Goal: Information Seeking & Learning: Check status

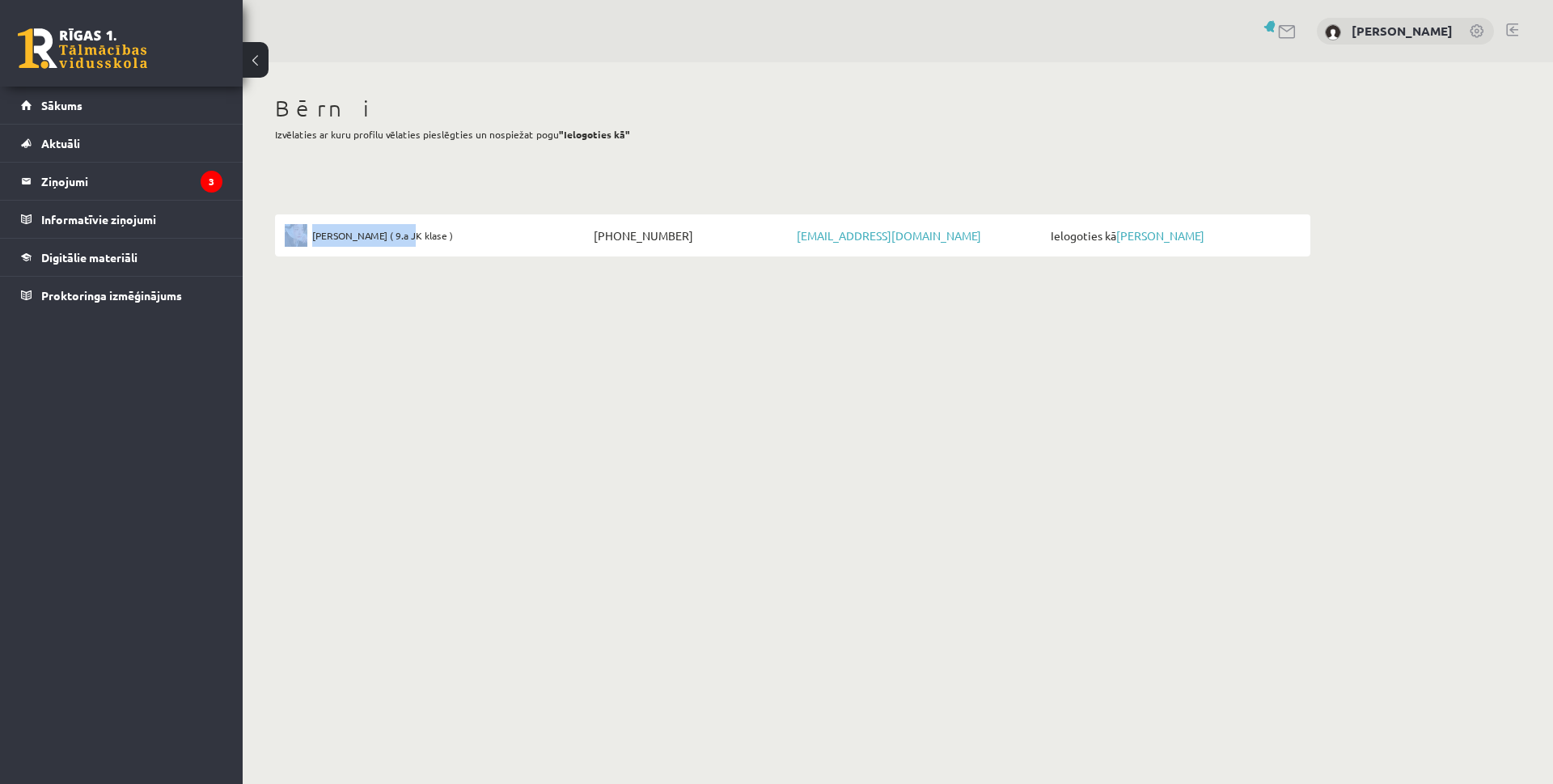
drag, startPoint x: 387, startPoint y: 221, endPoint x: 385, endPoint y: 233, distance: 12.2
click at [385, 233] on li "Viktorija Iļjina ( 9.a JK klase ) +37127261210 artz.gasha@gmail.com Ielogoties …" at bounding box center [792, 235] width 1036 height 42
click at [433, 205] on div "Viktorija Iļjina ( 9.a JK klase ) +37127261210 artz.gasha@gmail.com Ielogoties …" at bounding box center [792, 231] width 1036 height 52
click at [1147, 233] on link "[PERSON_NAME]" at bounding box center [1160, 235] width 88 height 14
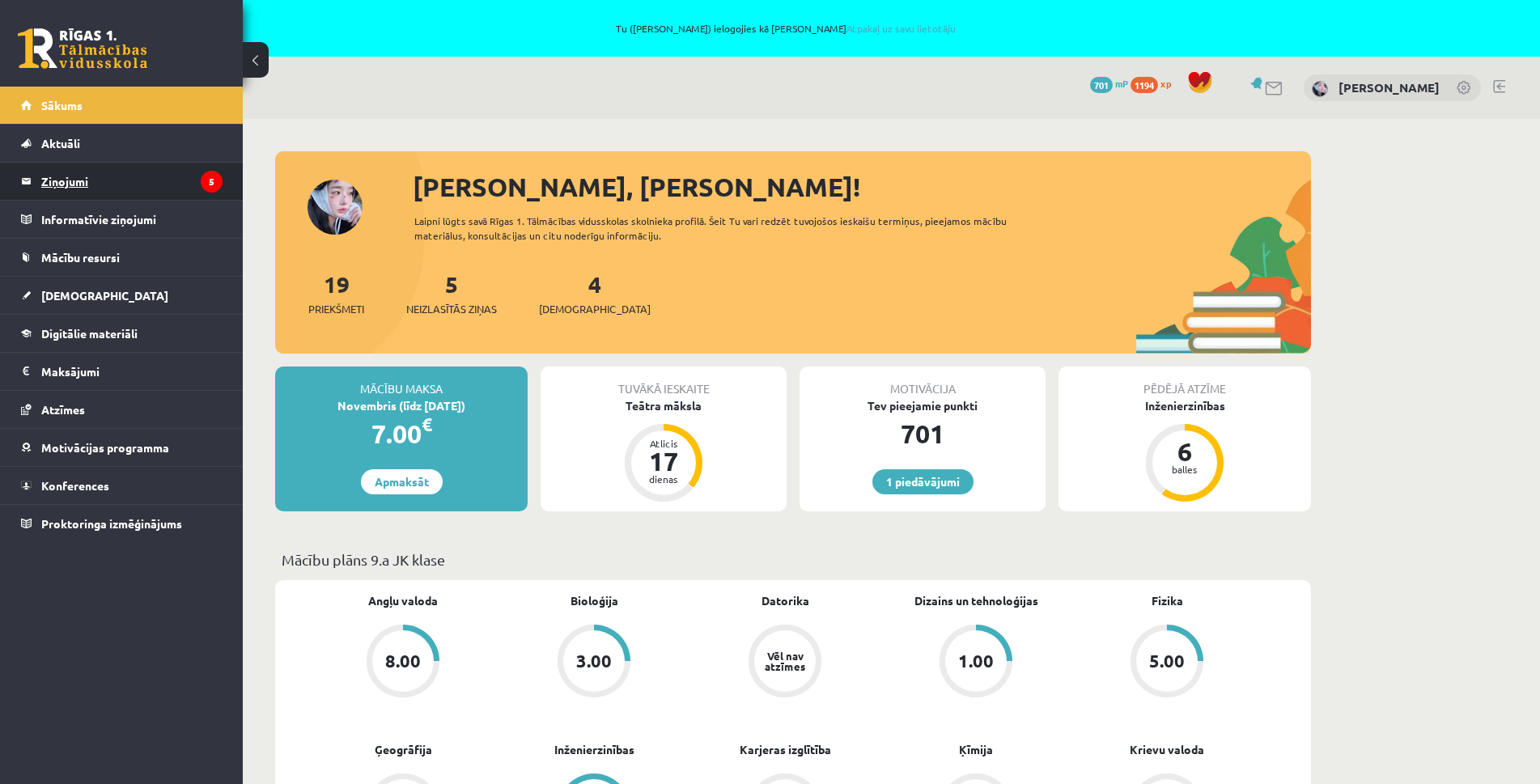
click at [64, 189] on legend "Ziņojumi 5" at bounding box center [132, 181] width 181 height 37
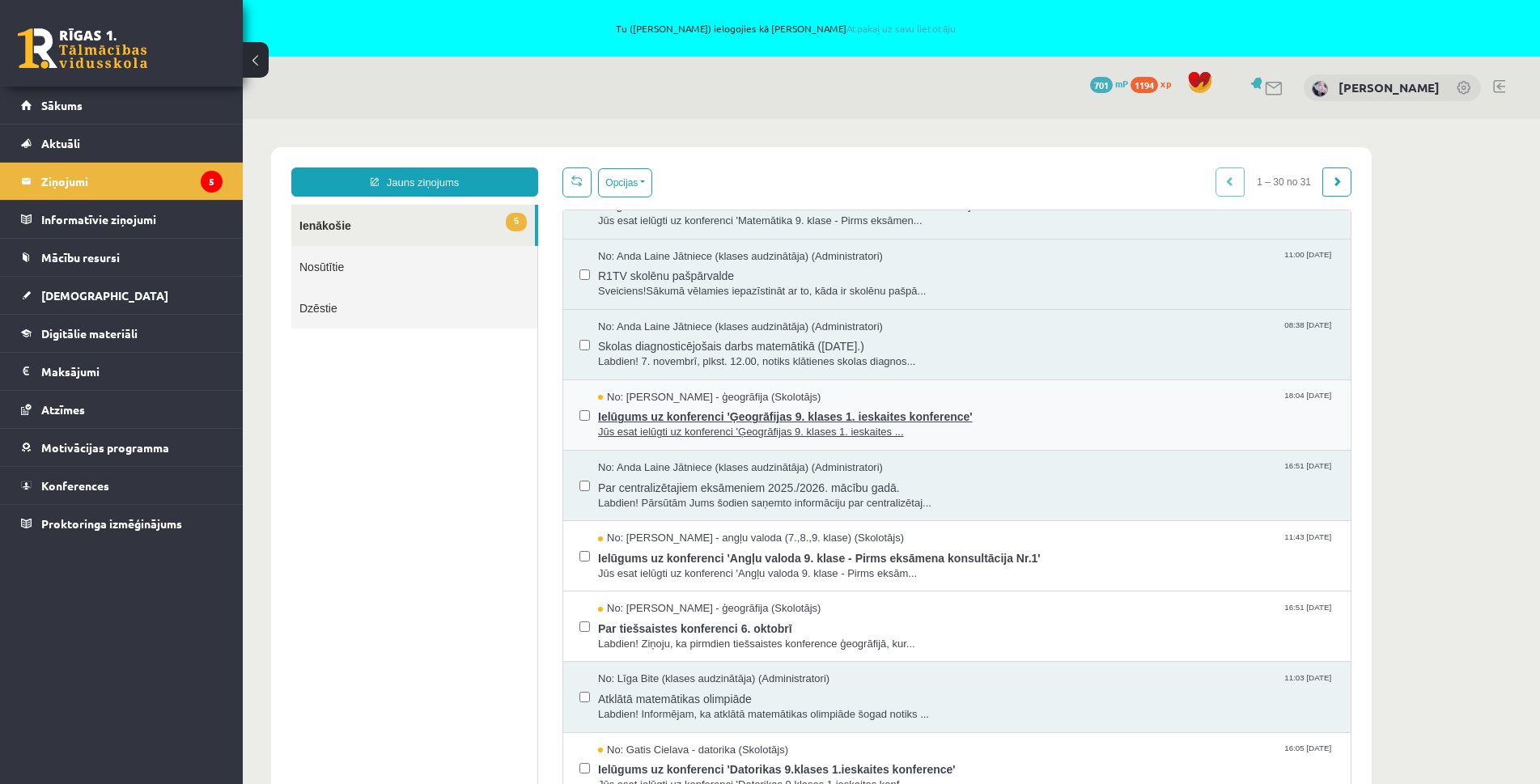
click at [766, 404] on span "Ielūgums uz konferenci 'Ģeogrāfijas 9. klases 1. ieskaites konference'" at bounding box center [967, 414] width 737 height 21
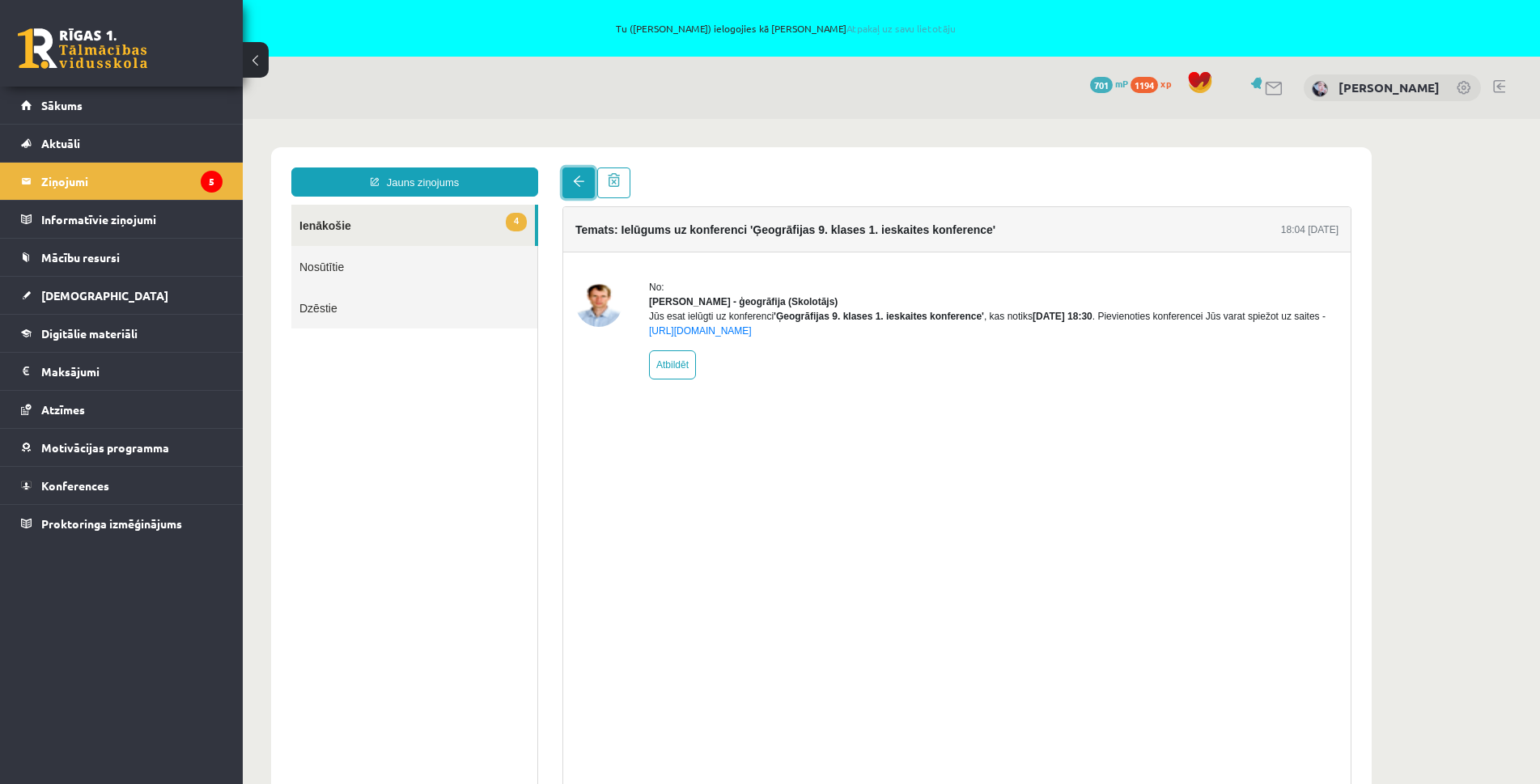
click at [570, 168] on link at bounding box center [579, 182] width 32 height 31
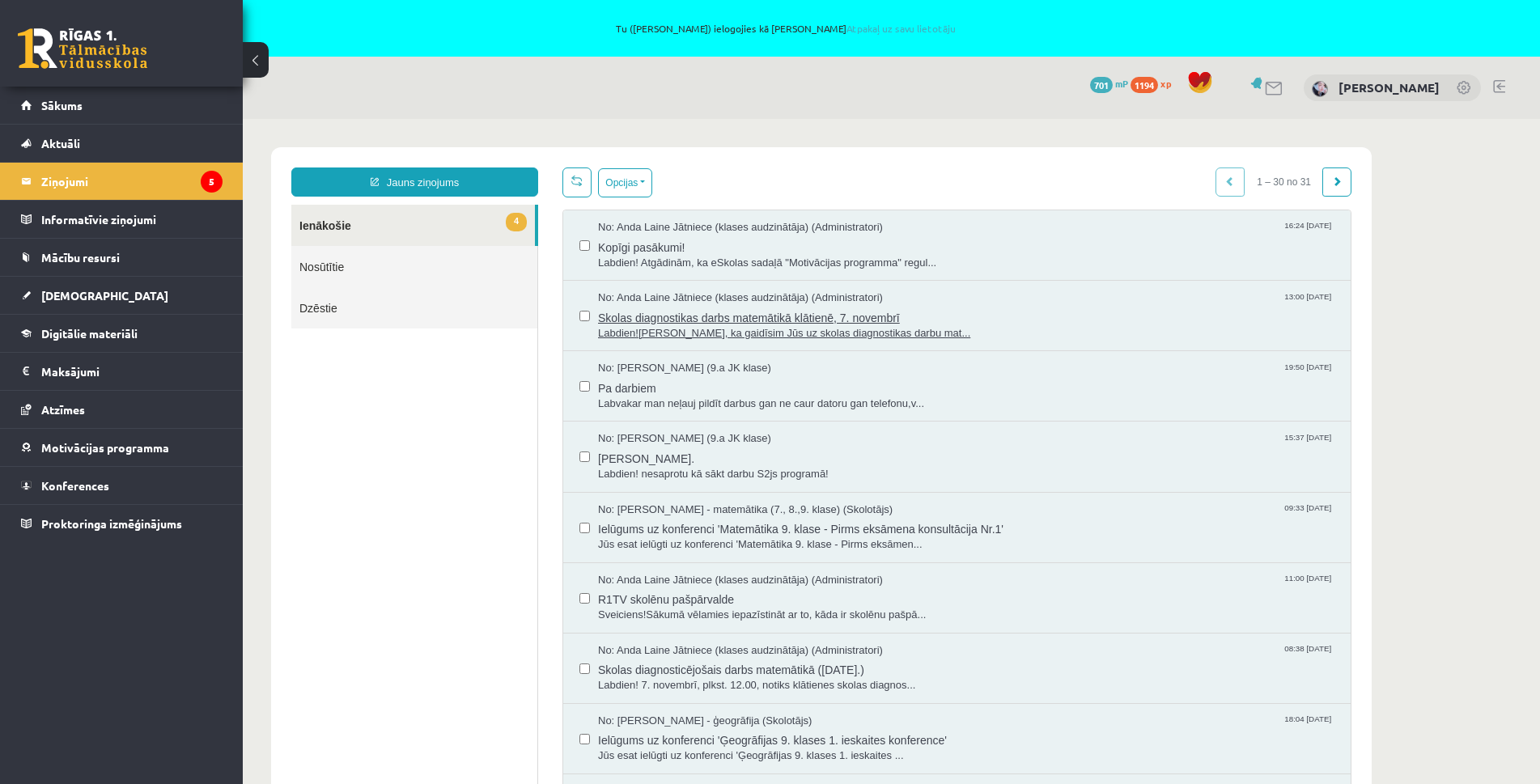
click at [804, 326] on span "Labdien!Atgādinām, ka gaidīsim Jūs uz skolas diagnostikas darbu mat..." at bounding box center [967, 333] width 737 height 15
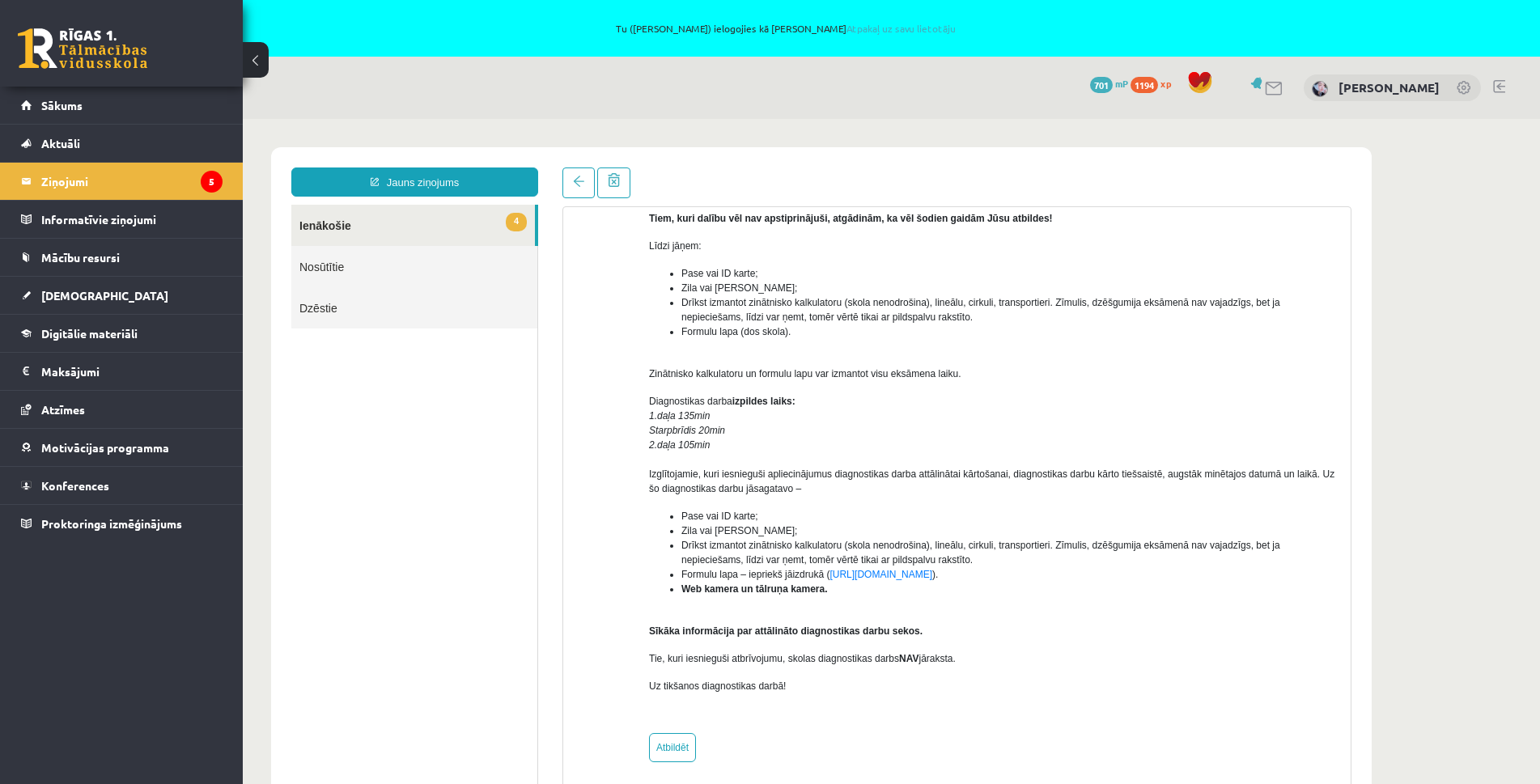
scroll to position [57, 0]
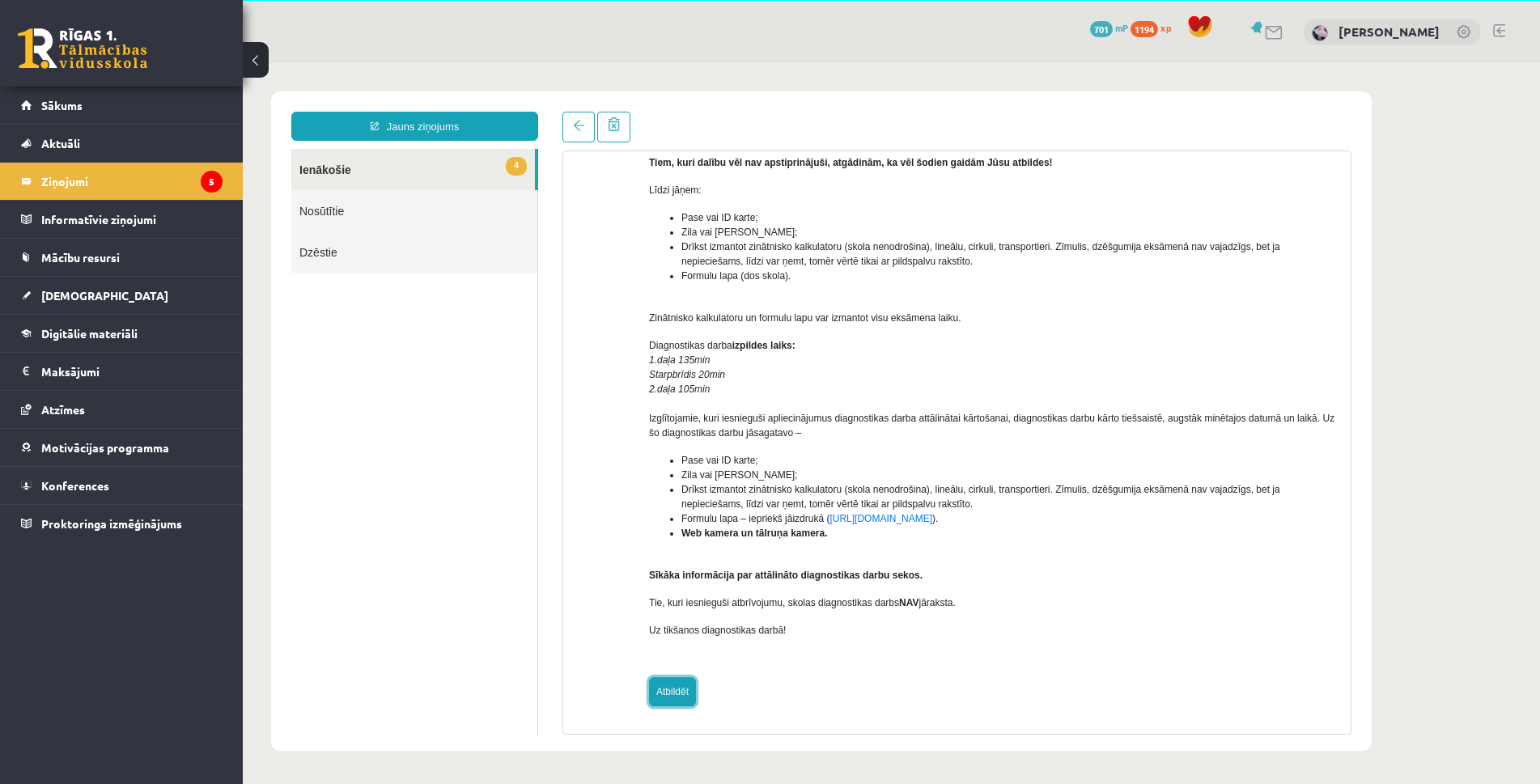
click at [673, 700] on link "Atbildēt" at bounding box center [672, 692] width 47 height 29
type input "**********"
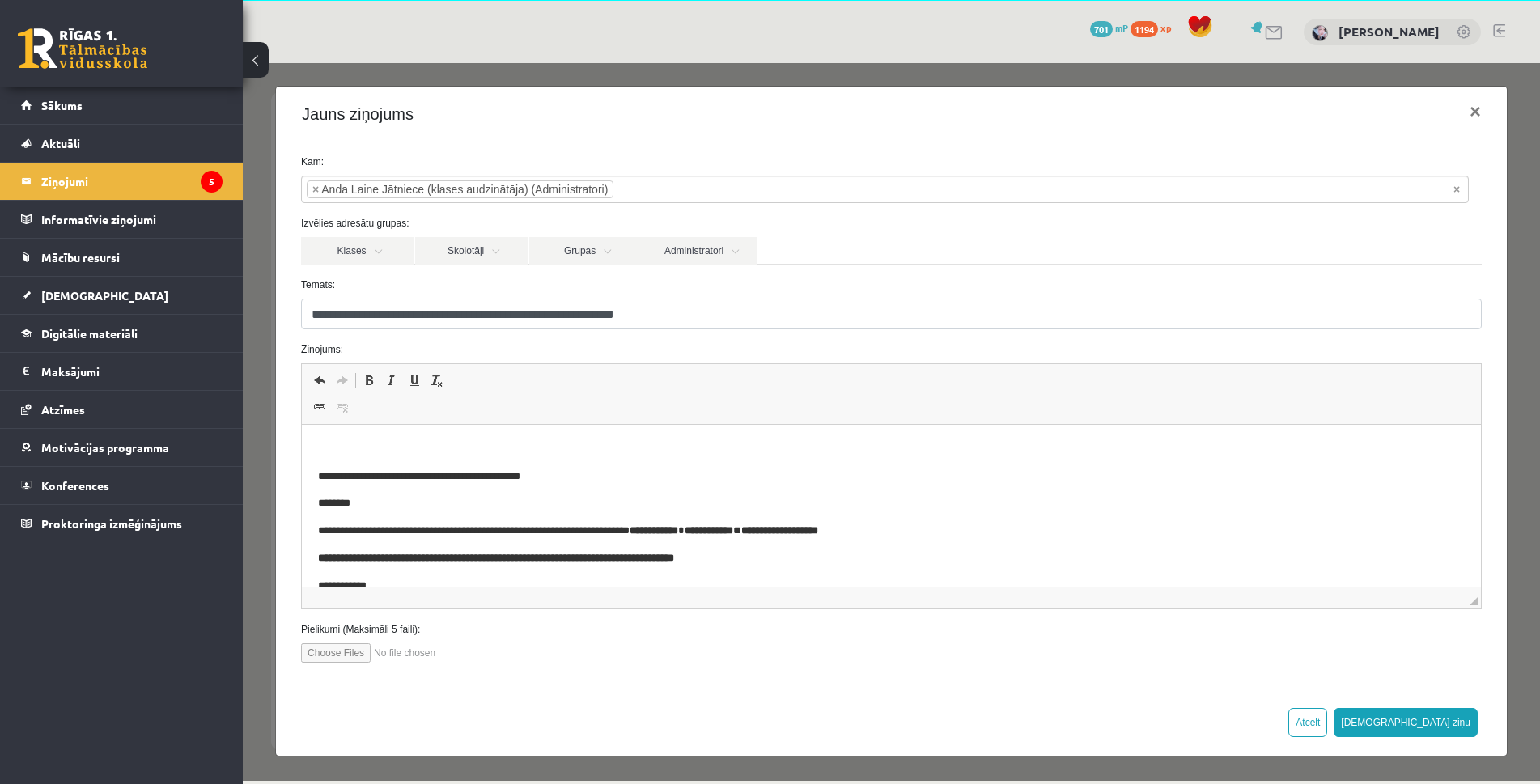
click at [381, 436] on html "**********" at bounding box center [891, 714] width 1179 height 579
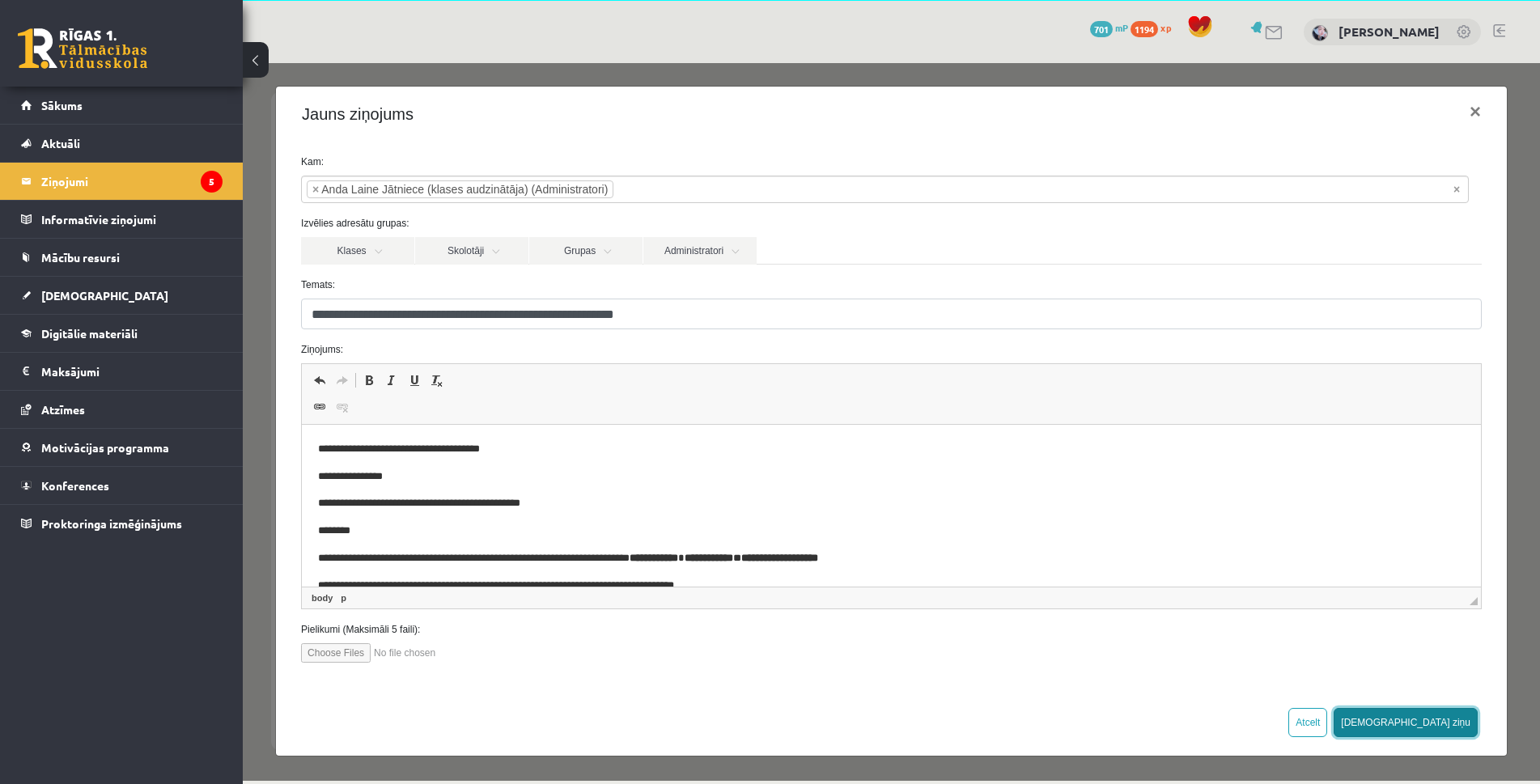
click at [1457, 730] on button "Sūtīt ziņu" at bounding box center [1405, 722] width 144 height 29
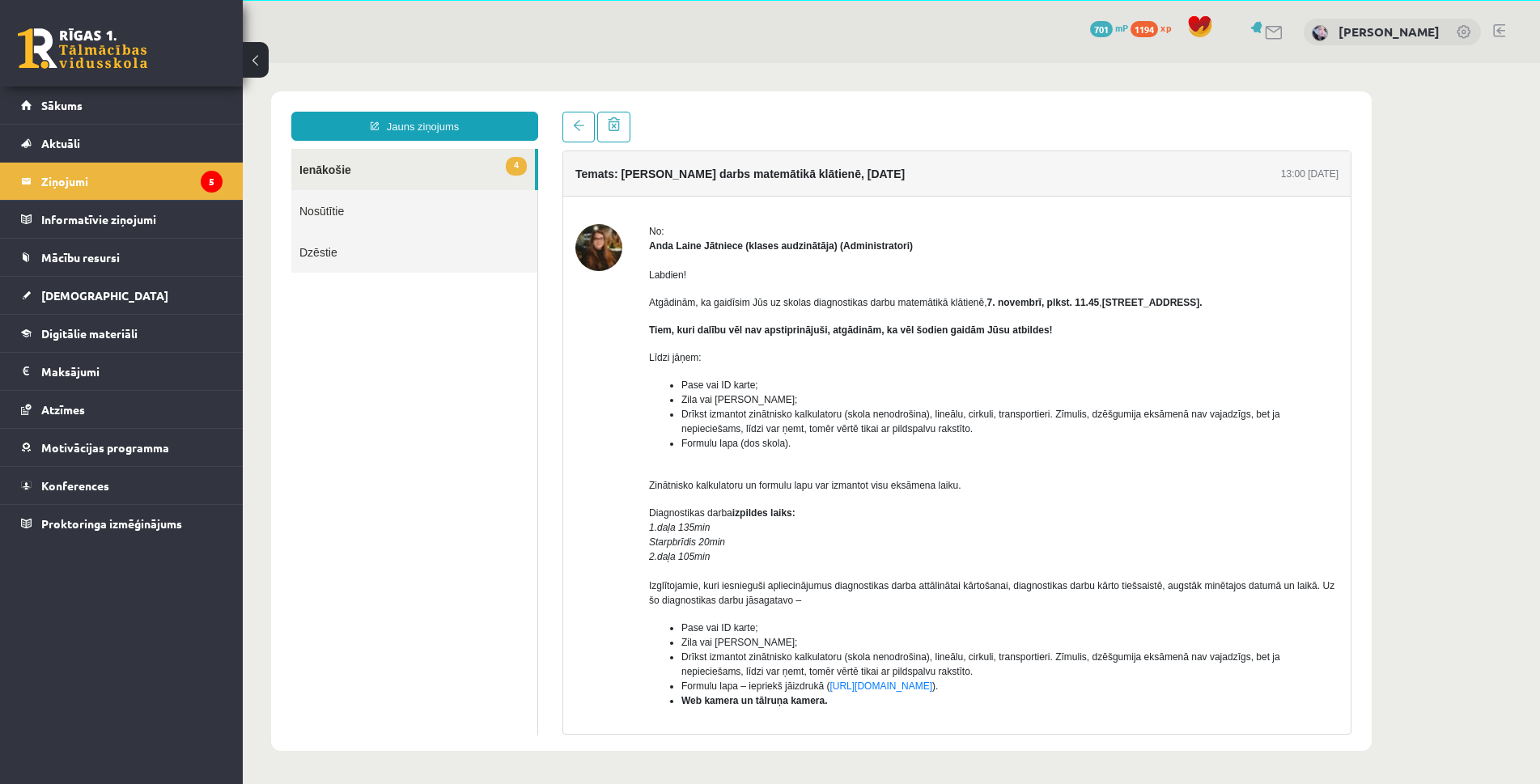
scroll to position [0, 0]
click at [443, 169] on link "4 Ienākošie" at bounding box center [412, 170] width 243 height 41
click at [582, 139] on link at bounding box center [579, 127] width 32 height 31
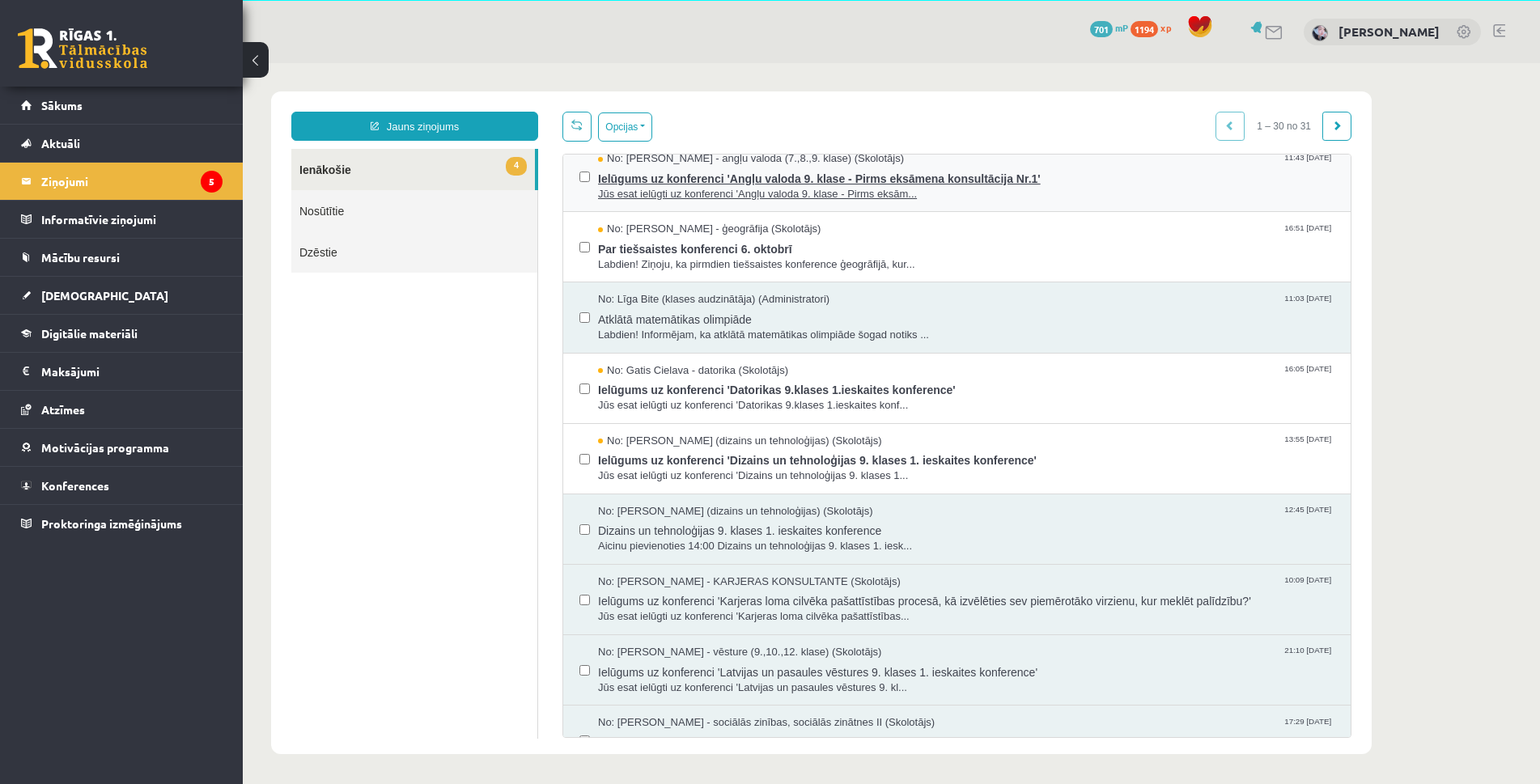
click at [795, 194] on span "Jūs esat ielūgti uz konferenci 'Angļu valoda 9. klase - Pirms eksām..." at bounding box center [967, 194] width 737 height 15
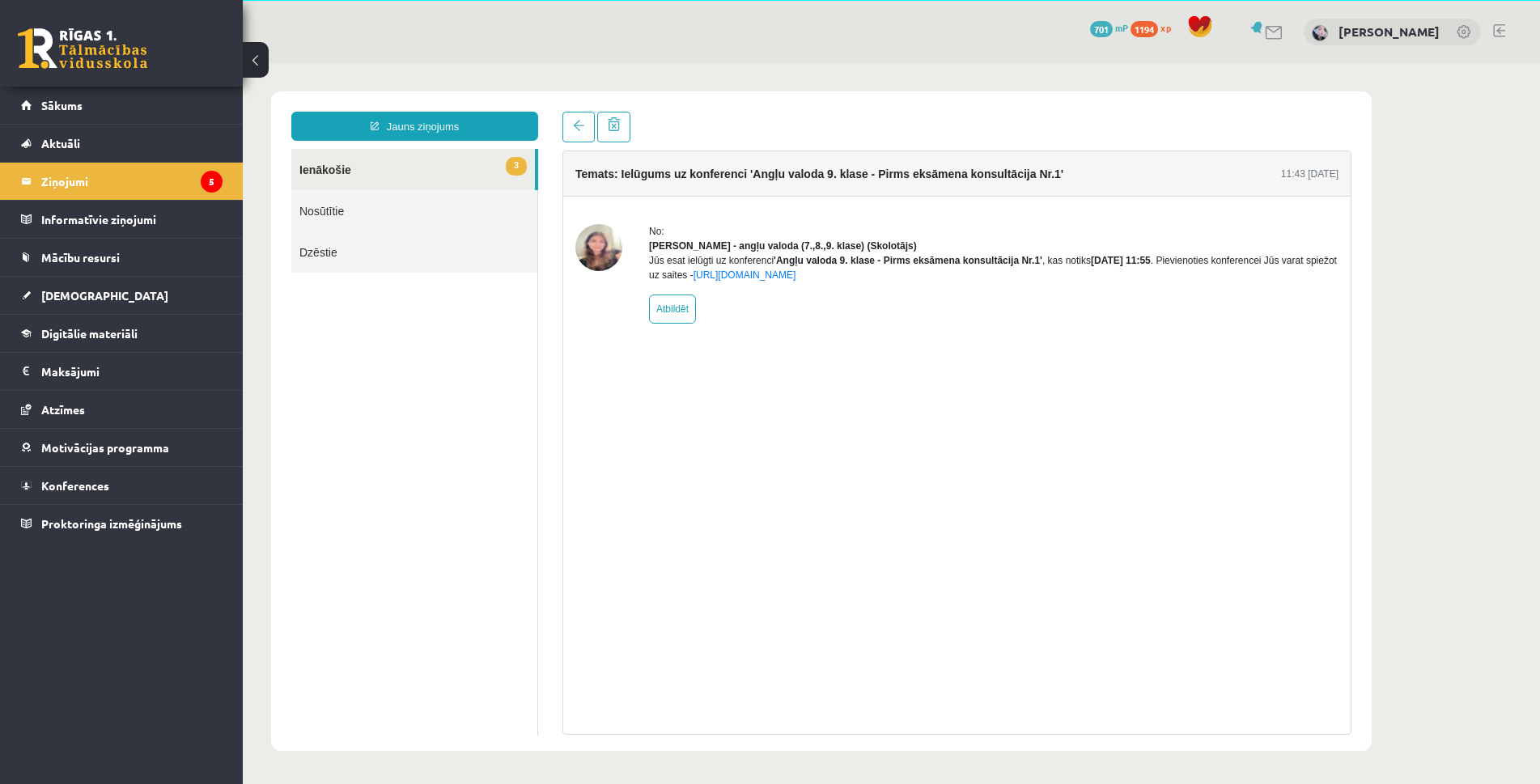
click at [581, 145] on div "Temats: Ielūgums uz konferenci 'Angļu valoda 9. klase - Pirms eksāmena konsultā…" at bounding box center [956, 423] width 813 height 623
click at [577, 128] on span at bounding box center [579, 125] width 12 height 12
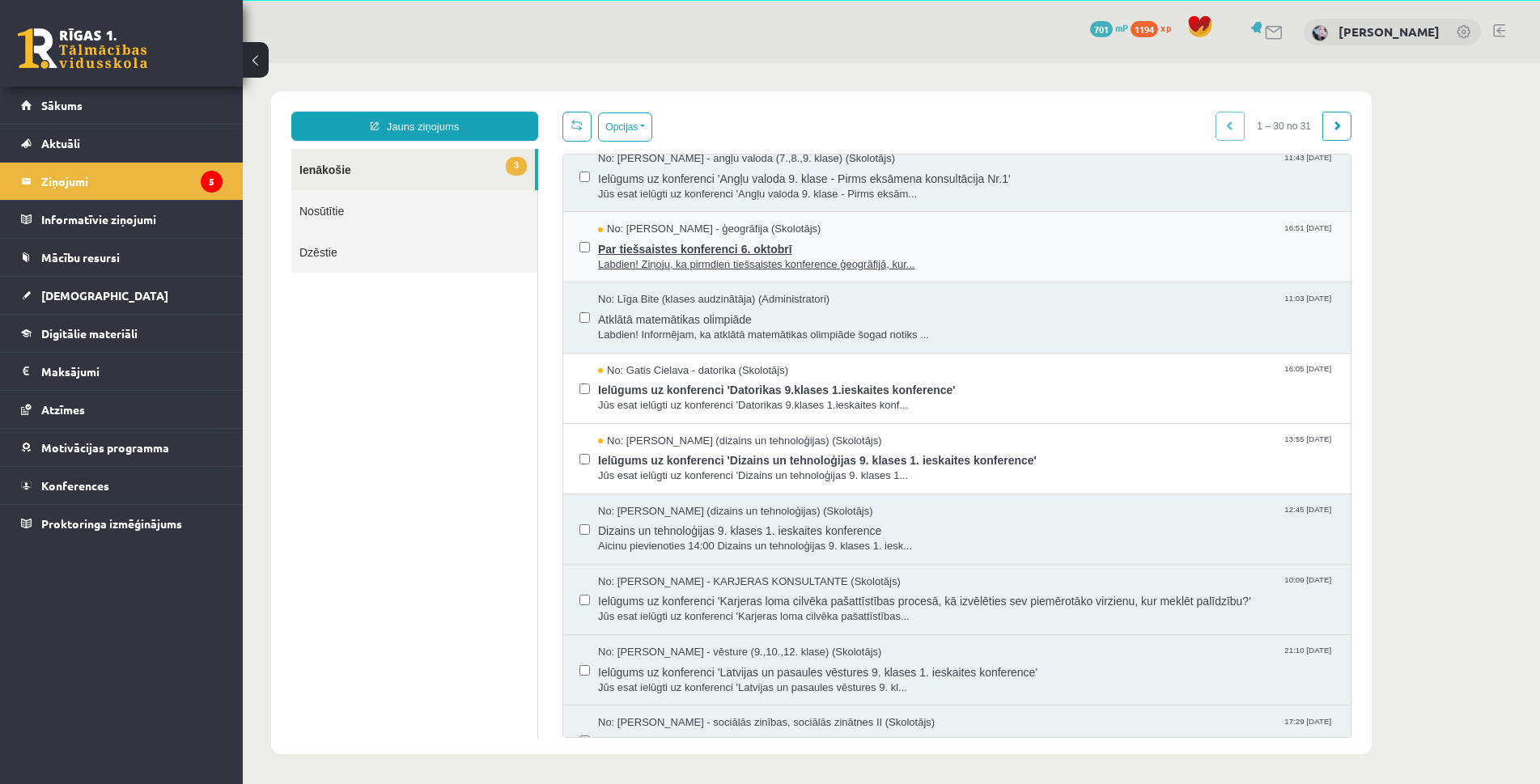
click at [721, 239] on span "Par tiešsaistes konferenci 6. oktobrī" at bounding box center [967, 247] width 737 height 21
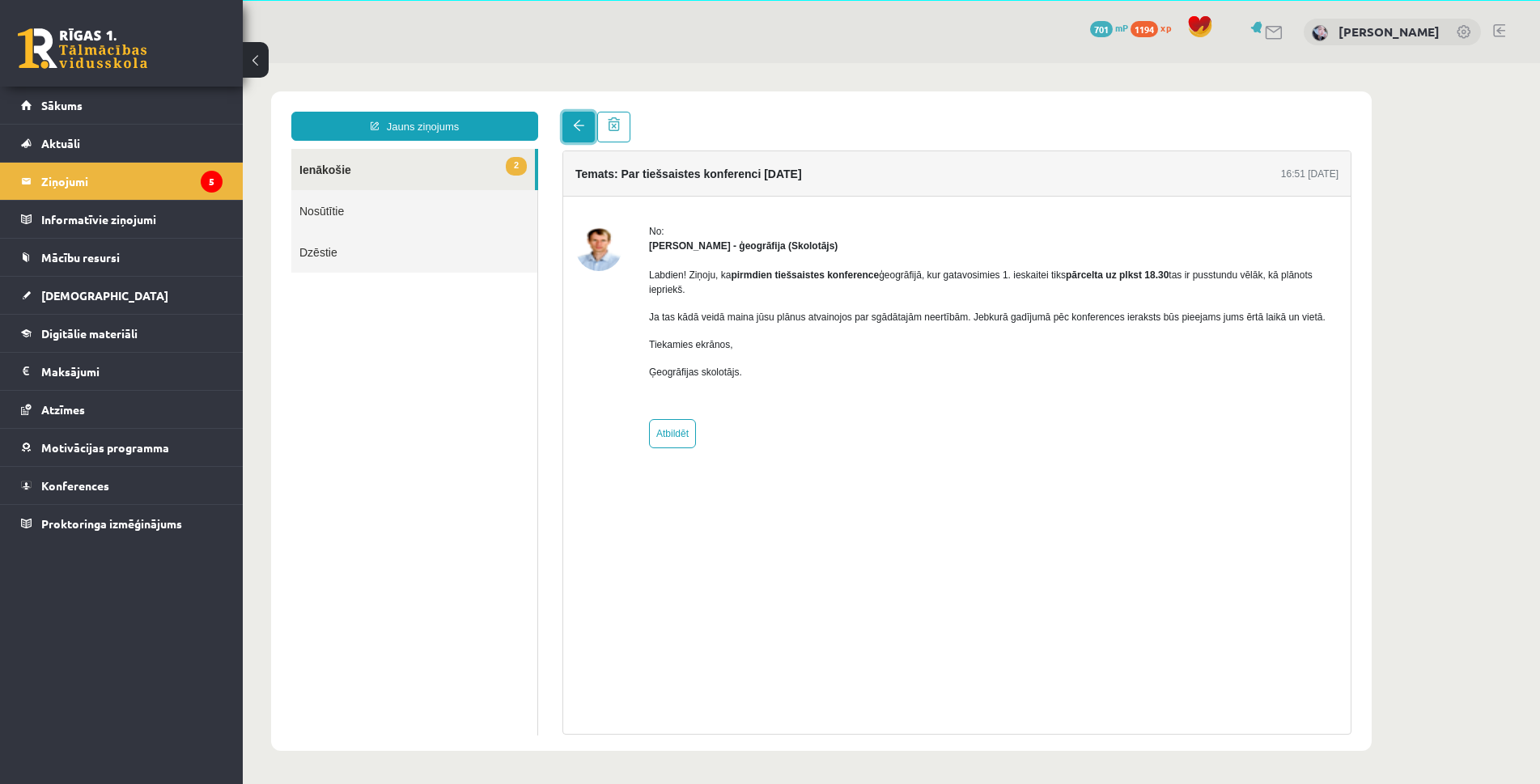
click at [575, 138] on link at bounding box center [579, 127] width 32 height 31
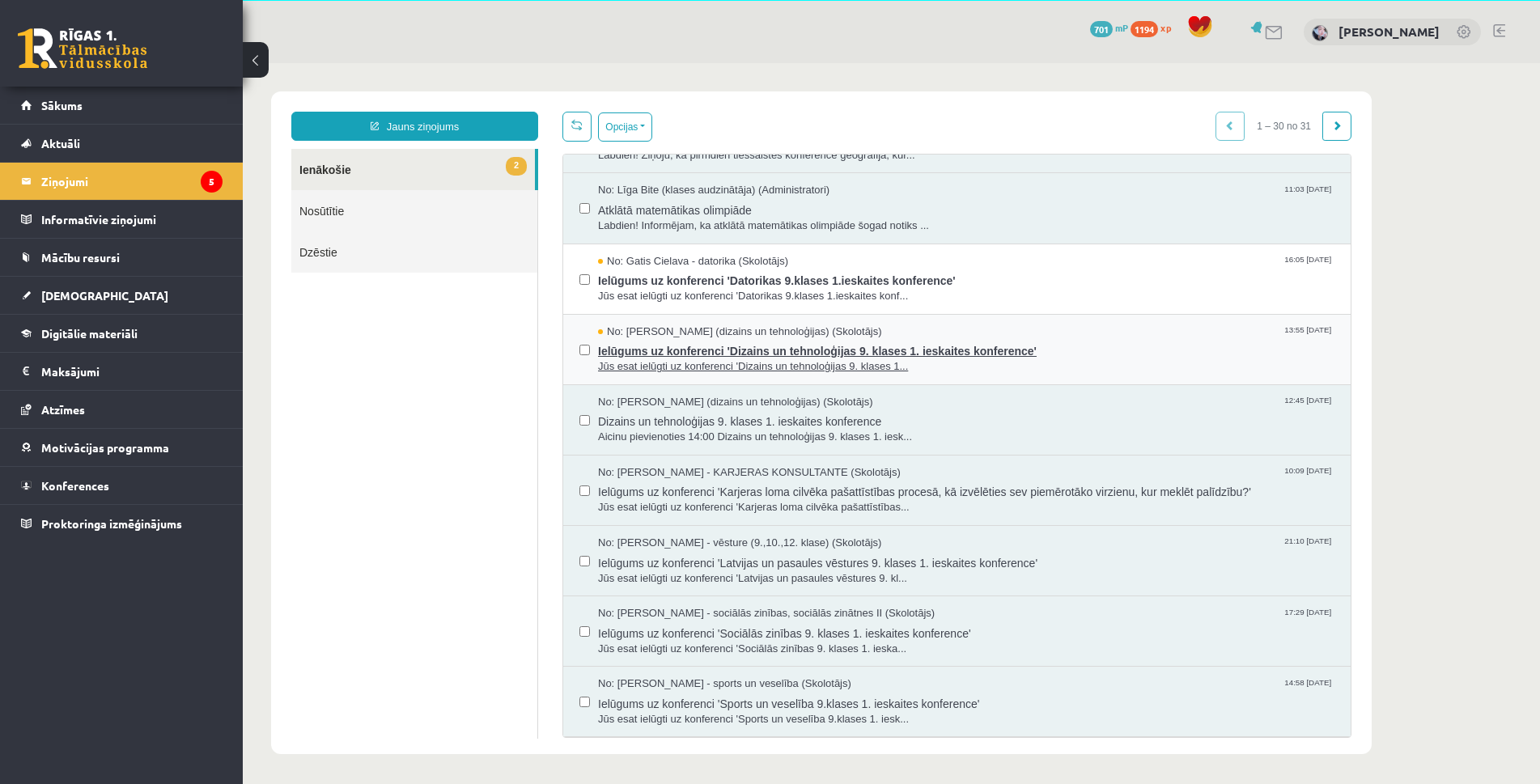
scroll to position [728, 0]
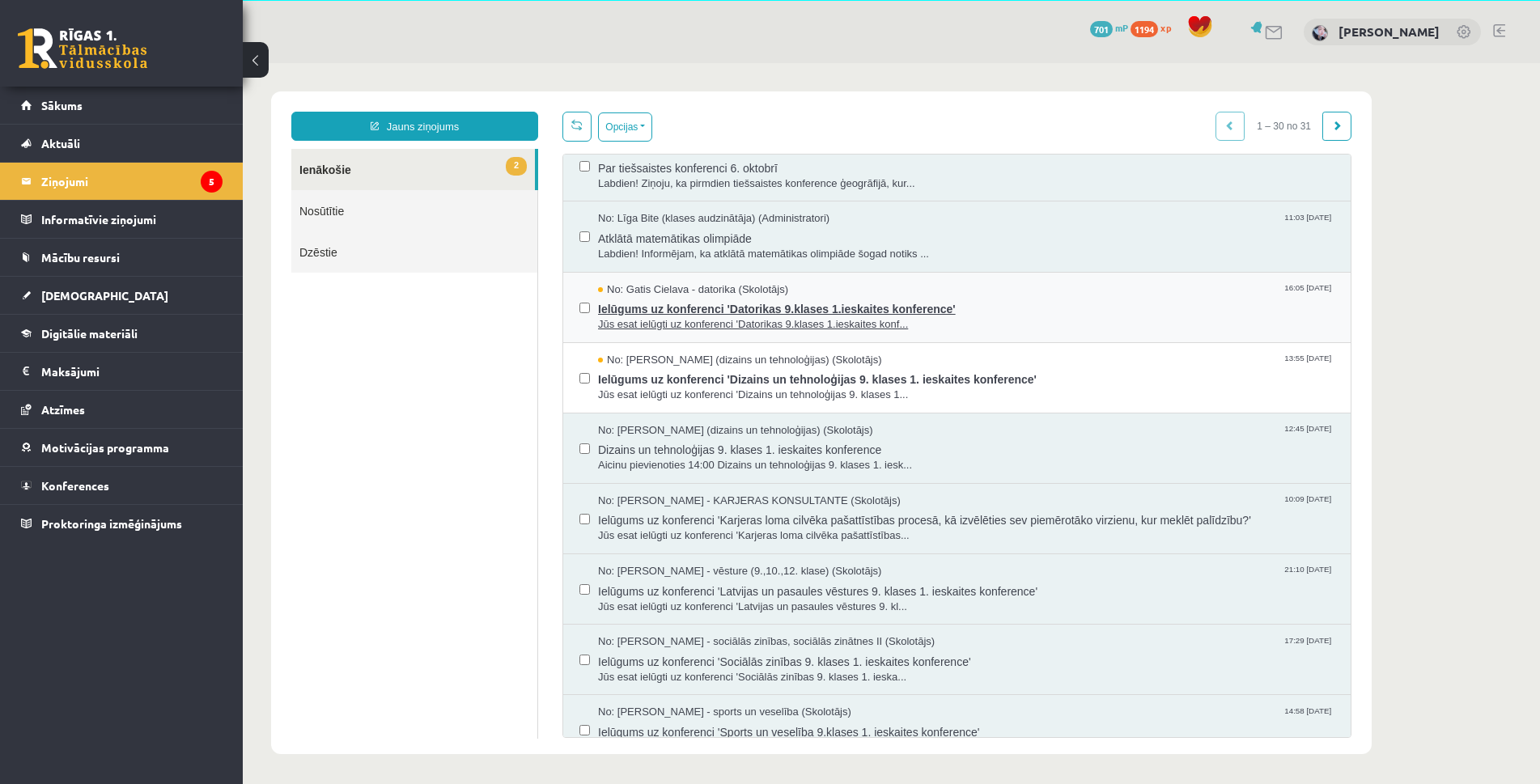
click at [683, 312] on span "Ielūgums uz konferenci 'Datorikas 9.klases 1.ieskaites konference'" at bounding box center [967, 307] width 737 height 21
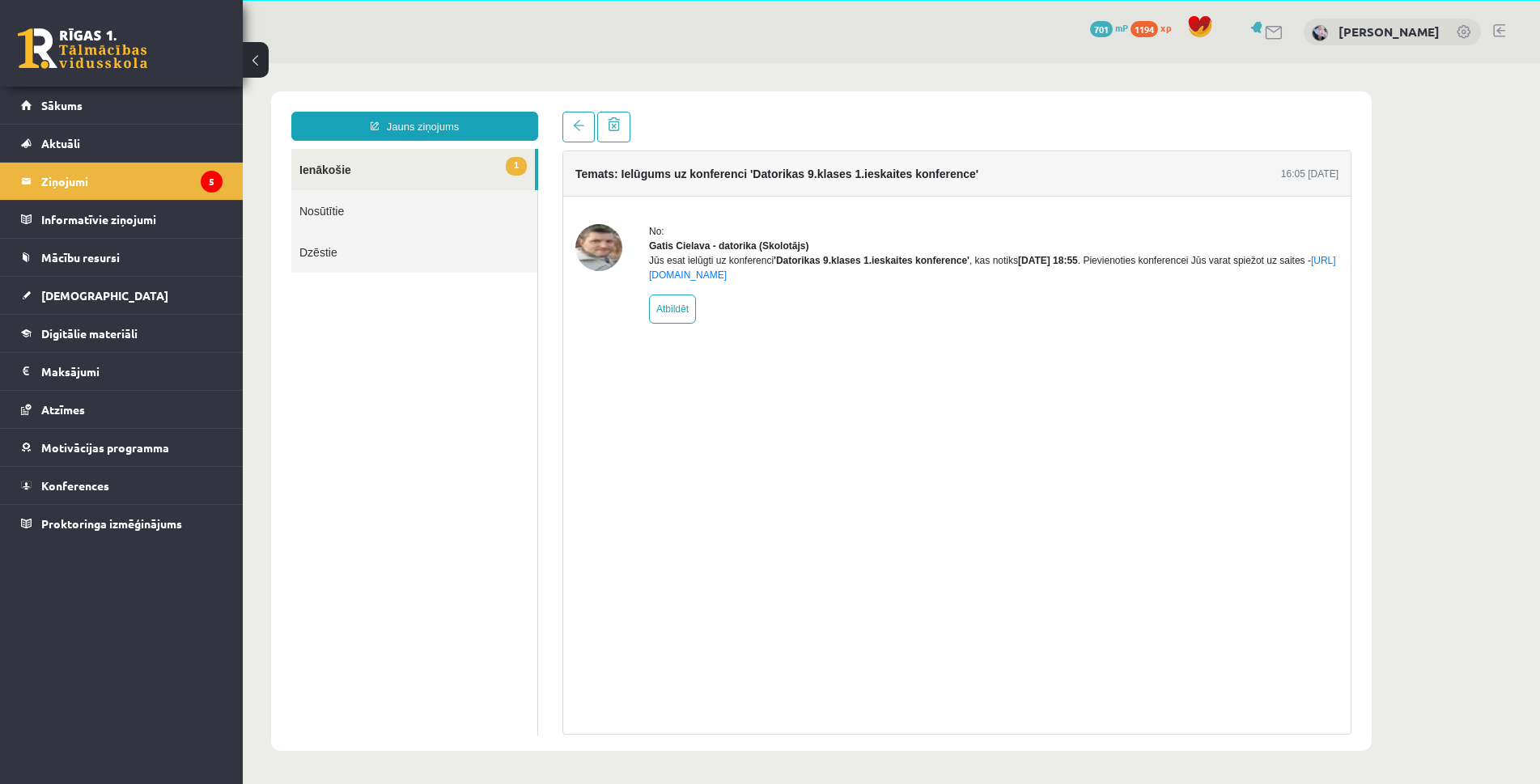
scroll to position [0, 0]
click at [580, 147] on div "Temats: Ielūgums uz konferenci 'Datorikas 9.klases 1.ieskaites konference' 16:0…" at bounding box center [956, 423] width 813 height 623
click at [583, 124] on span at bounding box center [579, 125] width 12 height 12
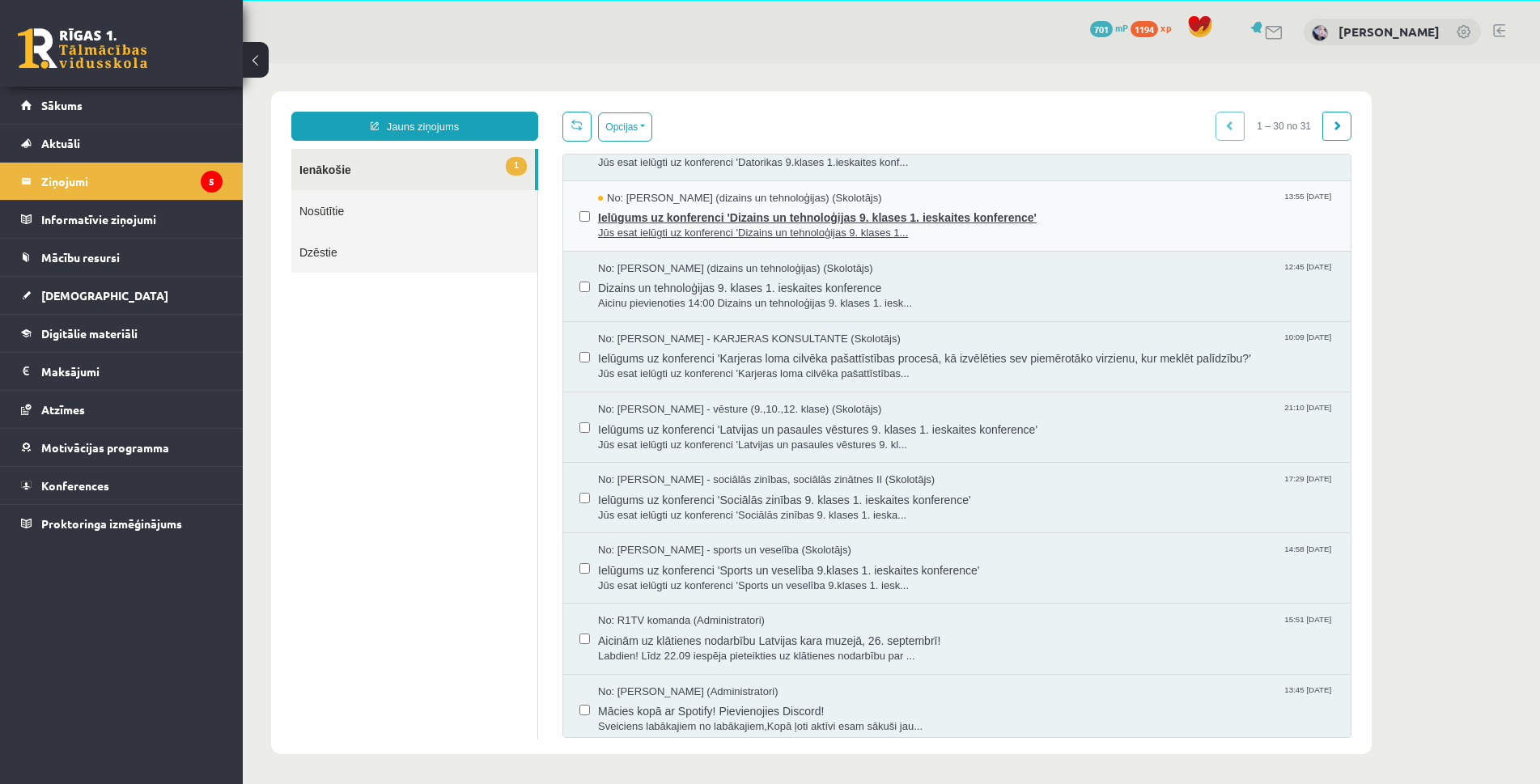
click at [754, 201] on span "No: Ilze Erba-Brenholma (dizains un tehnoloģijas) (Skolotājs)" at bounding box center [740, 198] width 284 height 15
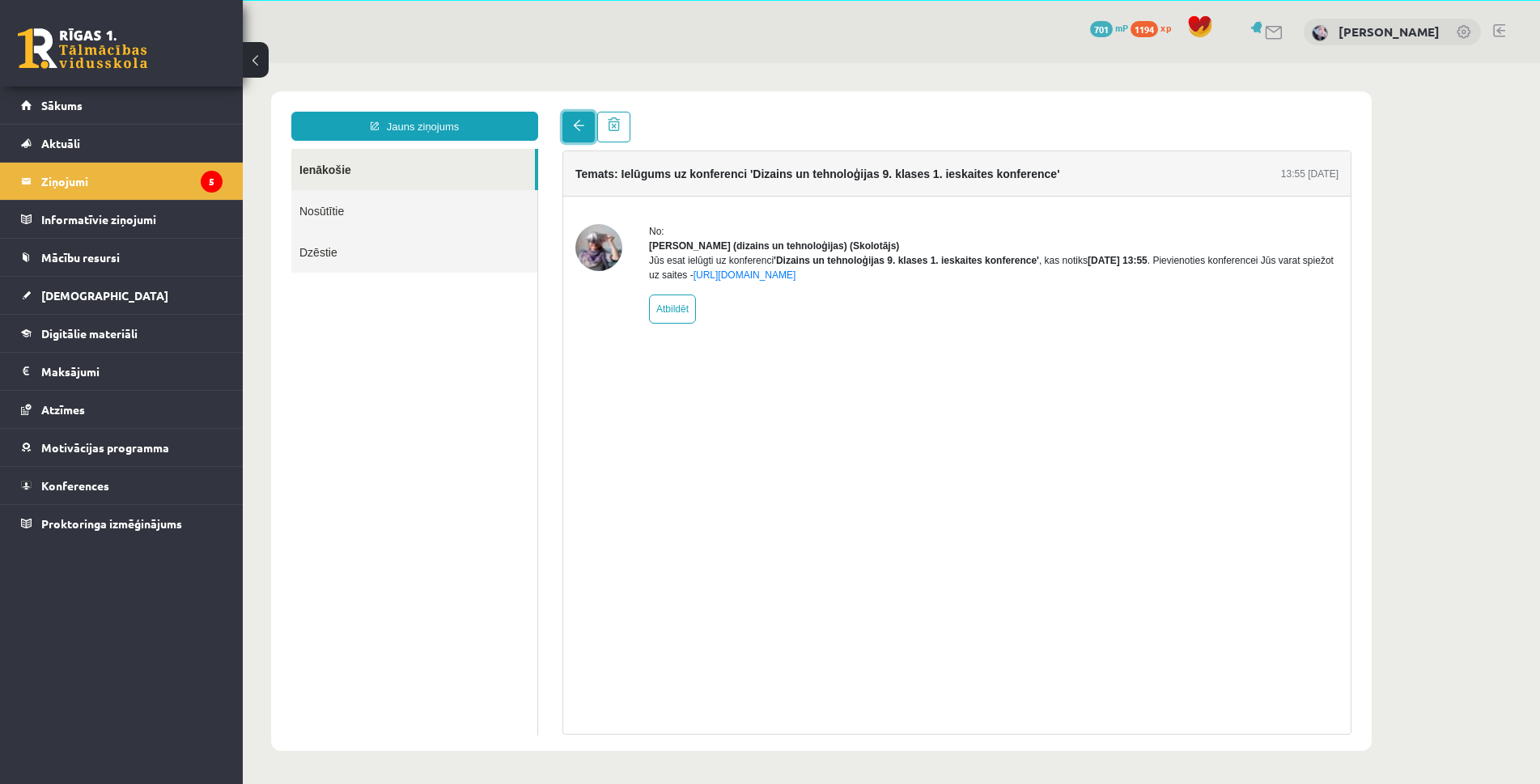
click at [578, 123] on span at bounding box center [579, 125] width 12 height 12
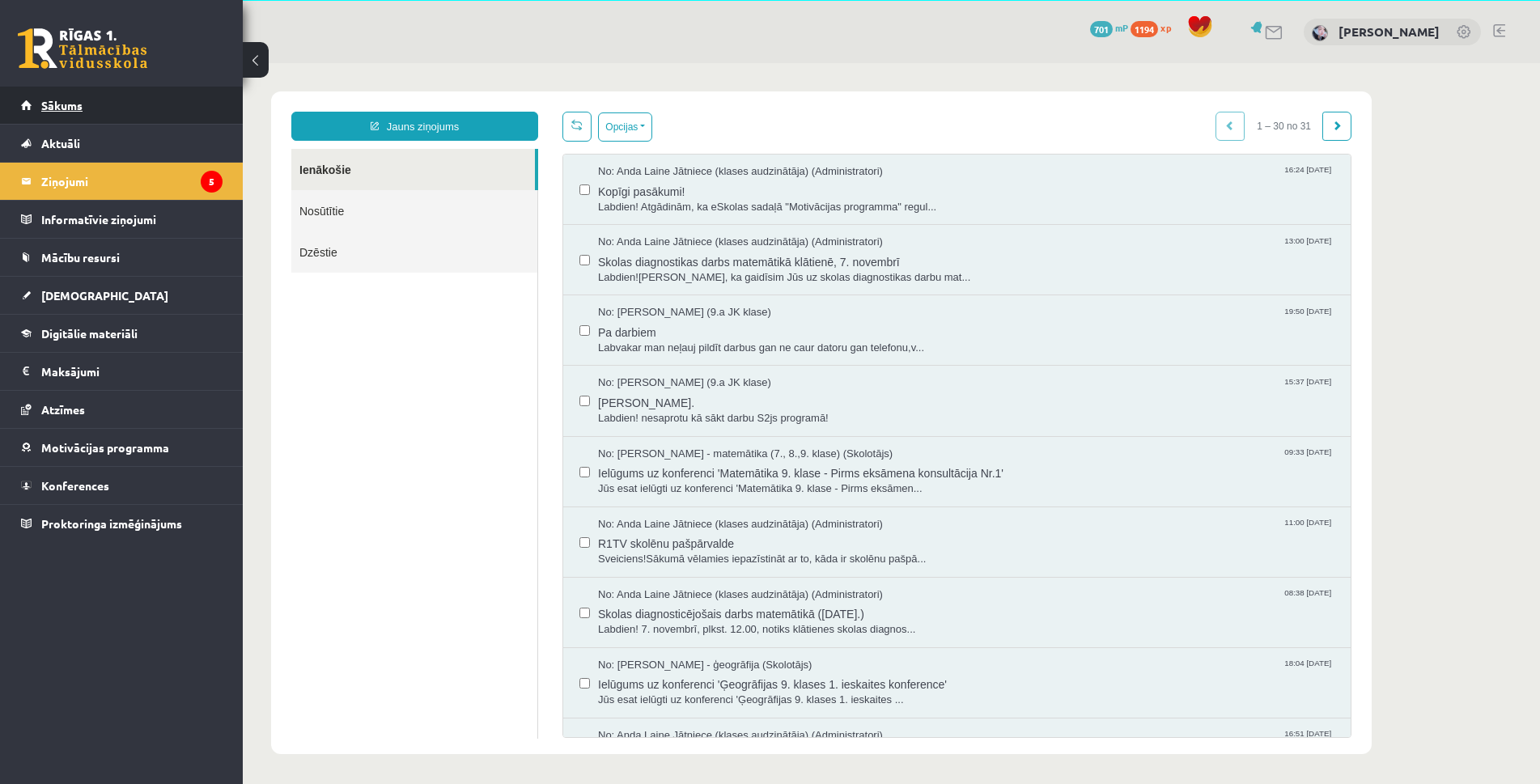
click at [58, 101] on span "Sākums" at bounding box center [62, 105] width 41 height 14
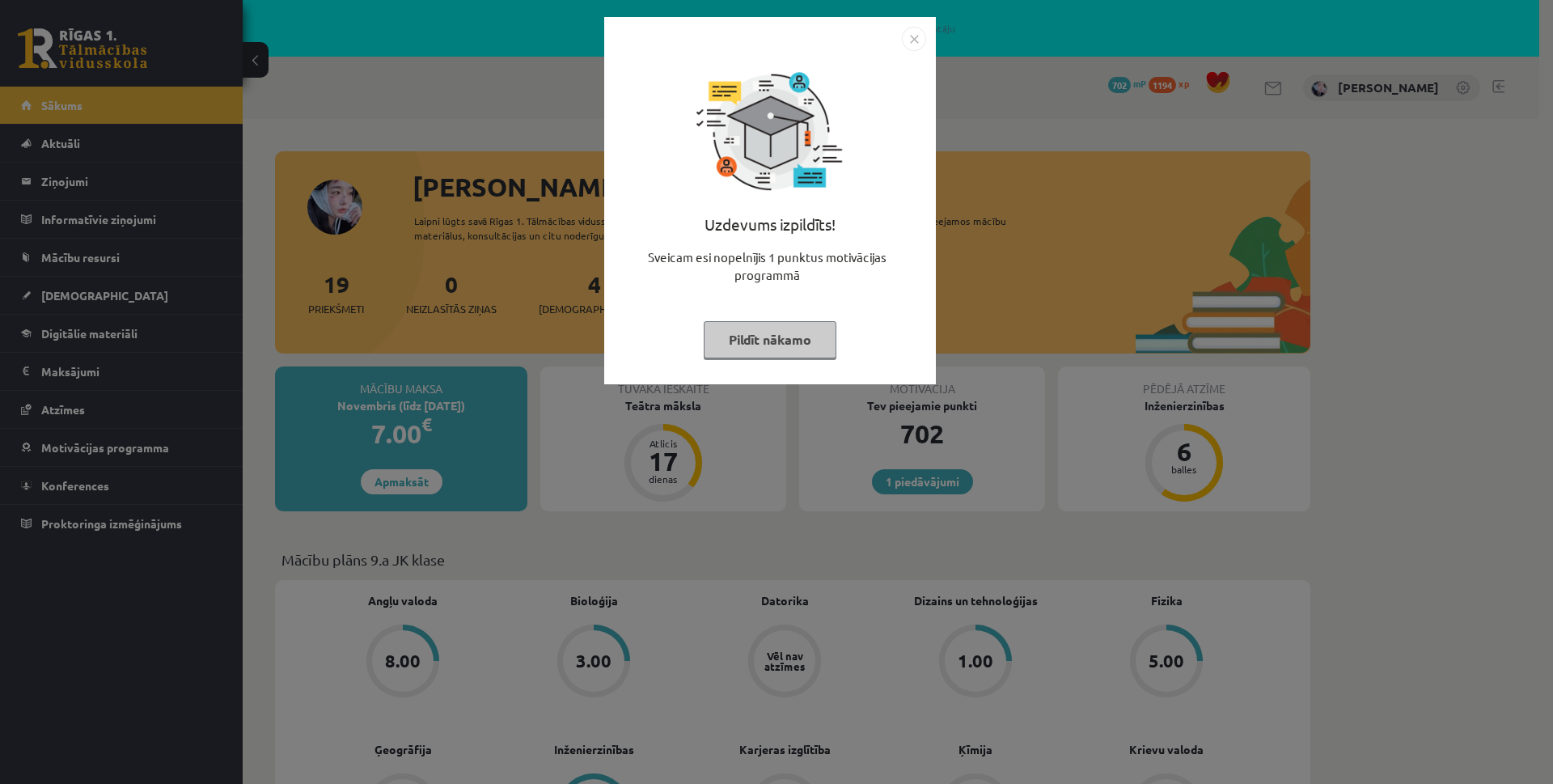
click at [918, 34] on img "Close" at bounding box center [913, 39] width 24 height 24
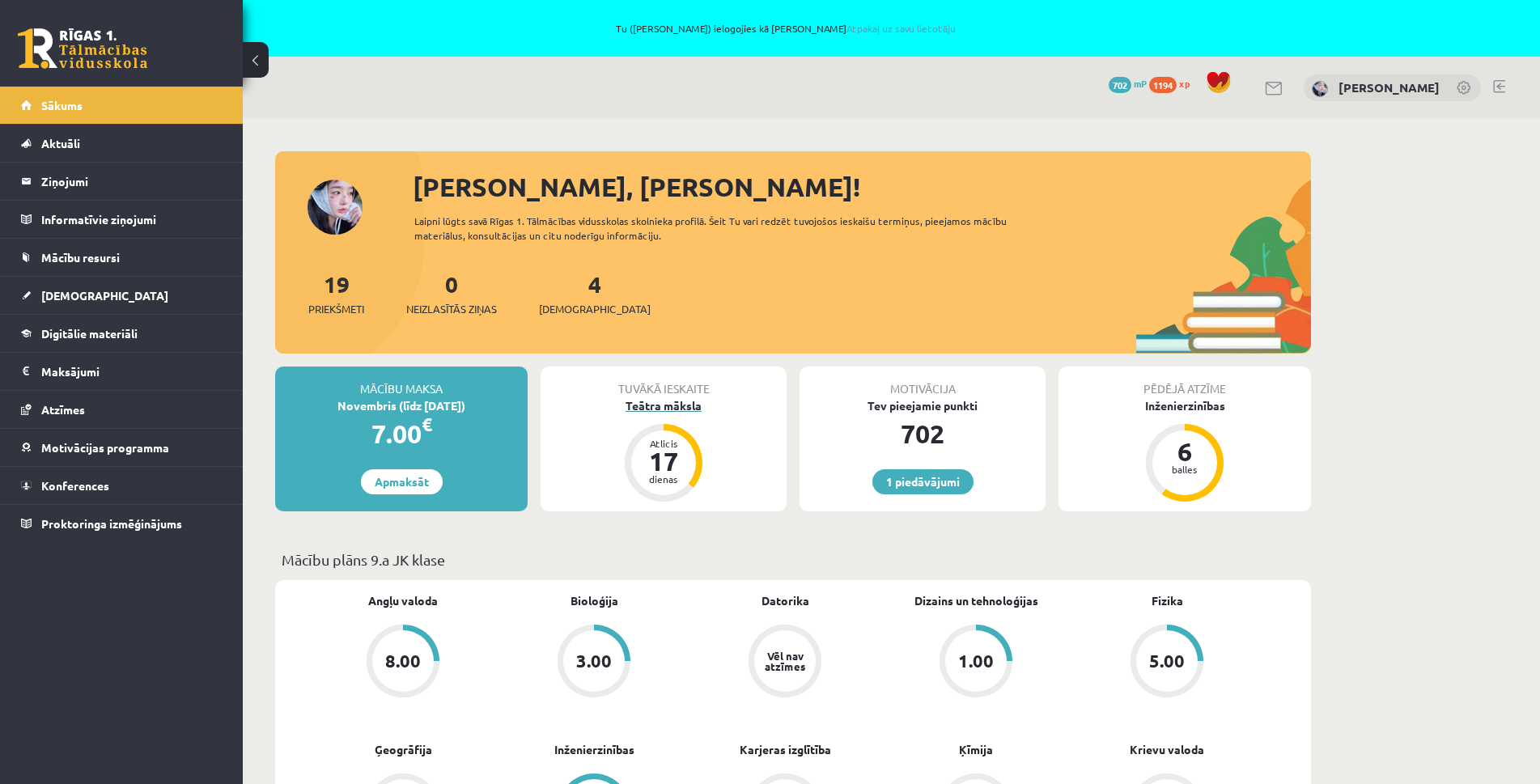
click at [661, 408] on div "Teātra māksla" at bounding box center [664, 405] width 246 height 17
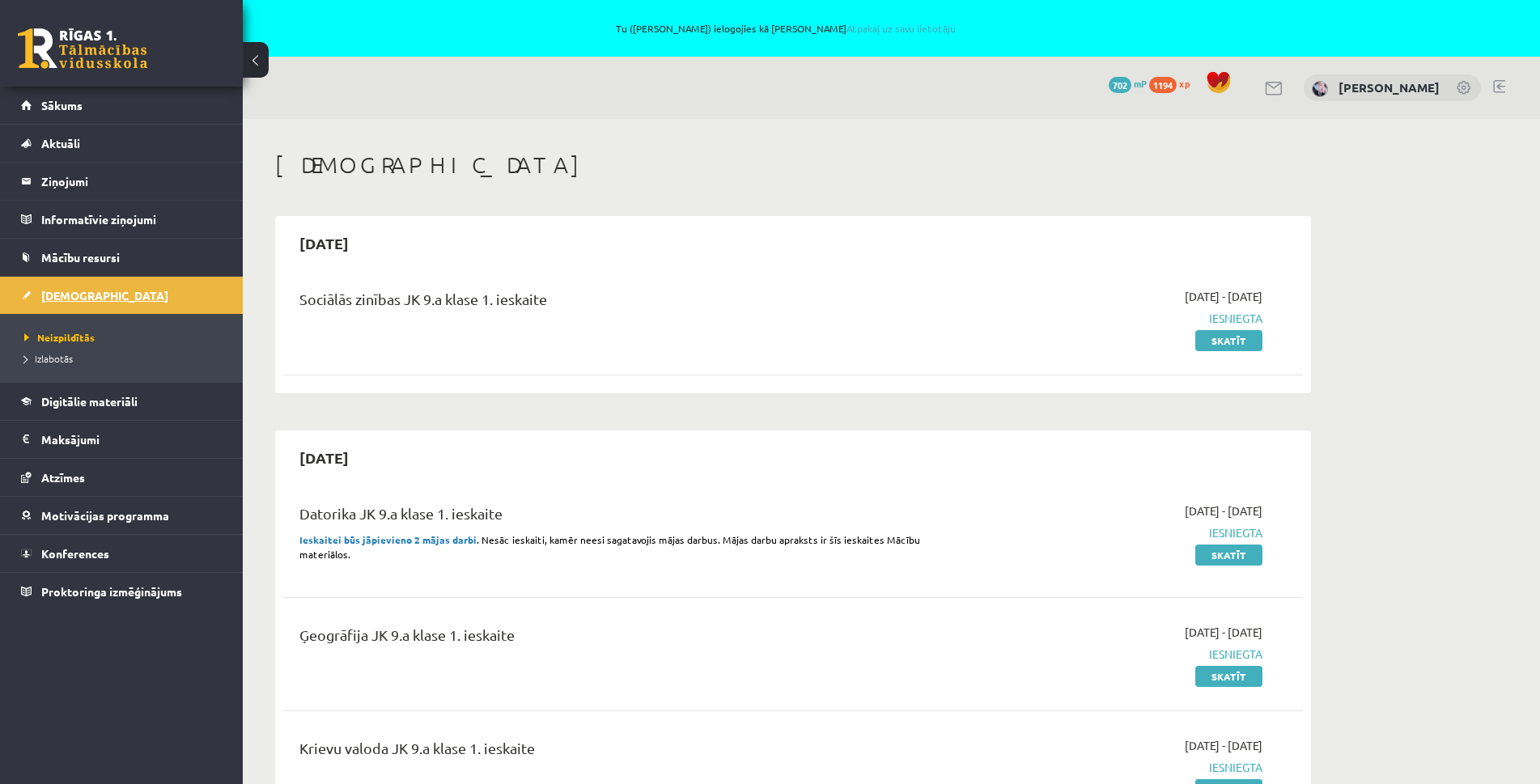
click at [75, 304] on link "[DEMOGRAPHIC_DATA]" at bounding box center [121, 295] width 201 height 37
click at [58, 109] on span "Sākums" at bounding box center [62, 105] width 41 height 14
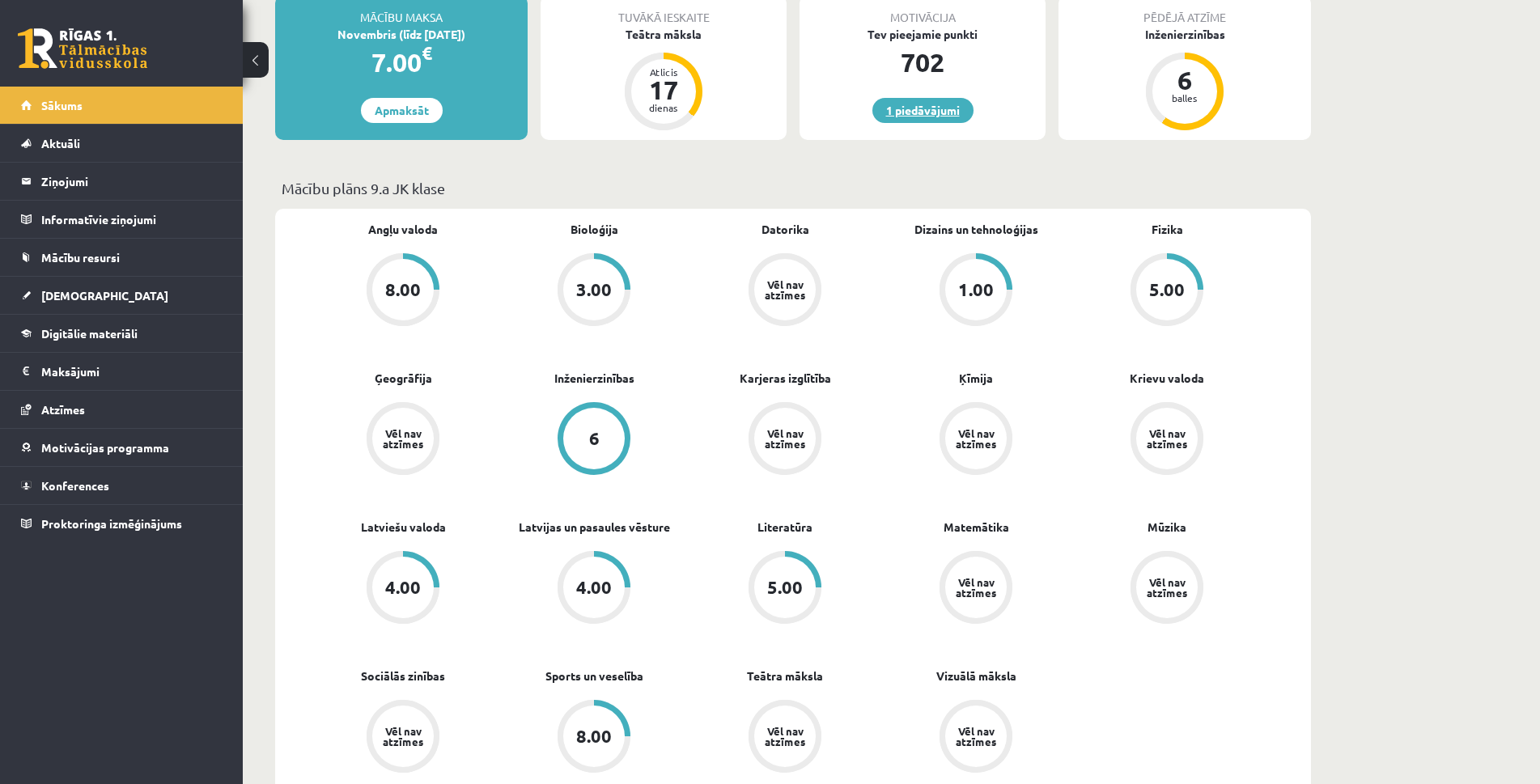
scroll to position [242, 0]
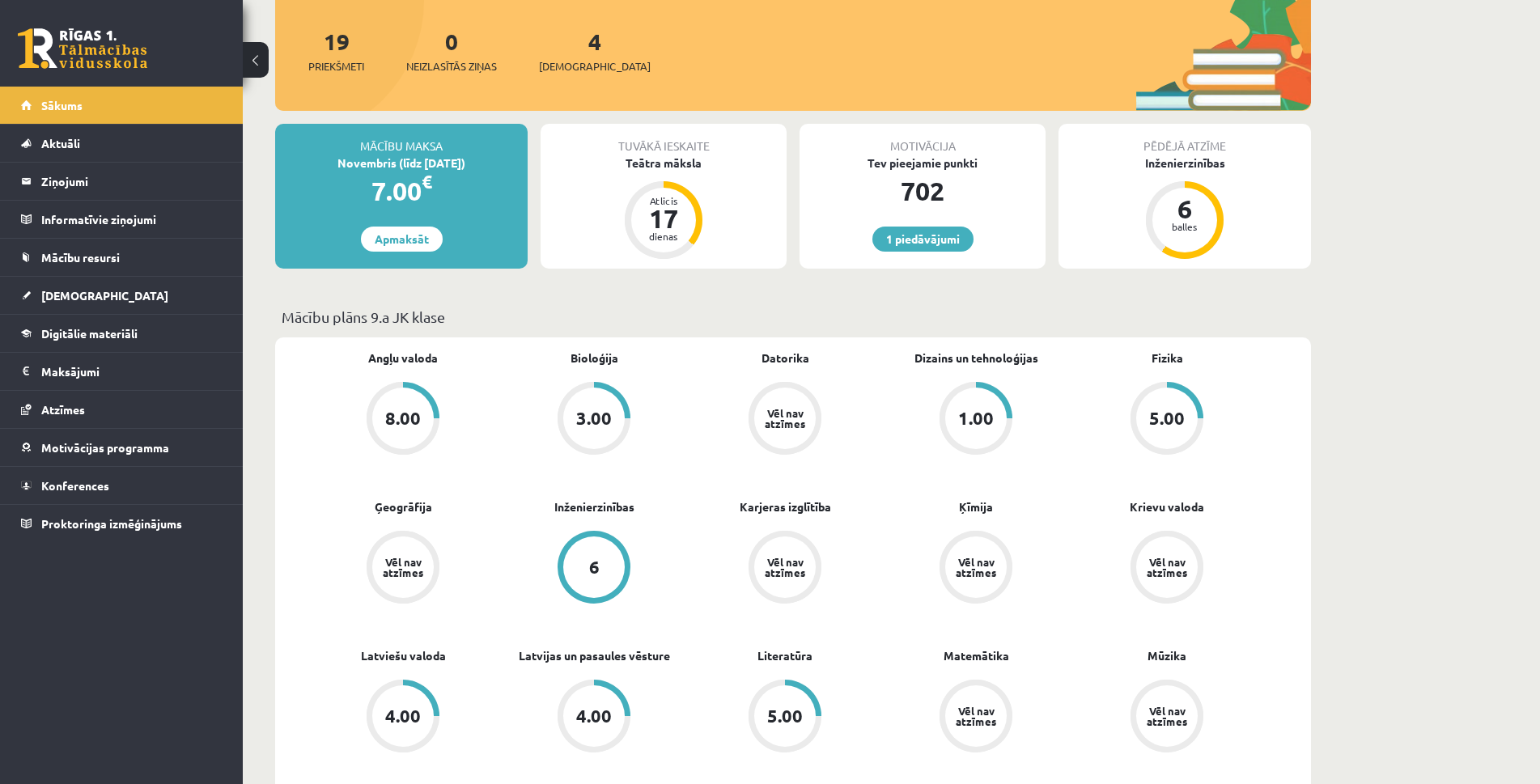
click at [973, 449] on div "1.00" at bounding box center [976, 418] width 73 height 73
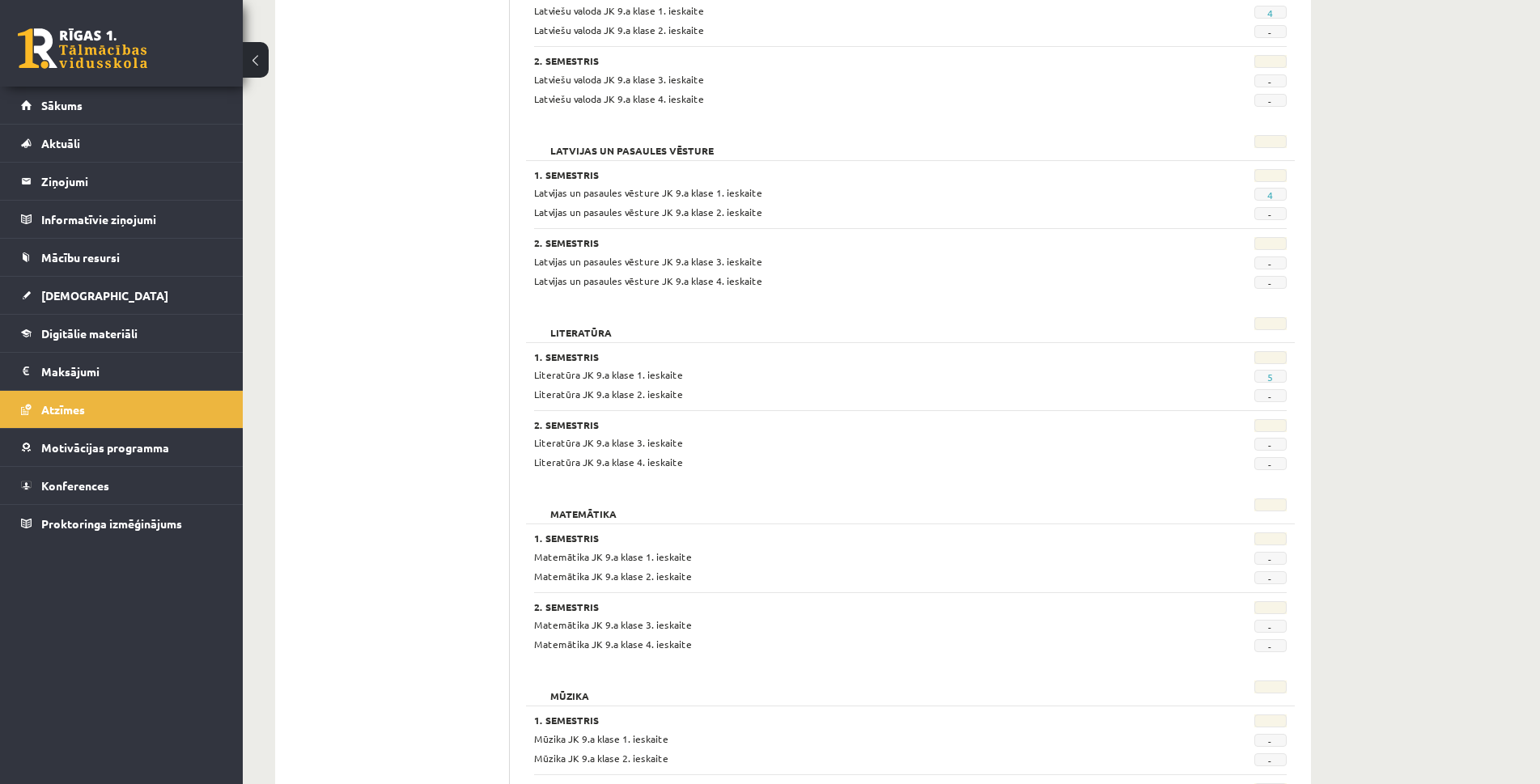
scroll to position [1316, 0]
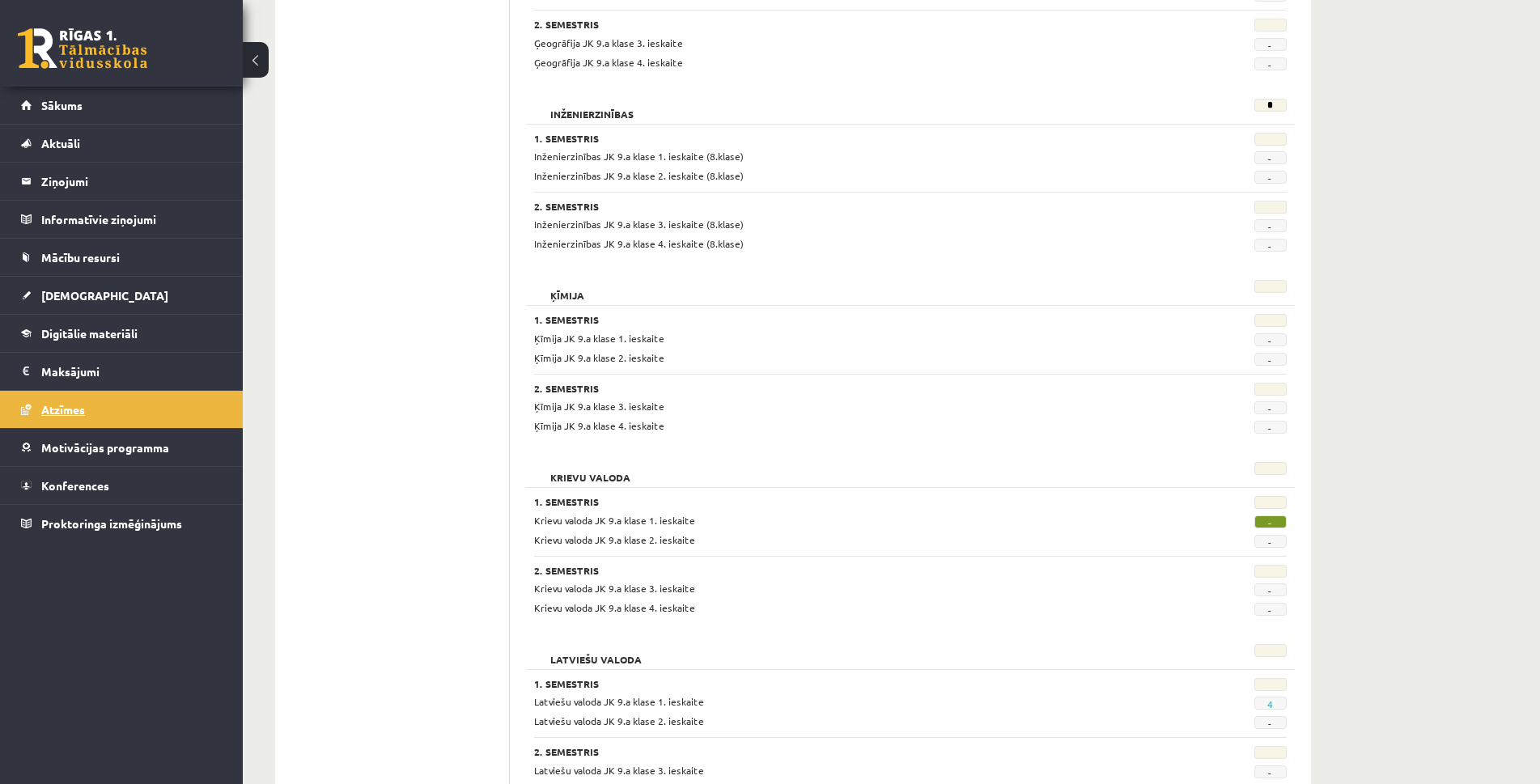
click at [72, 411] on span "Atzīmes" at bounding box center [63, 410] width 44 height 14
click at [67, 374] on legend "Maksājumi 0" at bounding box center [132, 371] width 181 height 37
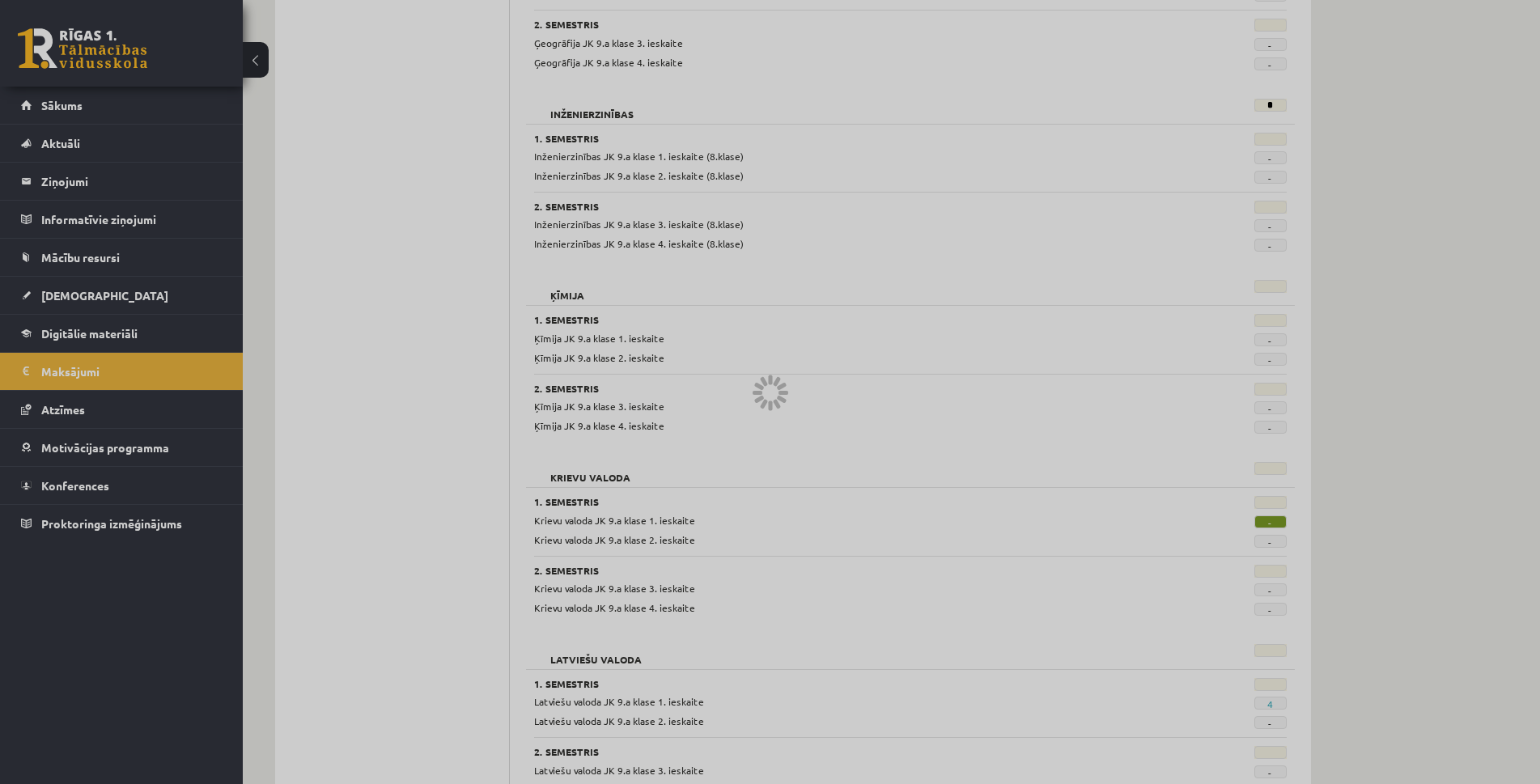
scroll to position [313, 0]
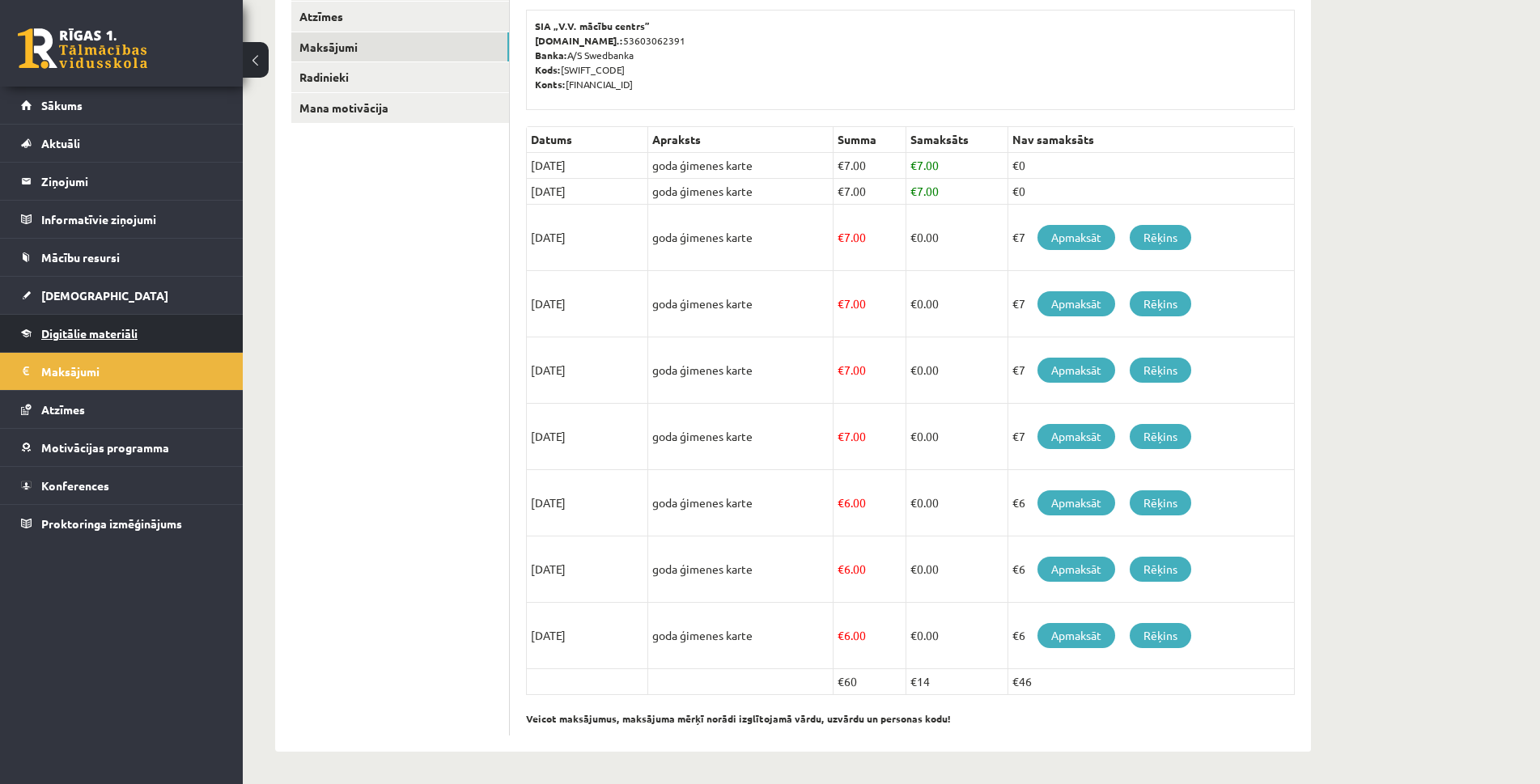
click at [92, 347] on link "Digitālie materiāli" at bounding box center [121, 332] width 201 height 37
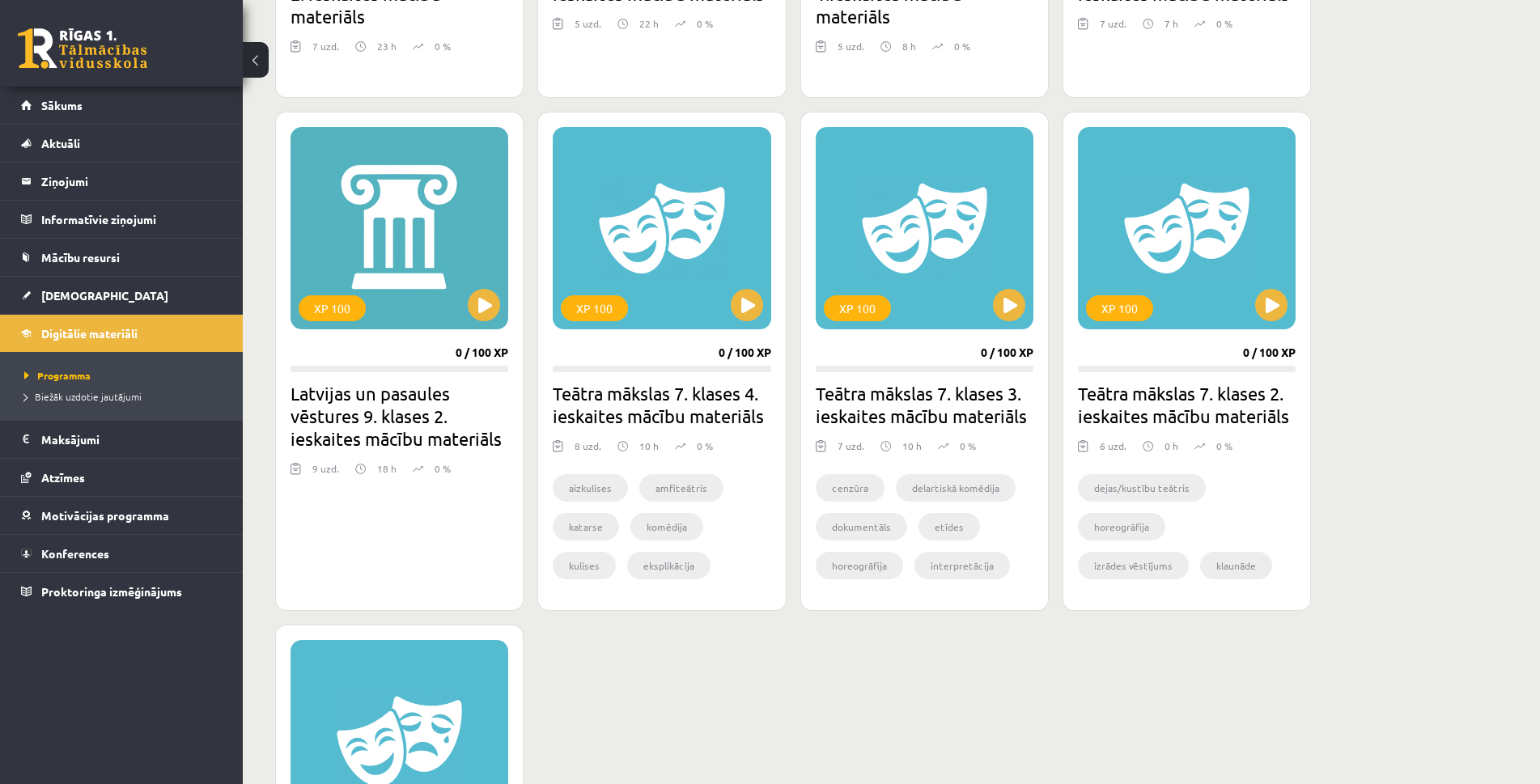
scroll to position [2012, 0]
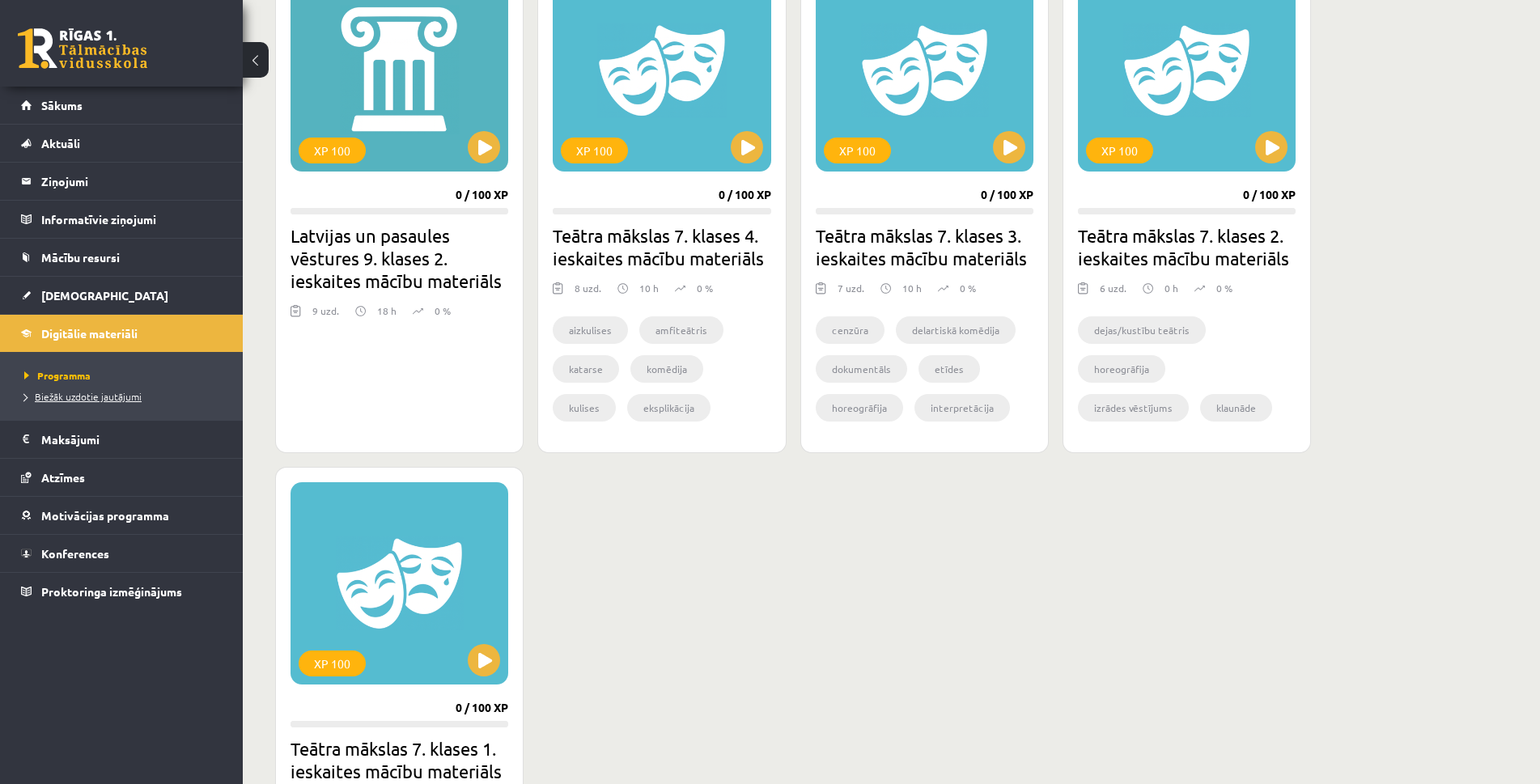
click at [93, 403] on link "Biežāk uzdotie jautājumi" at bounding box center [125, 396] width 202 height 14
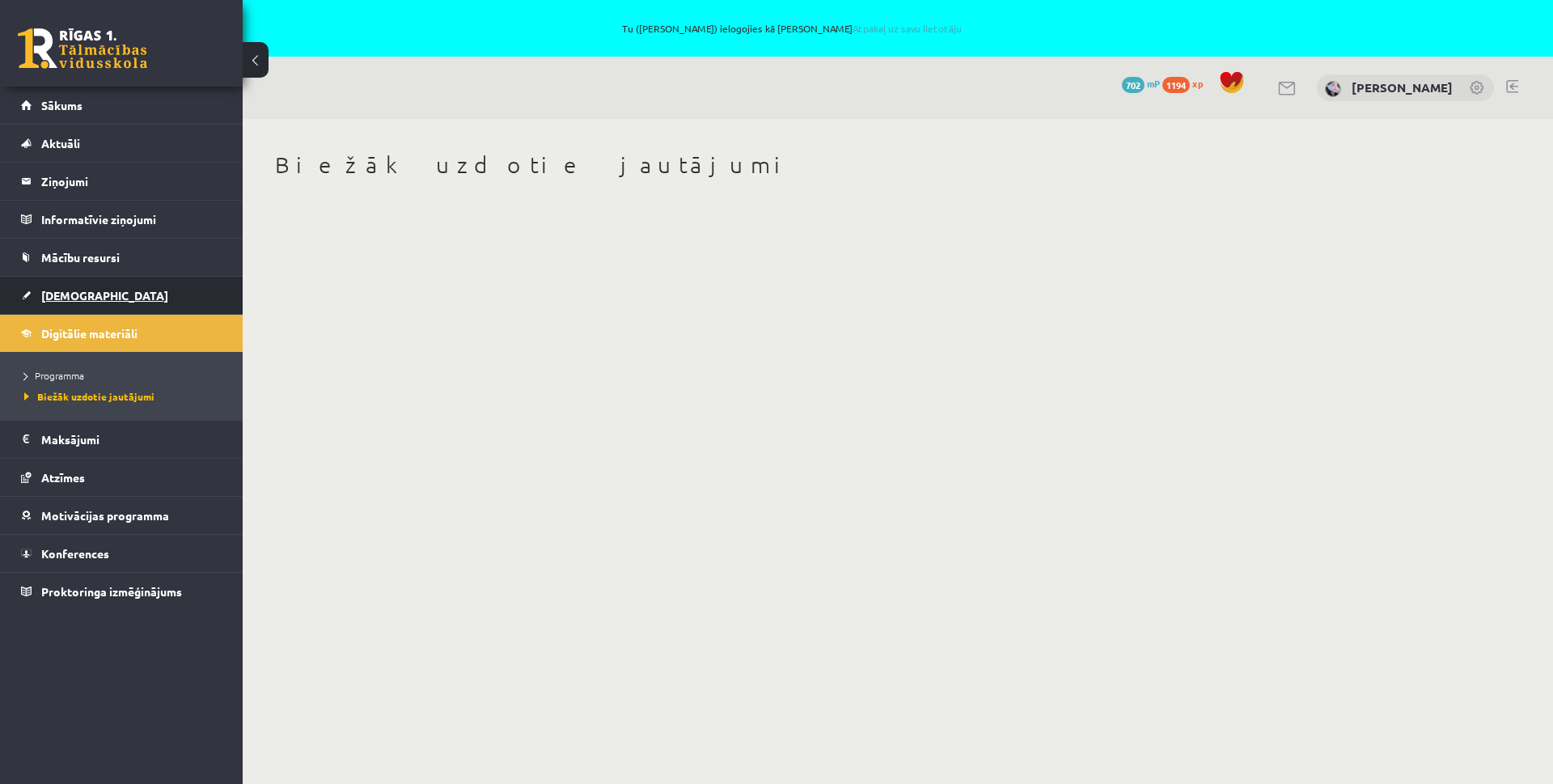
click at [58, 301] on span "[DEMOGRAPHIC_DATA]" at bounding box center [104, 295] width 127 height 14
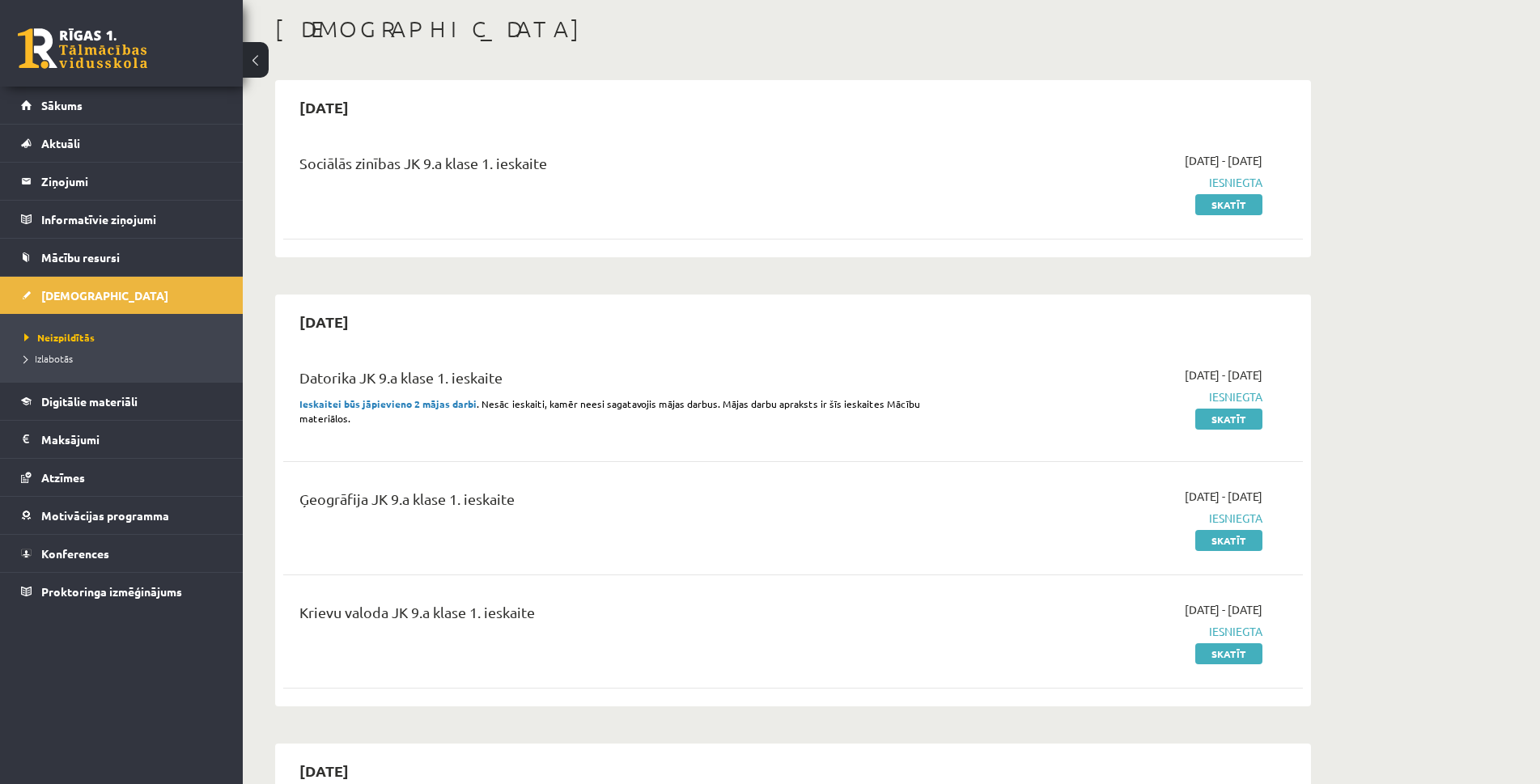
scroll to position [162, 0]
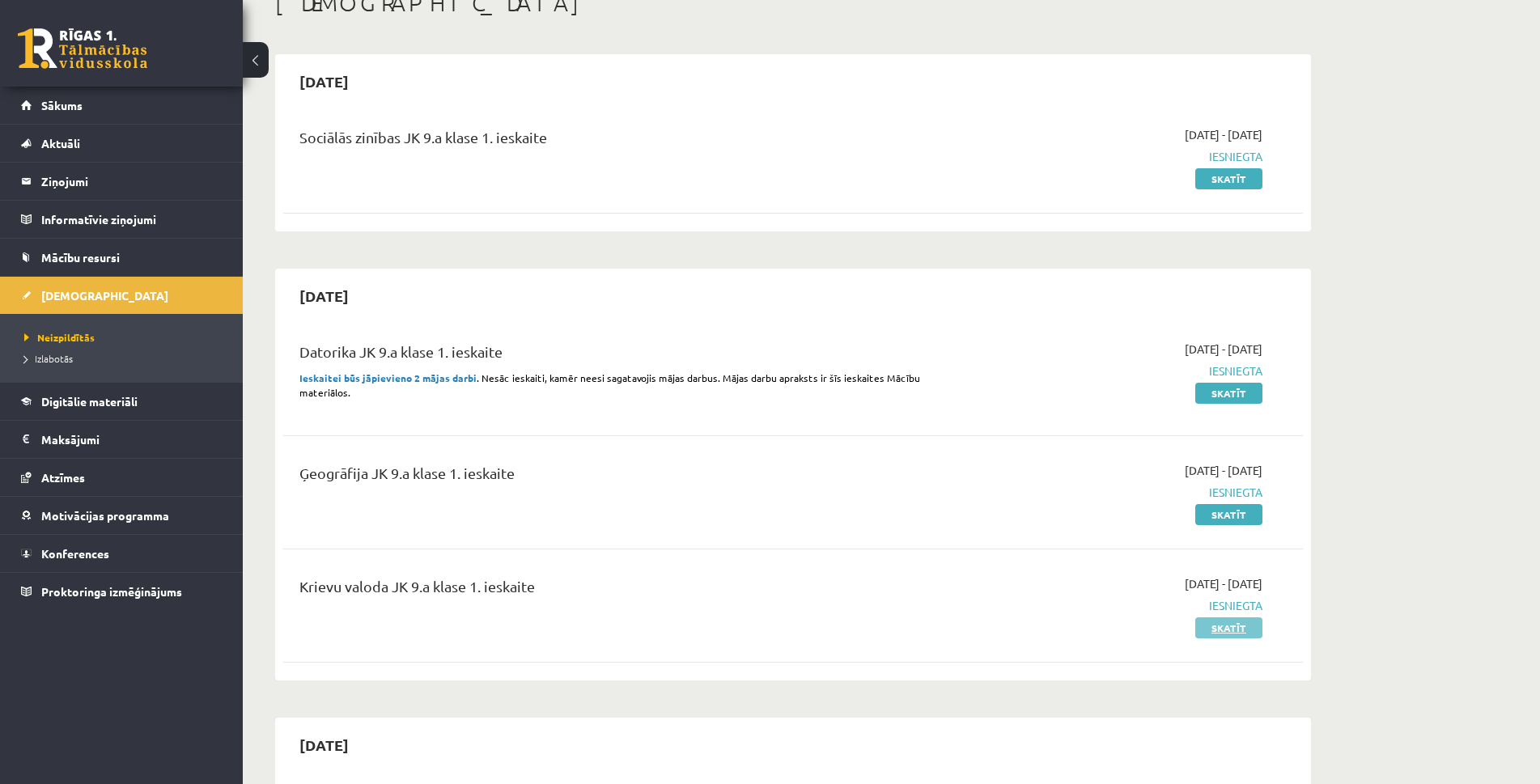
click at [1231, 630] on link "Skatīt" at bounding box center [1228, 627] width 67 height 21
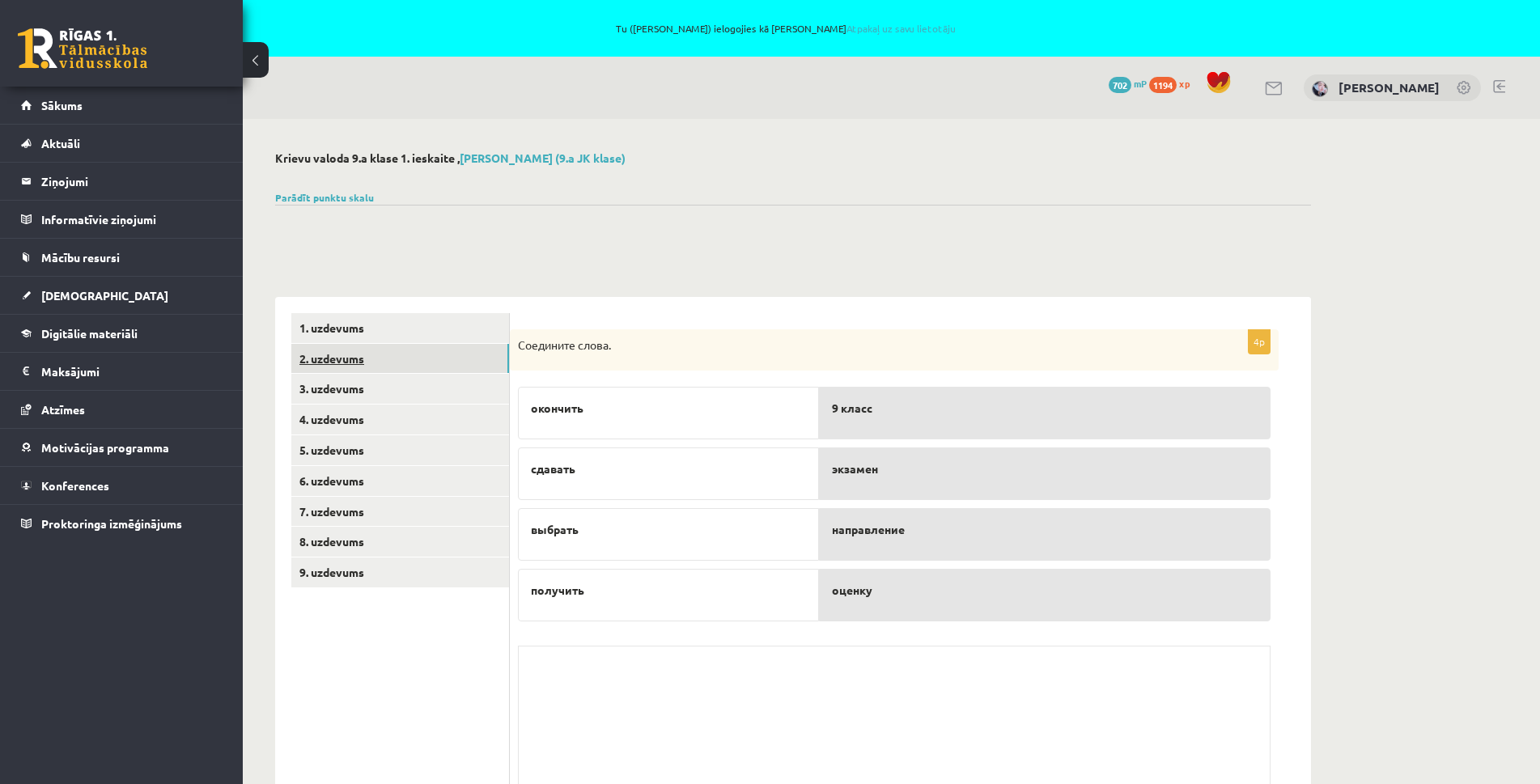
click at [330, 363] on link "2. uzdevums" at bounding box center [400, 358] width 217 height 30
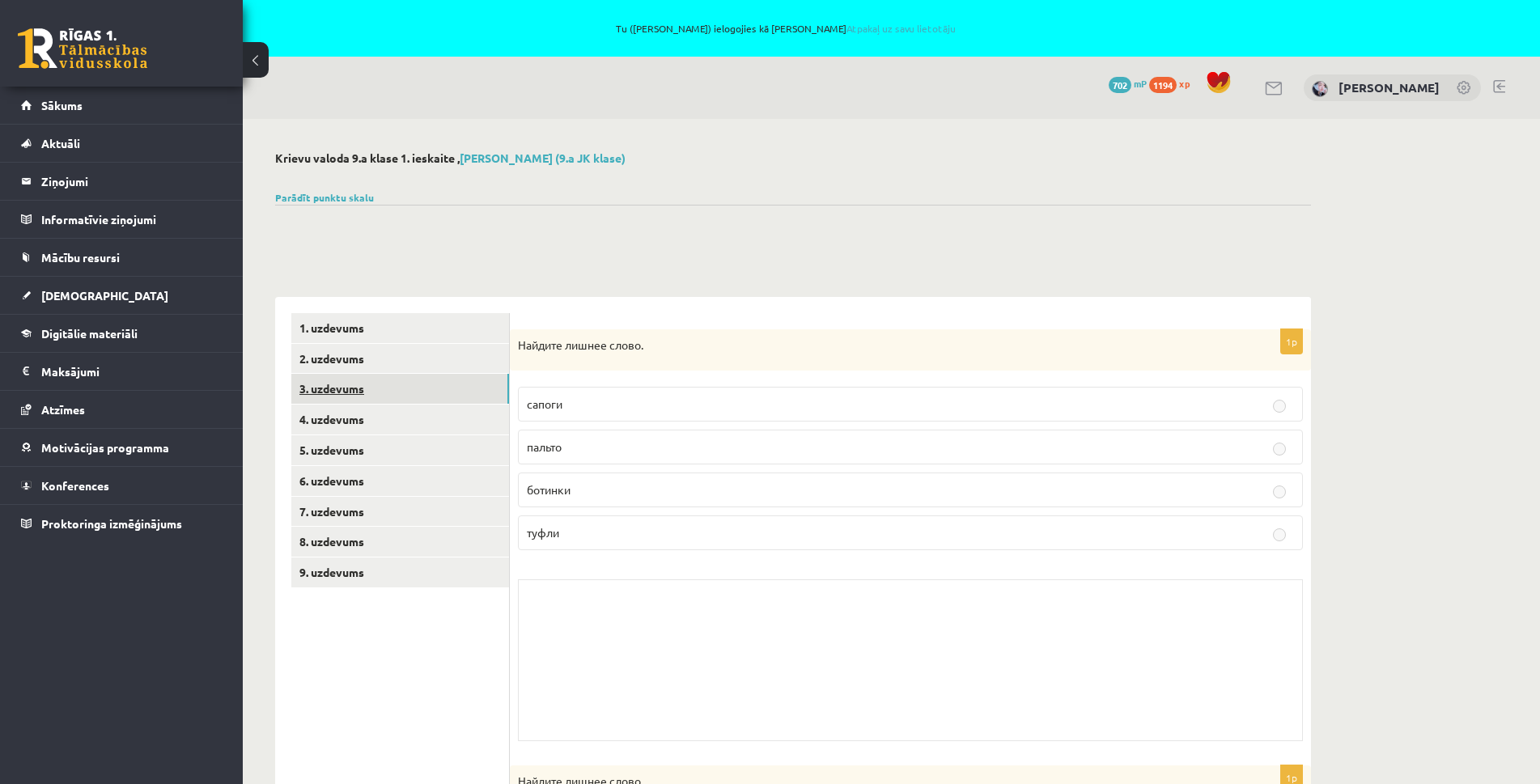
click at [338, 379] on link "3. uzdevums" at bounding box center [400, 388] width 217 height 30
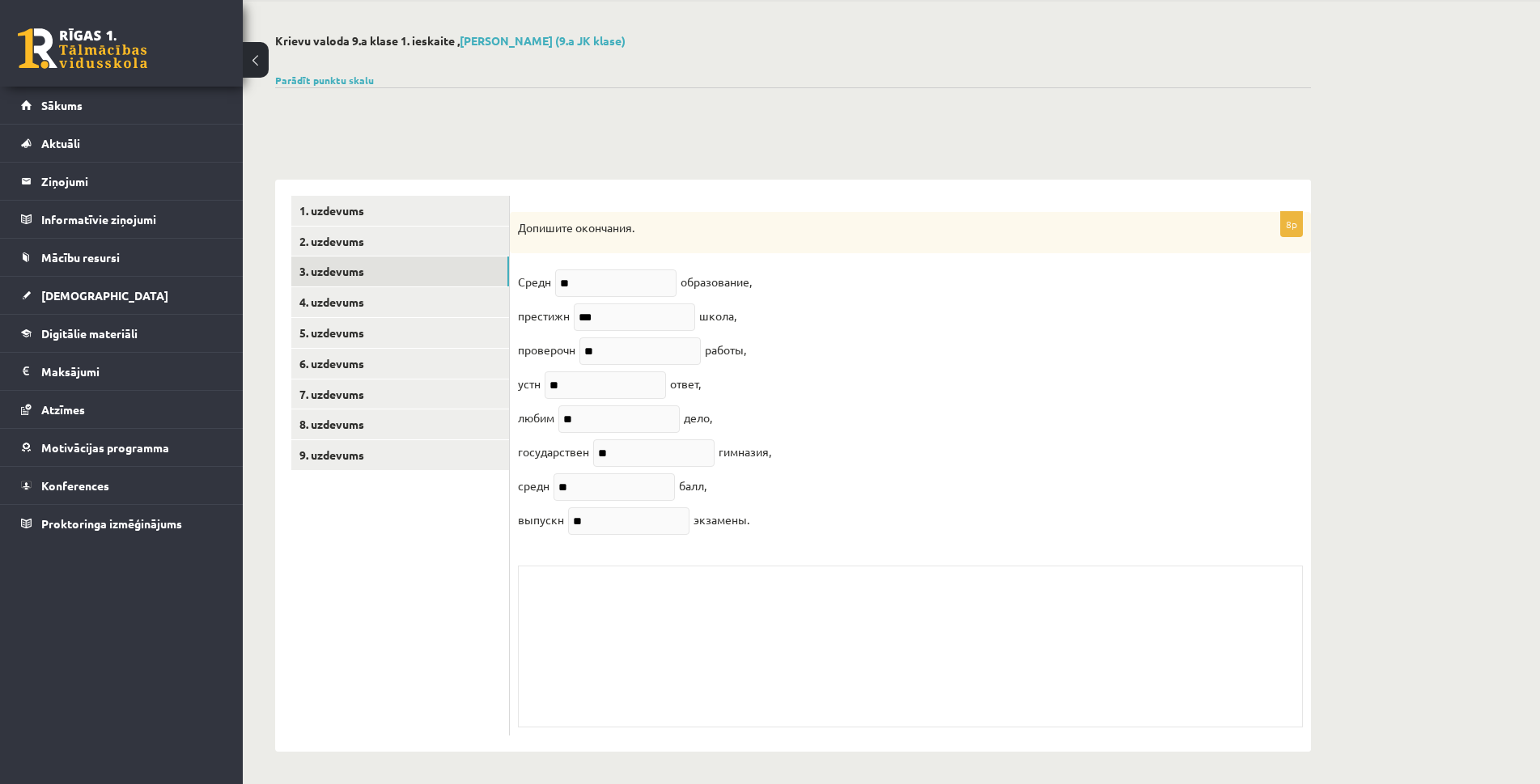
scroll to position [130, 0]
click at [358, 289] on link "4. uzdevums" at bounding box center [400, 302] width 217 height 30
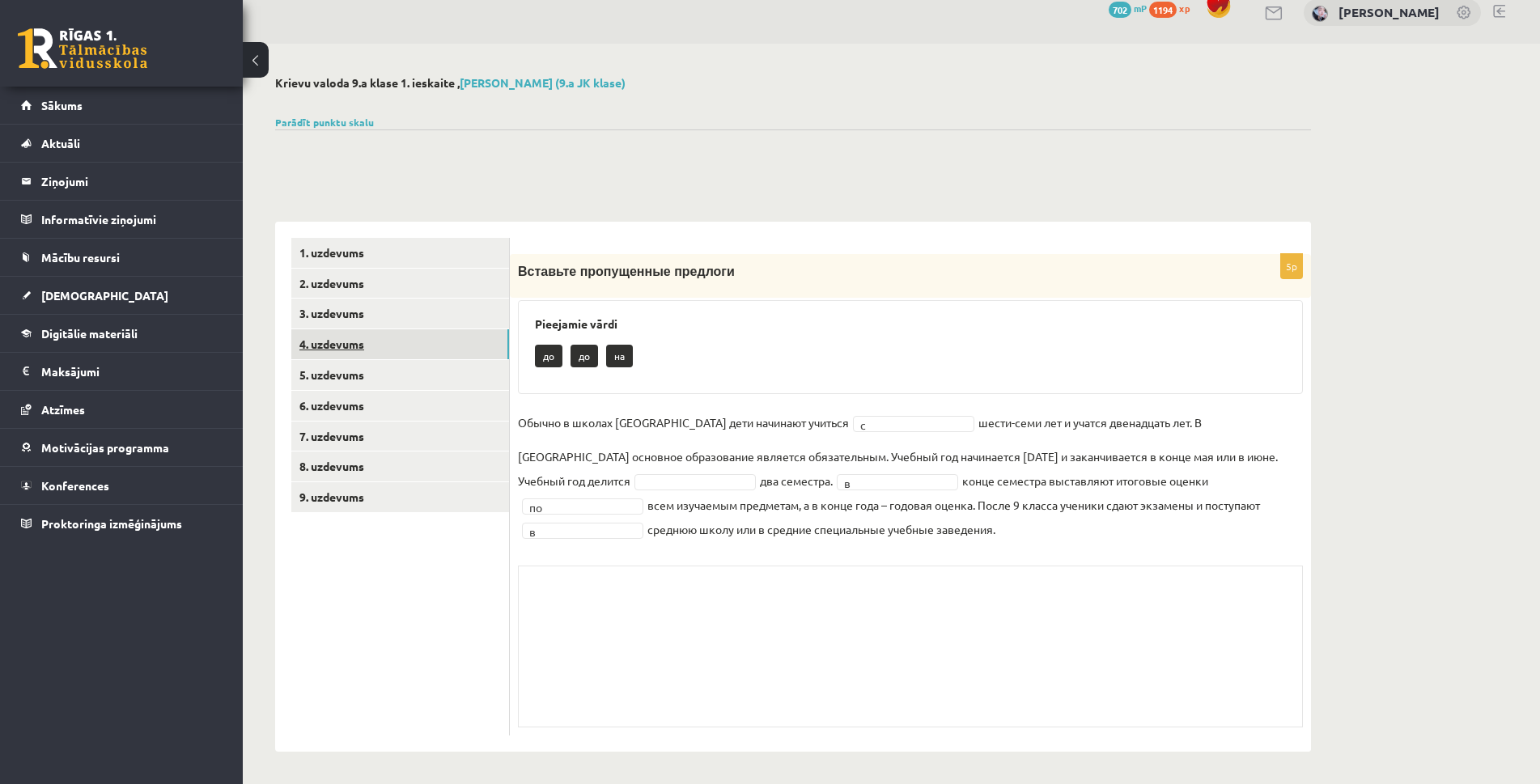
scroll to position [75, 0]
click at [329, 366] on link "5. uzdevums" at bounding box center [400, 374] width 217 height 30
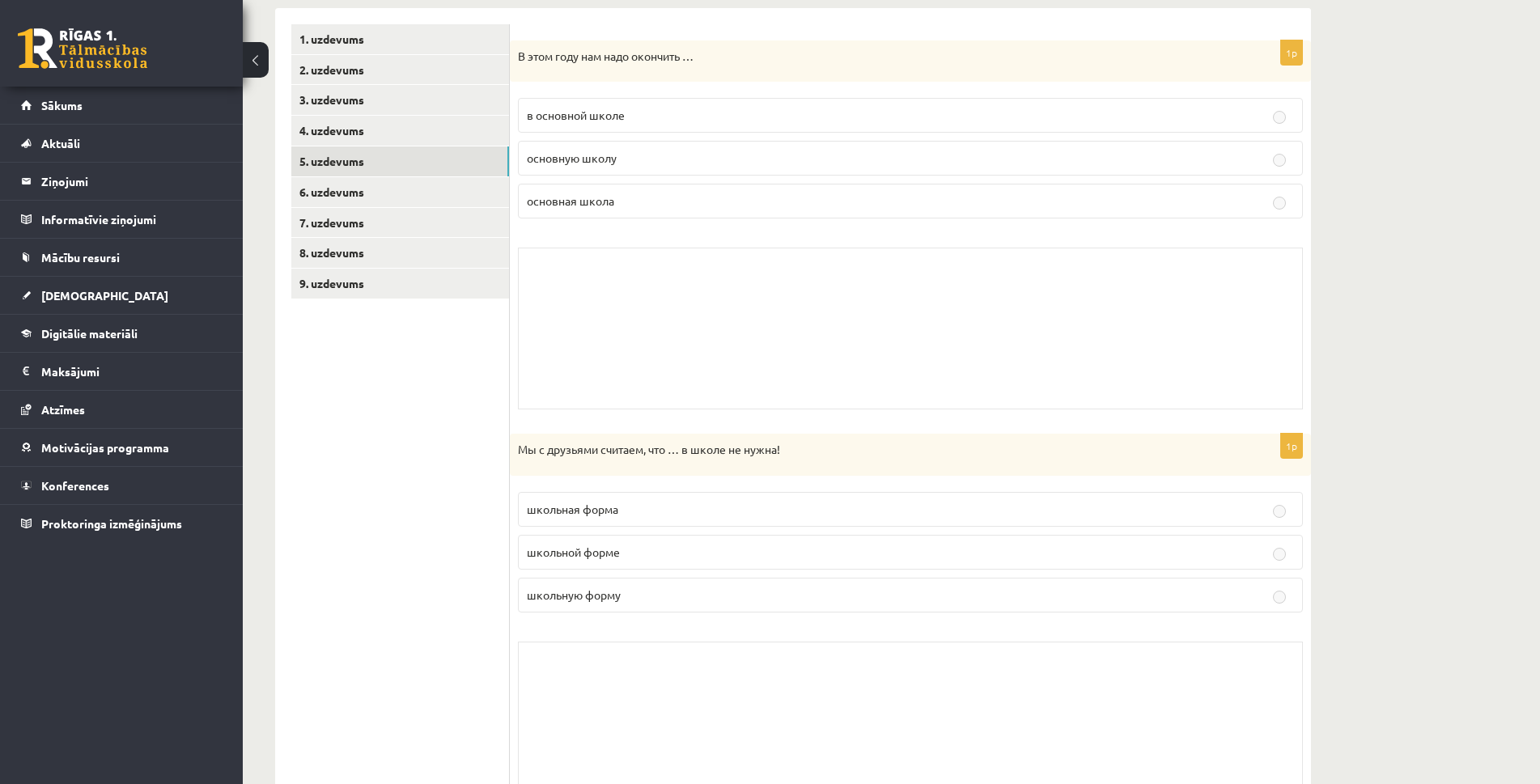
scroll to position [318, 0]
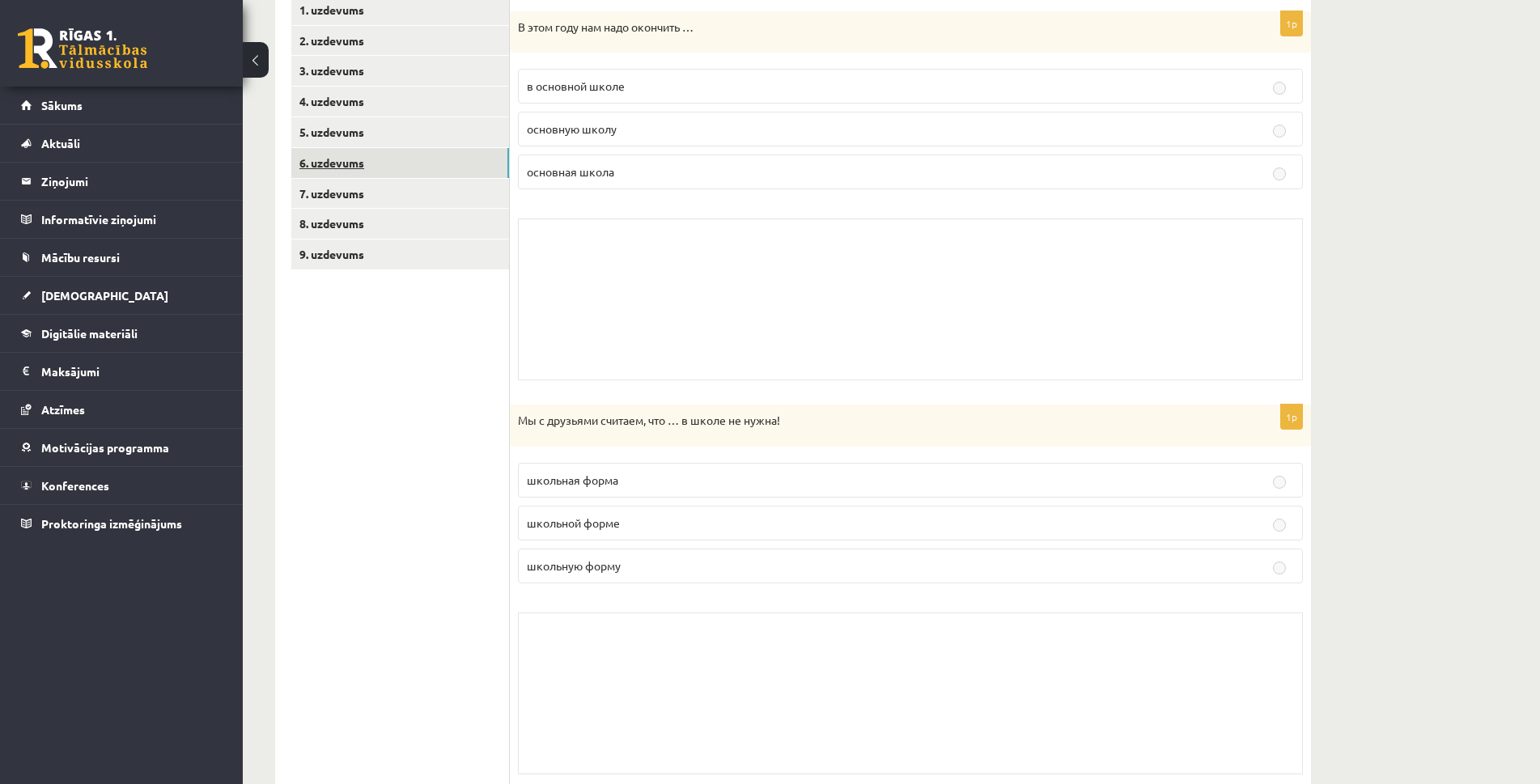
click at [341, 153] on link "6. uzdevums" at bounding box center [400, 163] width 217 height 30
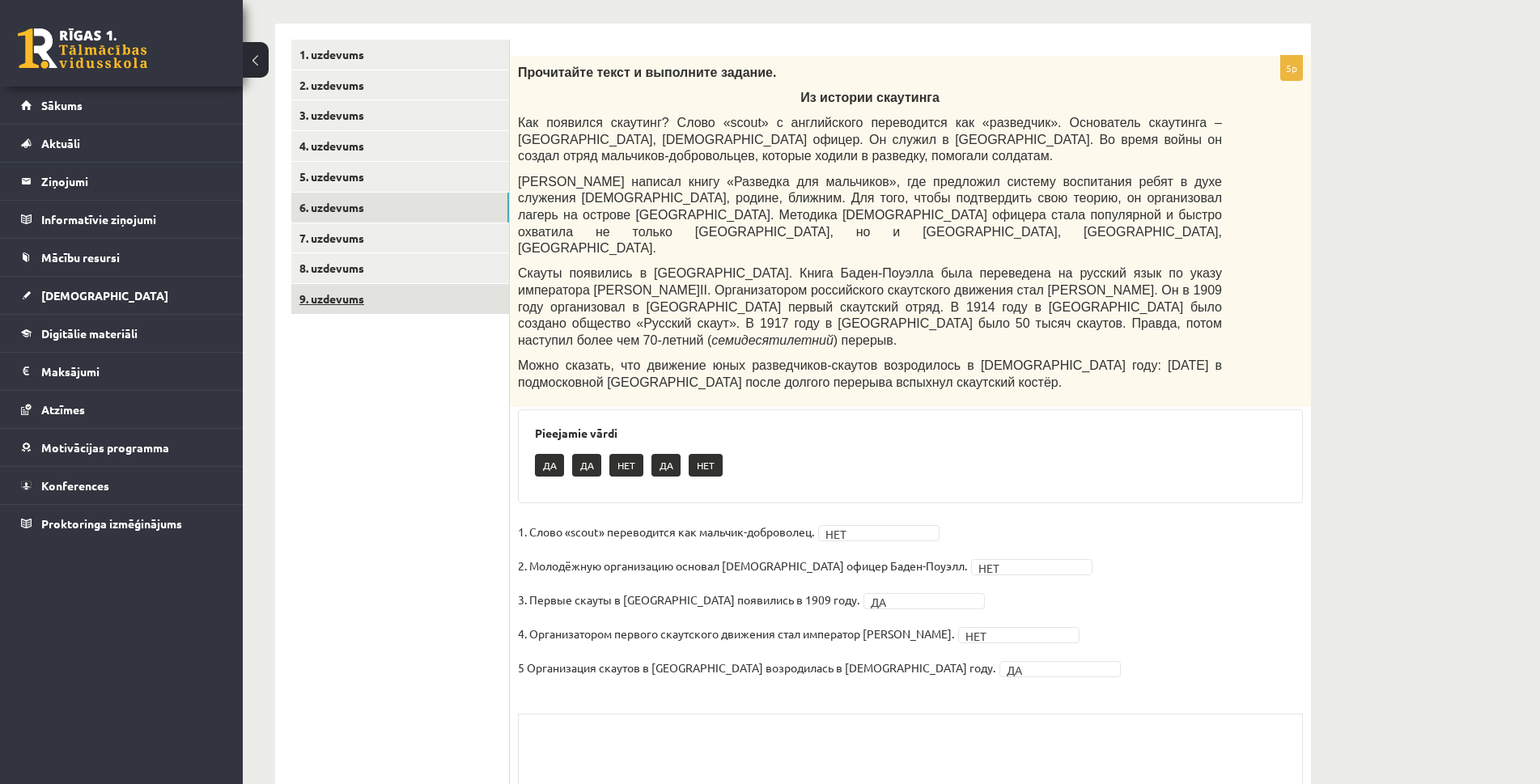
scroll to position [290, 0]
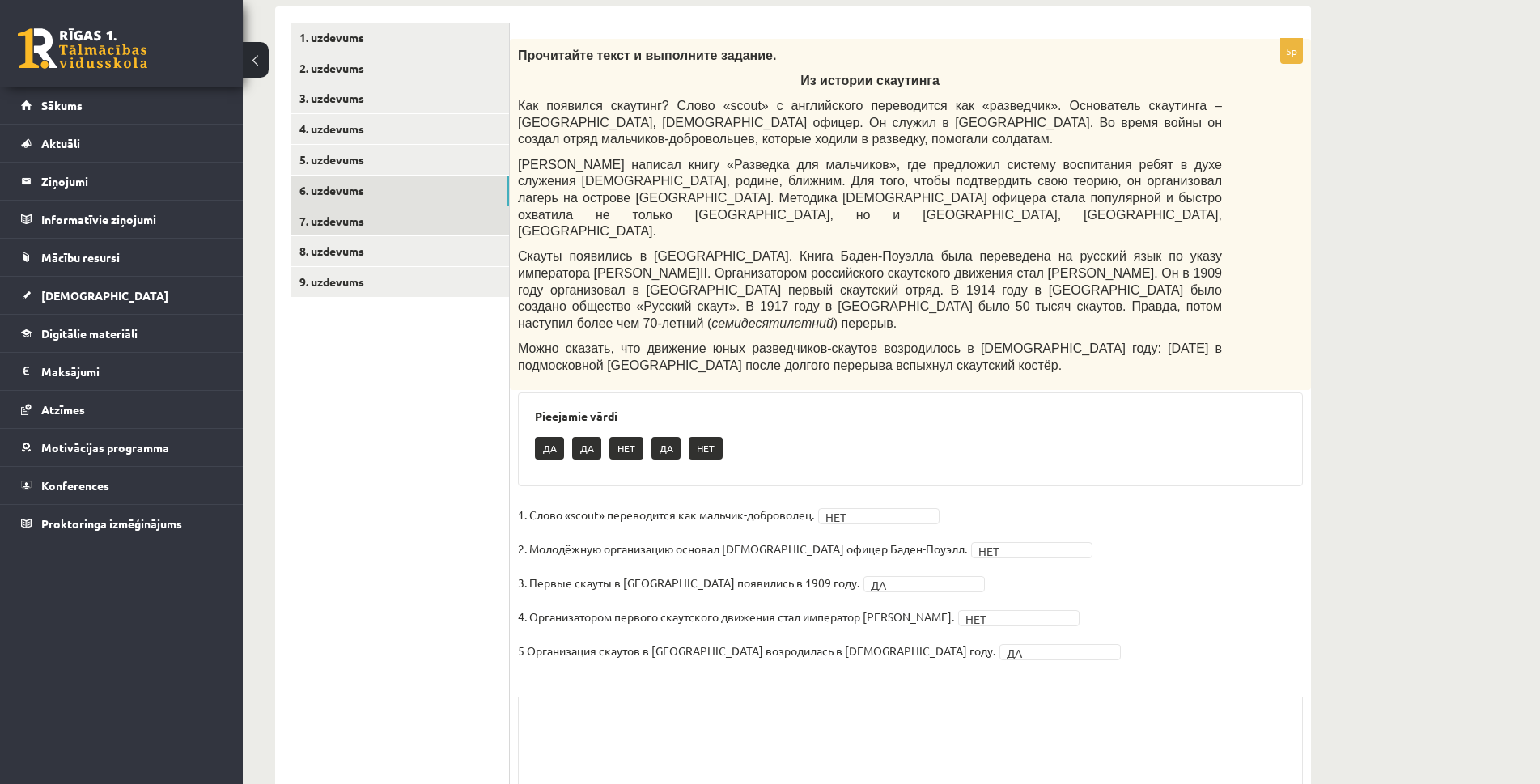
click at [363, 230] on link "7. uzdevums" at bounding box center [400, 221] width 217 height 30
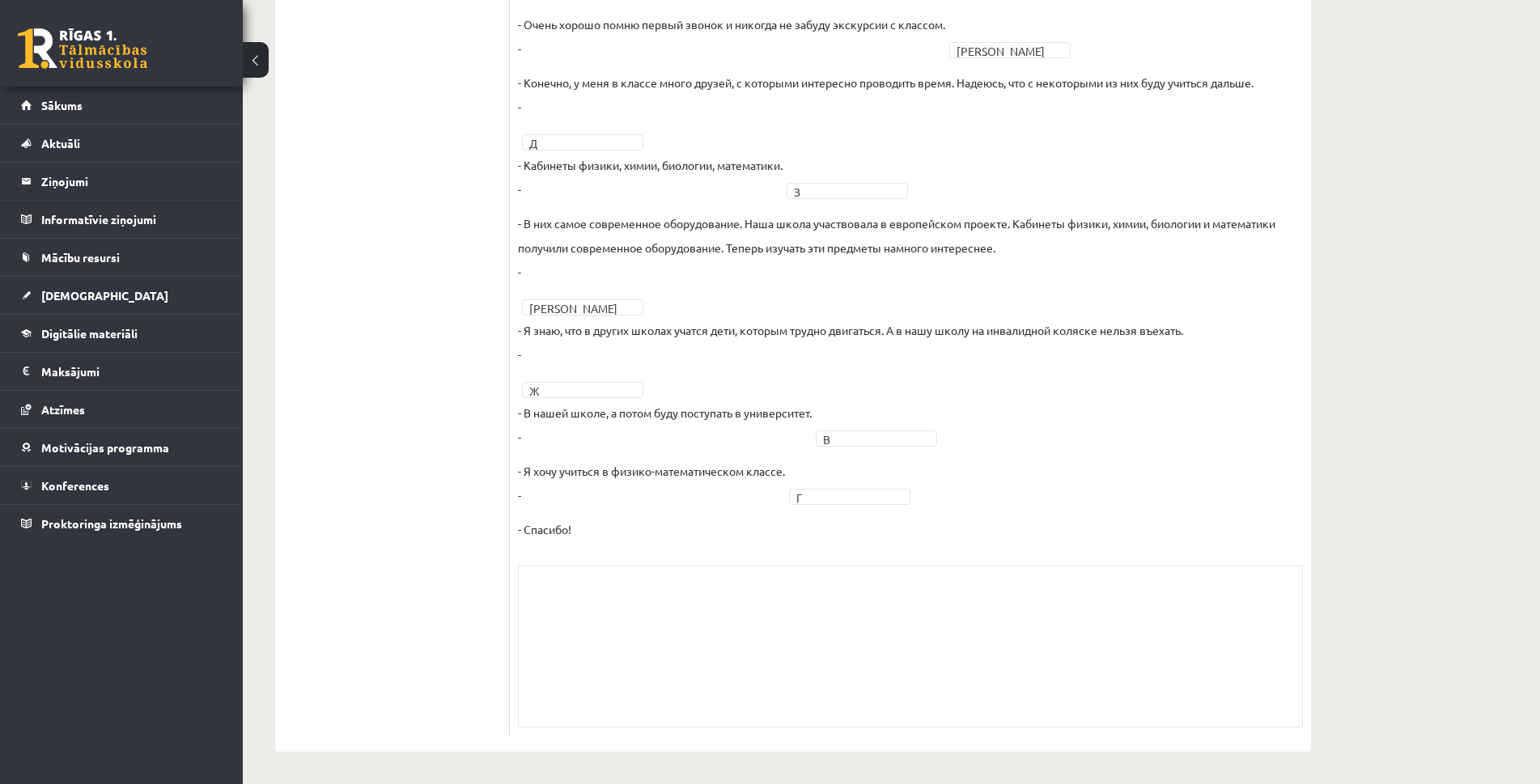
scroll to position [242, 0]
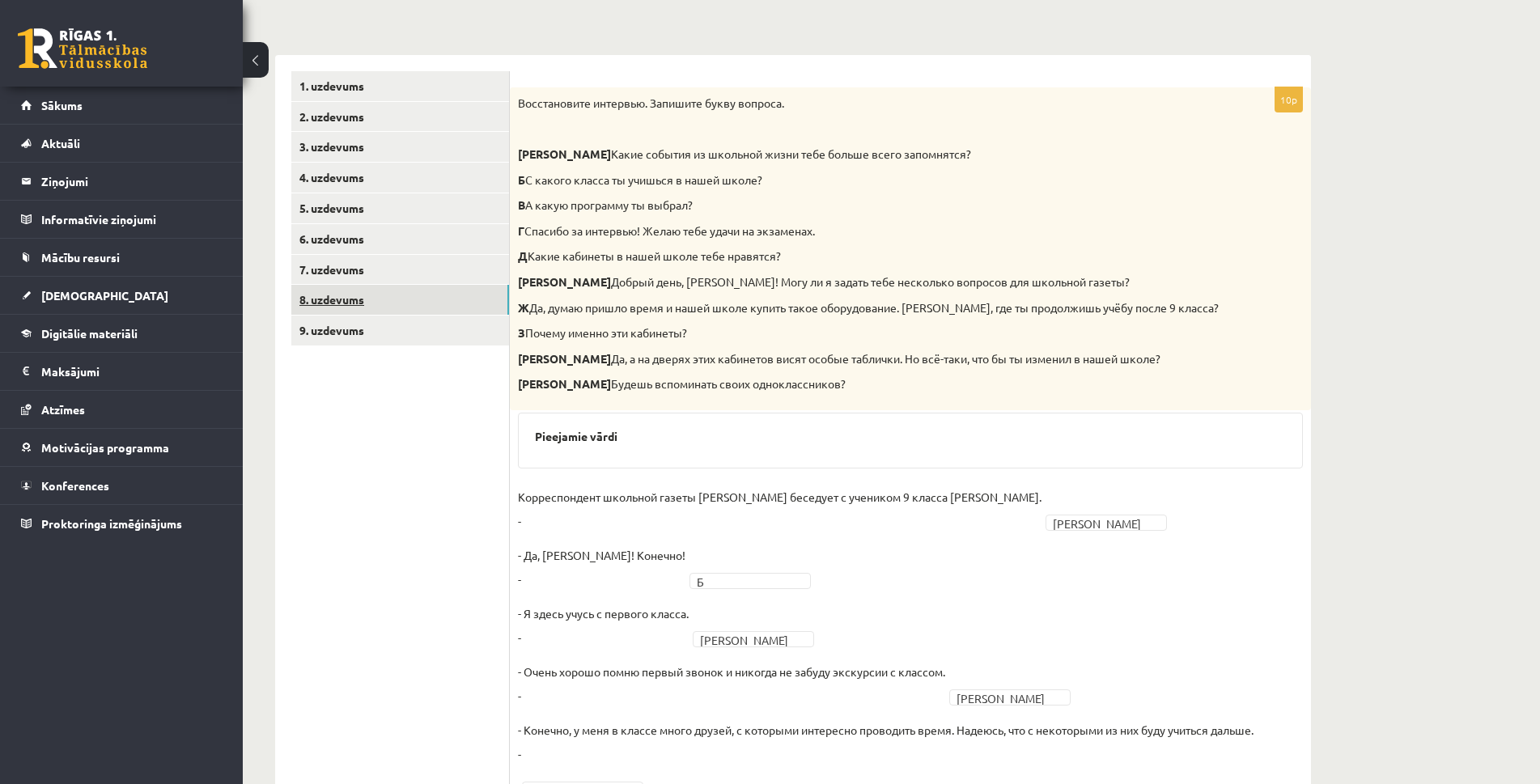
click at [348, 303] on link "8. uzdevums" at bounding box center [400, 299] width 217 height 30
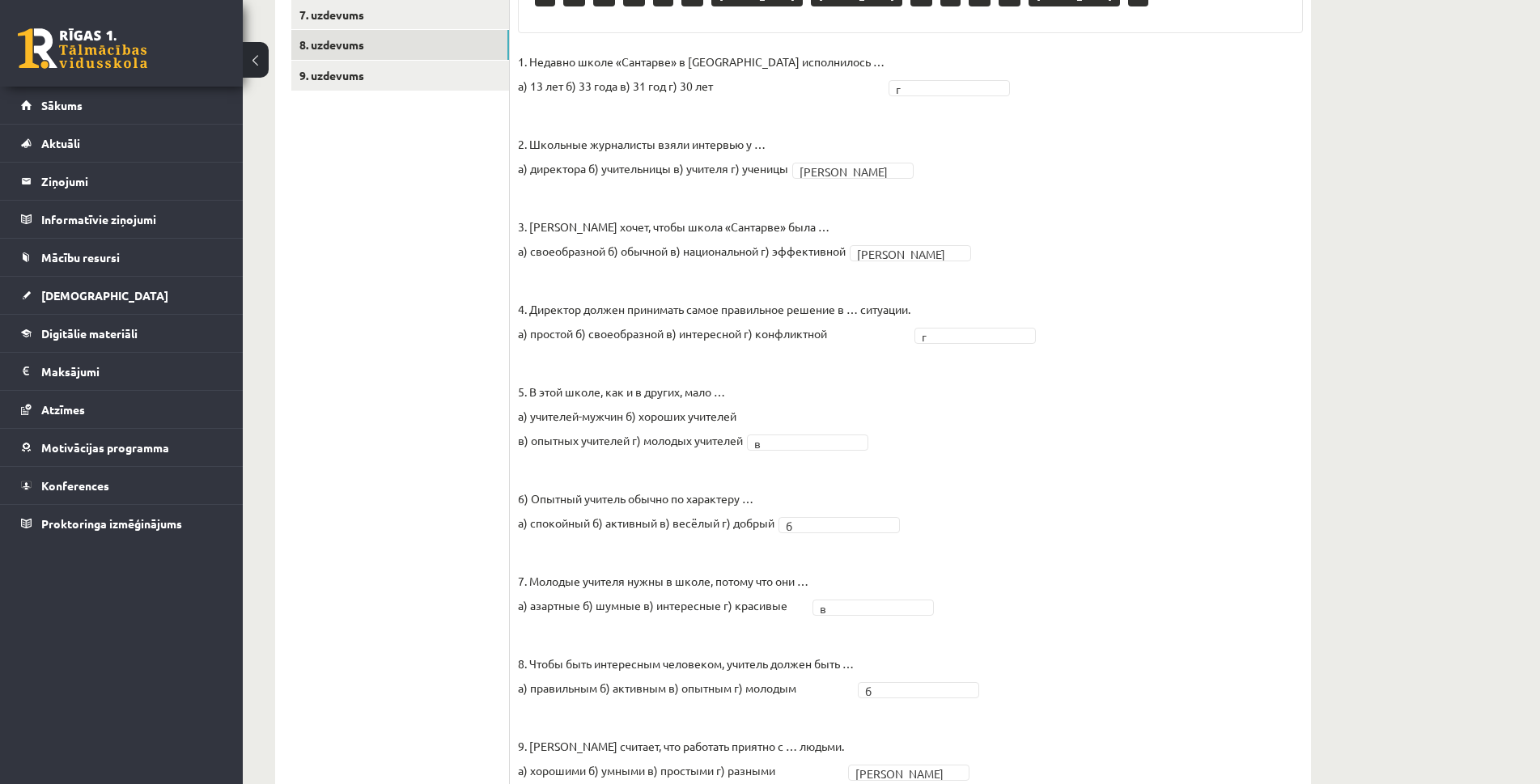
scroll to position [346, 0]
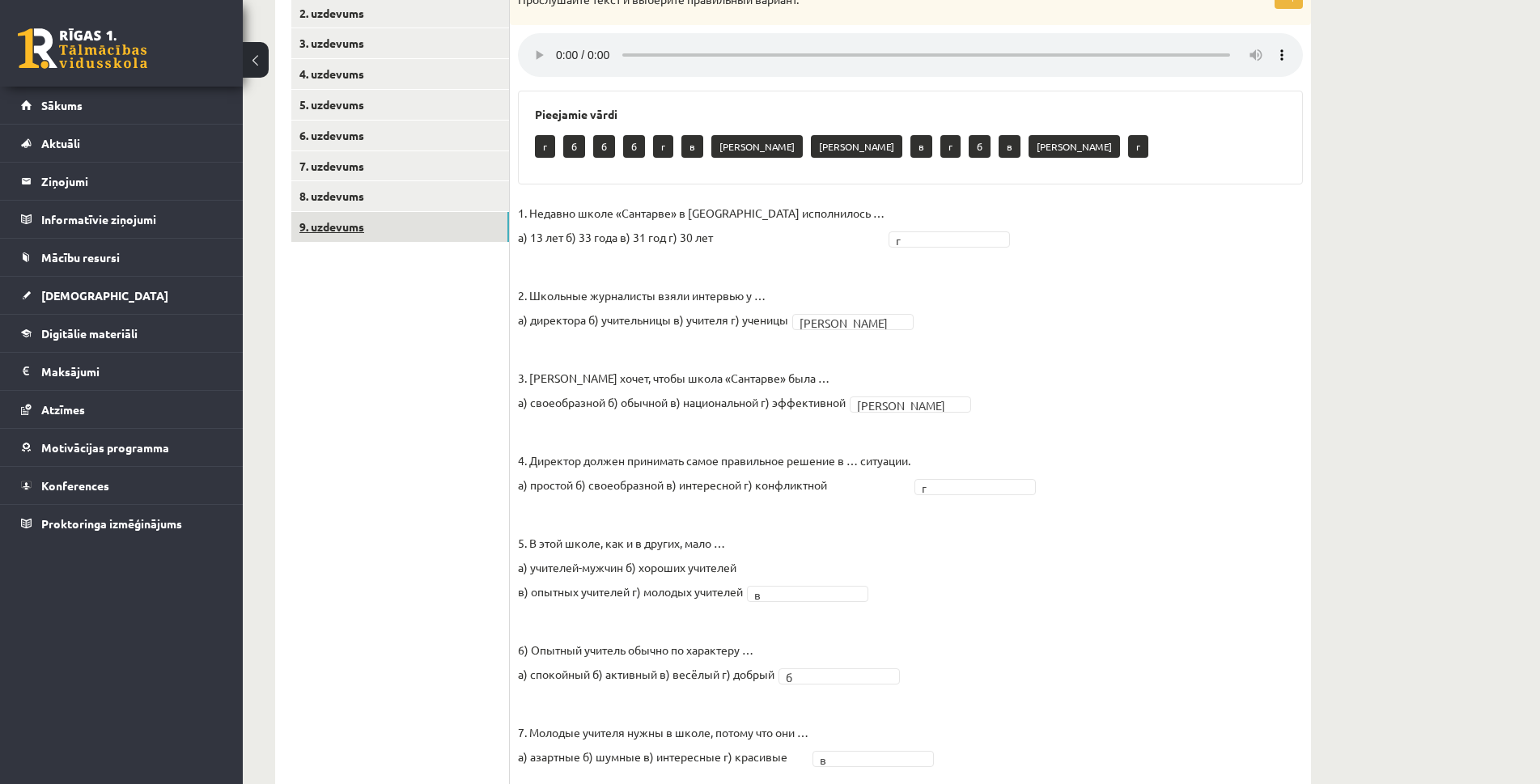
click at [315, 238] on link "9. uzdevums" at bounding box center [400, 226] width 217 height 30
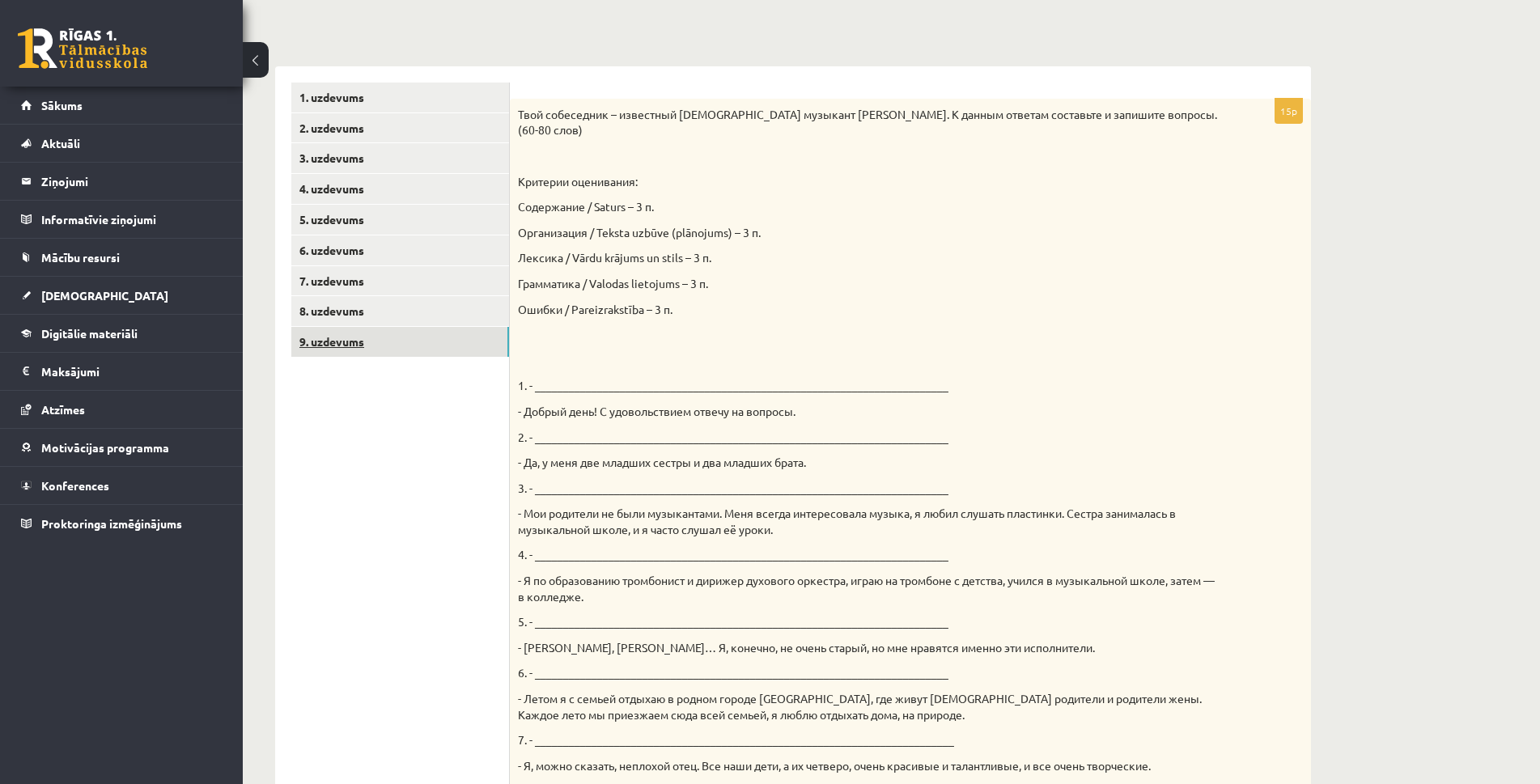
scroll to position [0, 0]
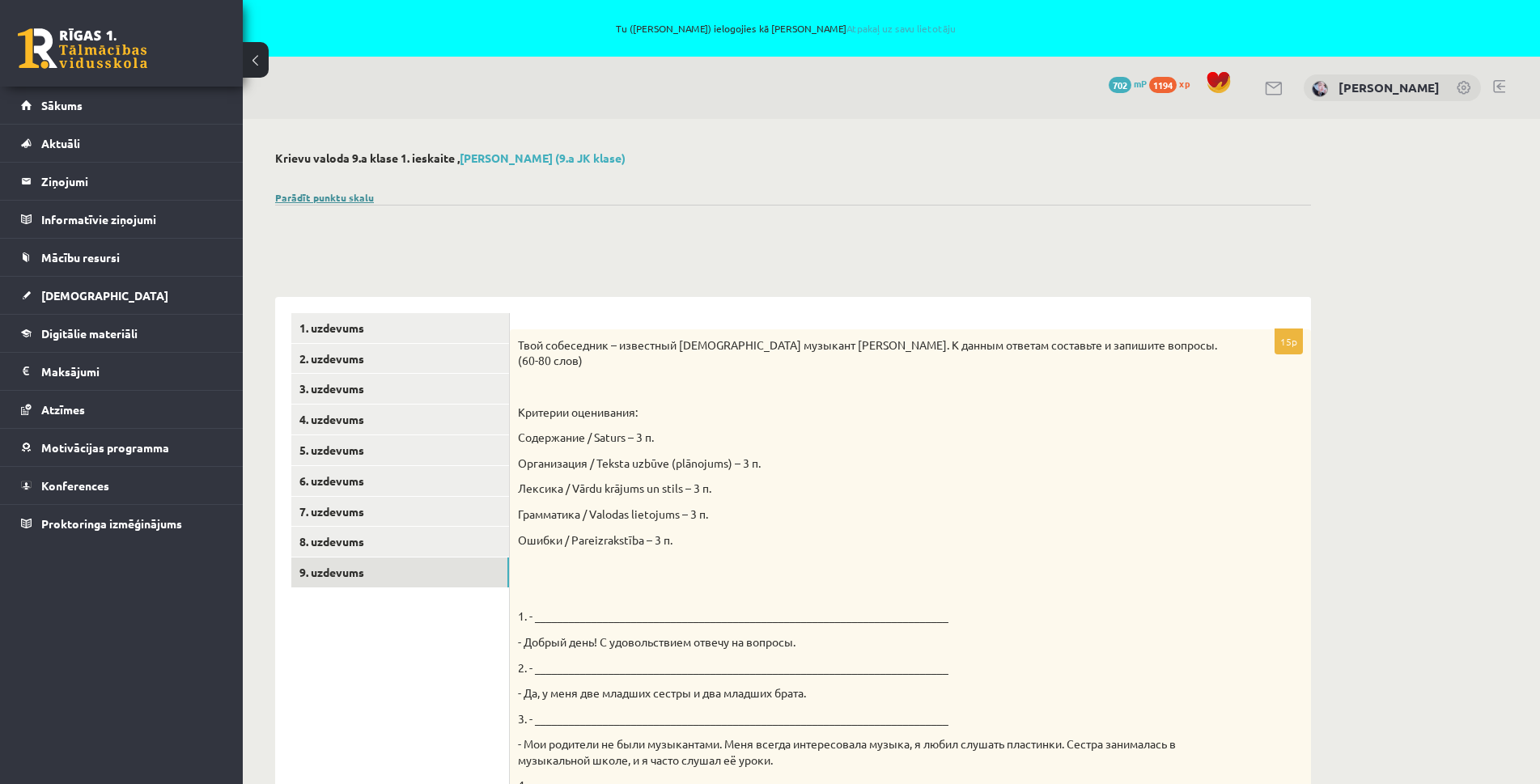
click at [316, 199] on link "Parādīt punktu skalu" at bounding box center [324, 198] width 99 height 13
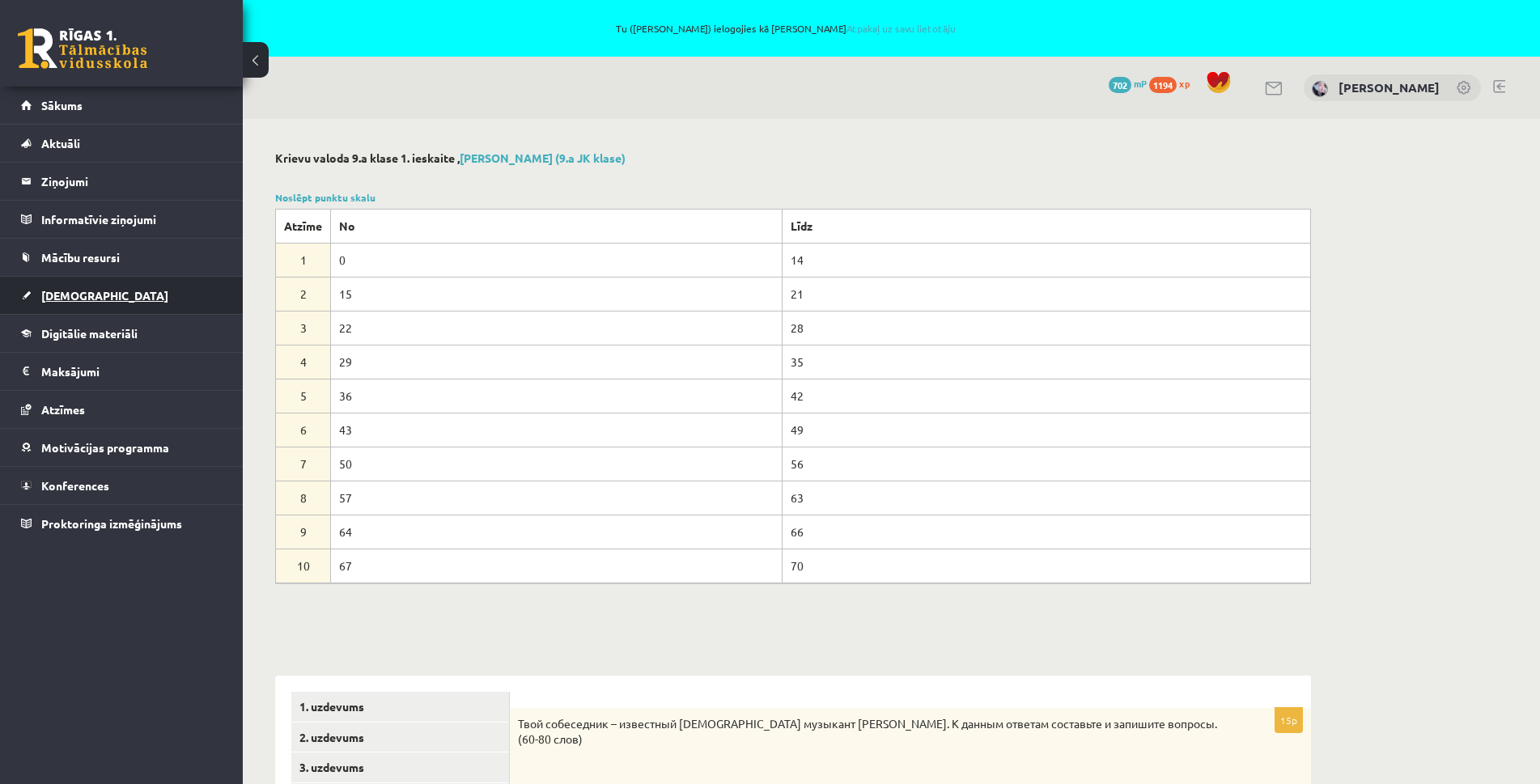
click at [74, 298] on span "[DEMOGRAPHIC_DATA]" at bounding box center [104, 295] width 127 height 14
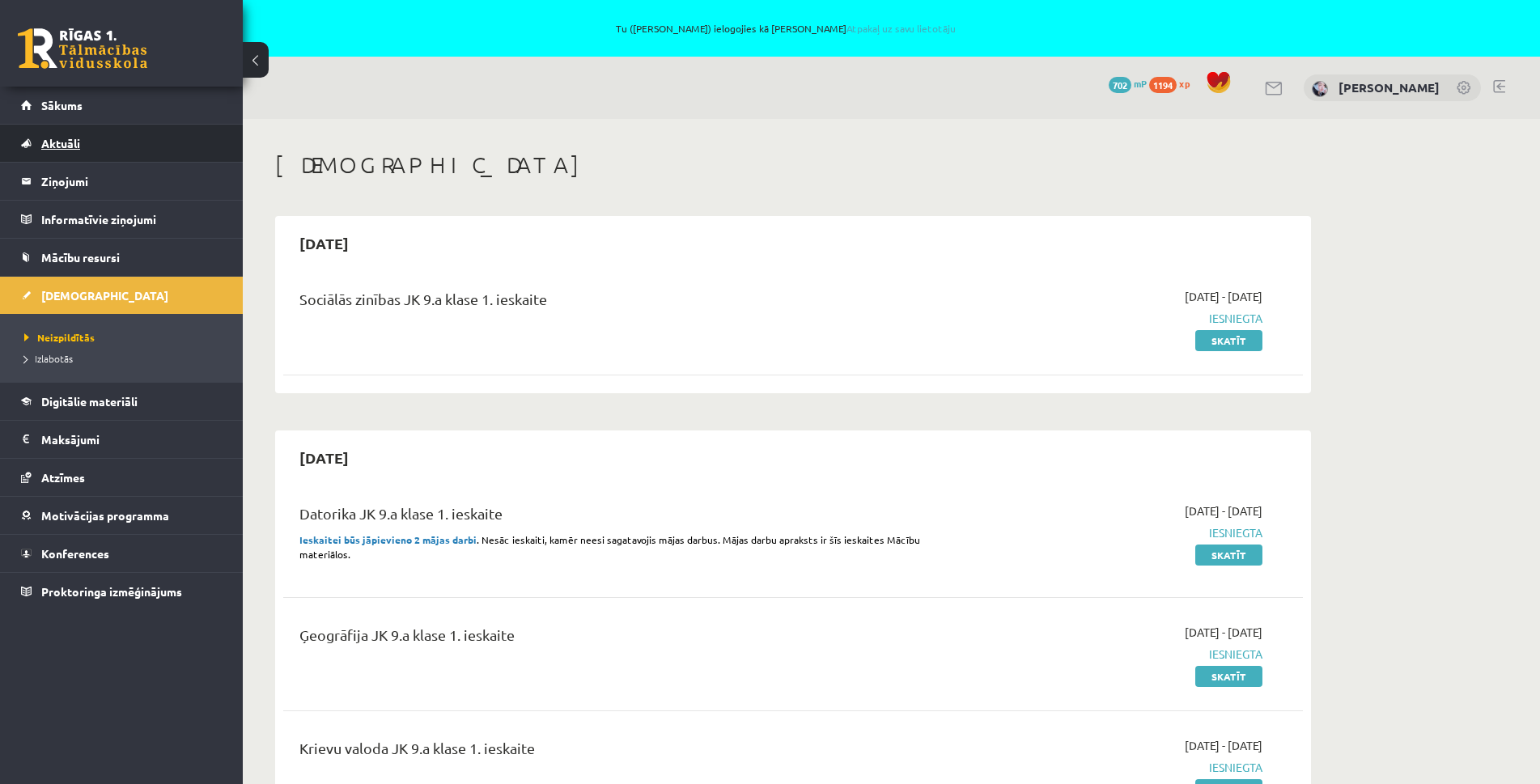
click at [58, 149] on link "Aktuāli" at bounding box center [121, 143] width 201 height 37
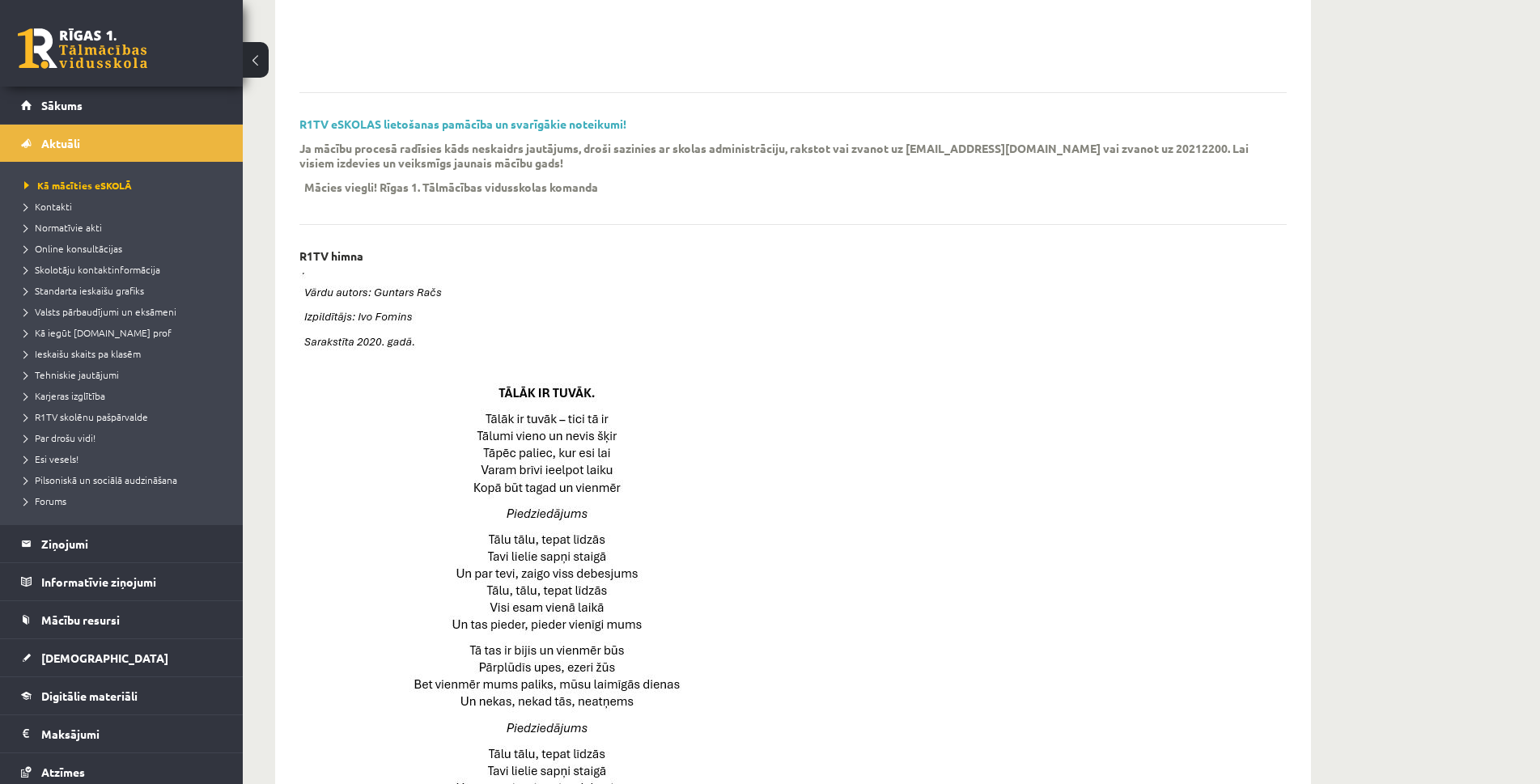
scroll to position [162, 0]
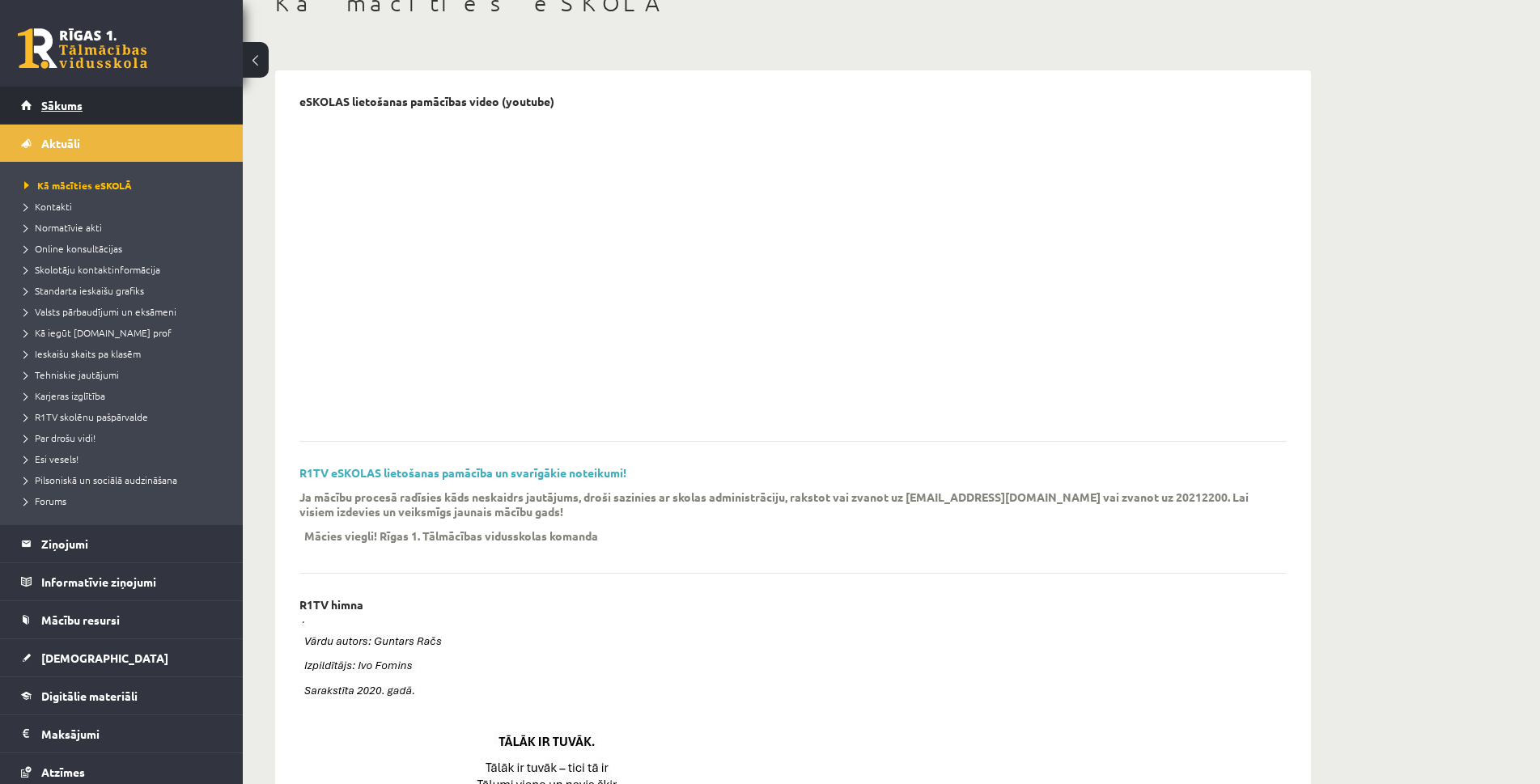
click at [62, 115] on link "Sākums" at bounding box center [121, 104] width 201 height 37
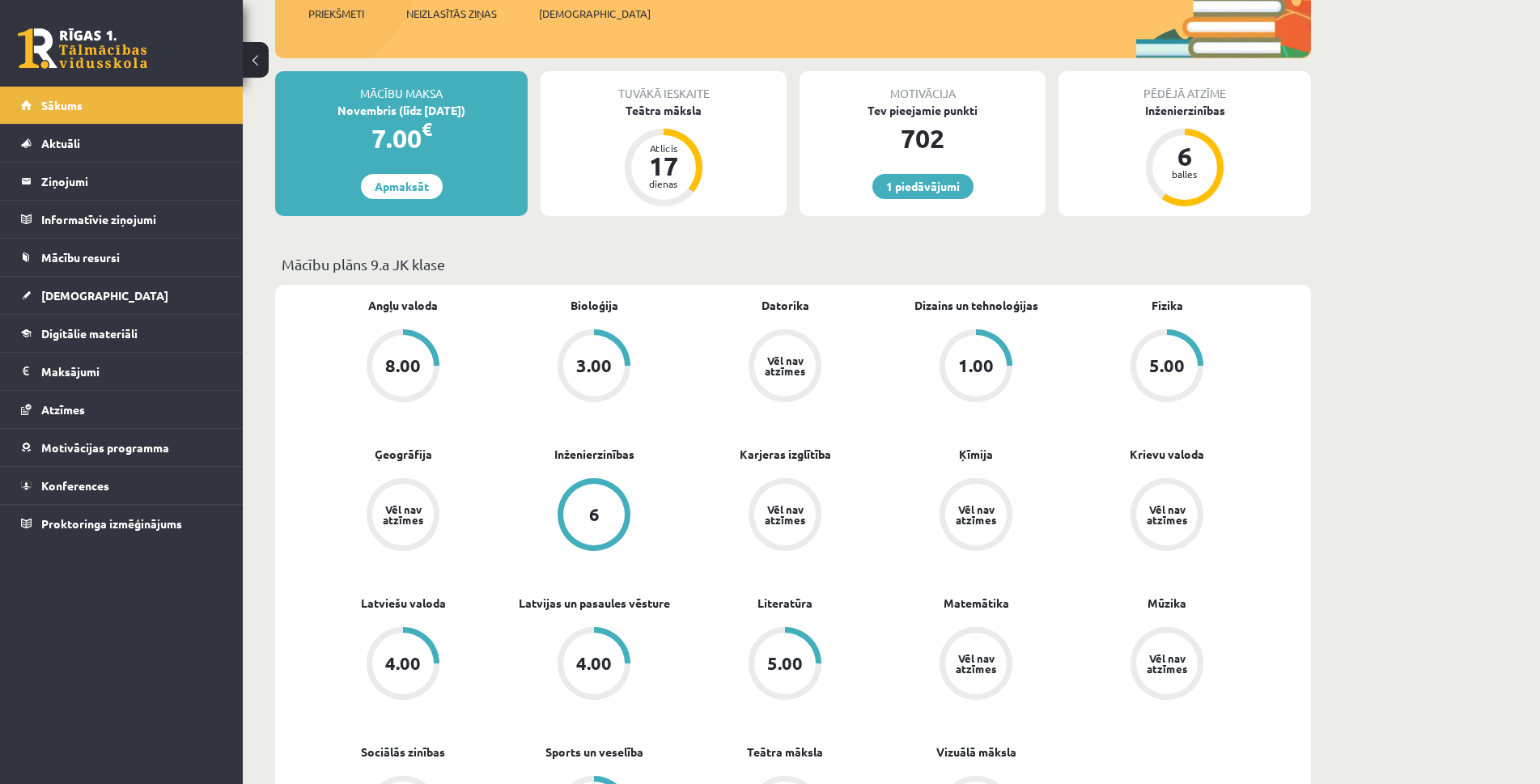
scroll to position [323, 0]
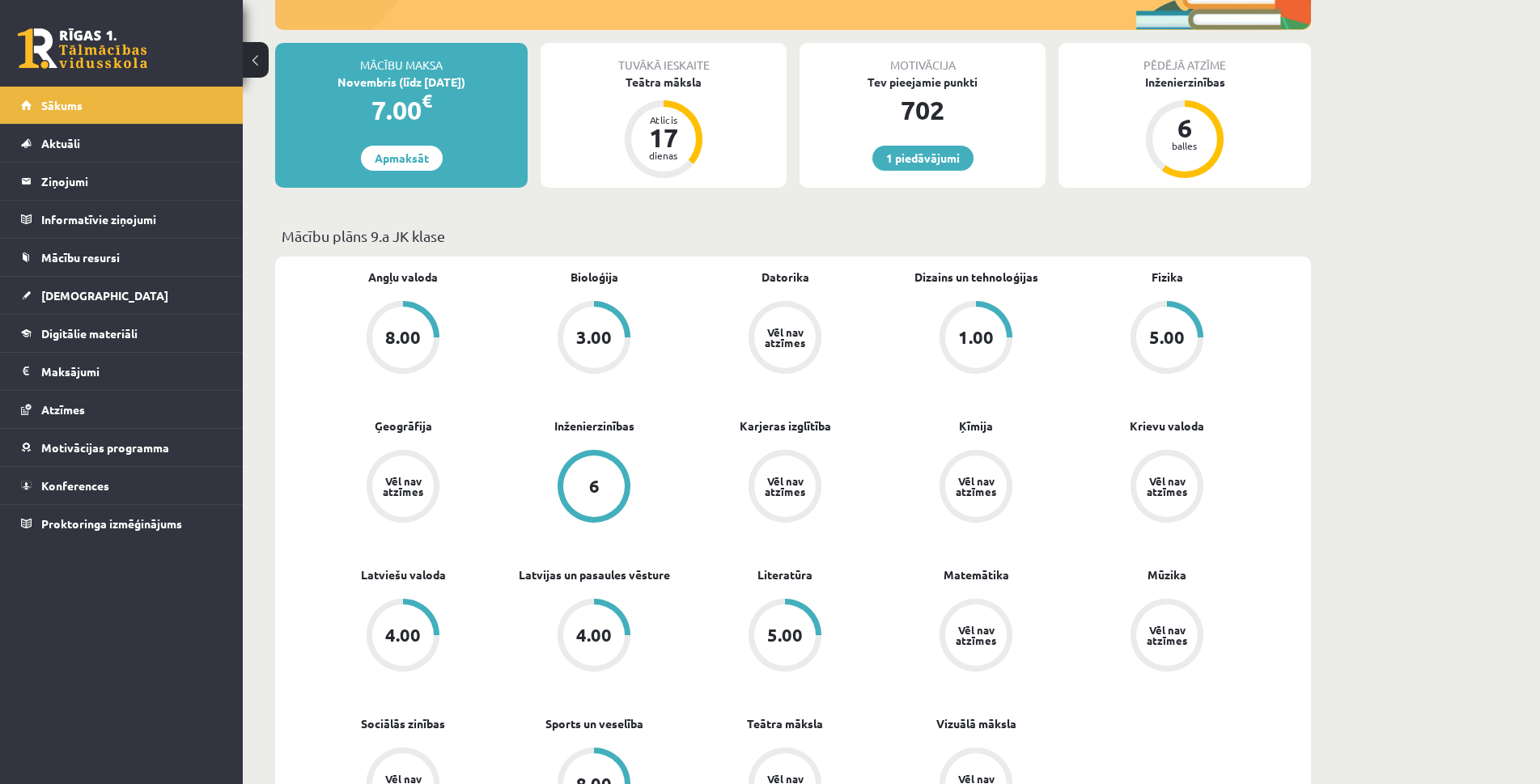
click at [990, 347] on div "1.00" at bounding box center [976, 338] width 36 height 18
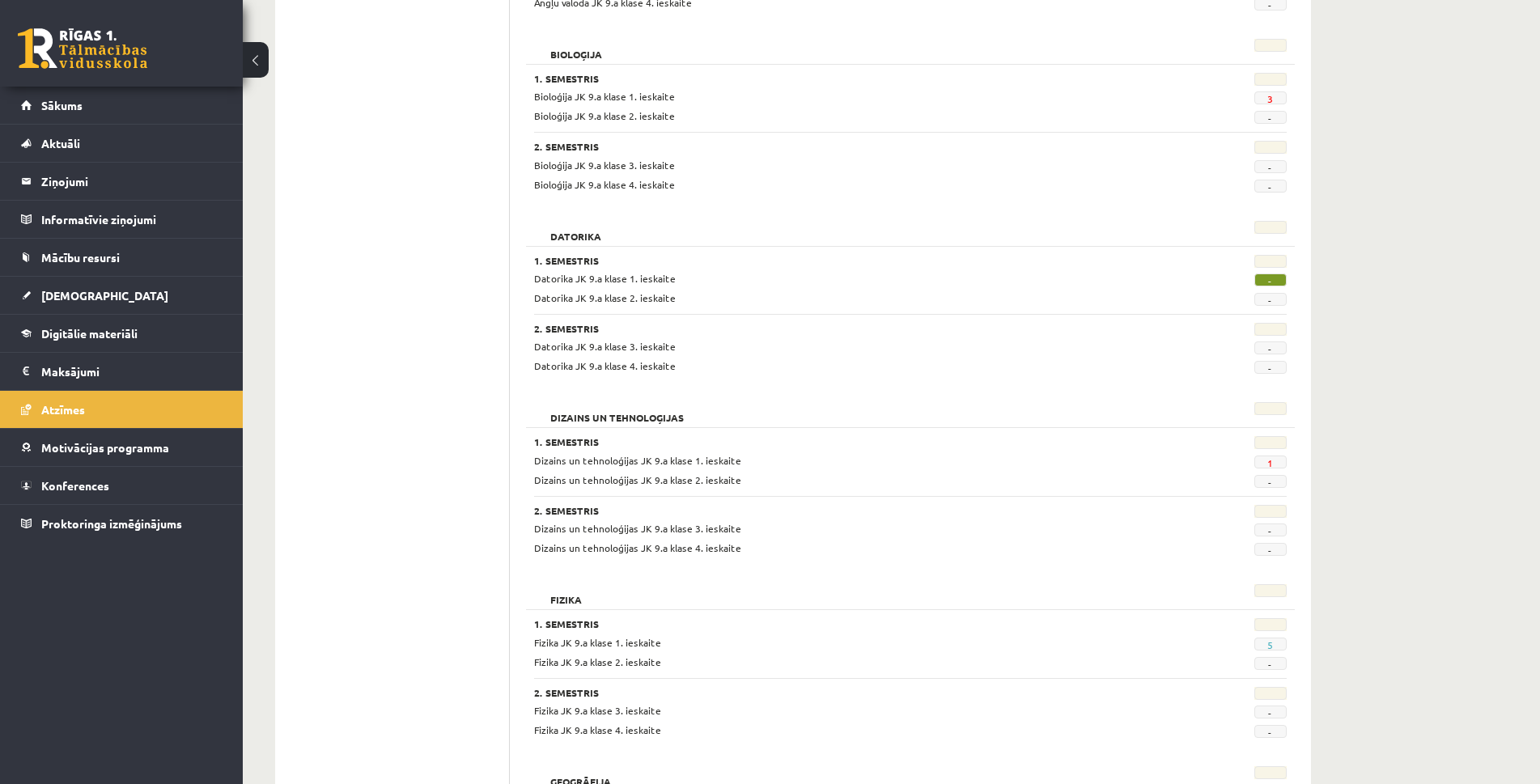
scroll to position [485, 0]
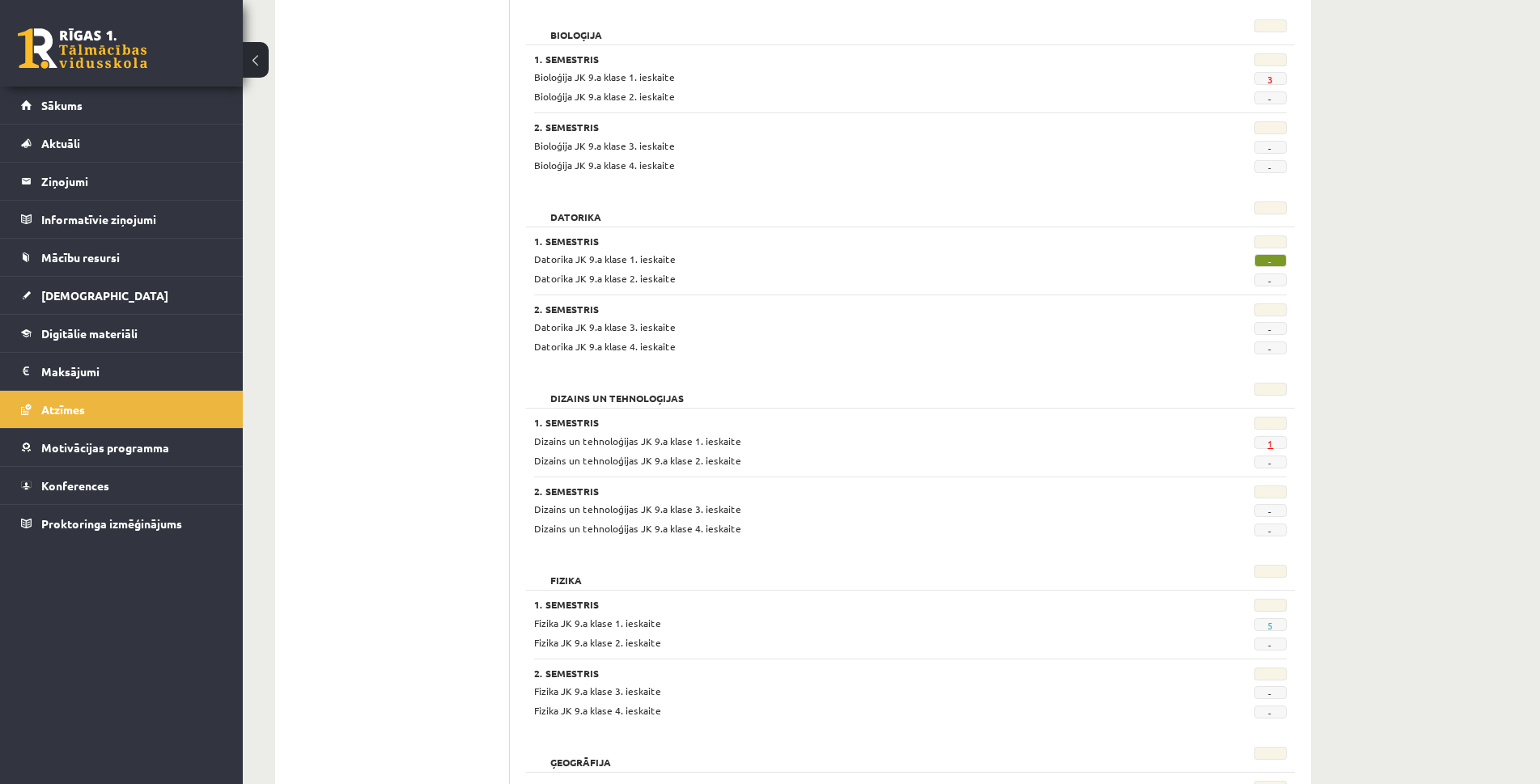
click at [1268, 441] on link "1" at bounding box center [1270, 443] width 5 height 13
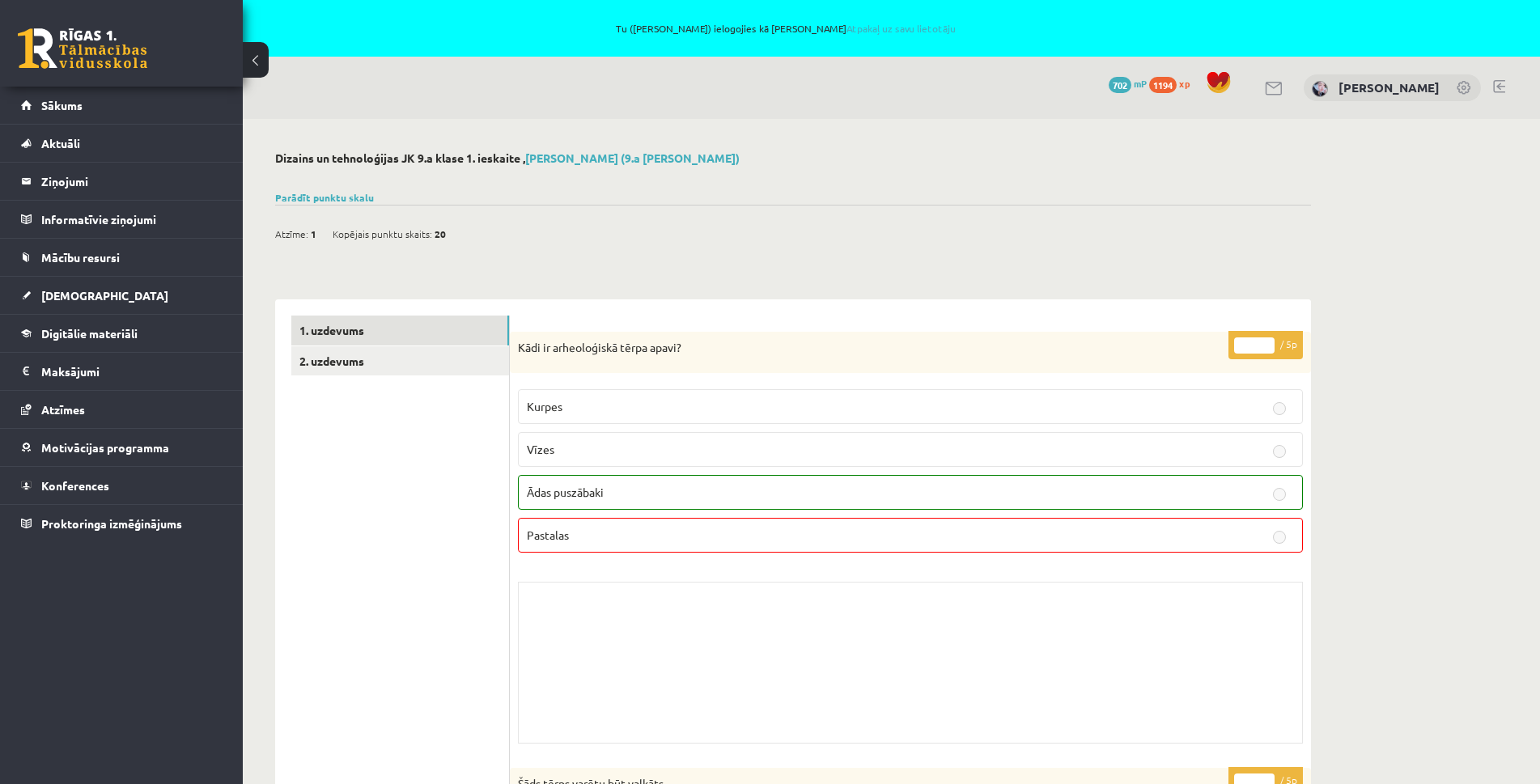
click at [314, 203] on div "Parādīt punktu skalu Atzīme No Līdz 1 0 20 2 21 31 3 32 41 4 42 52 5 53 62 6 63…" at bounding box center [792, 198] width 1036 height 14
click at [315, 198] on link "Parādīt punktu skalu" at bounding box center [324, 198] width 99 height 13
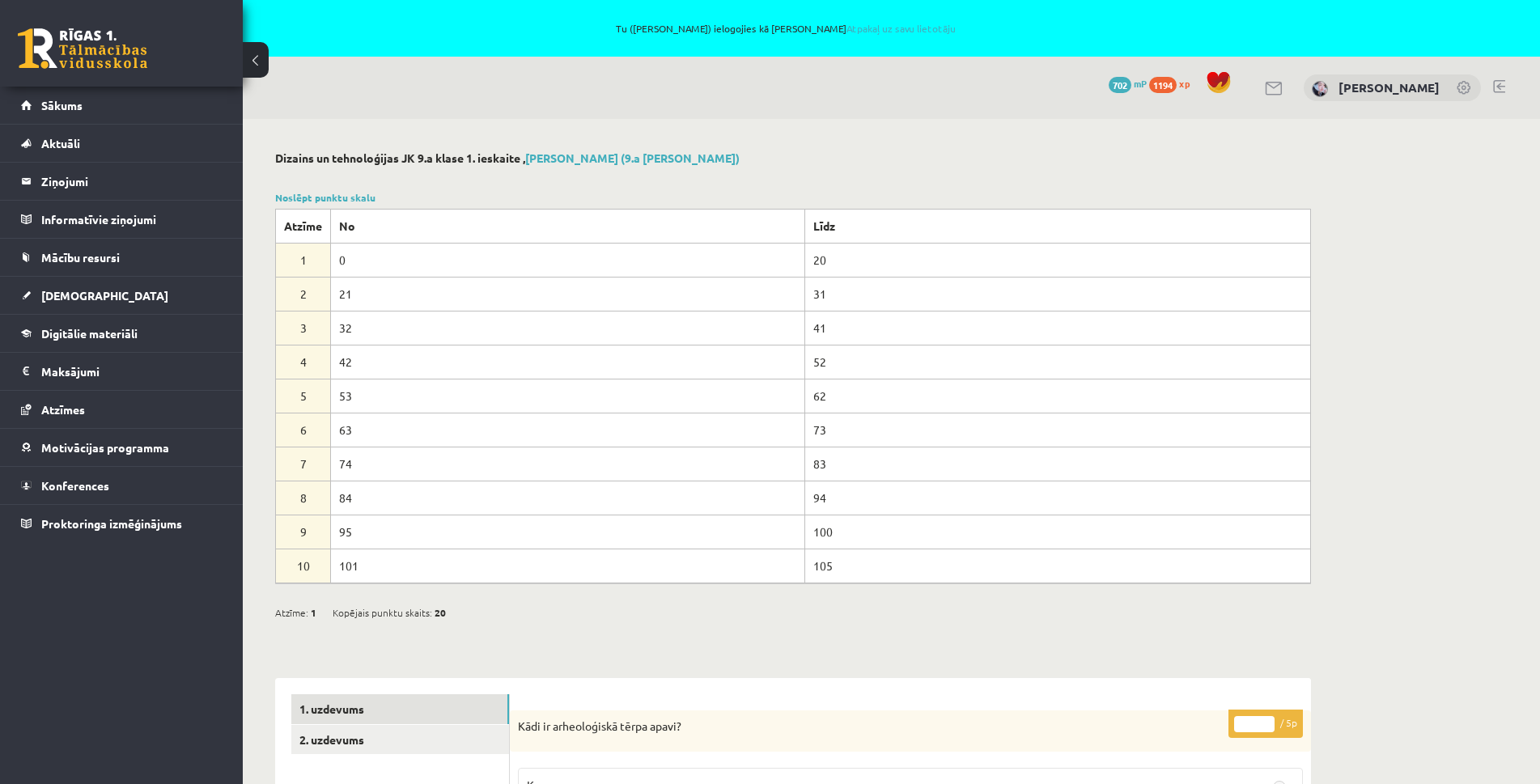
click at [338, 259] on td "0" at bounding box center [568, 260] width 474 height 34
drag, startPoint x: 295, startPoint y: 266, endPoint x: 925, endPoint y: 266, distance: 630.0
click at [925, 266] on tr "1 0 20" at bounding box center [793, 260] width 1035 height 34
drag, startPoint x: 836, startPoint y: 374, endPoint x: 335, endPoint y: 355, distance: 501.4
click at [335, 355] on tr "4 42 52" at bounding box center [793, 362] width 1035 height 34
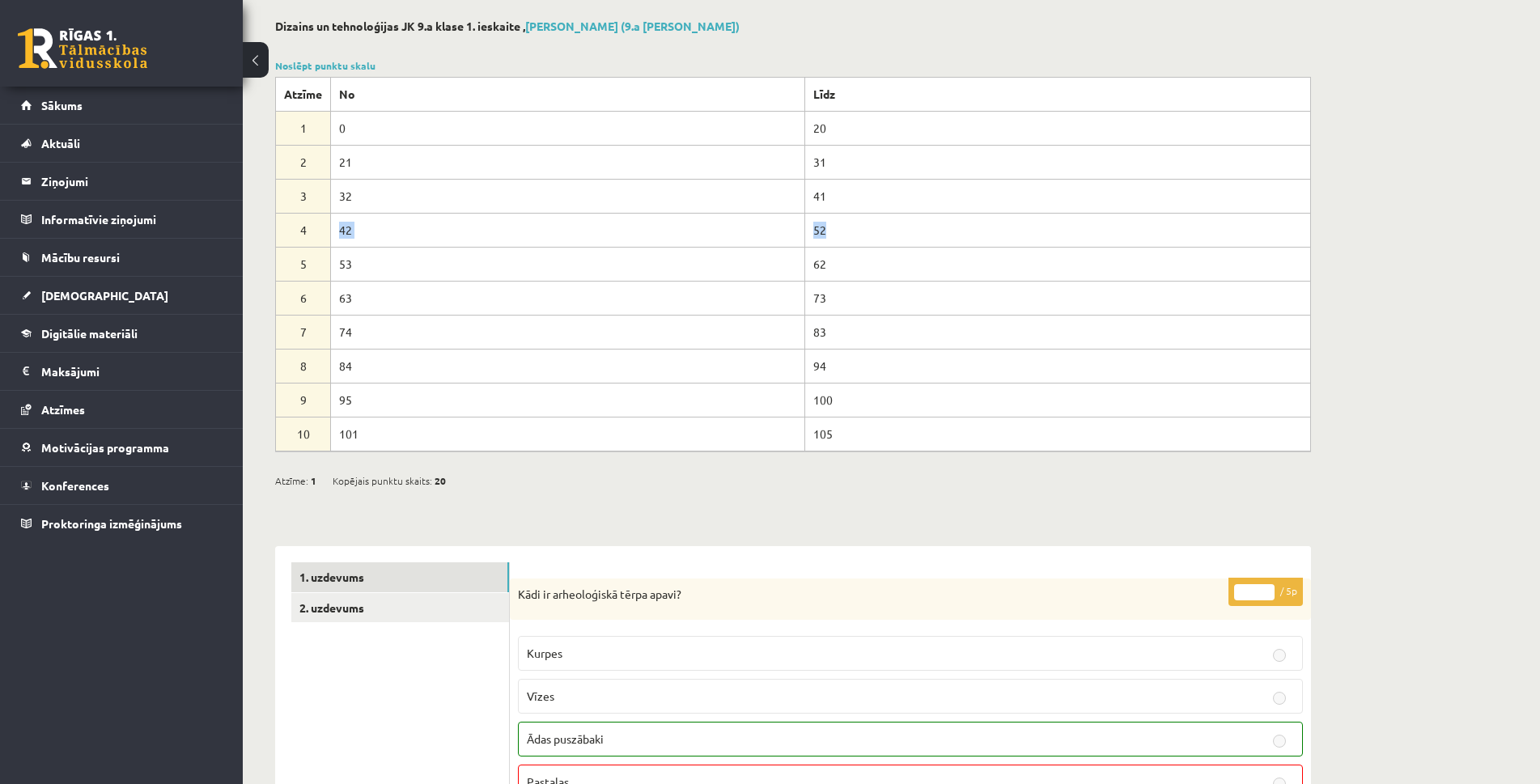
scroll to position [323, 0]
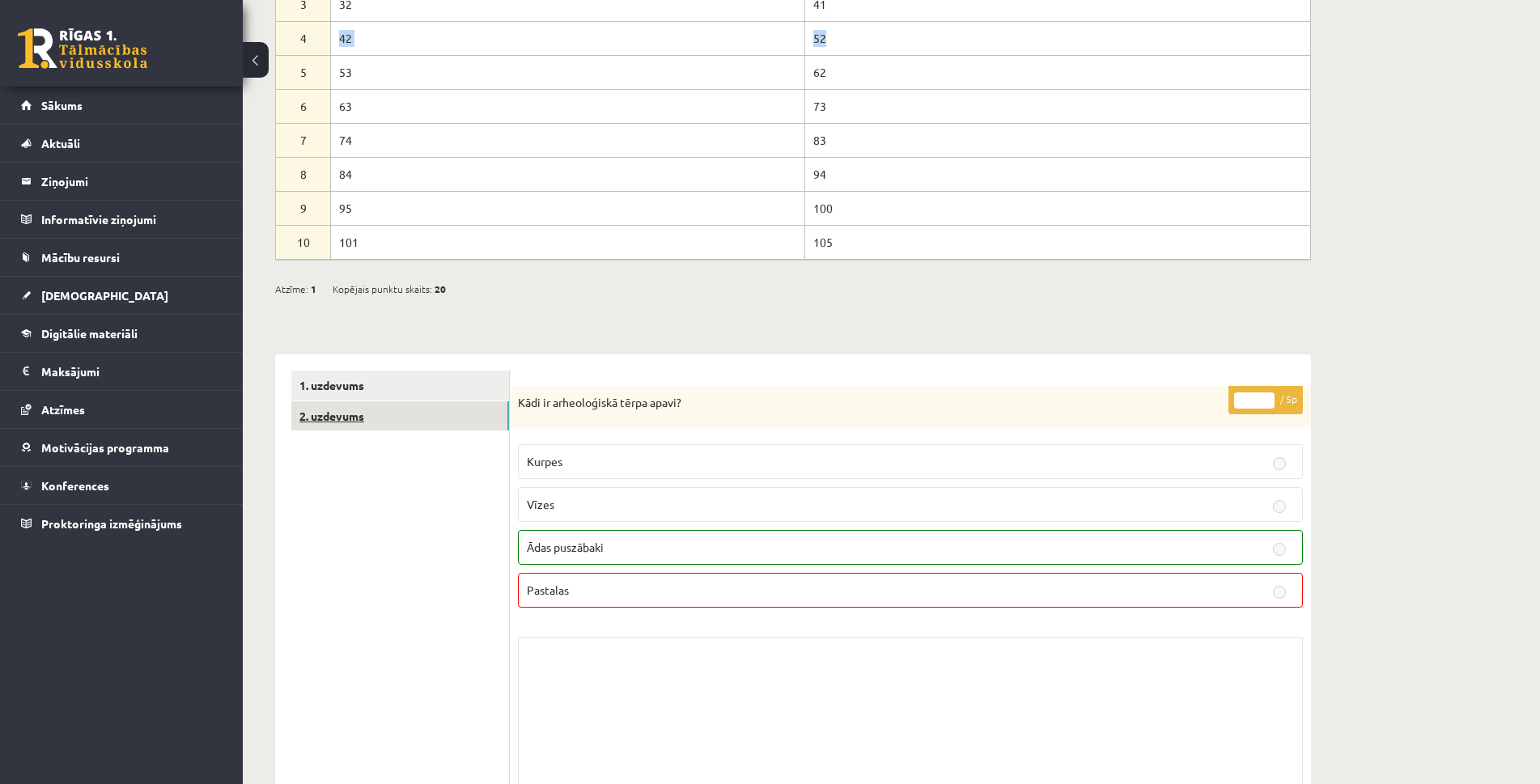
click at [336, 419] on link "2. uzdevums" at bounding box center [400, 416] width 217 height 30
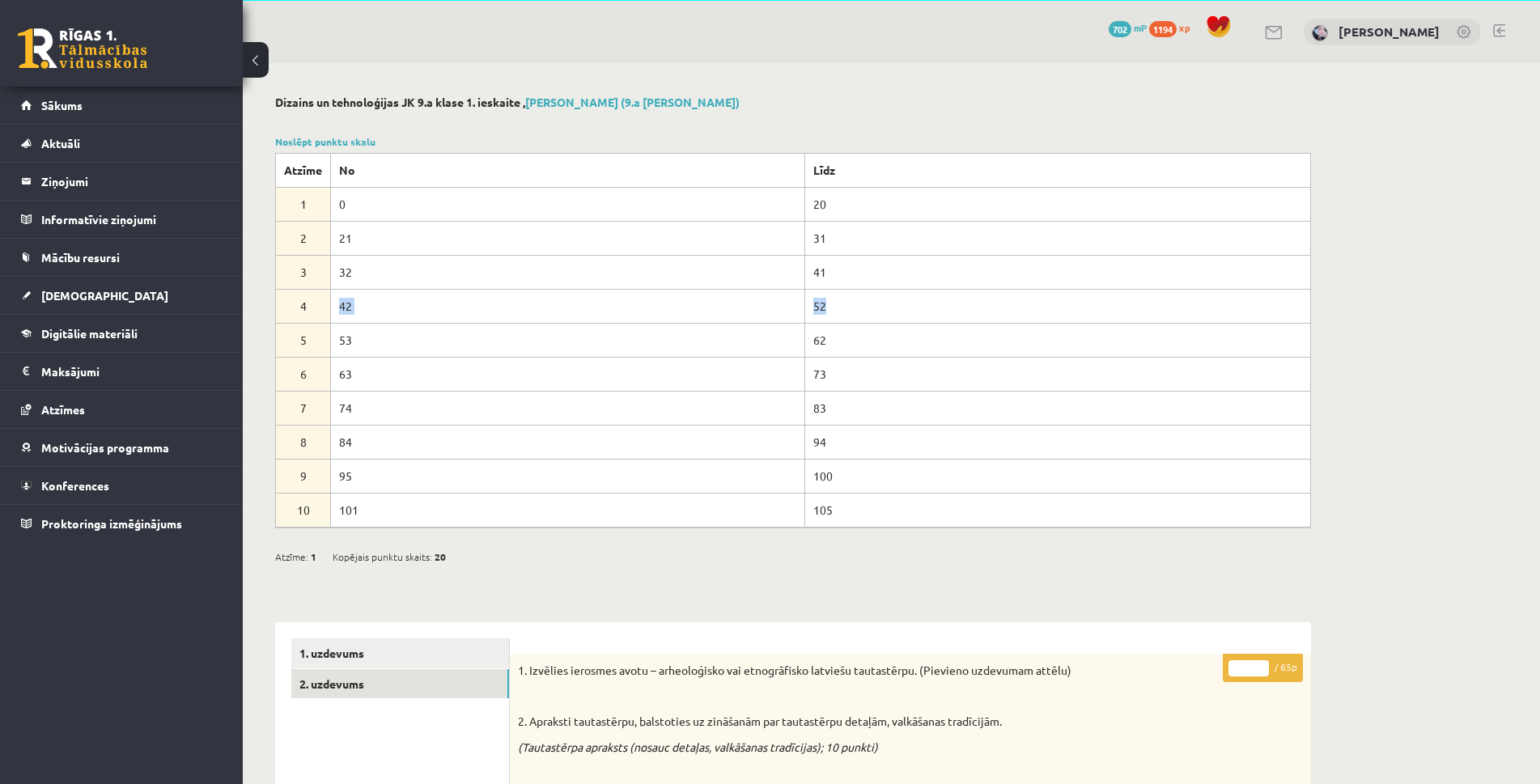
scroll to position [0, 0]
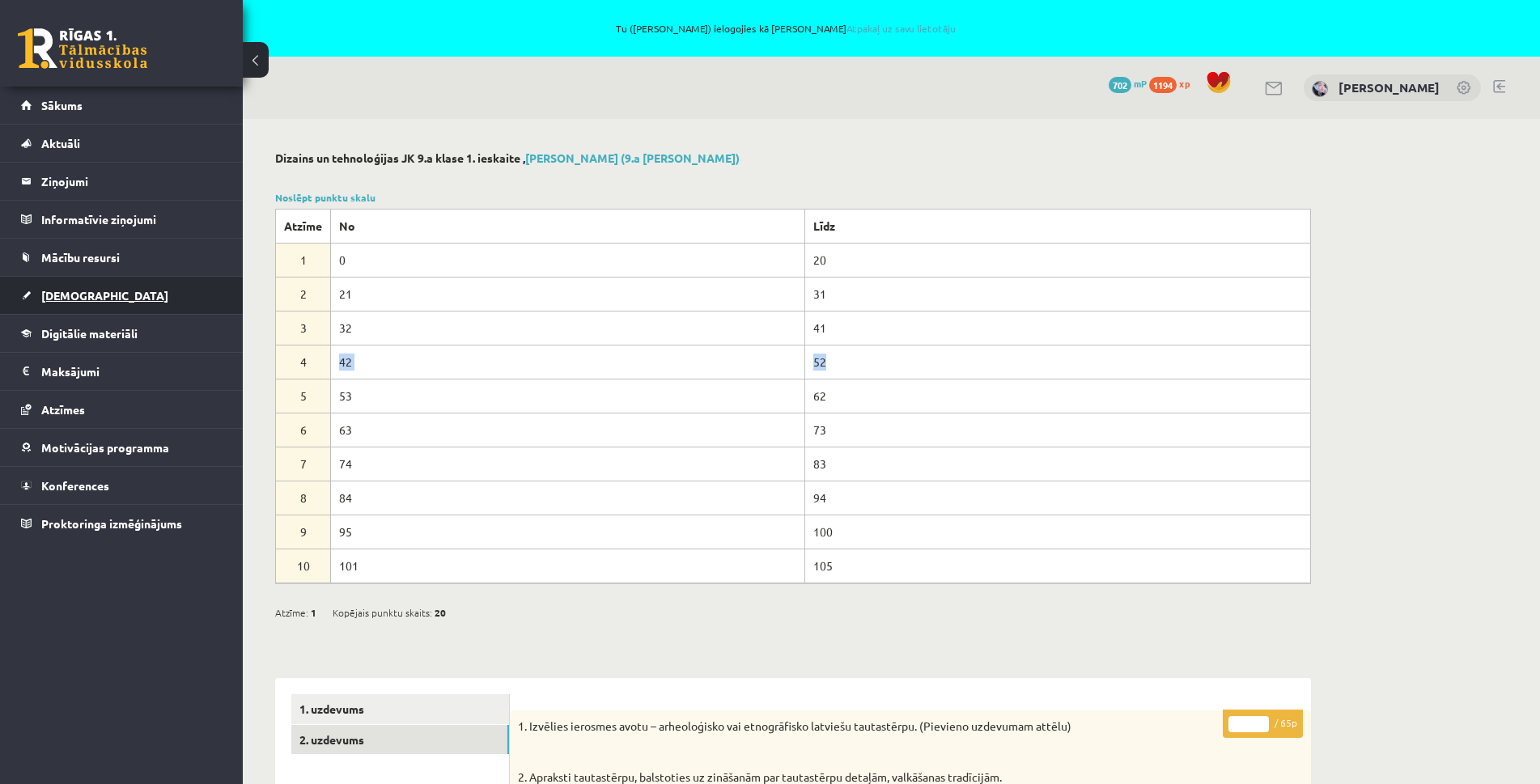
click at [85, 304] on link "Ieskaites" at bounding box center [121, 295] width 201 height 37
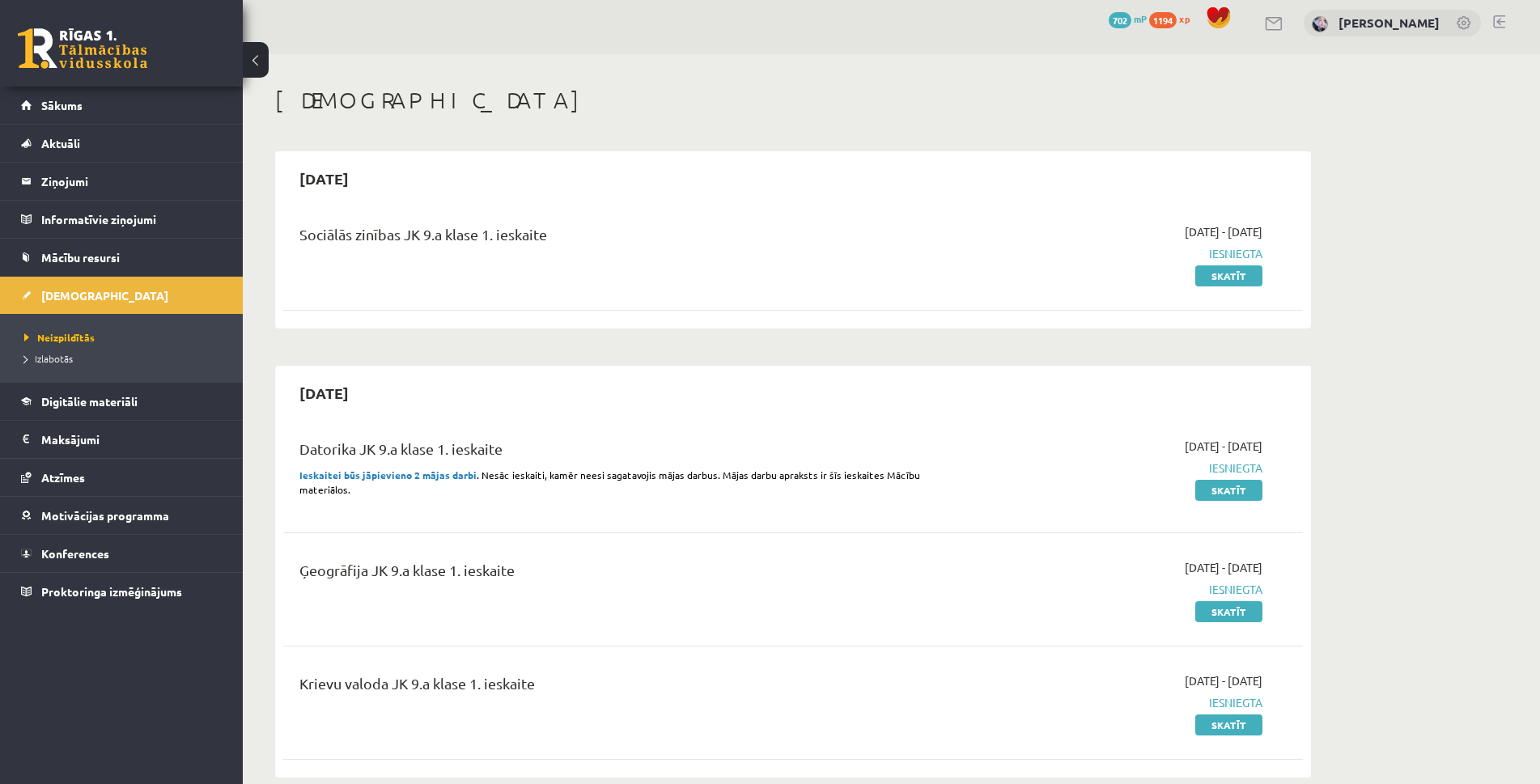
scroll to position [162, 0]
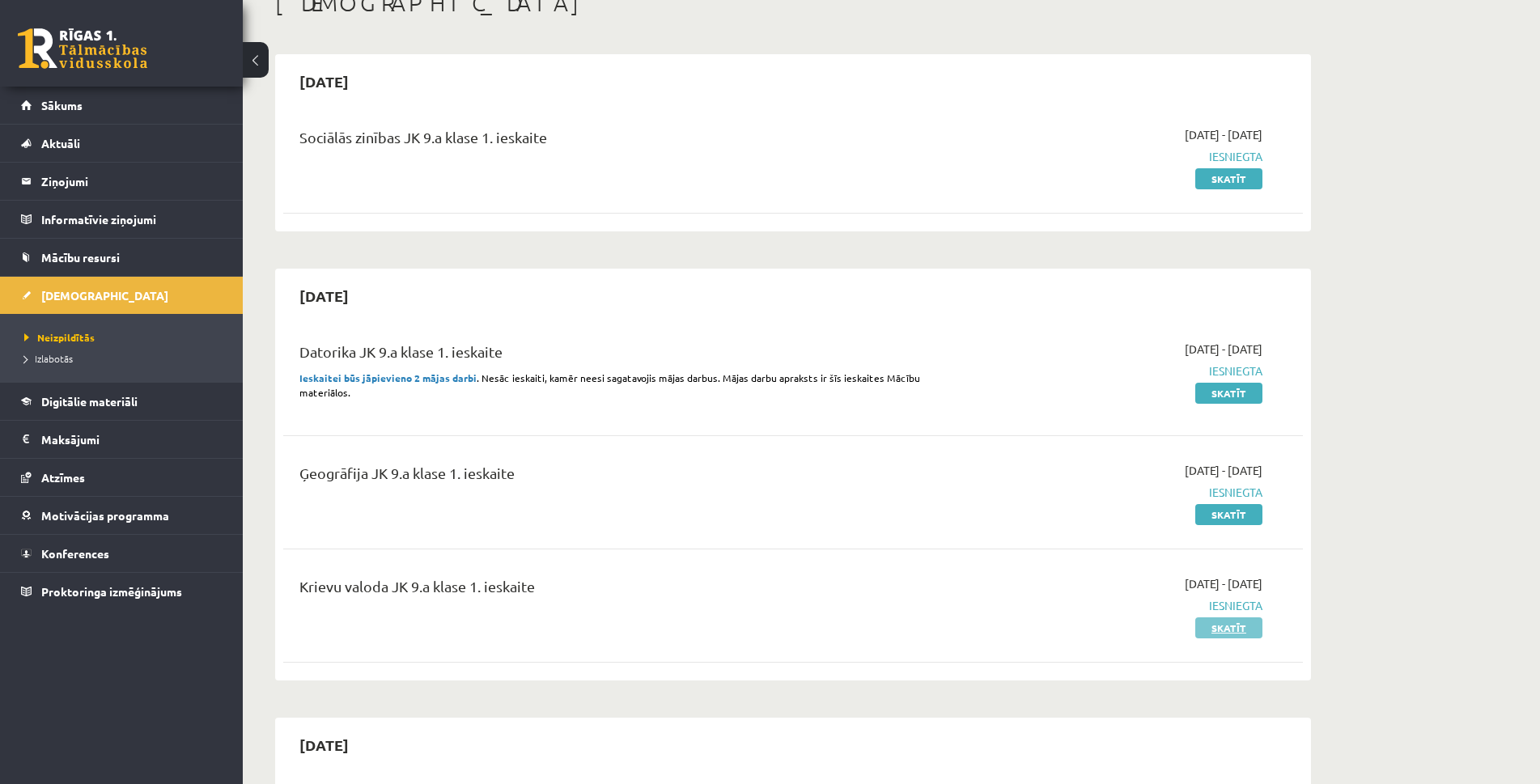
click at [1232, 621] on link "Skatīt" at bounding box center [1228, 627] width 67 height 21
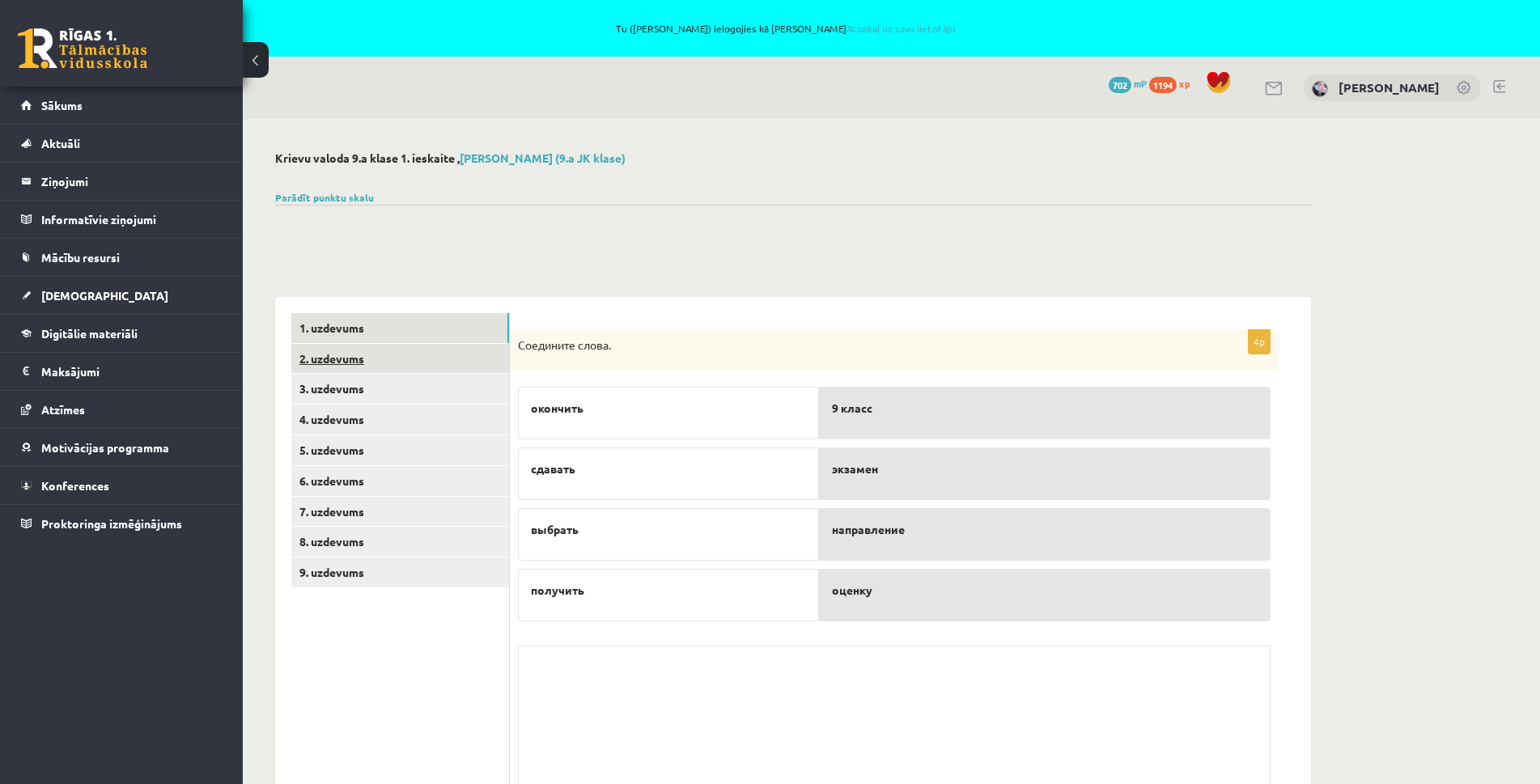
click at [314, 365] on link "2. uzdevums" at bounding box center [400, 358] width 217 height 30
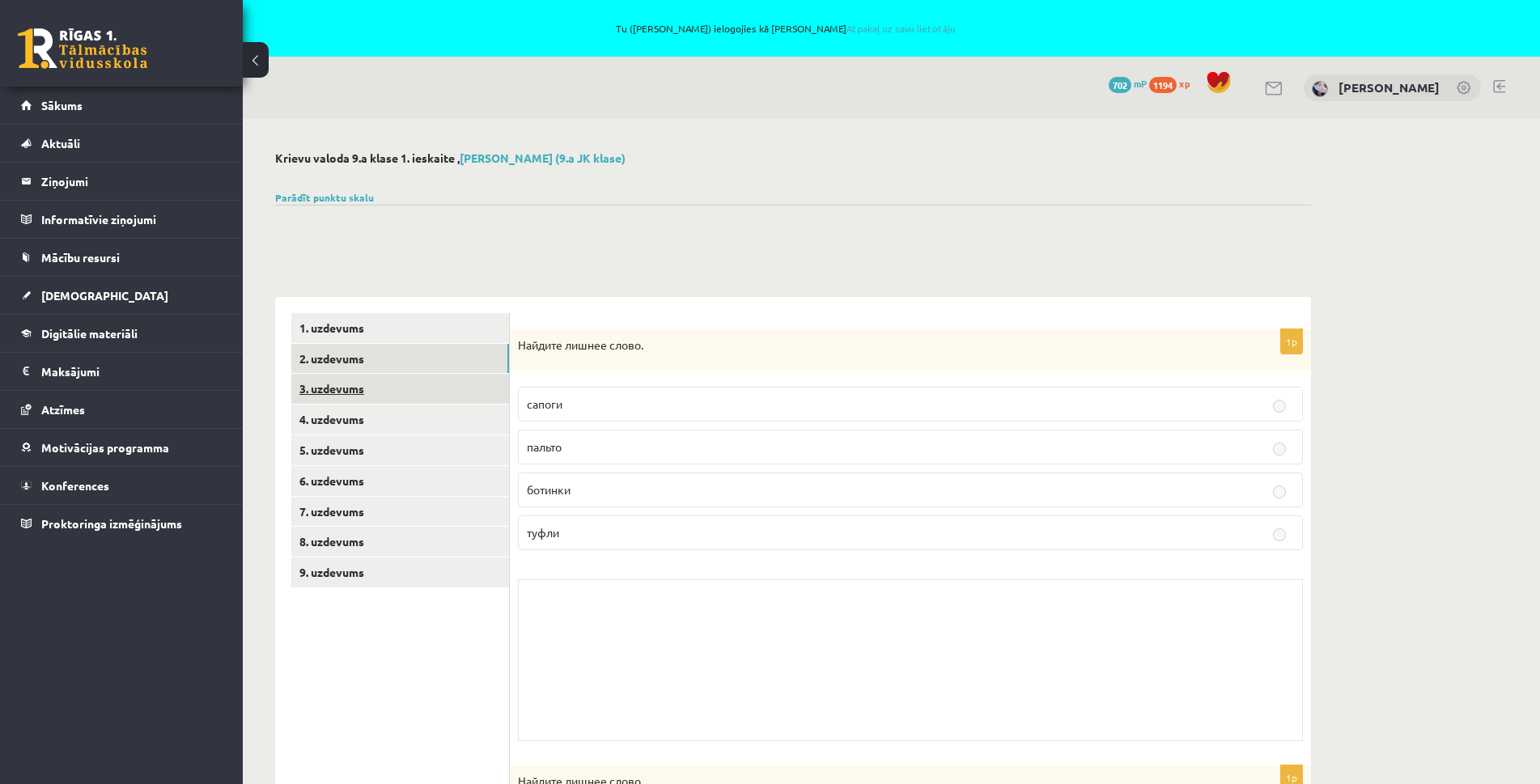
click at [337, 397] on link "3. uzdevums" at bounding box center [400, 388] width 217 height 30
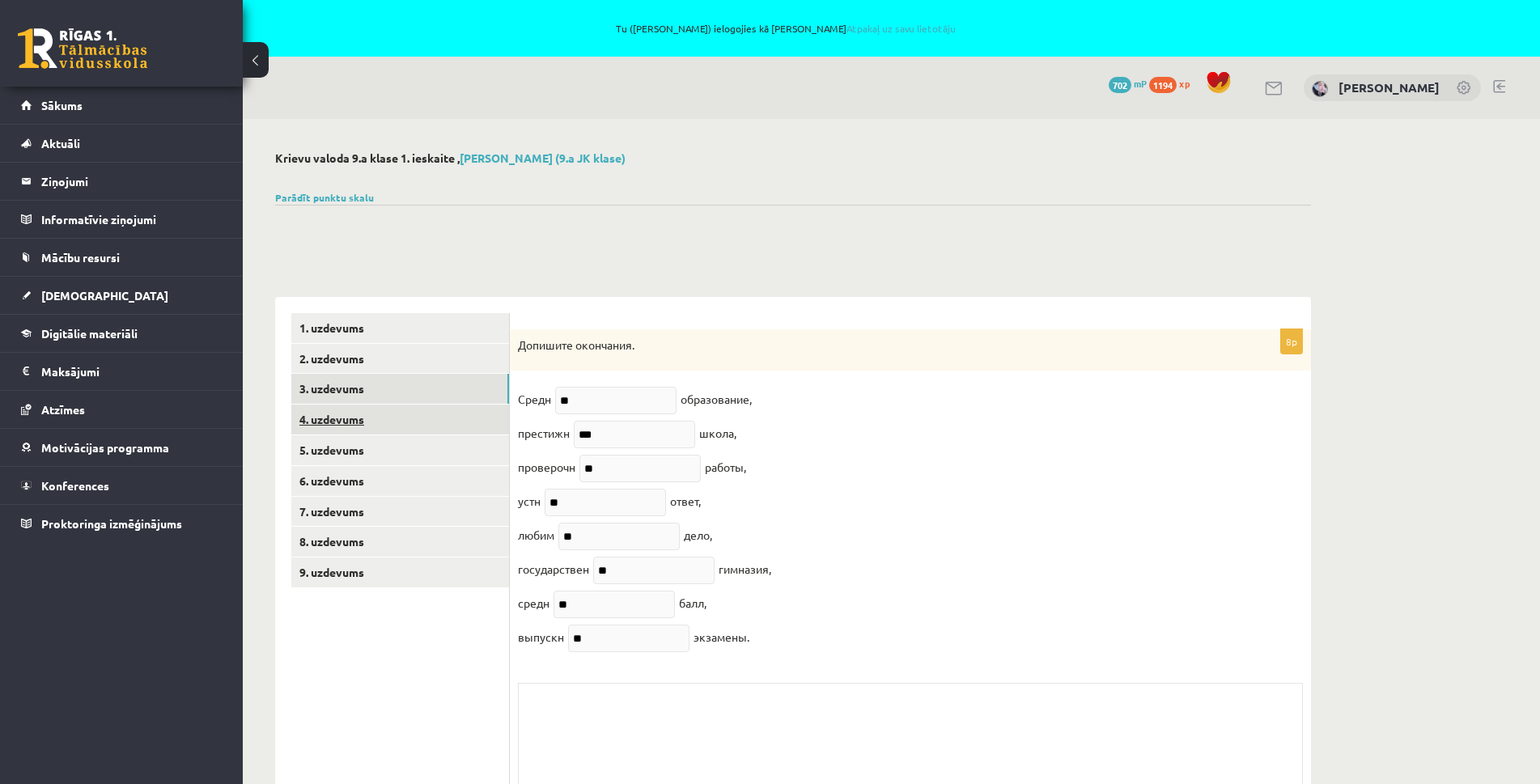
click at [339, 425] on link "4. uzdevums" at bounding box center [400, 418] width 217 height 30
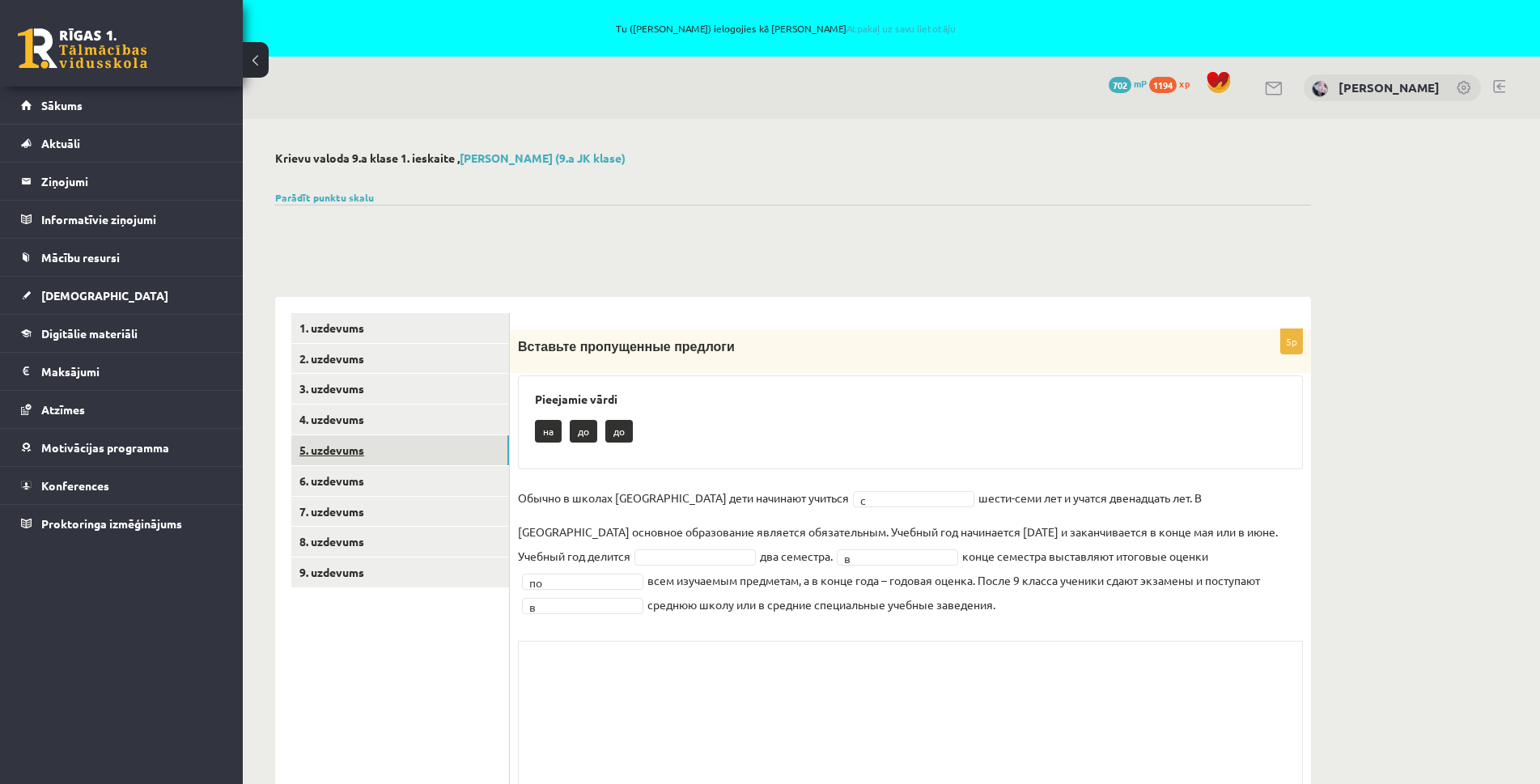
click at [341, 454] on link "5. uzdevums" at bounding box center [400, 450] width 217 height 30
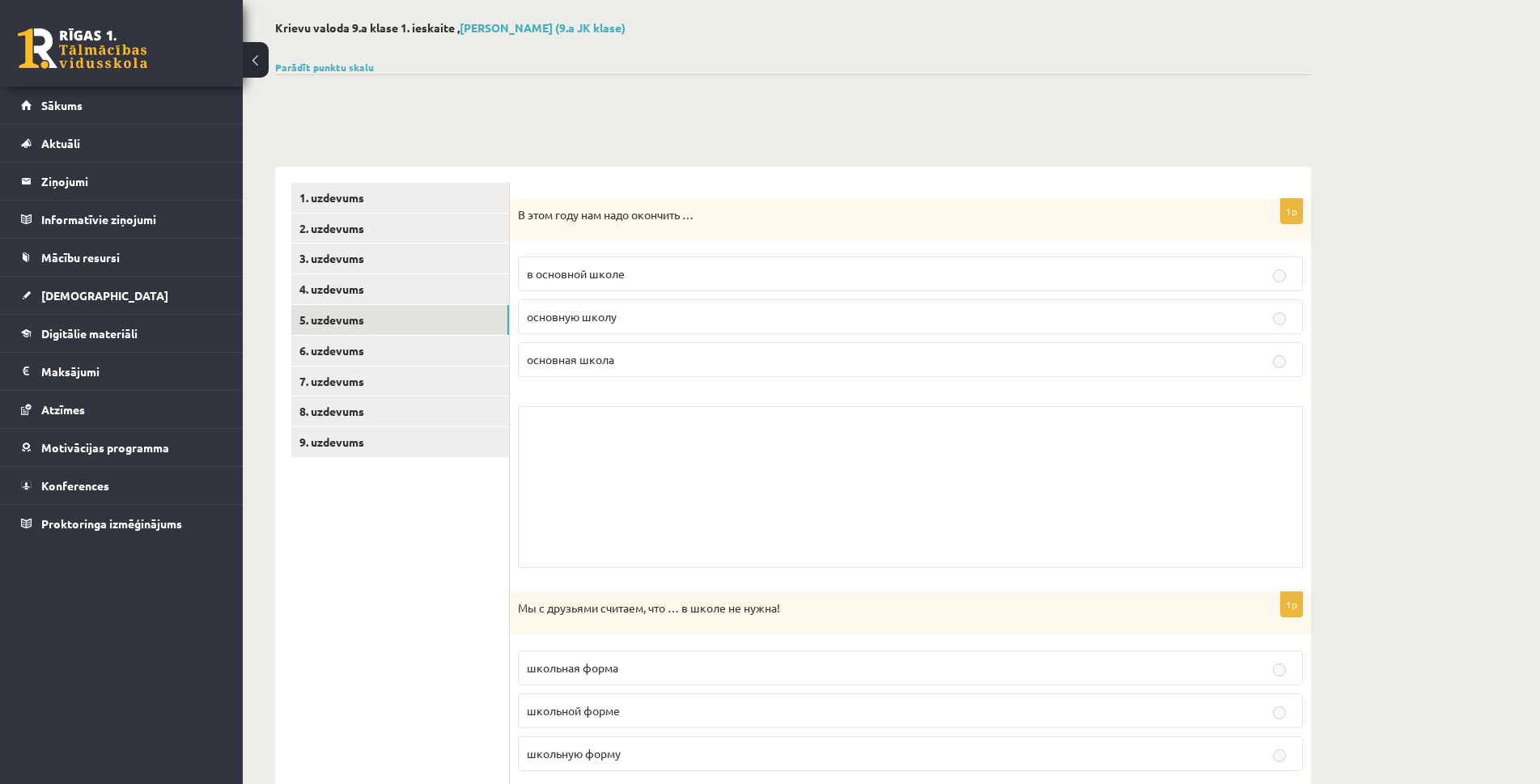
scroll to position [81, 0]
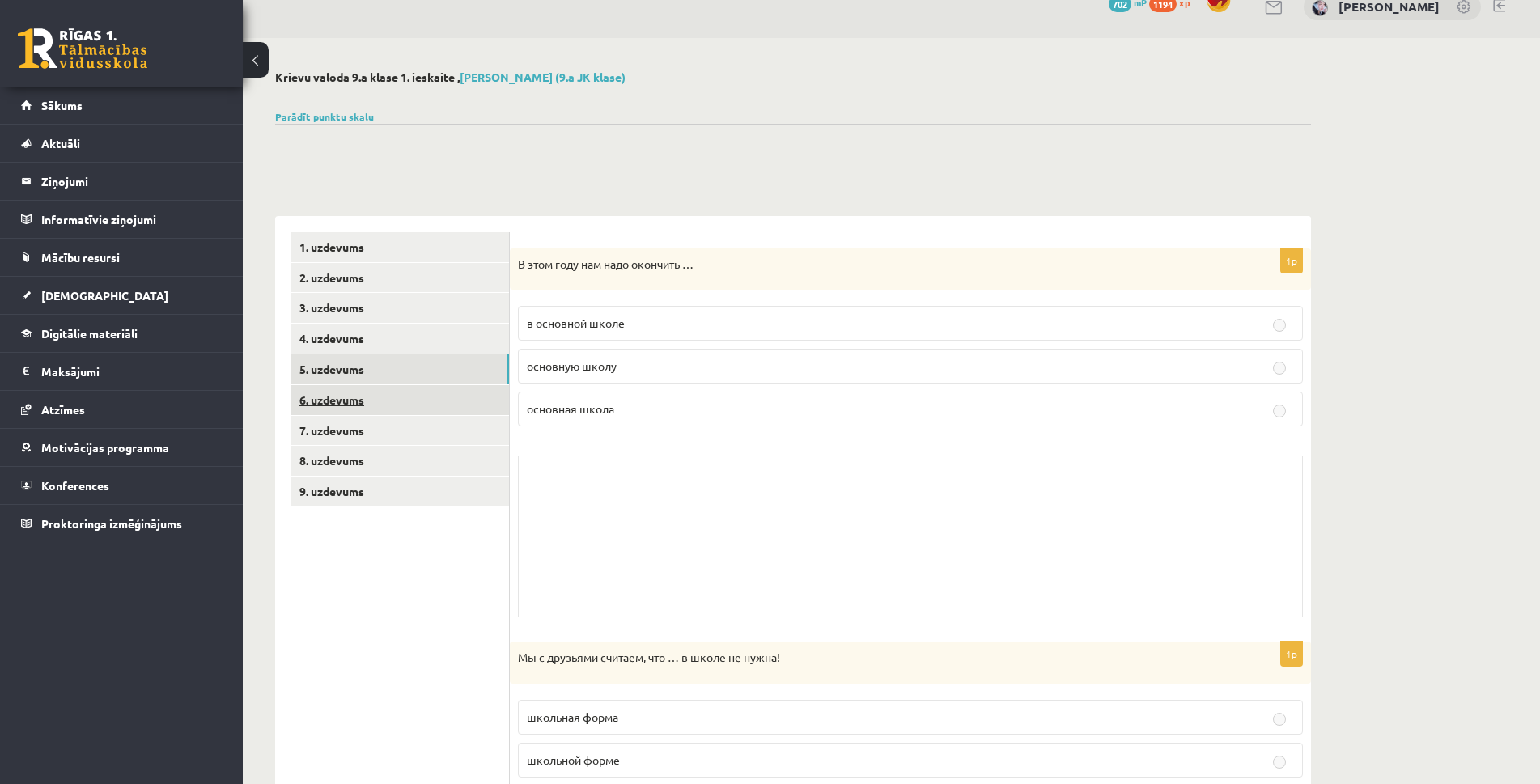
click at [338, 392] on link "6. uzdevums" at bounding box center [400, 400] width 217 height 30
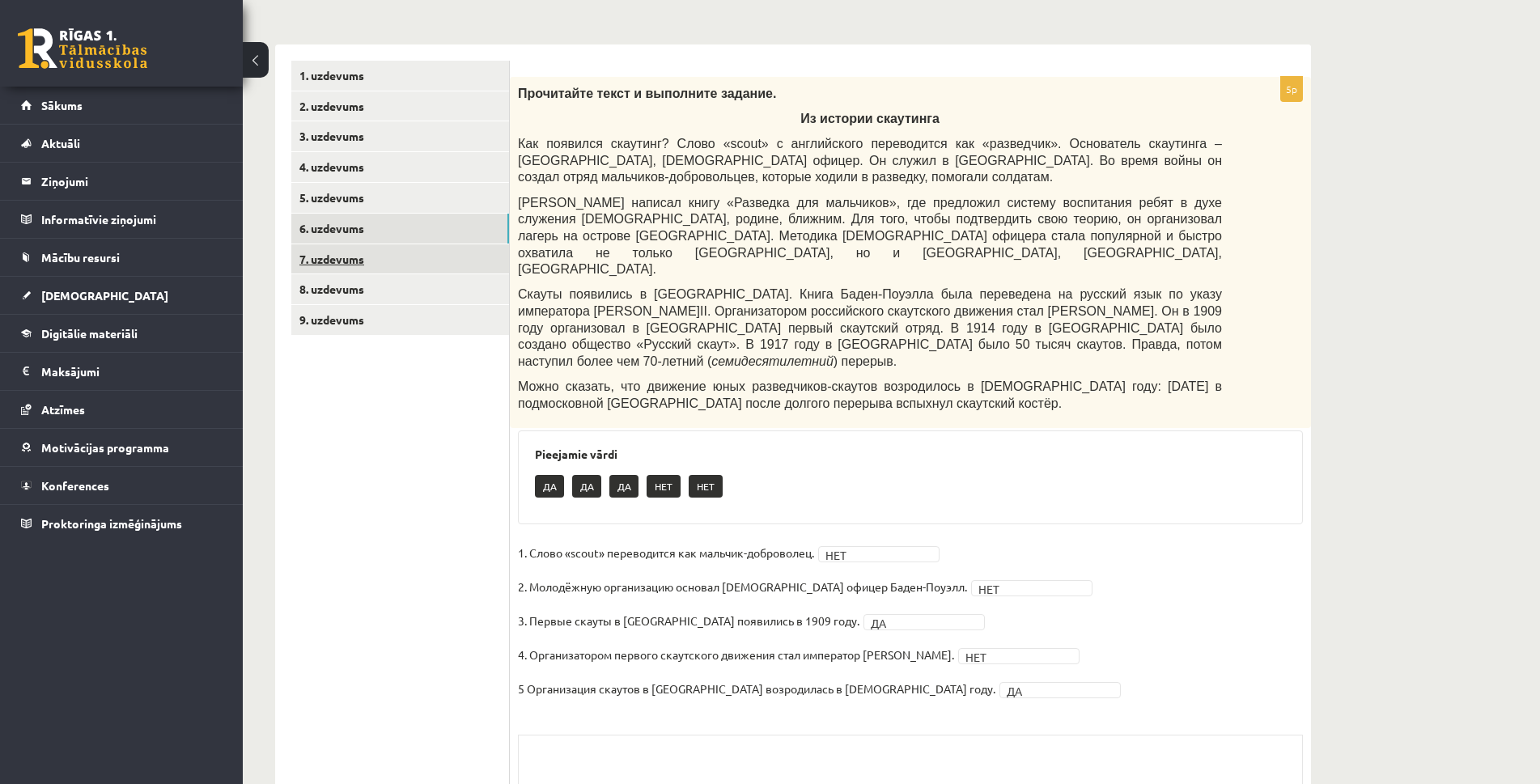
scroll to position [48, 0]
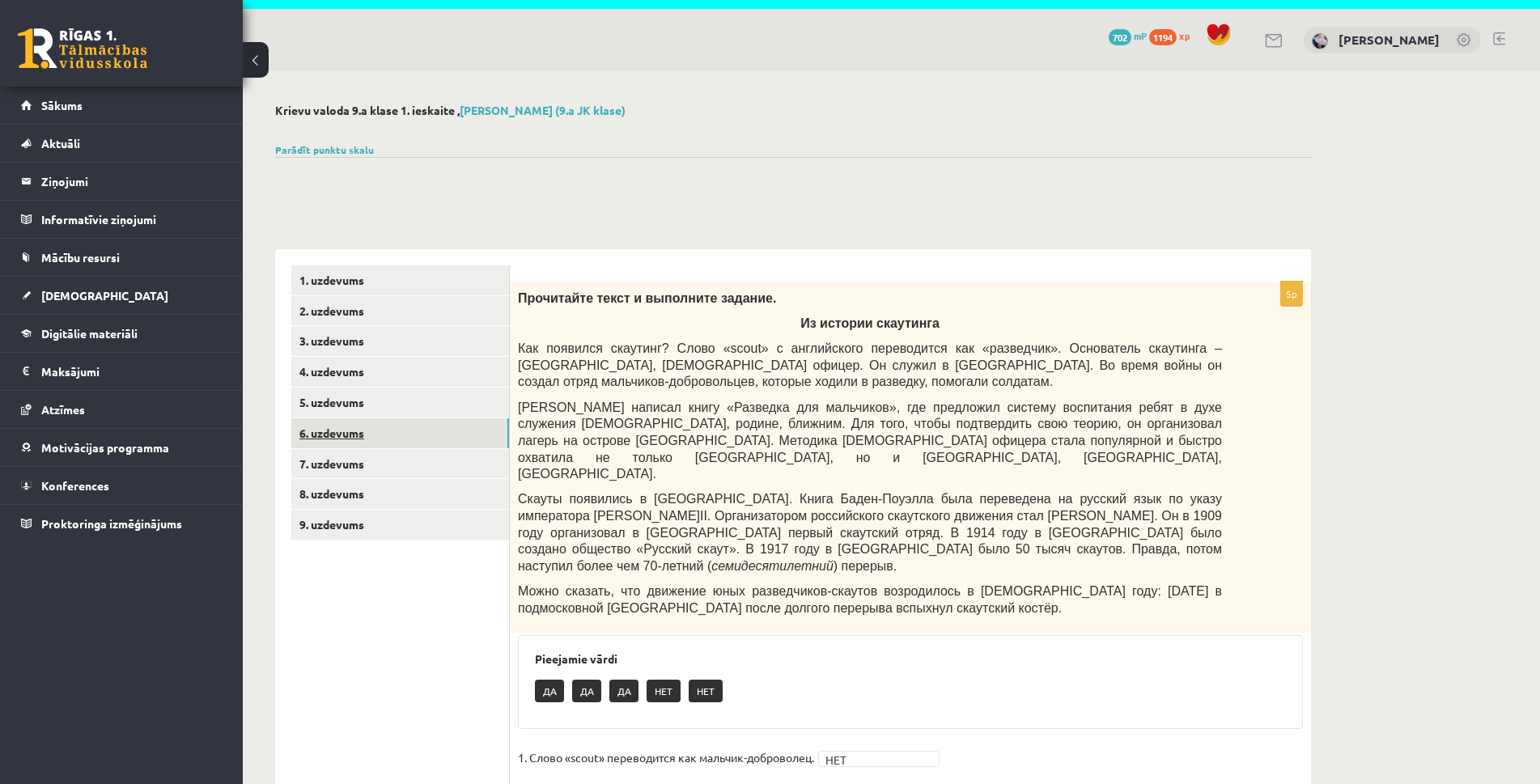
click at [339, 436] on link "6. uzdevums" at bounding box center [400, 433] width 217 height 30
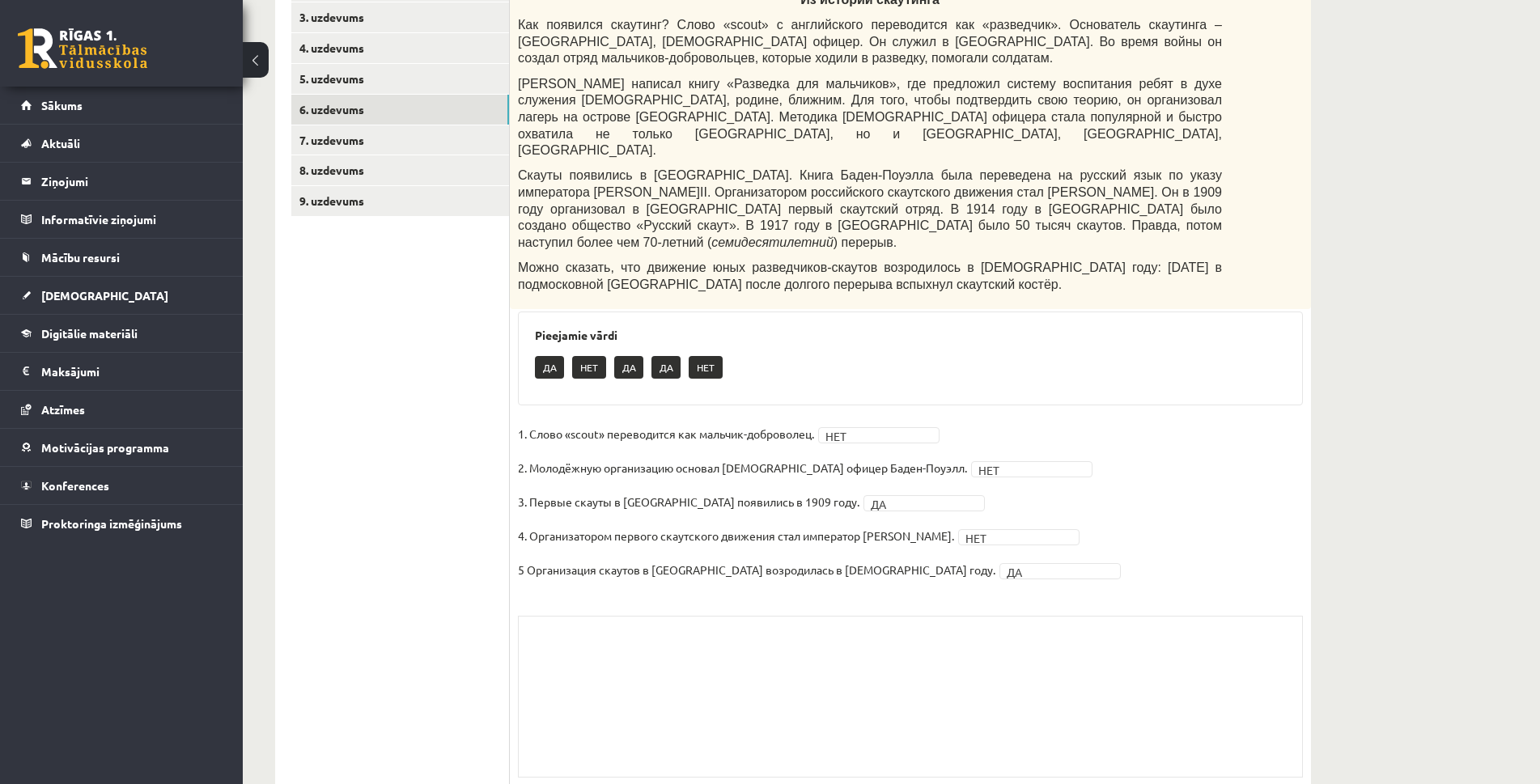
scroll to position [0, 0]
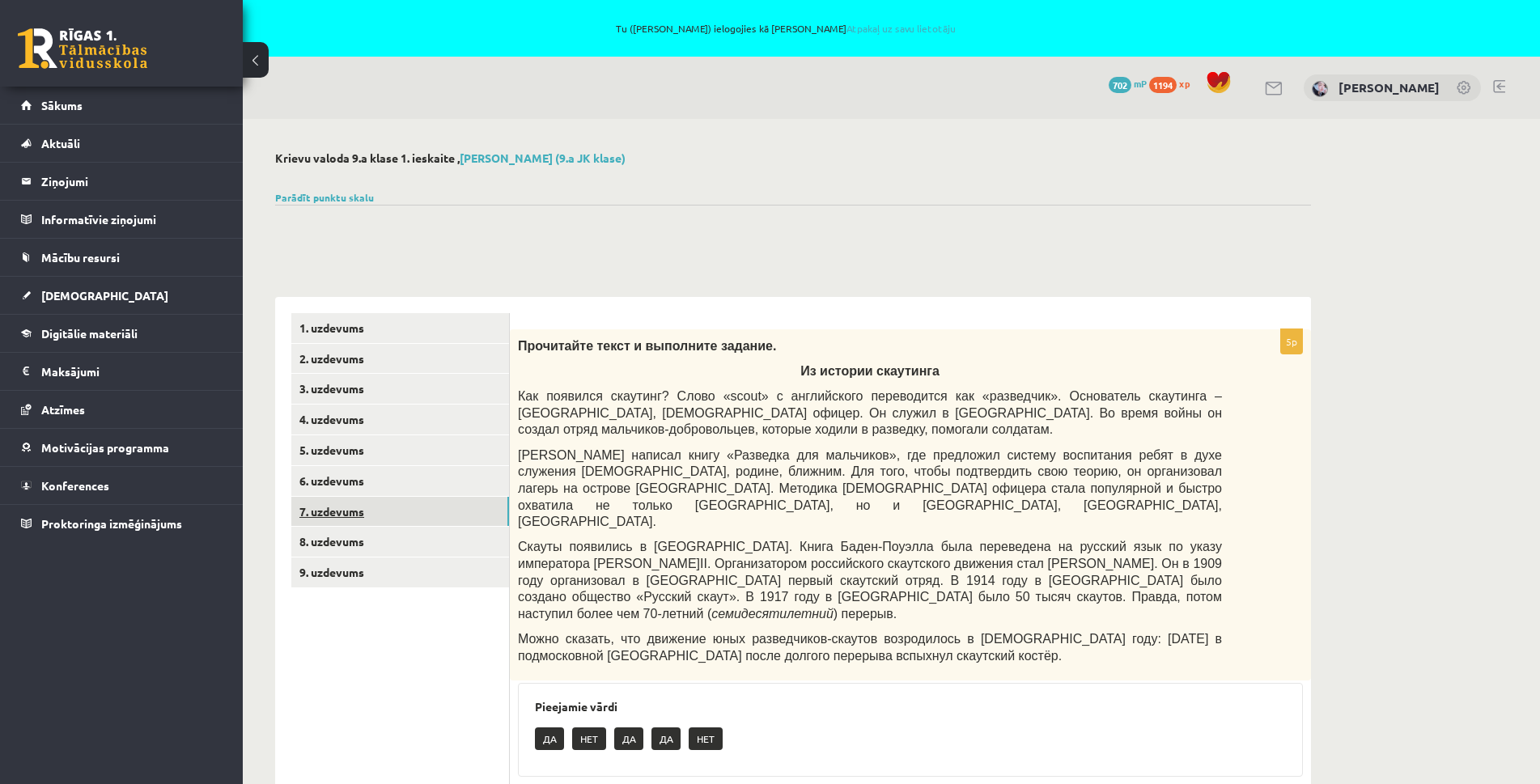
click at [358, 511] on link "7. uzdevums" at bounding box center [400, 511] width 217 height 30
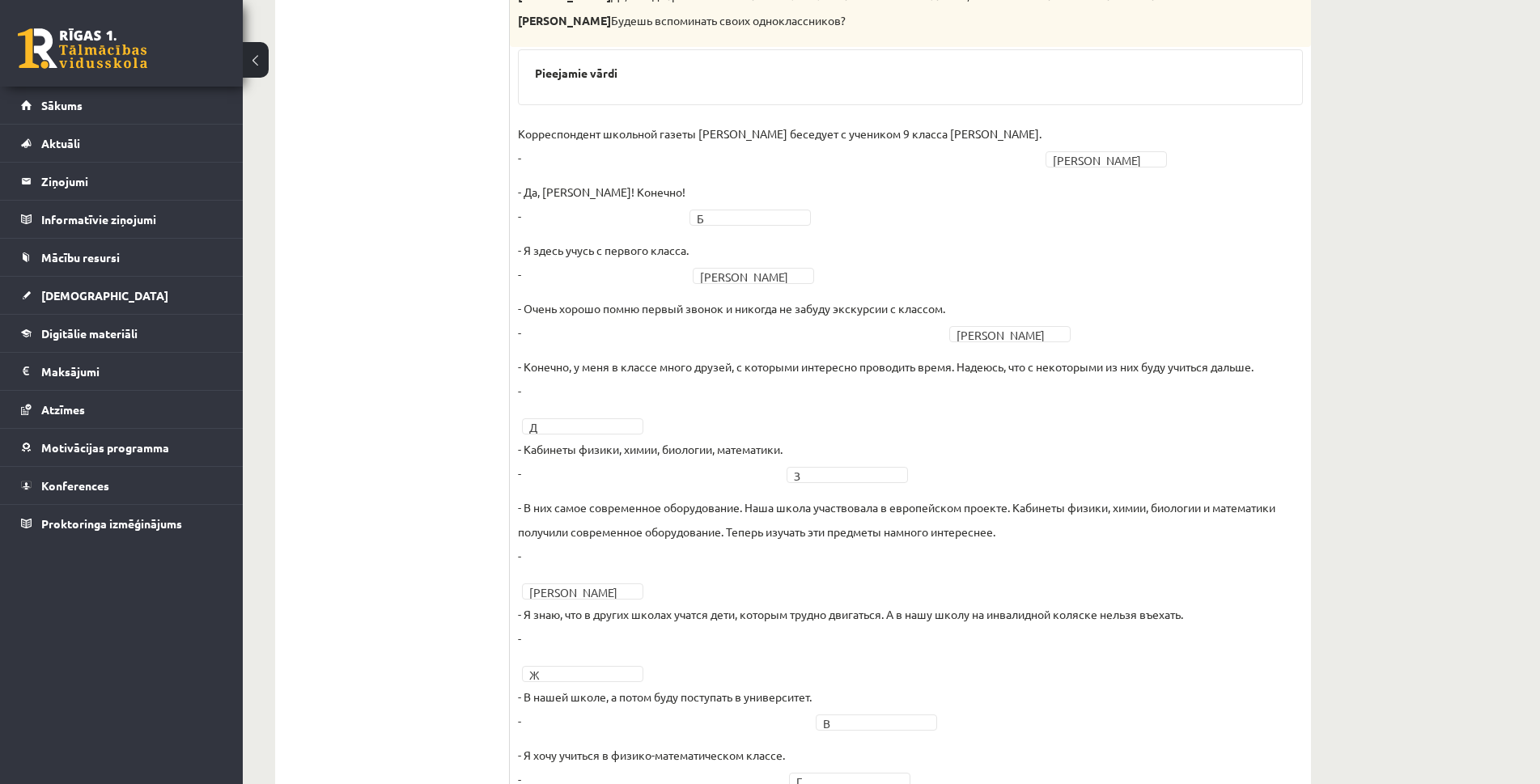
scroll to position [81, 0]
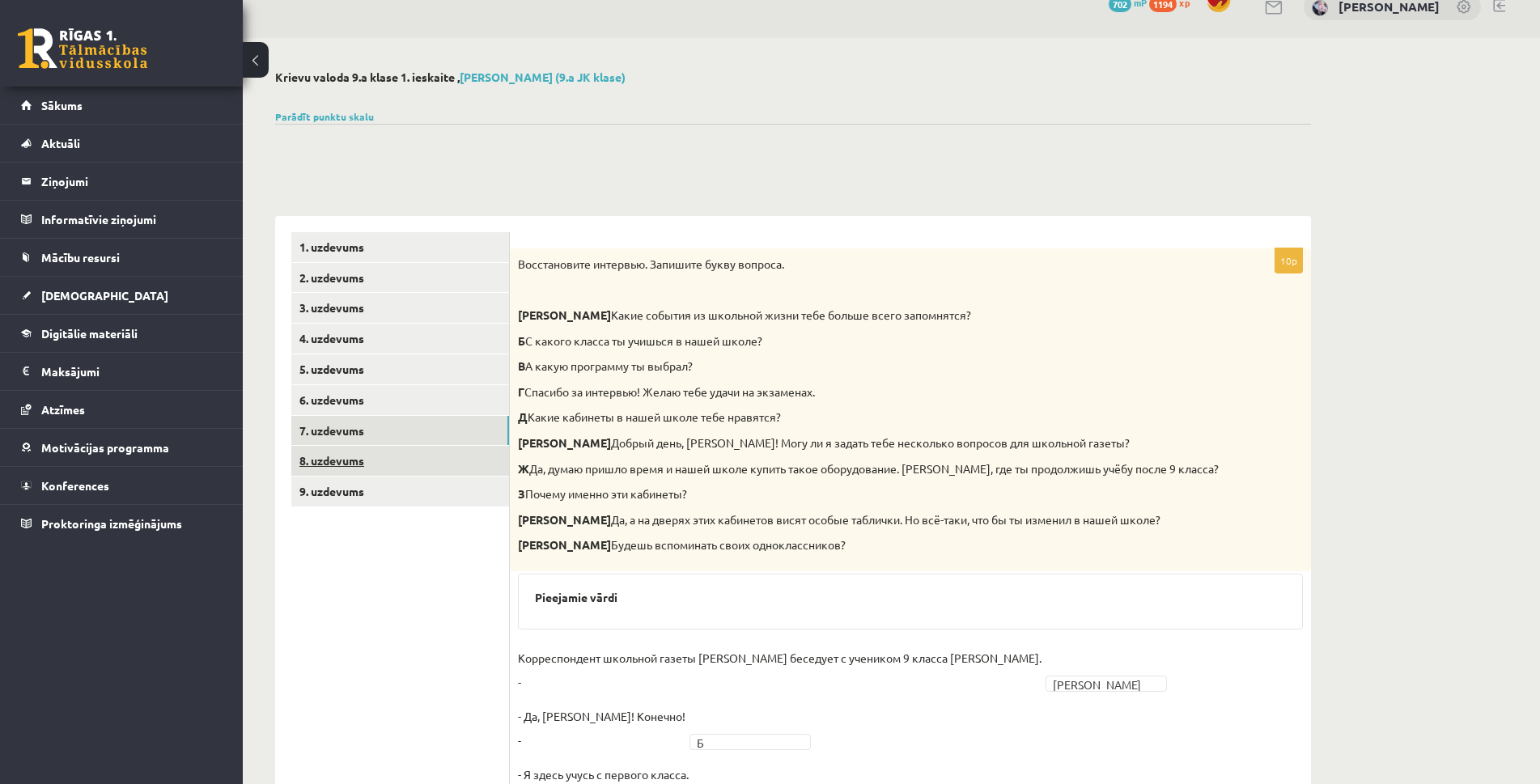
click at [334, 462] on link "8. uzdevums" at bounding box center [400, 460] width 217 height 30
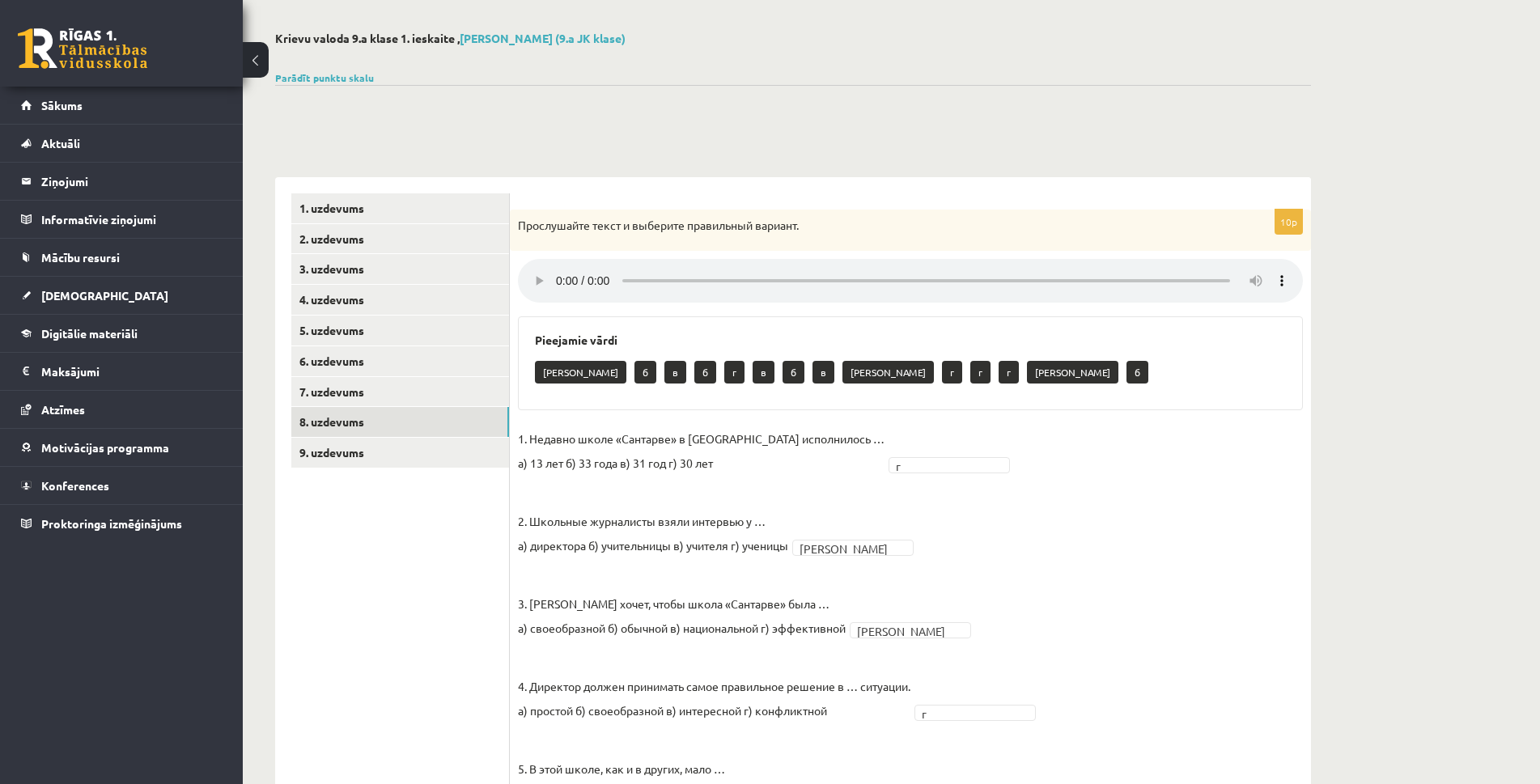
scroll to position [102, 0]
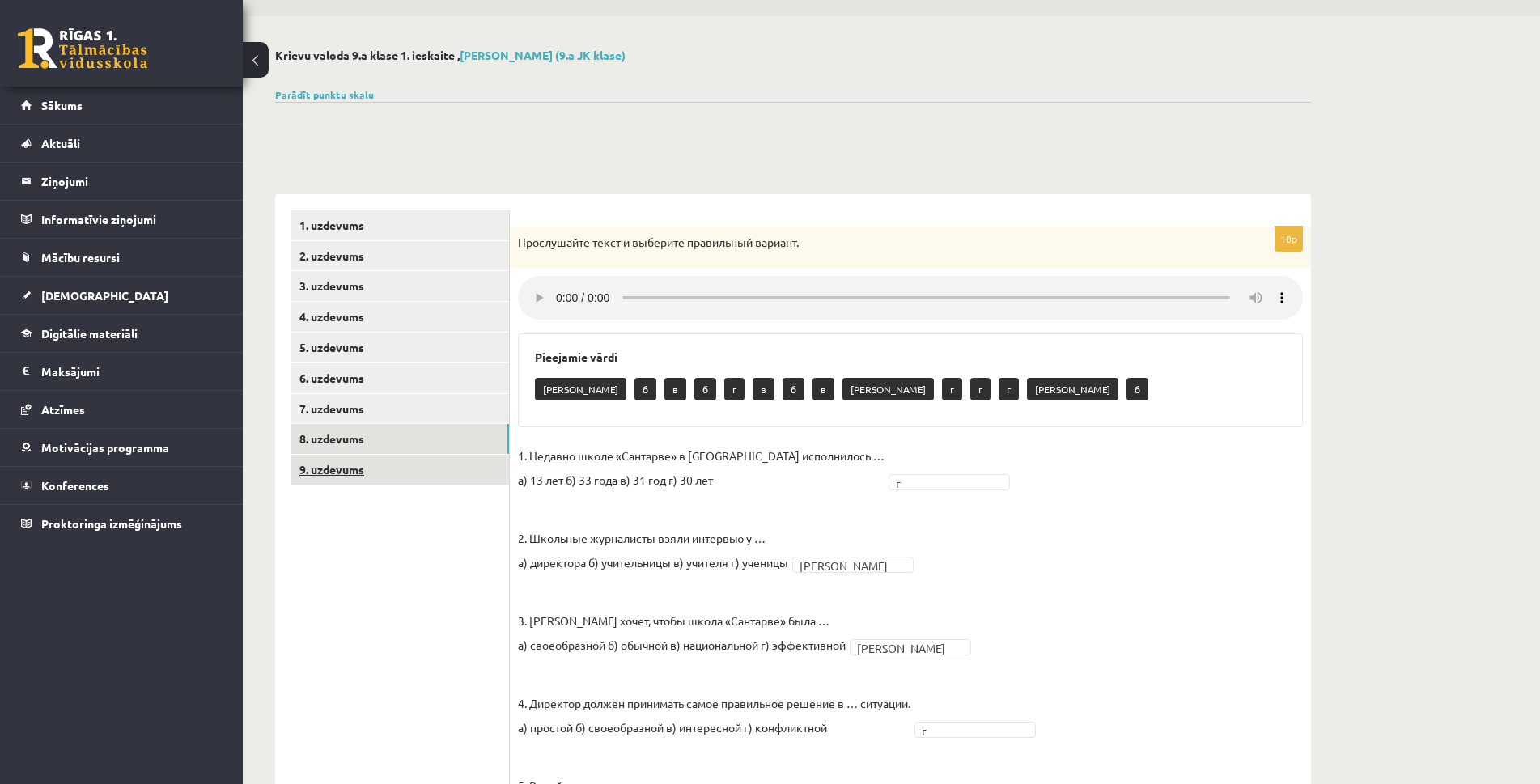
click at [362, 469] on link "9. uzdevums" at bounding box center [400, 469] width 217 height 30
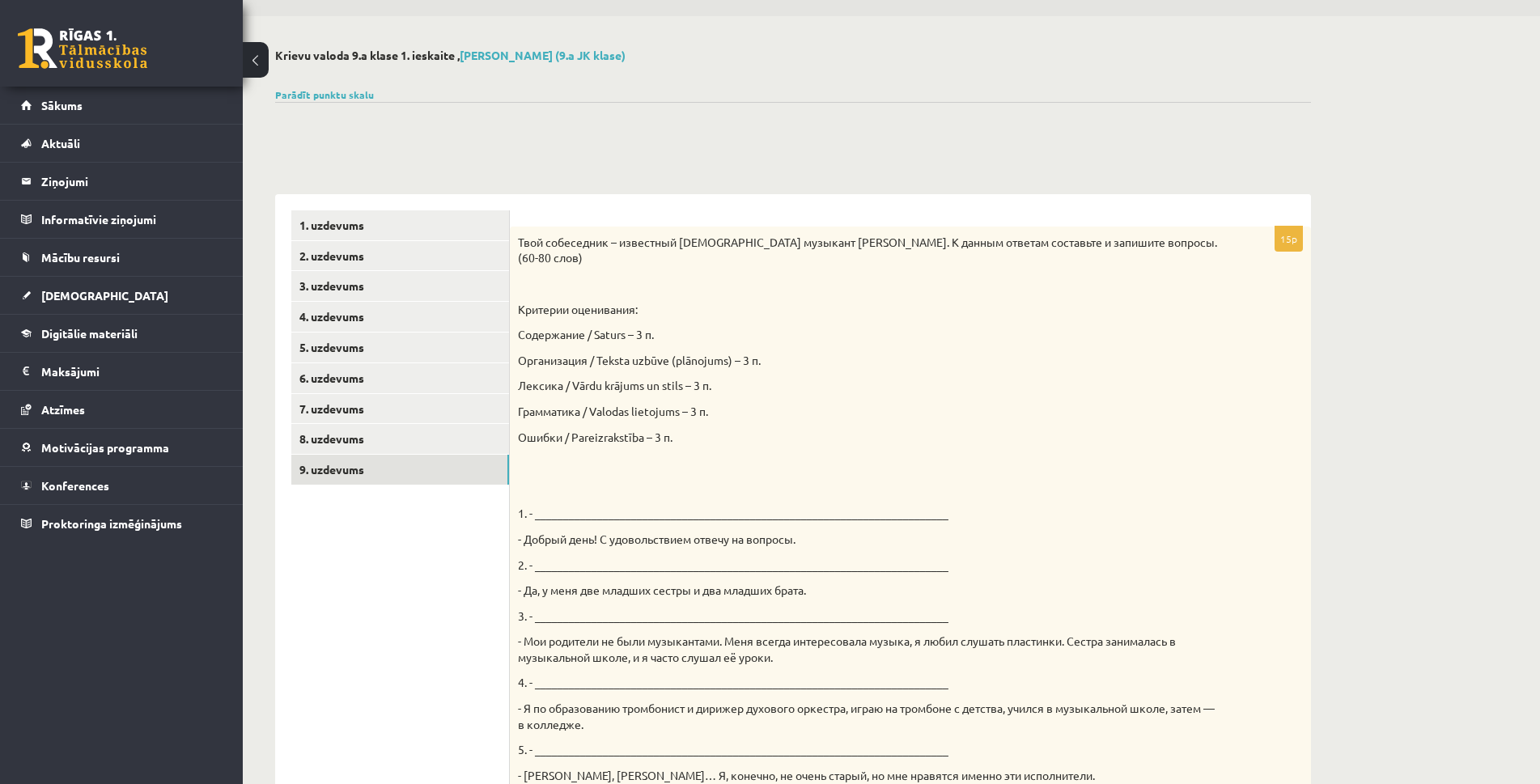
click at [544, 511] on p "1. - _________________________________________________________________________" at bounding box center [870, 514] width 704 height 16
click at [556, 507] on p "1. - _________________________________________________________________________" at bounding box center [870, 514] width 704 height 16
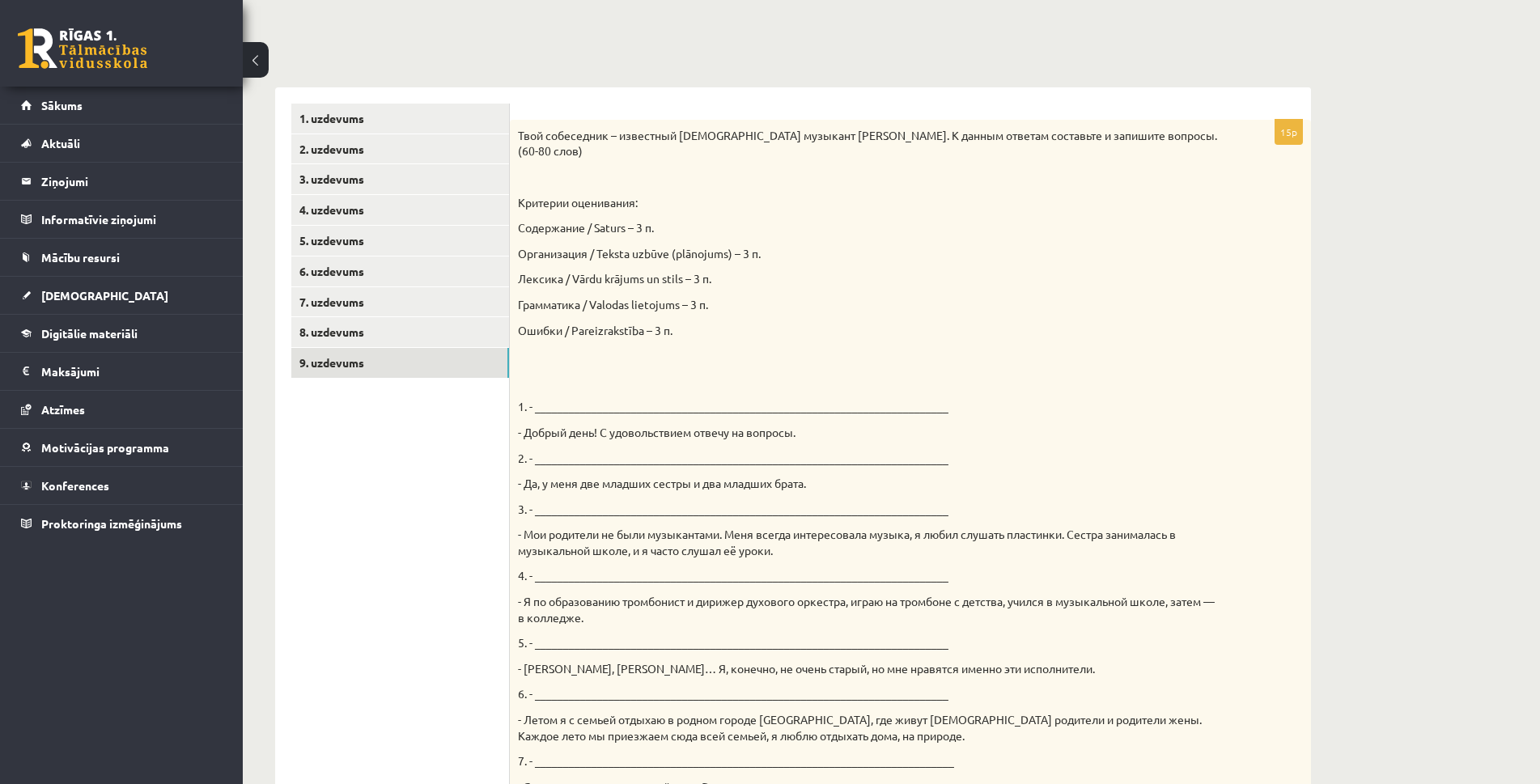
scroll to position [0, 0]
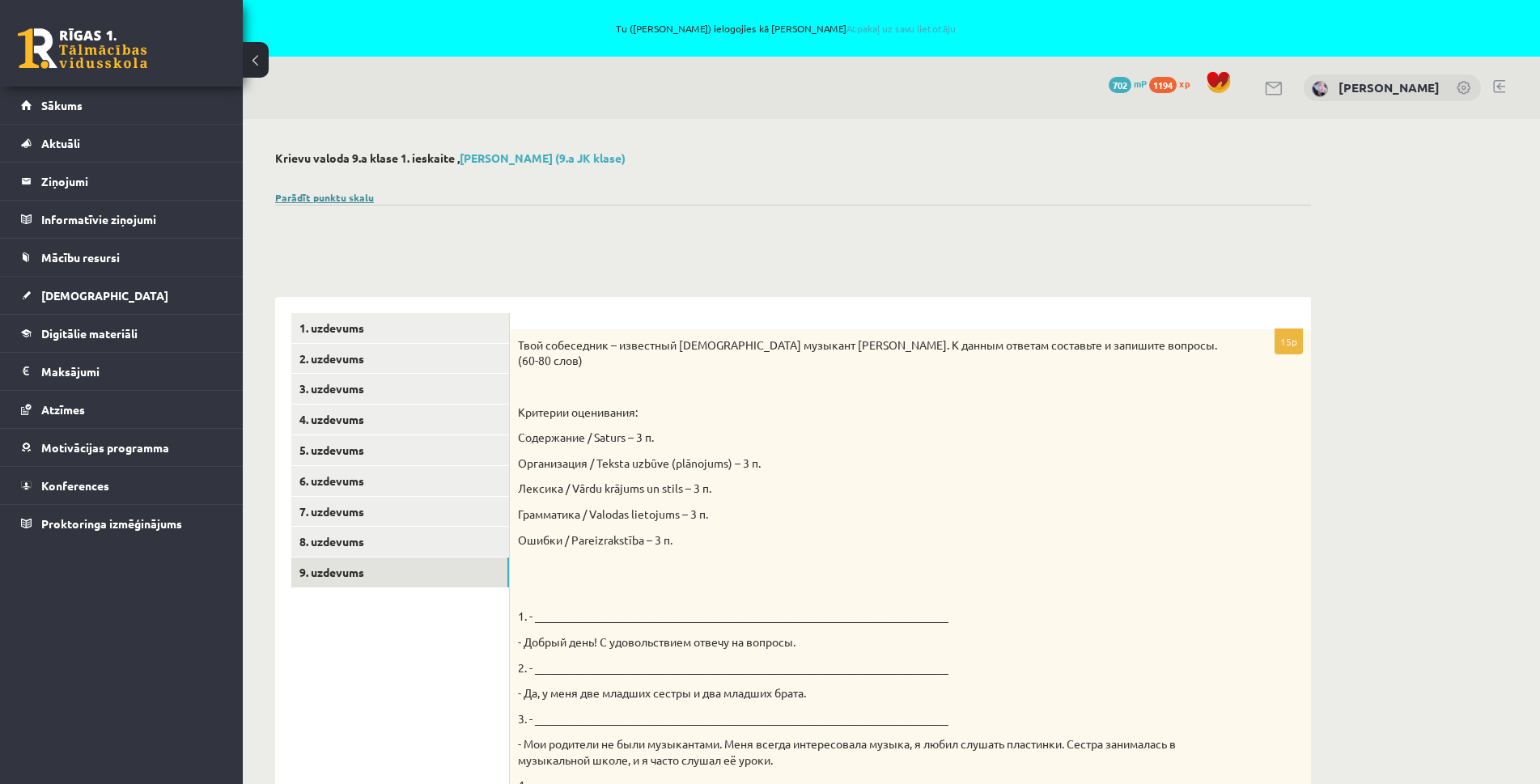
click at [321, 191] on link "Parādīt punktu skalu" at bounding box center [324, 198] width 99 height 13
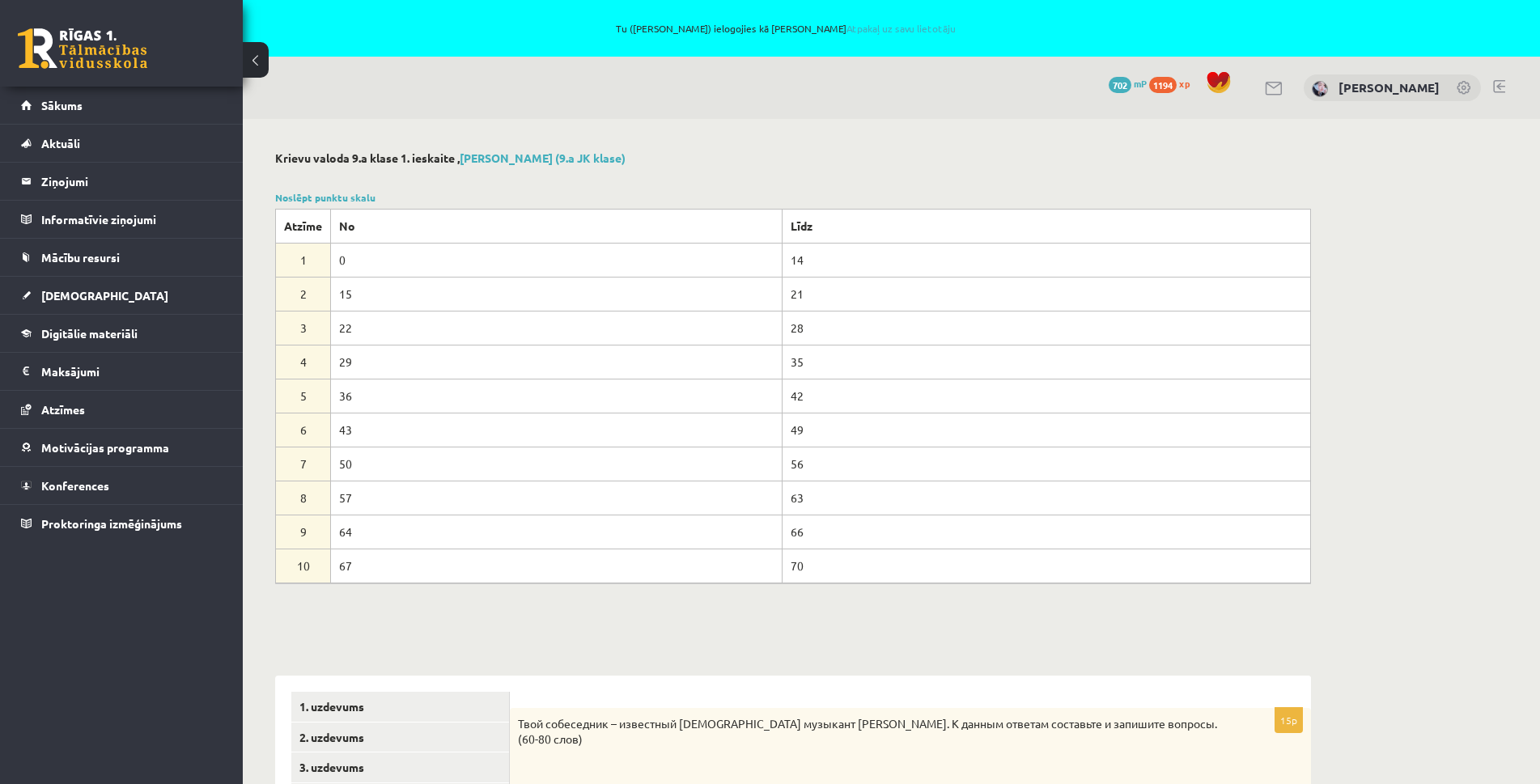
click at [310, 203] on div "Noslēpt punktu skalu Atzīme No Līdz 1 0 14 2 15 21 3 22 28 4 29 35 5 36 42 6 43…" at bounding box center [792, 387] width 1036 height 393
click at [312, 201] on link "Noslēpt punktu skalu" at bounding box center [325, 198] width 101 height 13
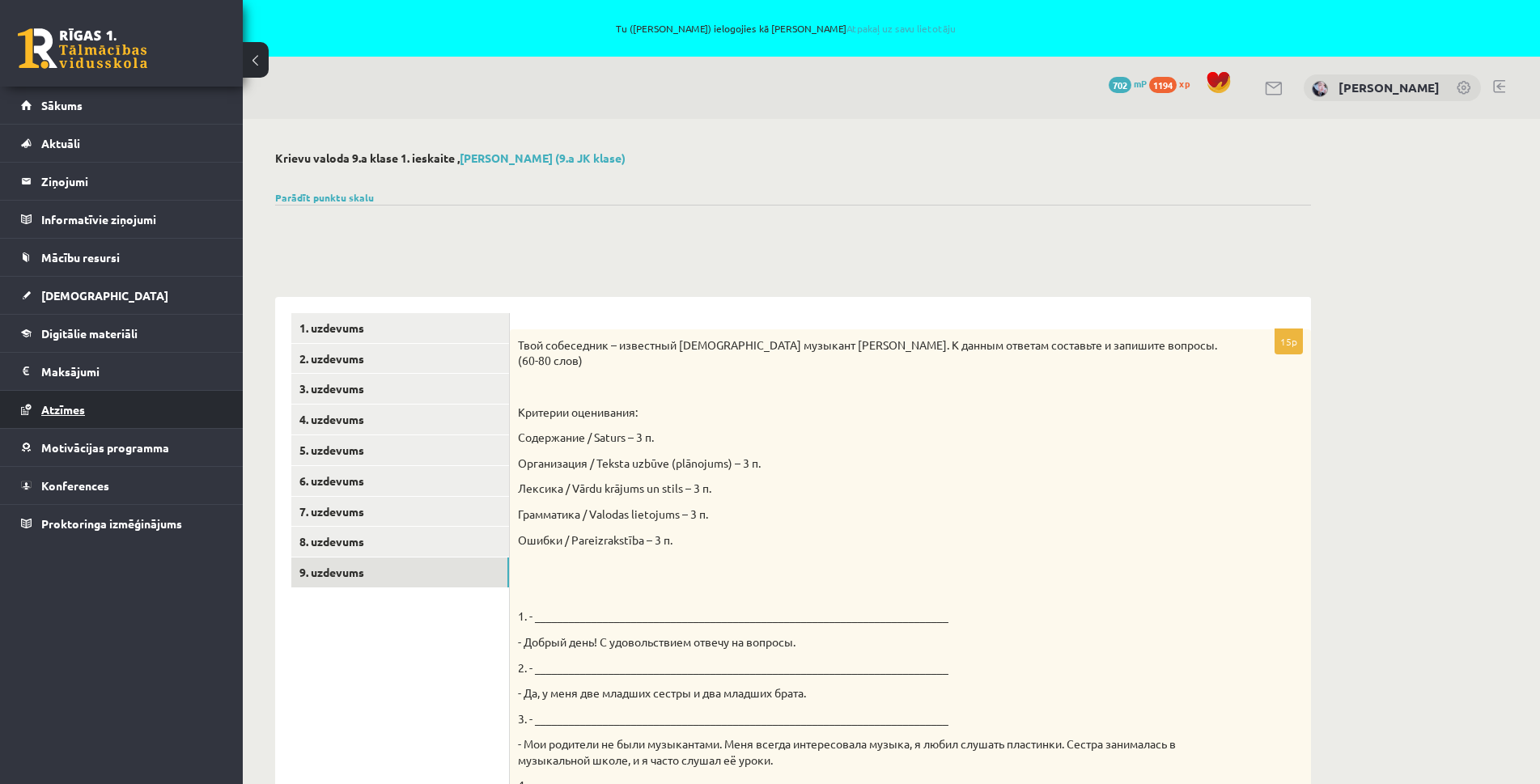
click at [68, 417] on link "Atzīmes" at bounding box center [121, 409] width 201 height 37
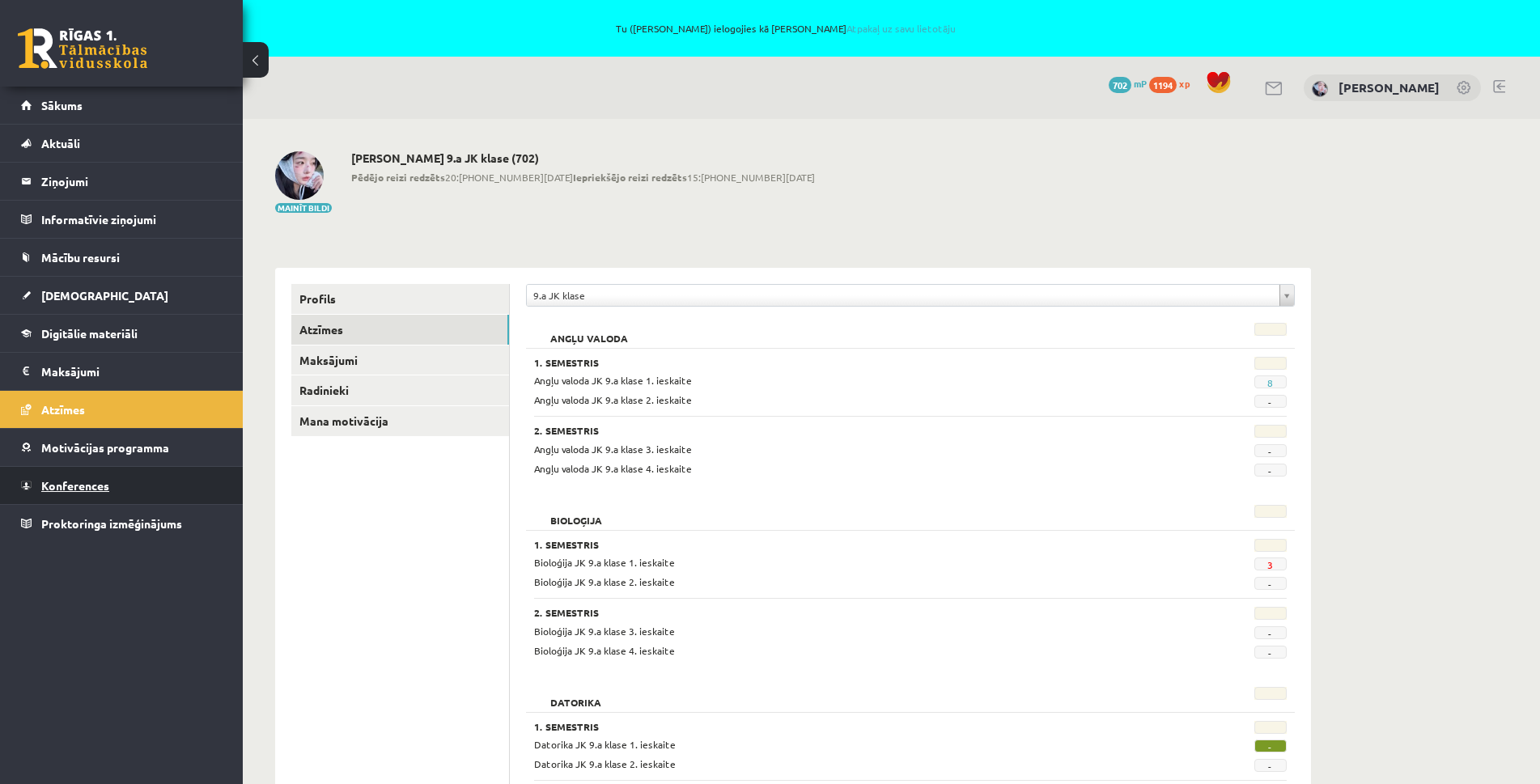
click at [83, 492] on link "Konferences" at bounding box center [121, 485] width 201 height 37
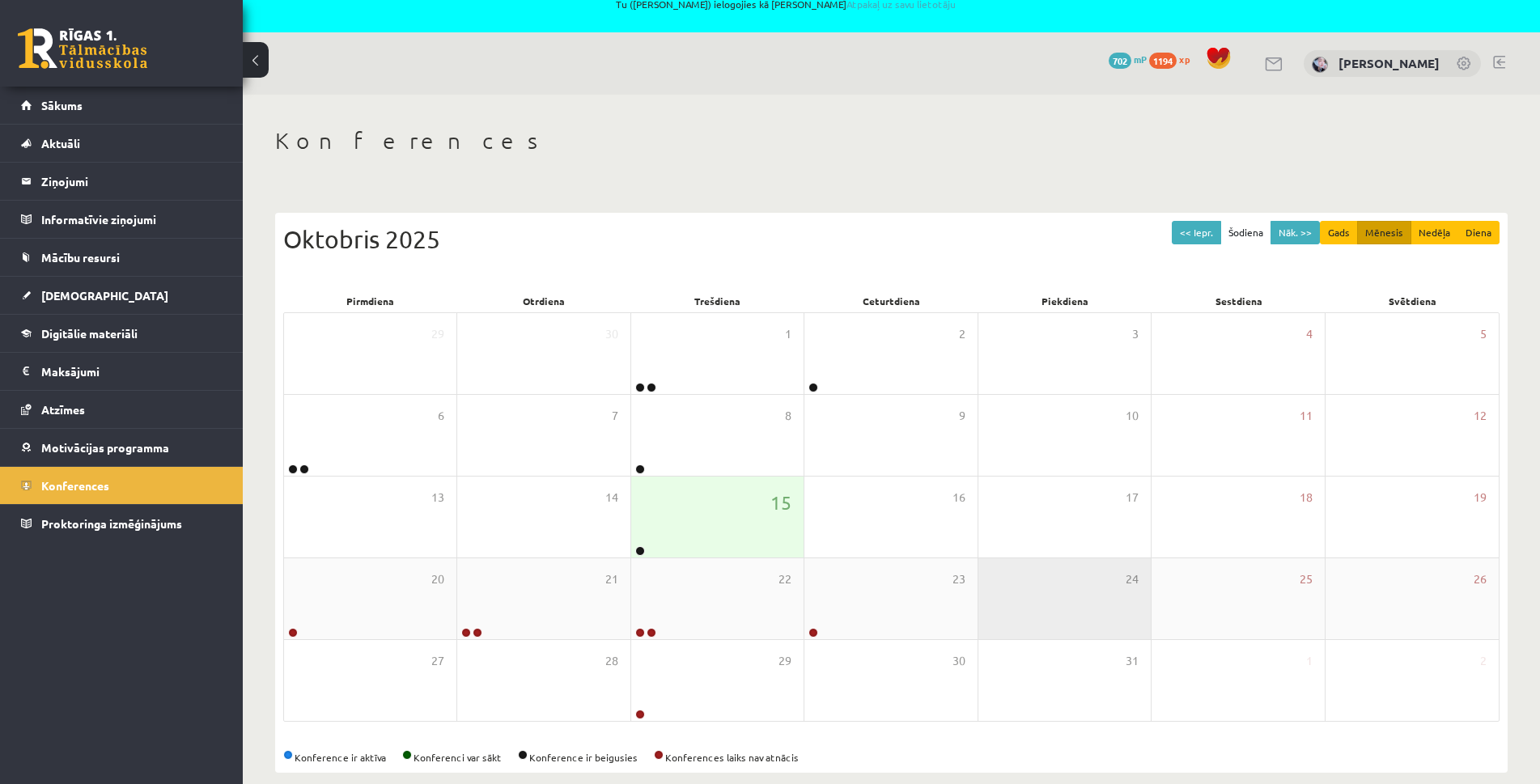
scroll to position [47, 0]
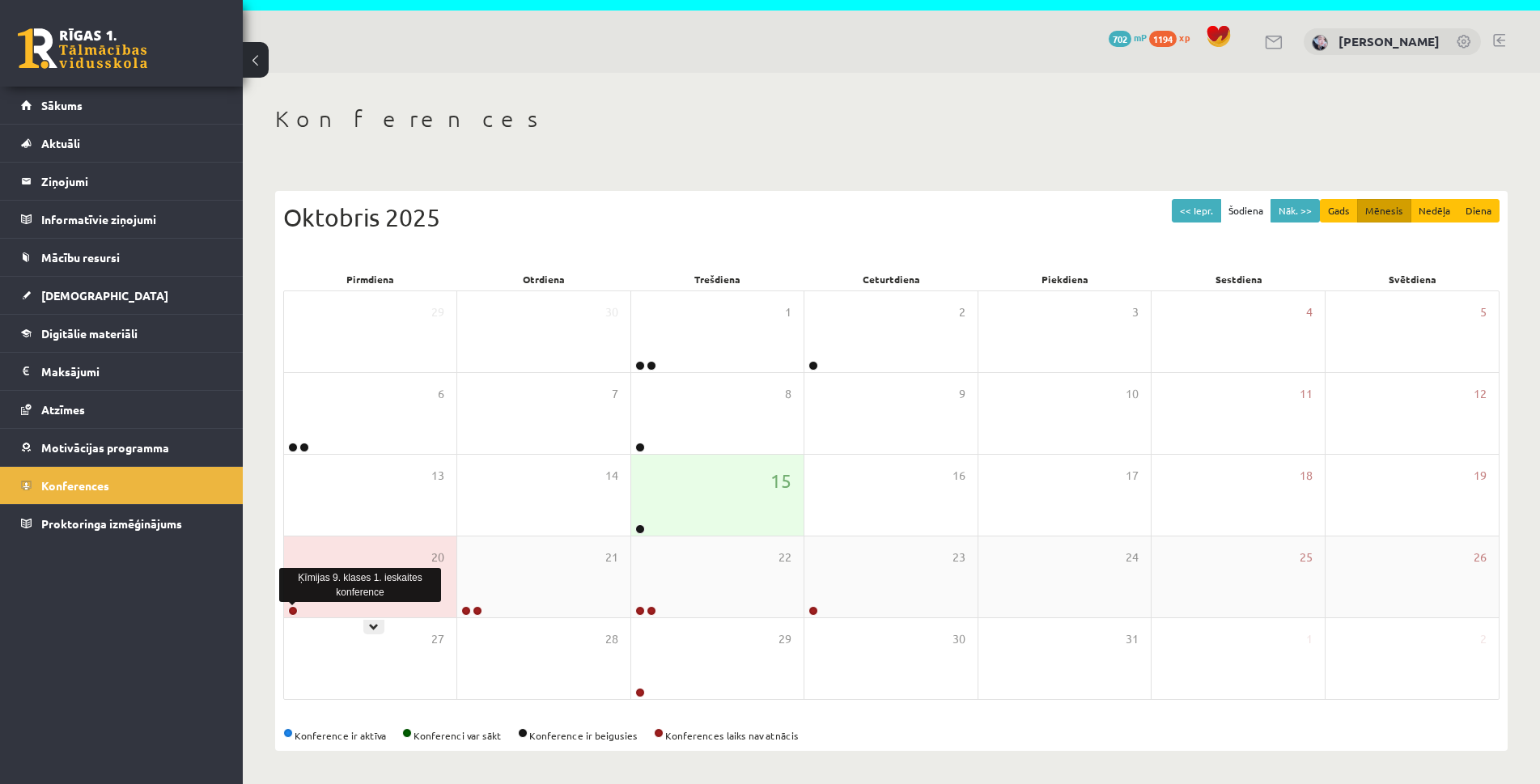
click at [297, 608] on link at bounding box center [293, 611] width 10 height 10
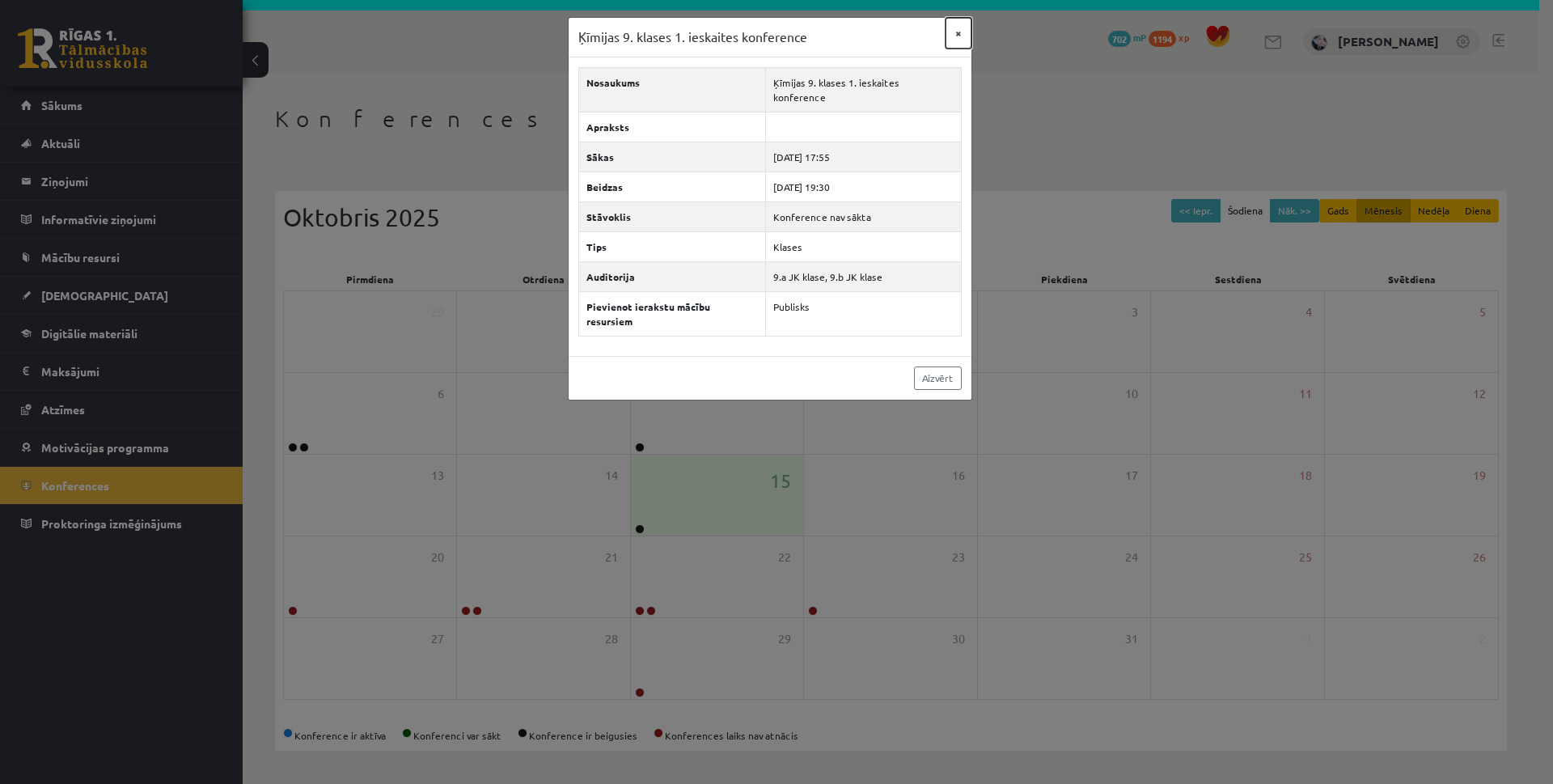
click at [957, 36] on button "×" at bounding box center [958, 33] width 26 height 31
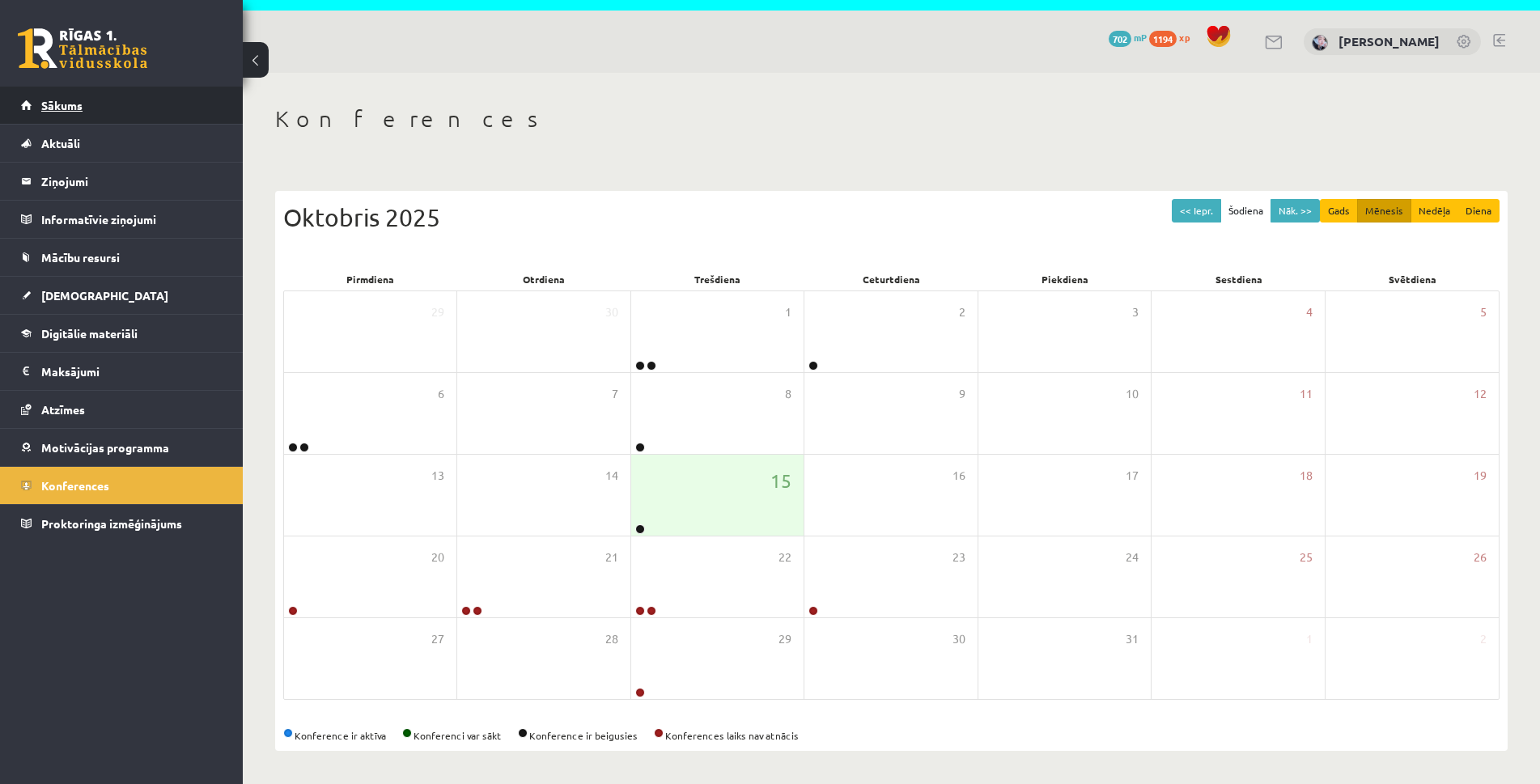
click at [63, 111] on link "Sākums" at bounding box center [121, 104] width 201 height 37
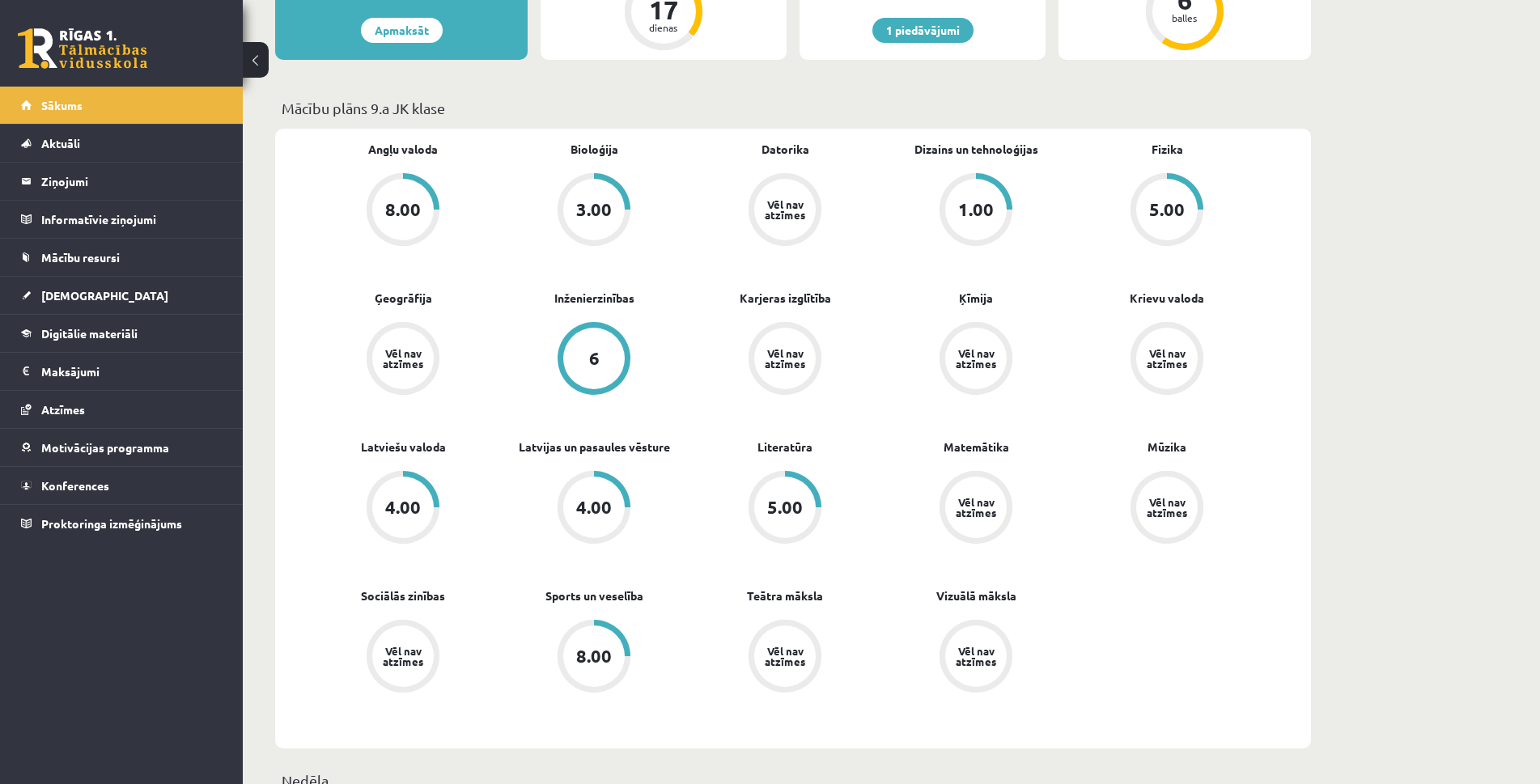
scroll to position [485, 0]
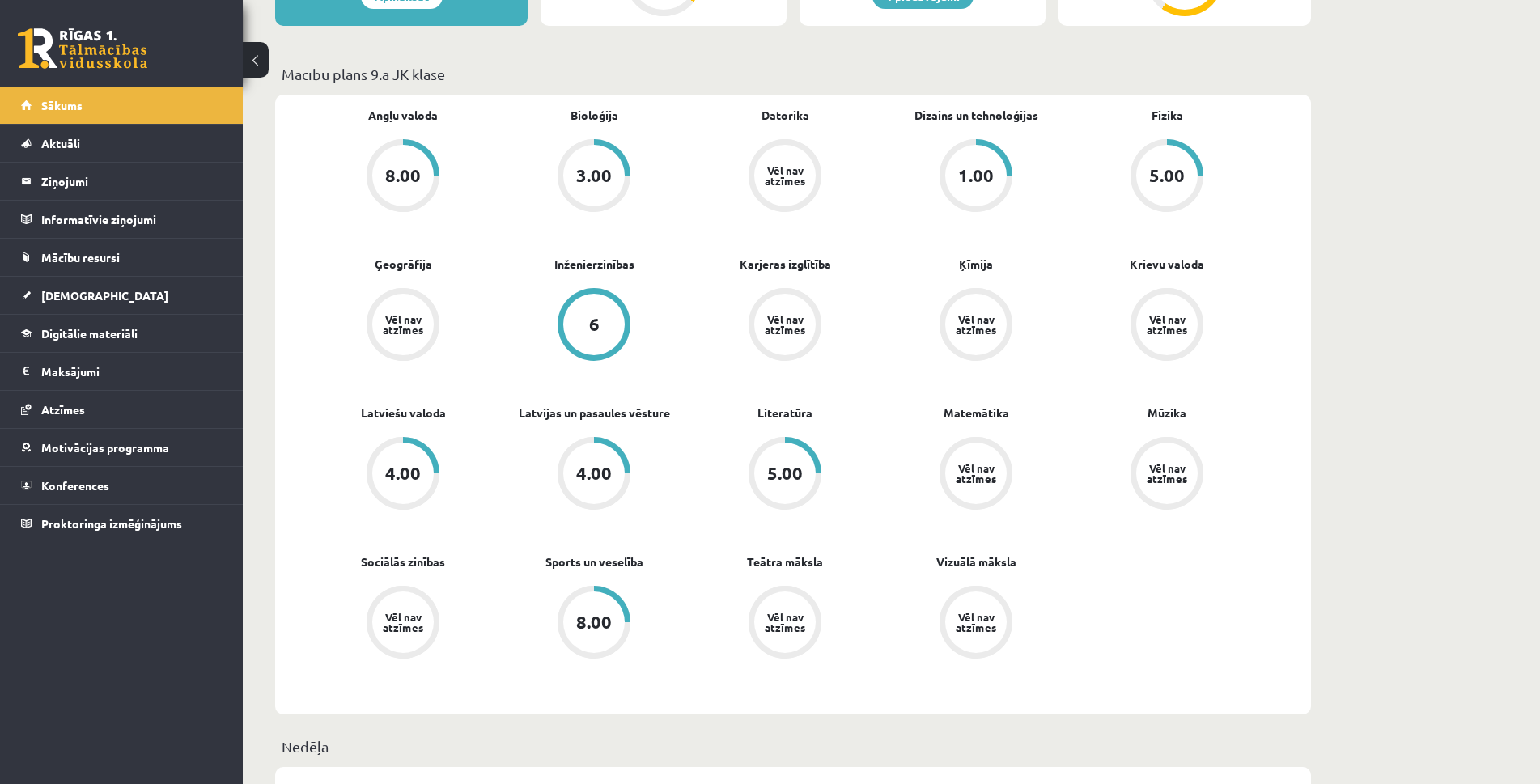
click at [392, 328] on div "Vēl nav atzīmes" at bounding box center [403, 323] width 45 height 21
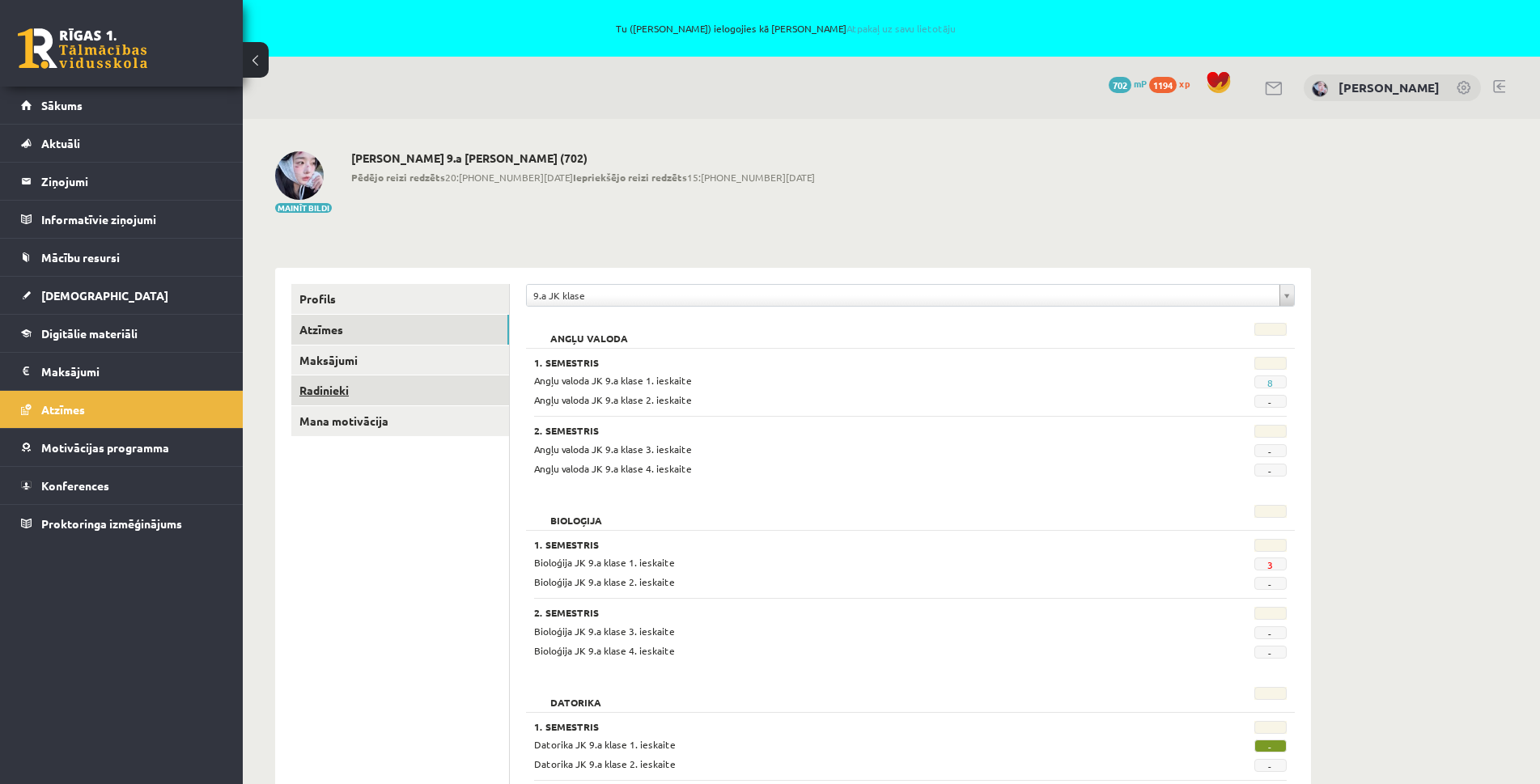
click at [331, 387] on link "Radinieki" at bounding box center [400, 390] width 217 height 30
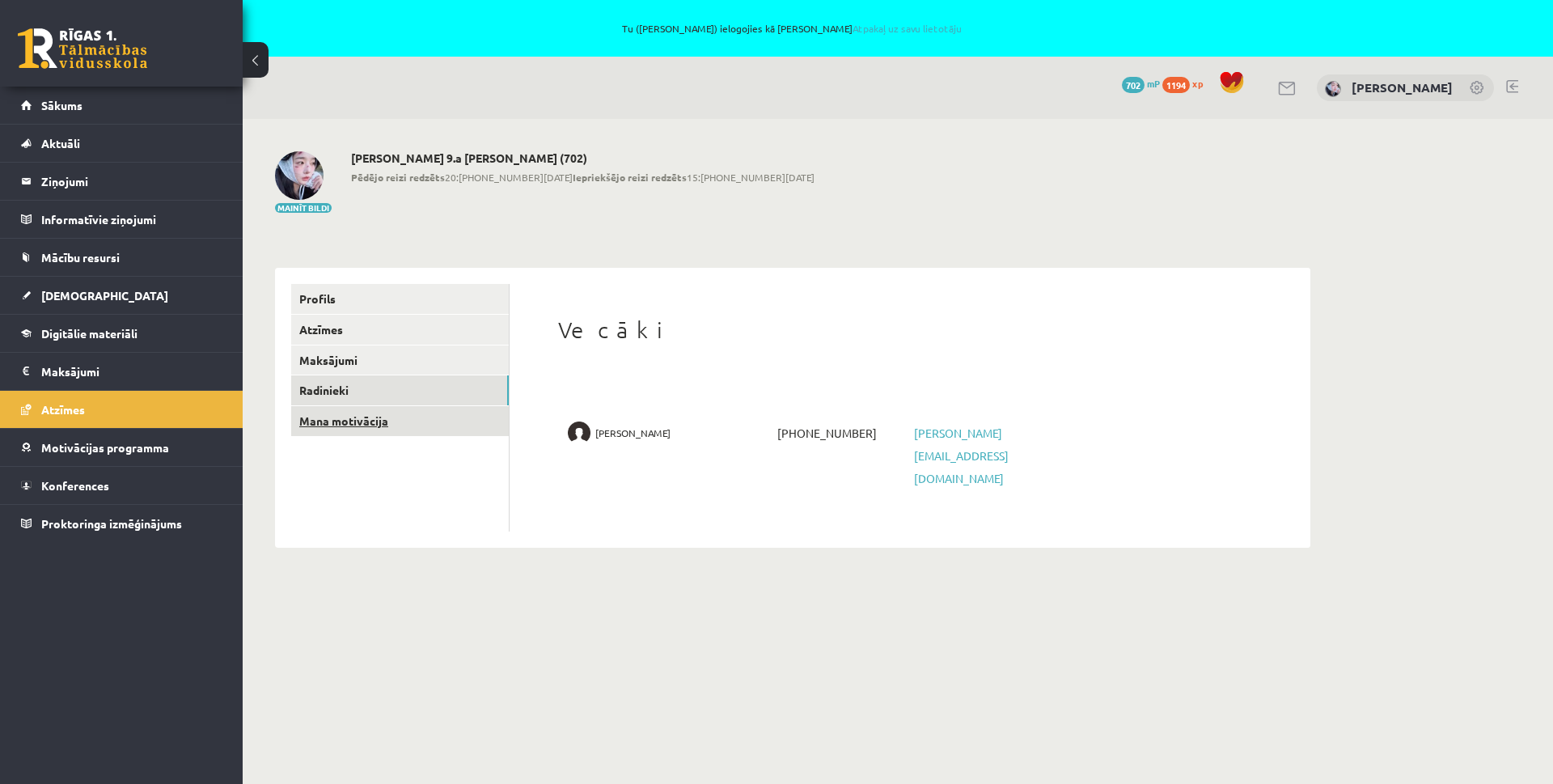
click at [336, 428] on link "Mana motivācija" at bounding box center [400, 420] width 217 height 30
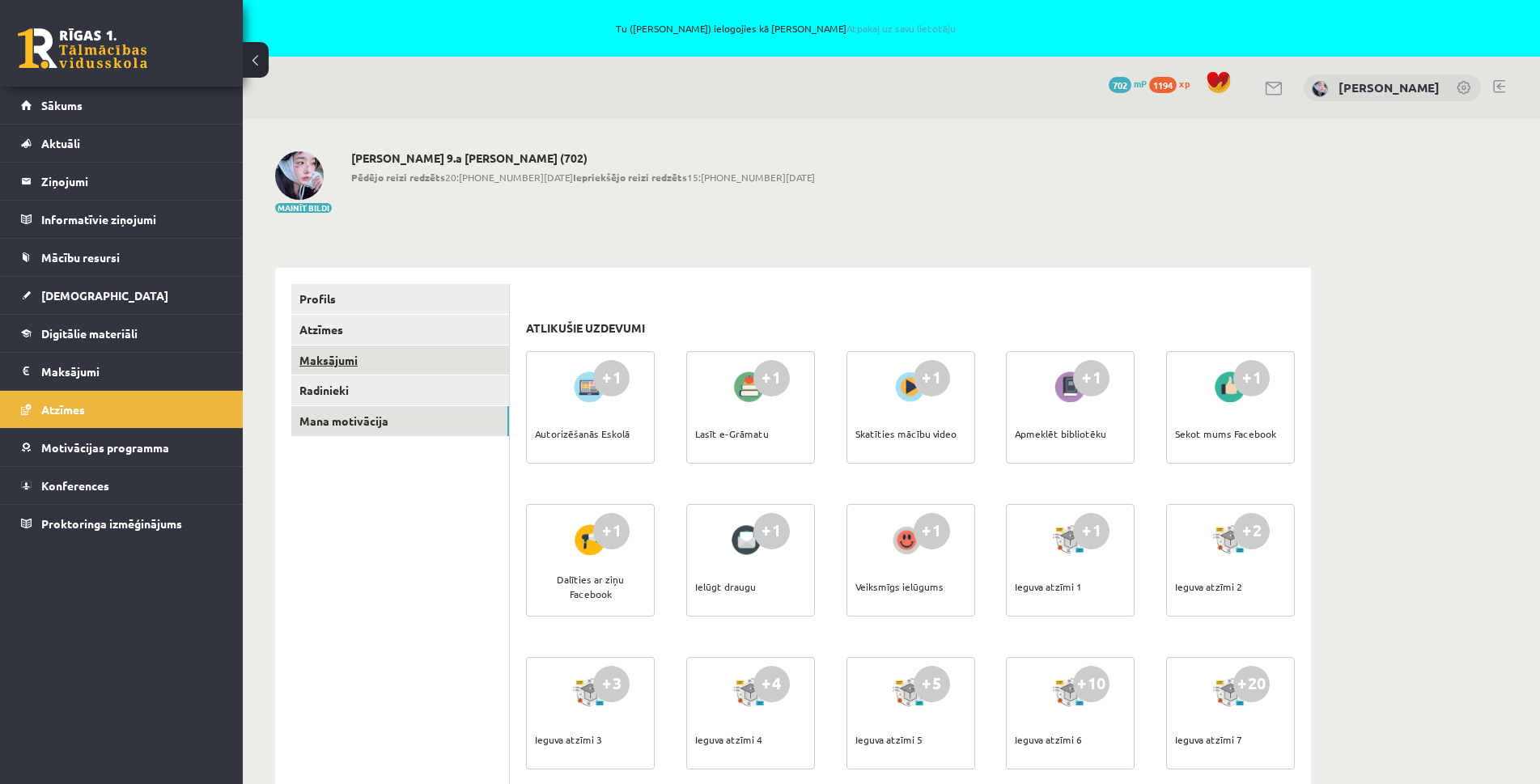
click at [348, 366] on link "Maksājumi" at bounding box center [400, 360] width 217 height 30
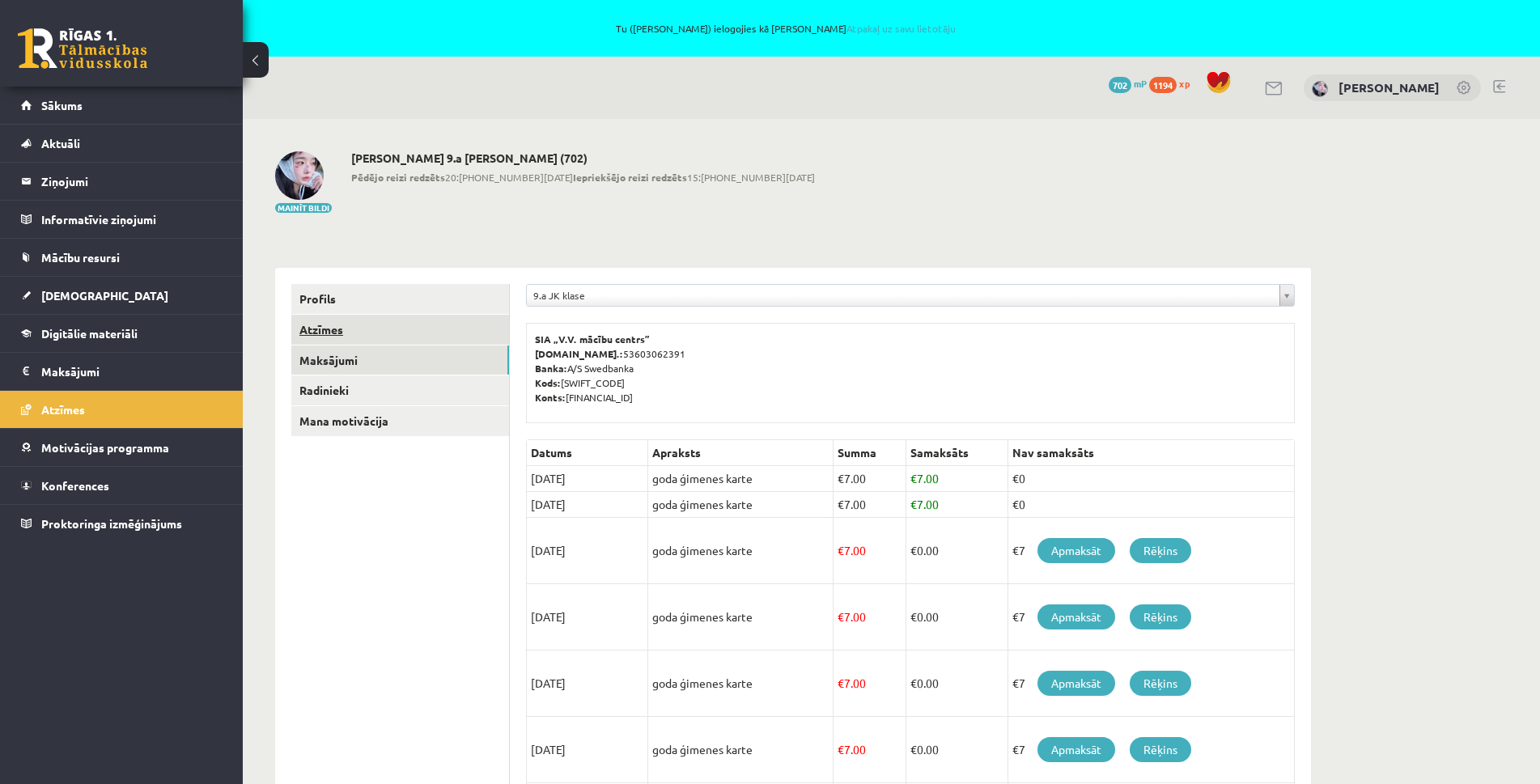
click at [331, 330] on link "Atzīmes" at bounding box center [400, 329] width 217 height 30
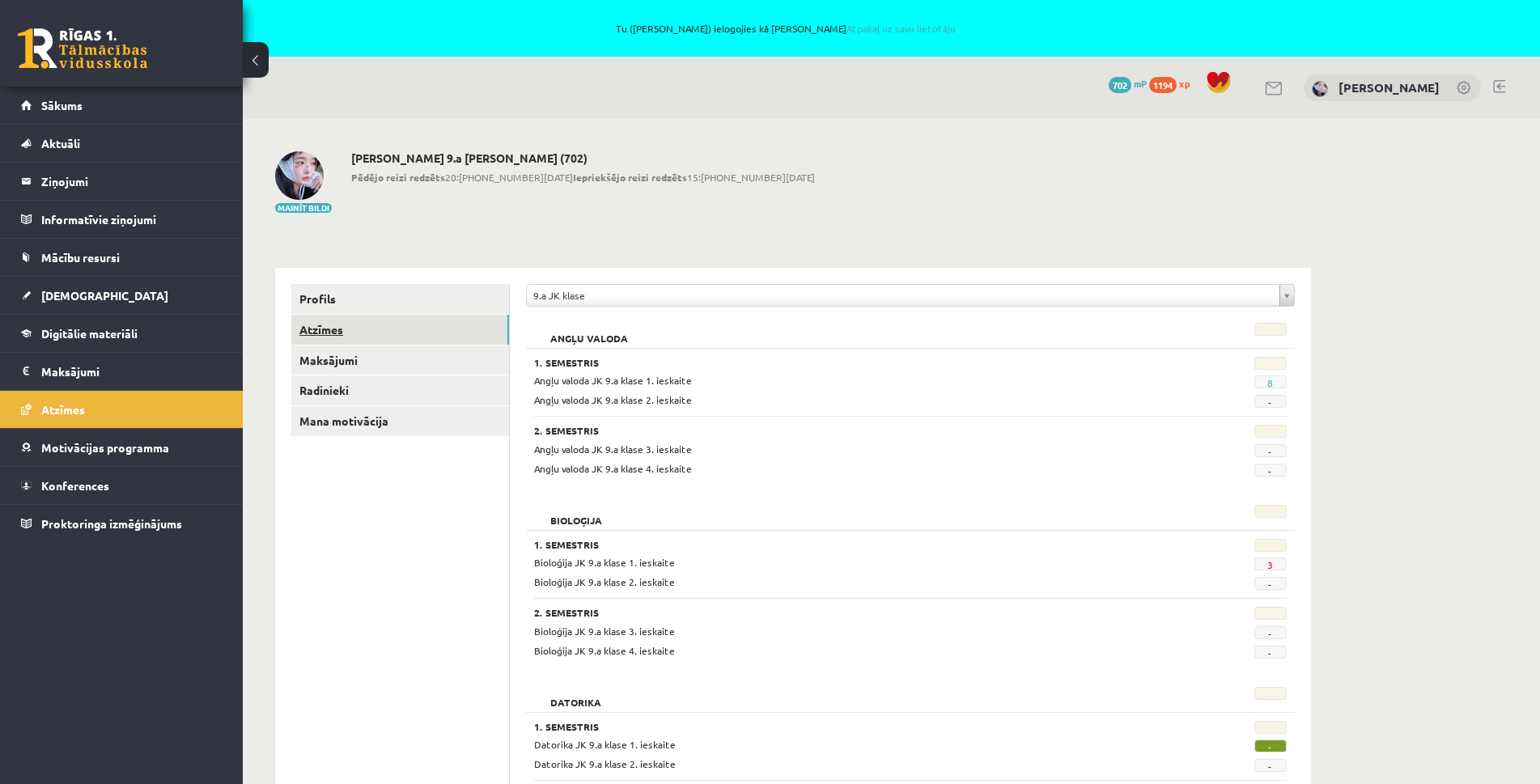
click at [323, 317] on link "Atzīmes" at bounding box center [400, 329] width 217 height 30
click at [315, 304] on link "Profils" at bounding box center [400, 298] width 217 height 30
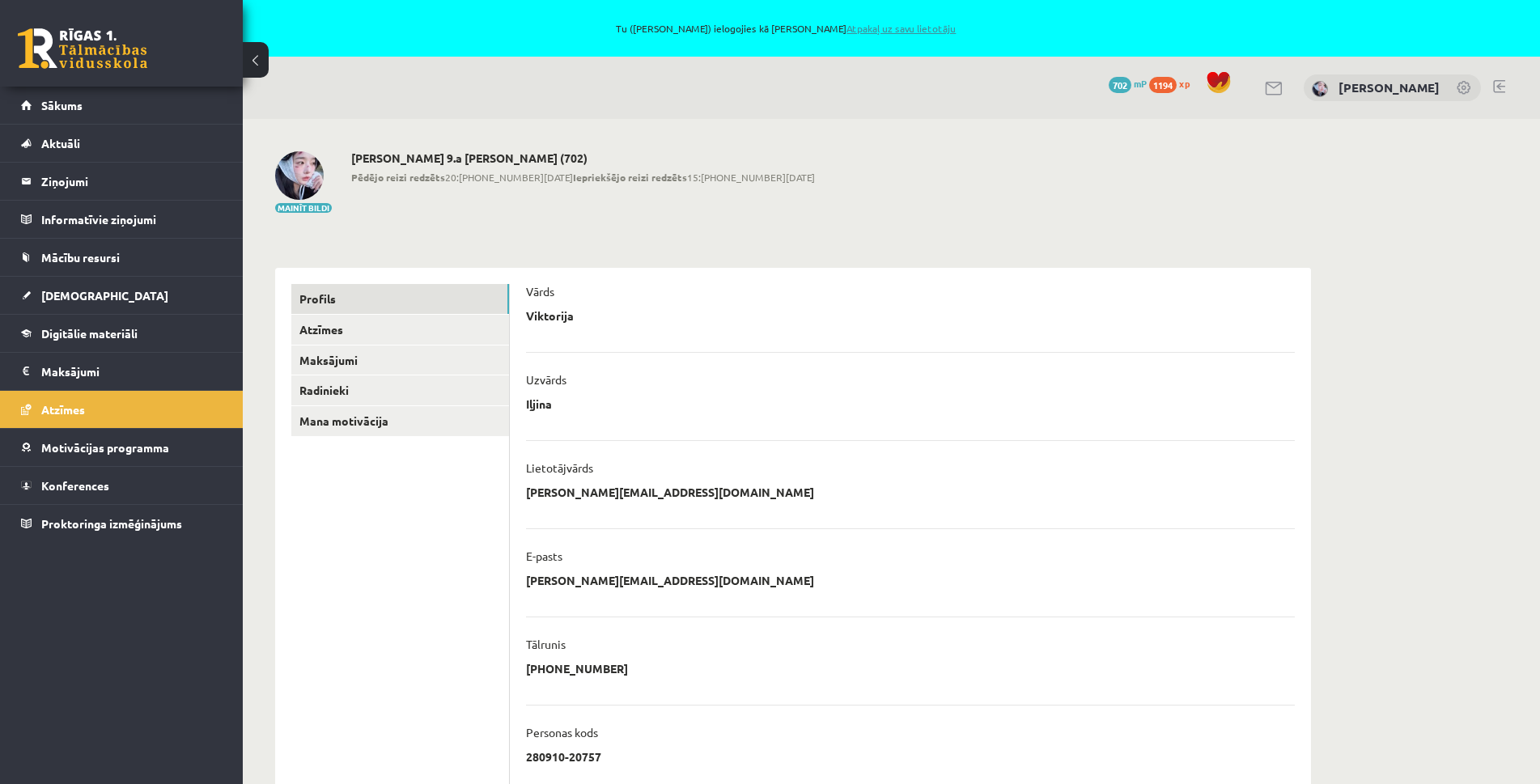
click at [872, 31] on link "Atpakaļ uz savu lietotāju" at bounding box center [901, 28] width 110 height 13
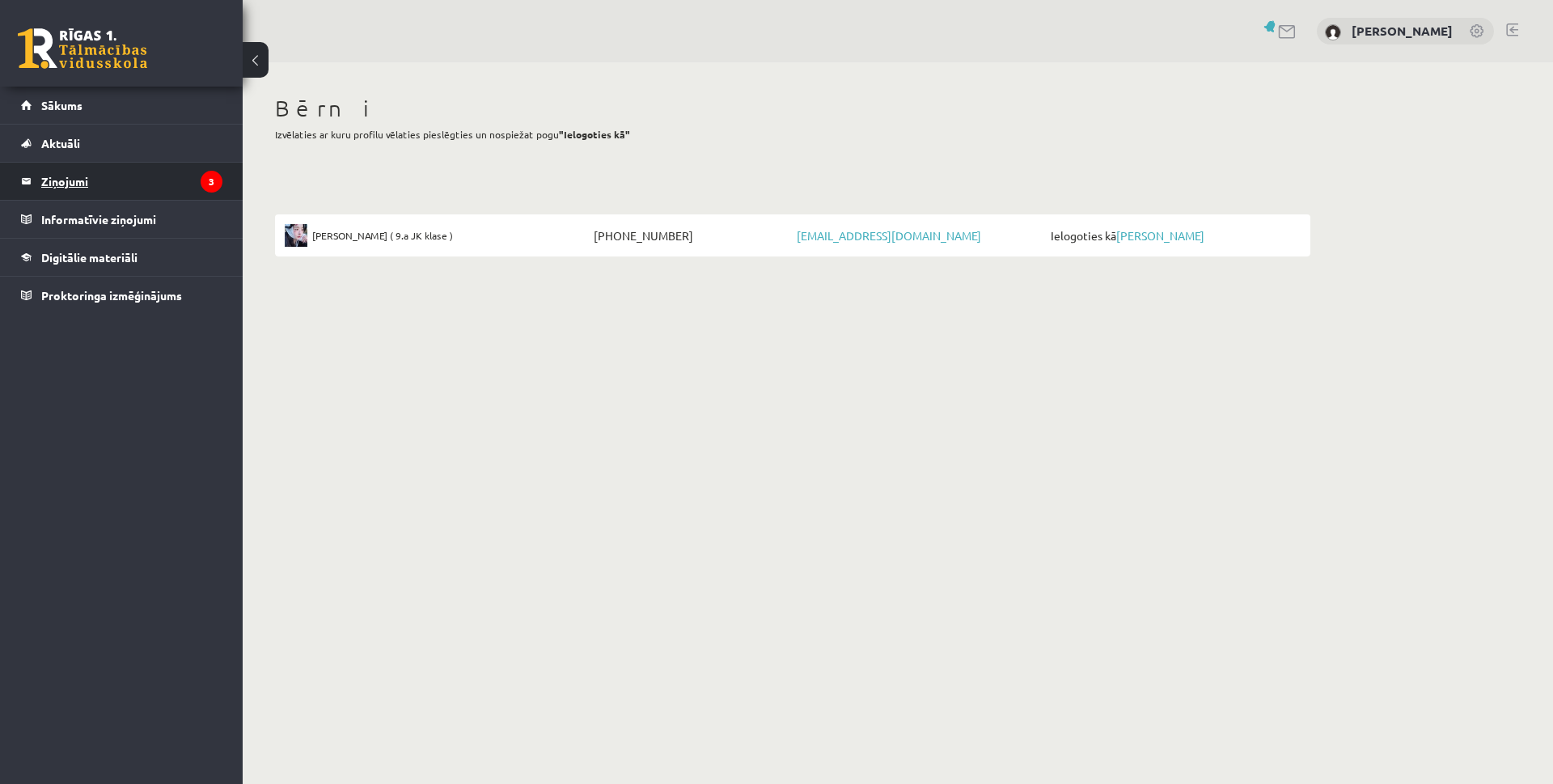
click at [147, 187] on legend "Ziņojumi 3" at bounding box center [132, 181] width 181 height 37
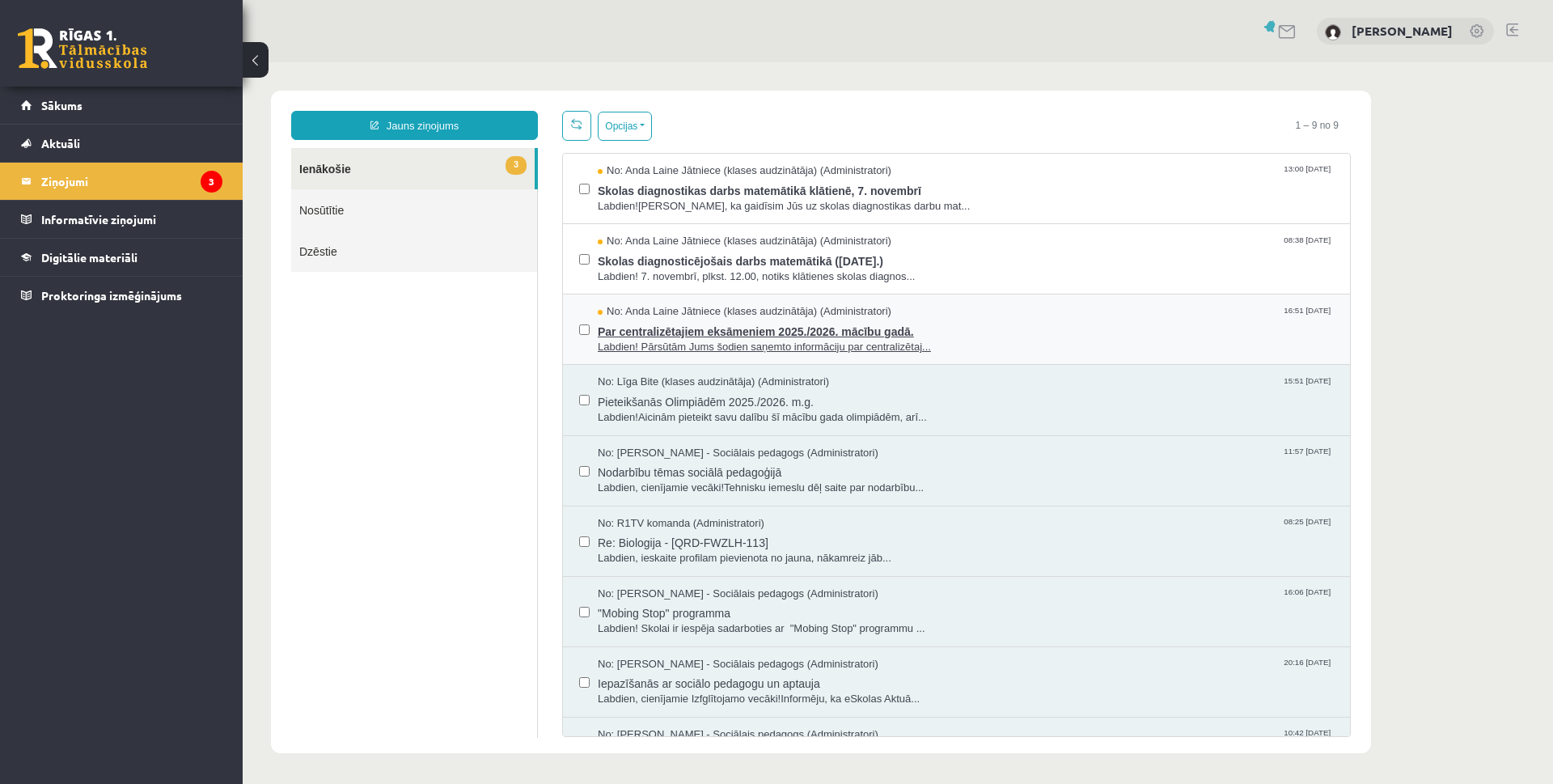
click at [686, 334] on span "Par centralizētajiem eksāmeniem 2025./2026. mācību gadā." at bounding box center [966, 330] width 737 height 21
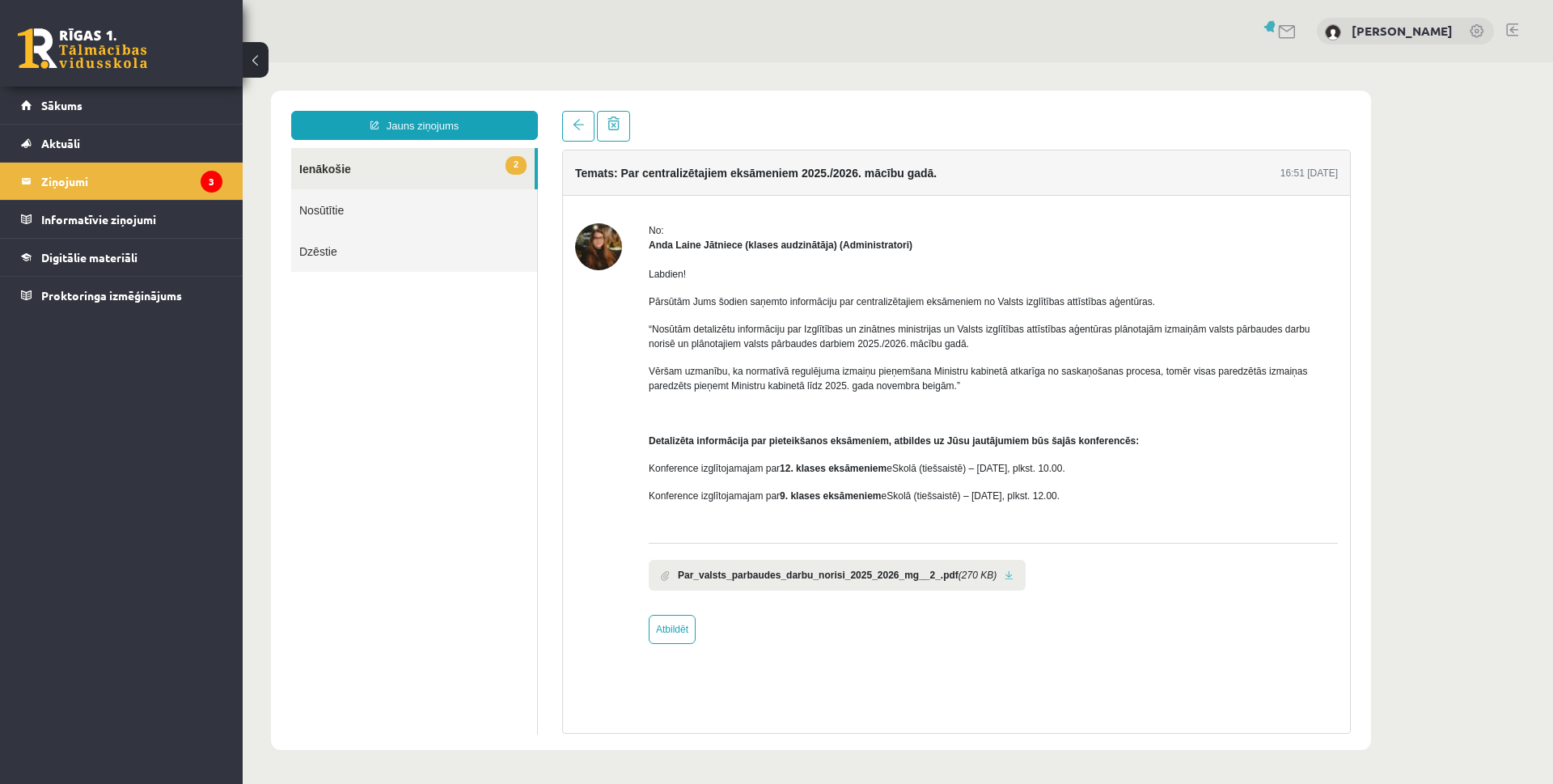
click at [1005, 577] on link at bounding box center [1010, 576] width 9 height 11
click at [445, 165] on link "2 Ienākošie" at bounding box center [412, 169] width 243 height 41
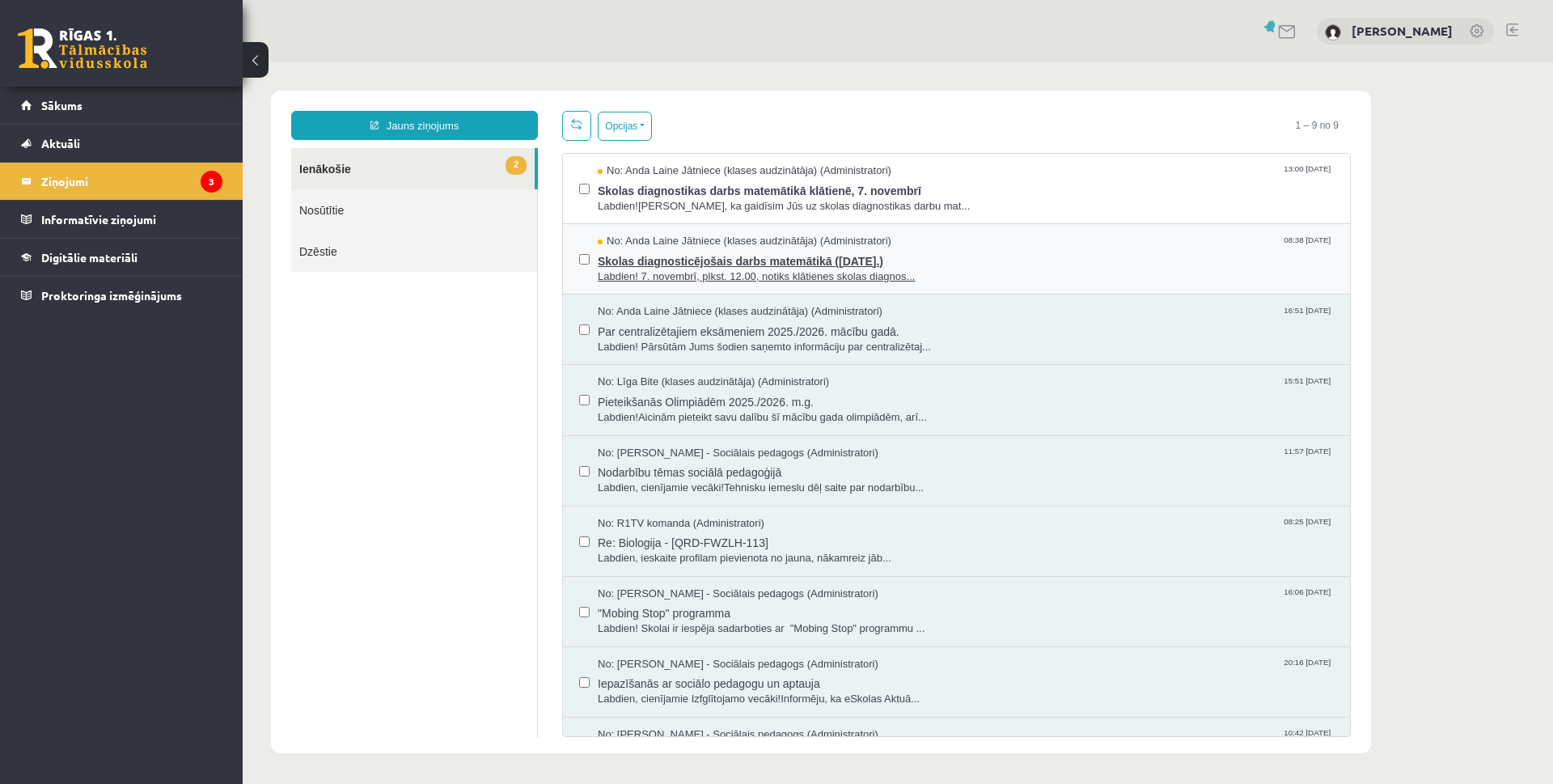
click at [670, 270] on span "Labdien! 7. novembrī, plkst. 12.00, notiks klātienes skolas diagnos..." at bounding box center [966, 277] width 737 height 15
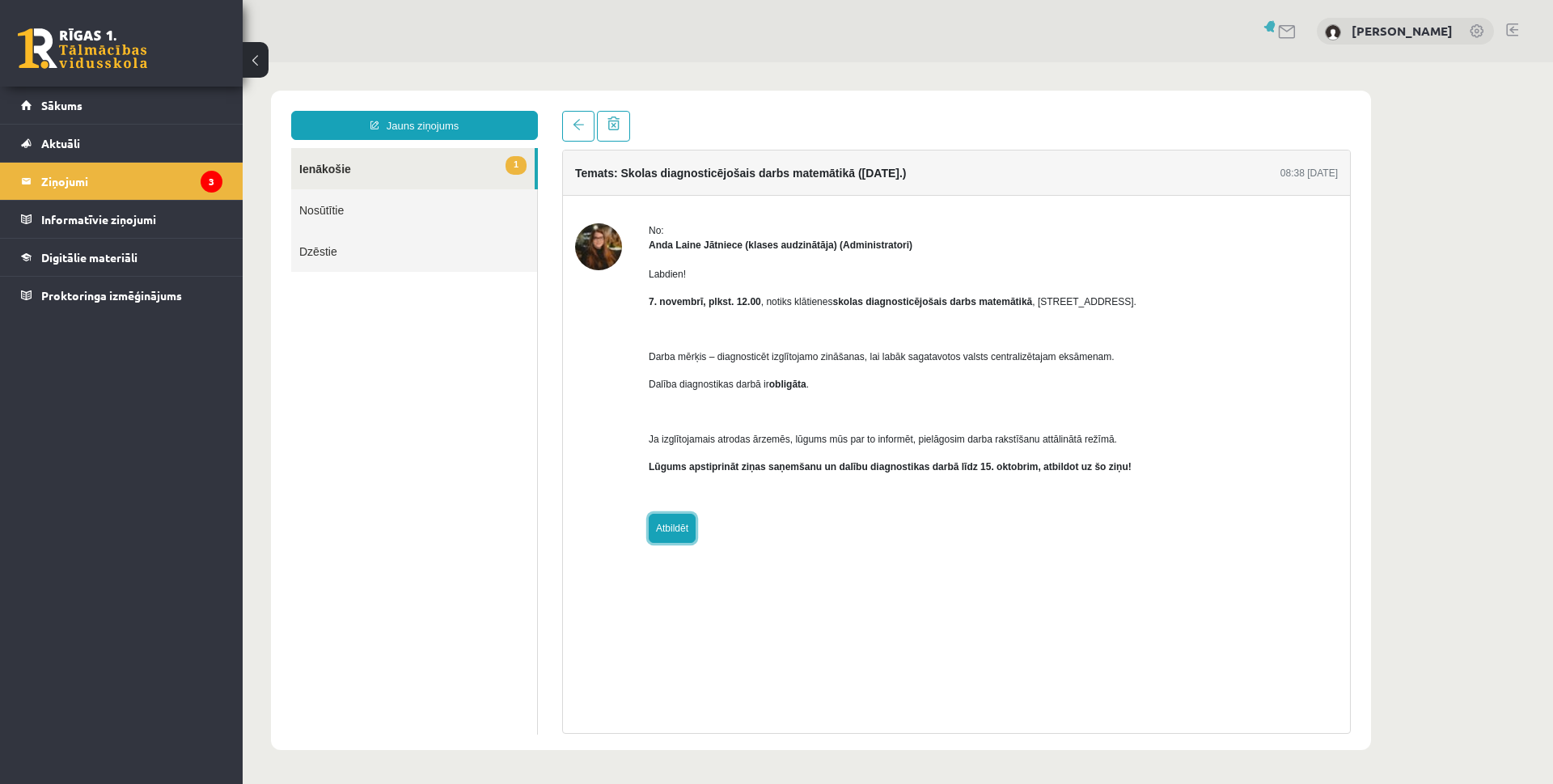
click at [669, 522] on link "Atbildēt" at bounding box center [672, 528] width 47 height 29
type input "**********"
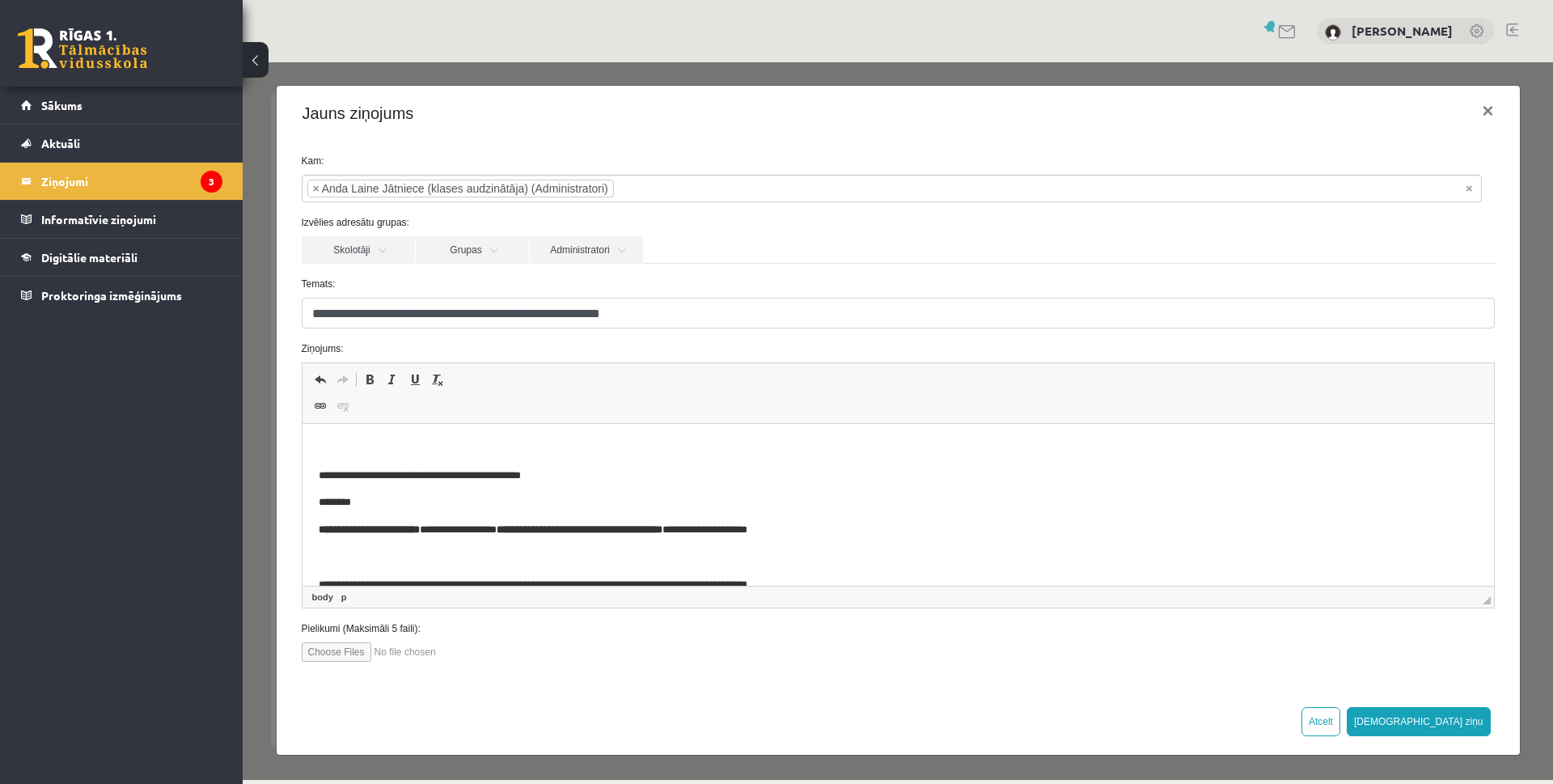
click at [639, 444] on p "Editor, wiswyg-editor-47433839529000-1760550948-645" at bounding box center [897, 448] width 1160 height 17
click at [1460, 722] on button "[DEMOGRAPHIC_DATA] ziņu" at bounding box center [1419, 721] width 144 height 29
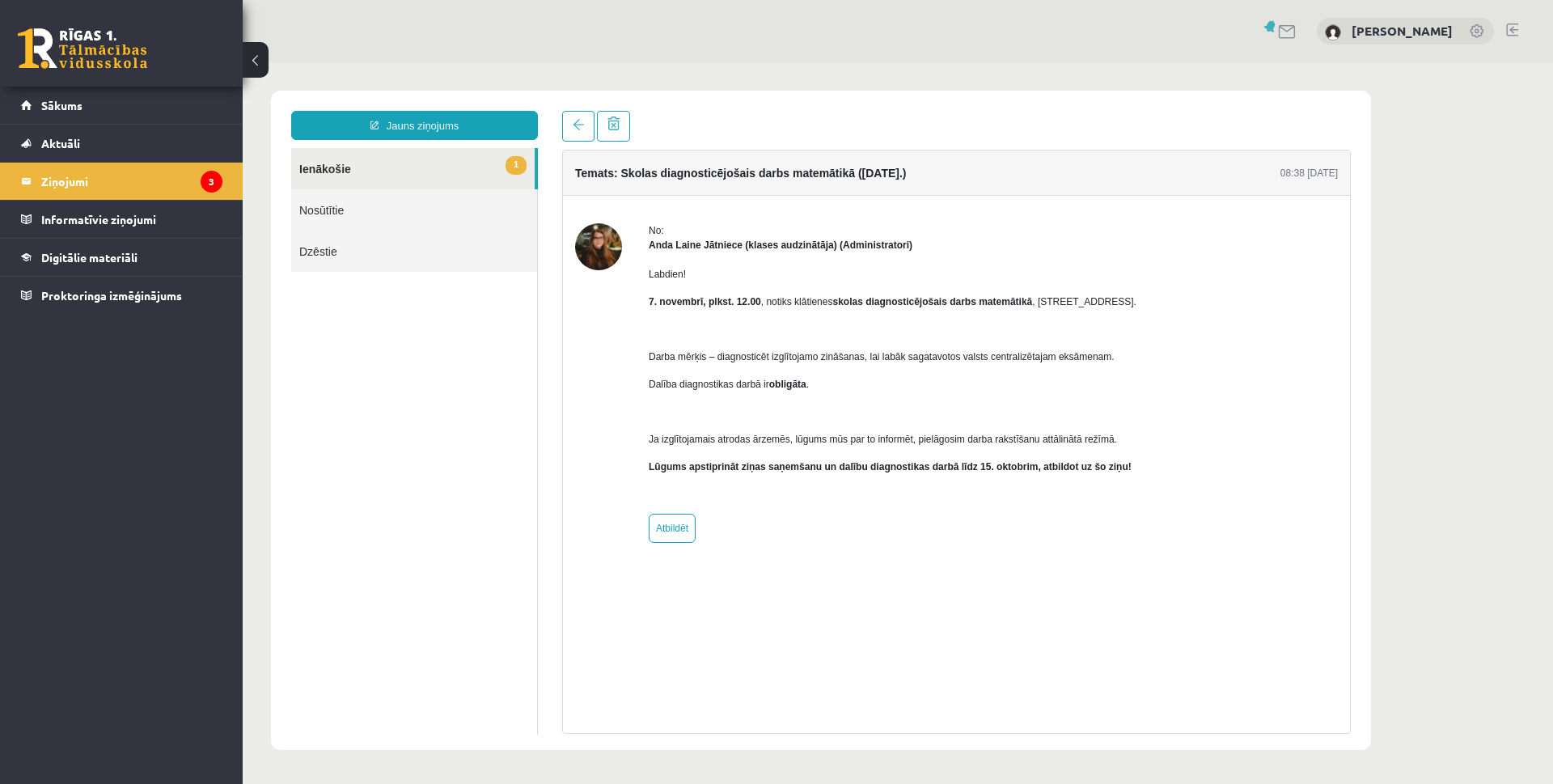
click at [374, 170] on link "1 Ienākošie" at bounding box center [412, 169] width 243 height 41
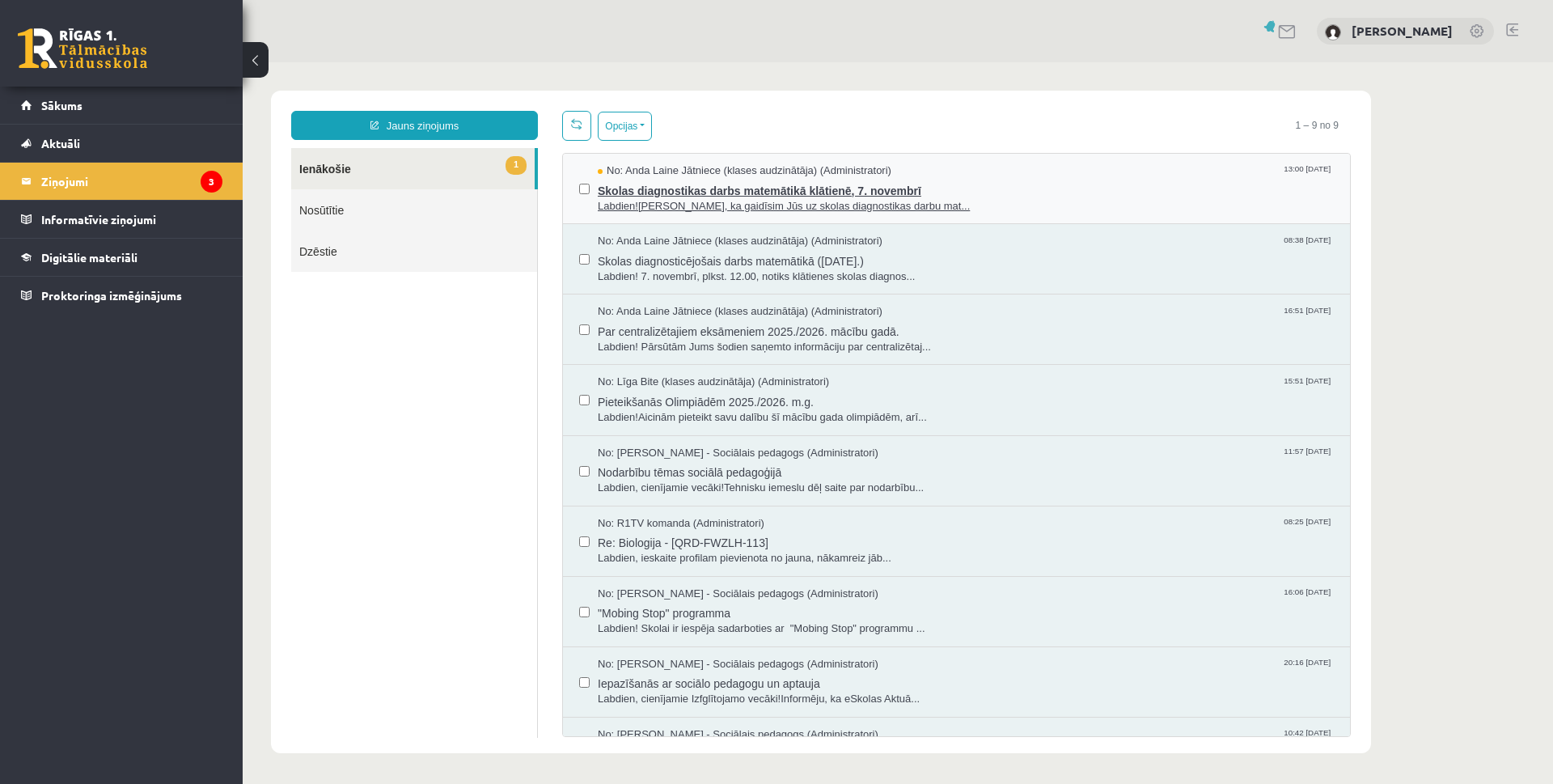
click at [672, 203] on span "Labdien![PERSON_NAME], ka gaidīsim Jūs uz skolas diagnostikas darbu mat..." at bounding box center [966, 207] width 737 height 15
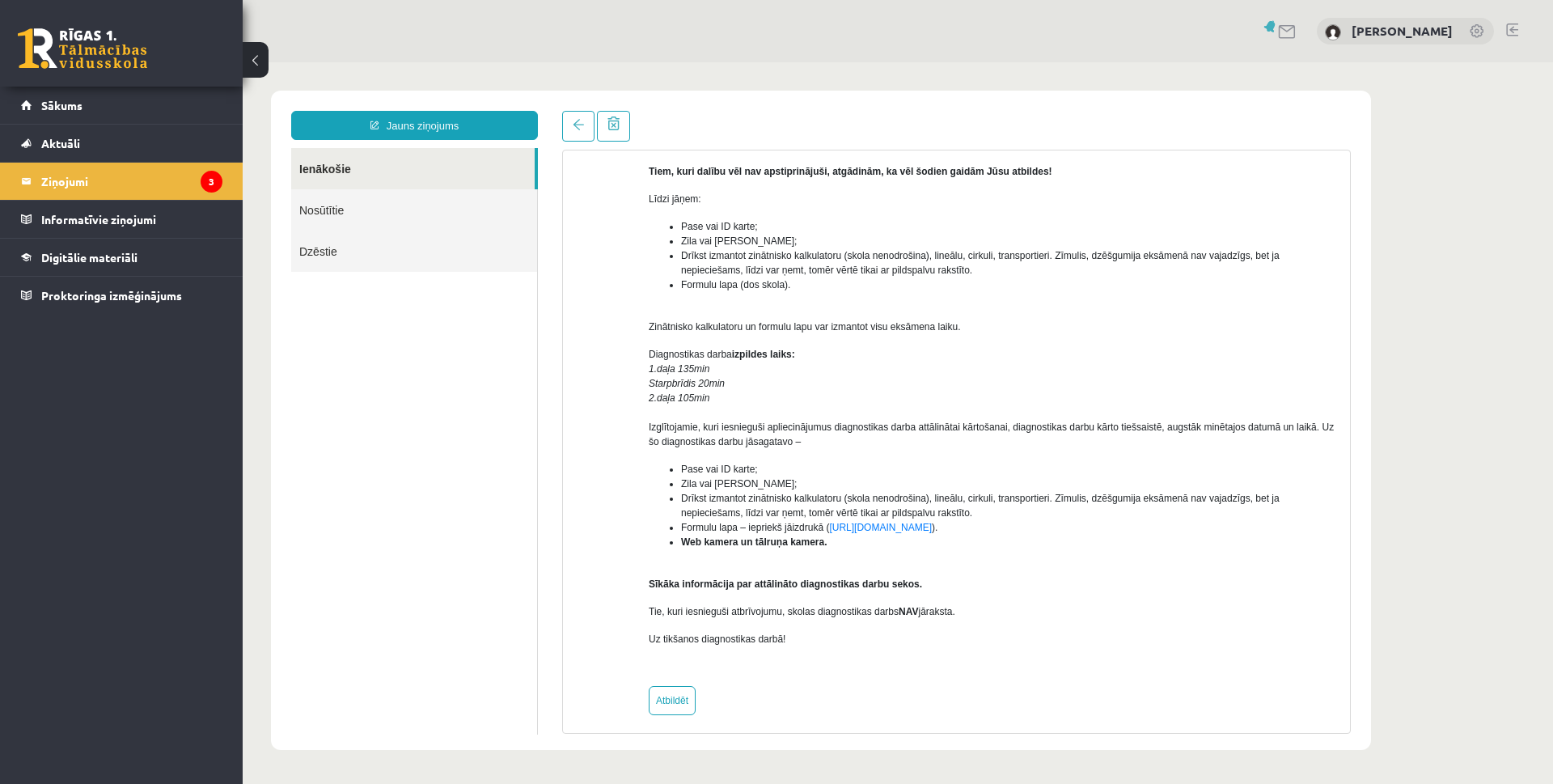
scroll to position [162, 0]
click at [93, 182] on legend "Ziņojumi 3" at bounding box center [132, 181] width 181 height 37
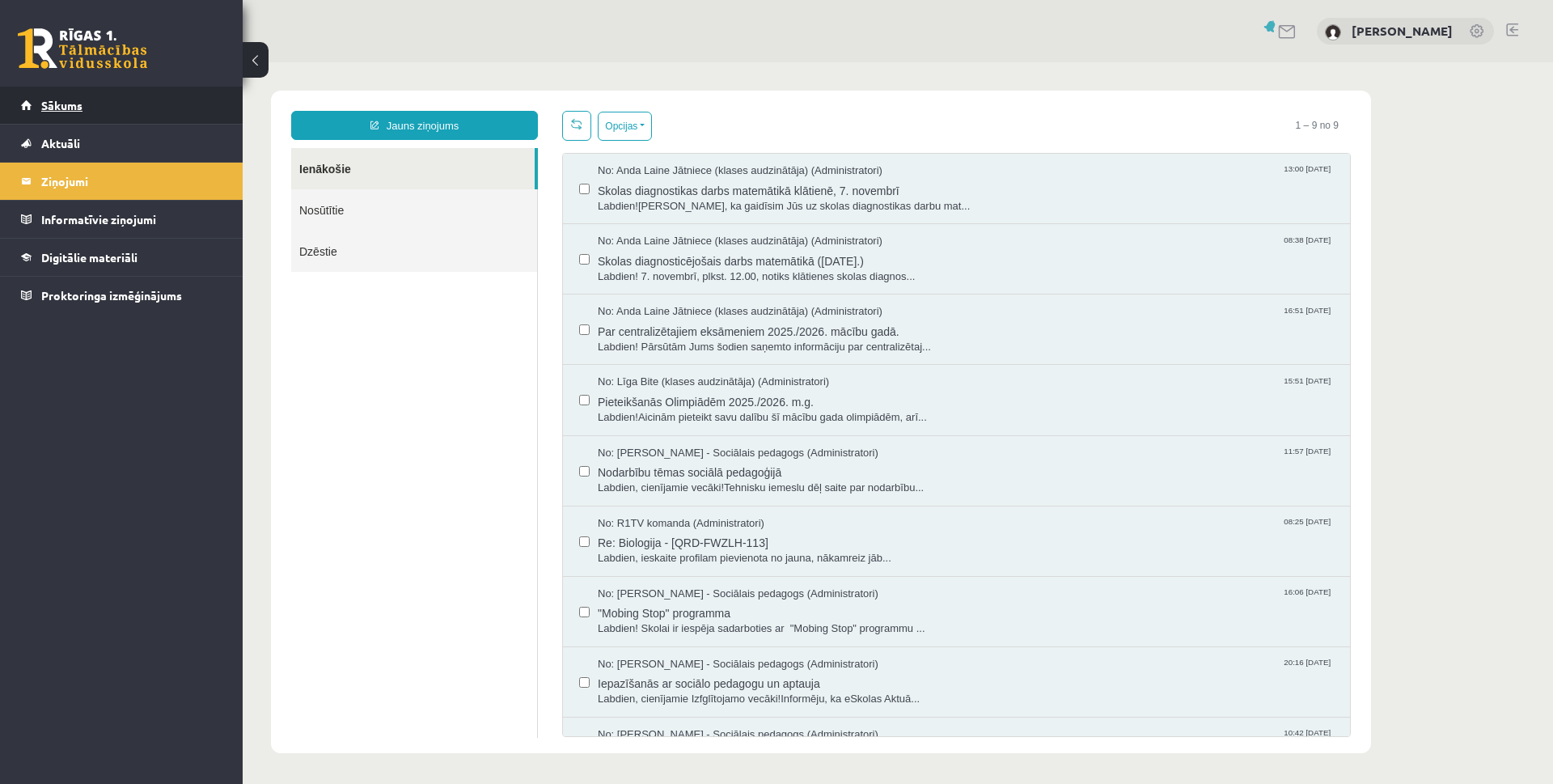
scroll to position [0, 0]
click at [61, 110] on span "Sākums" at bounding box center [62, 105] width 41 height 14
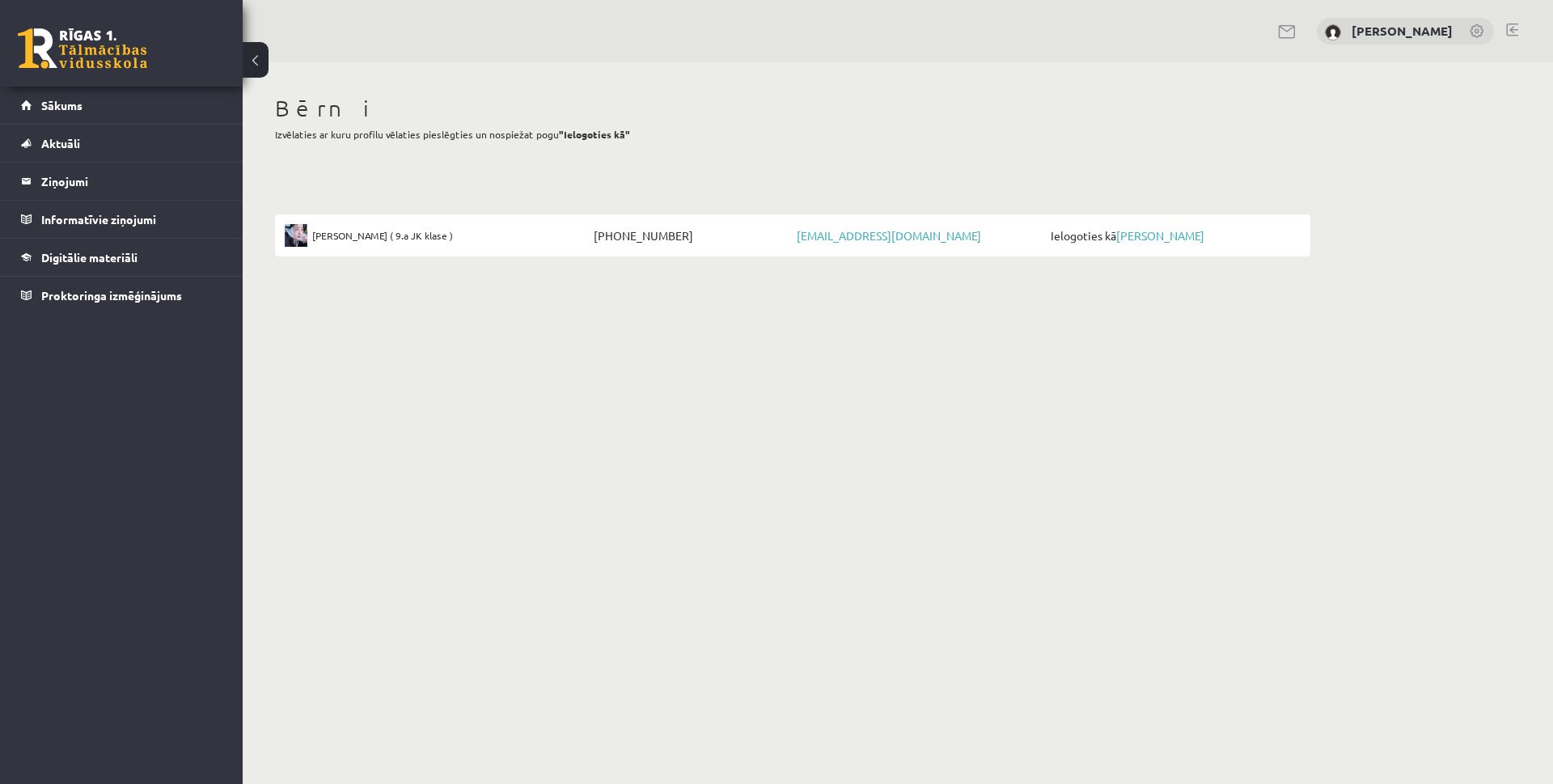
click at [65, 142] on span "Aktuāli" at bounding box center [60, 143] width 39 height 14
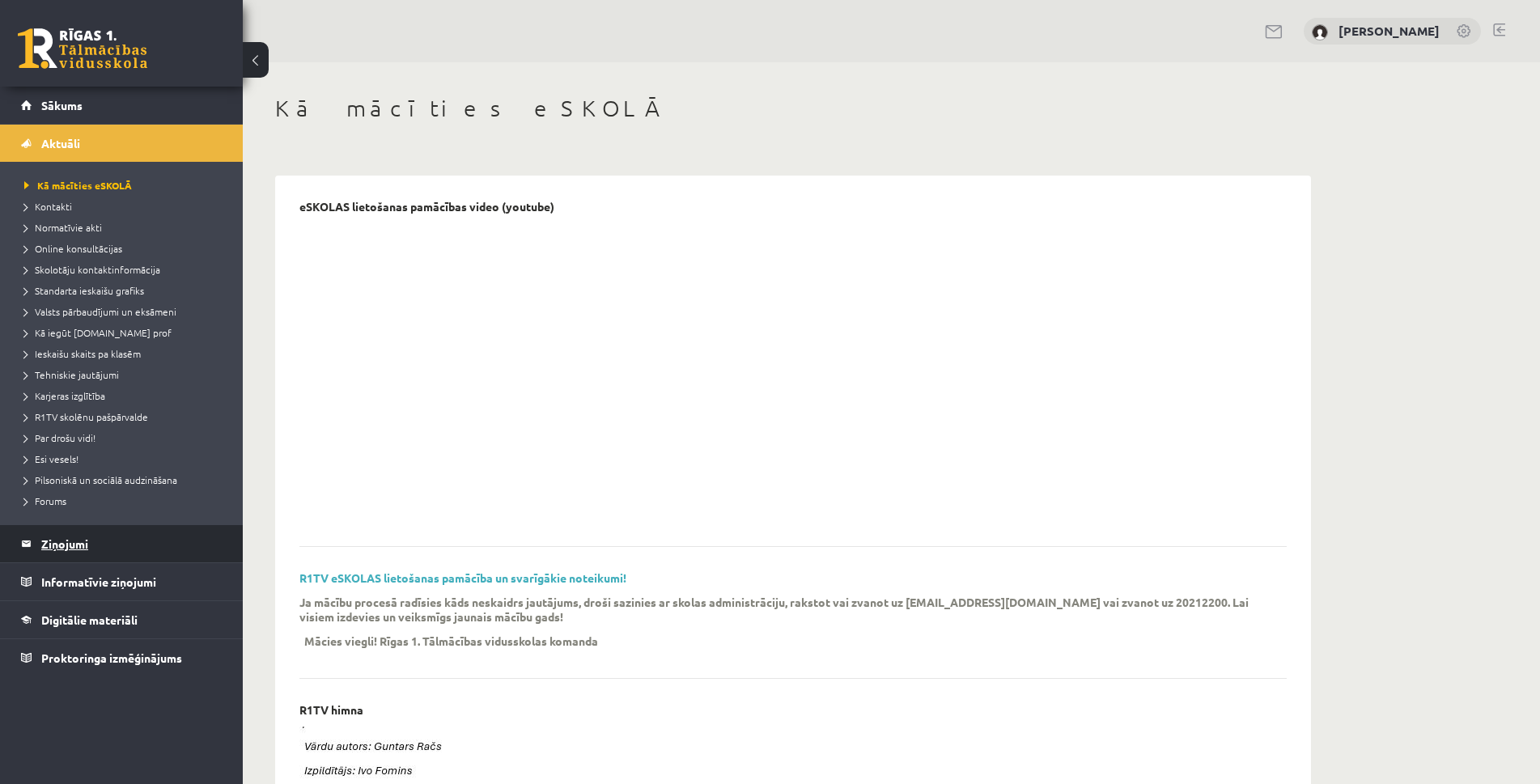
click at [55, 551] on legend "Ziņojumi 0" at bounding box center [132, 543] width 181 height 37
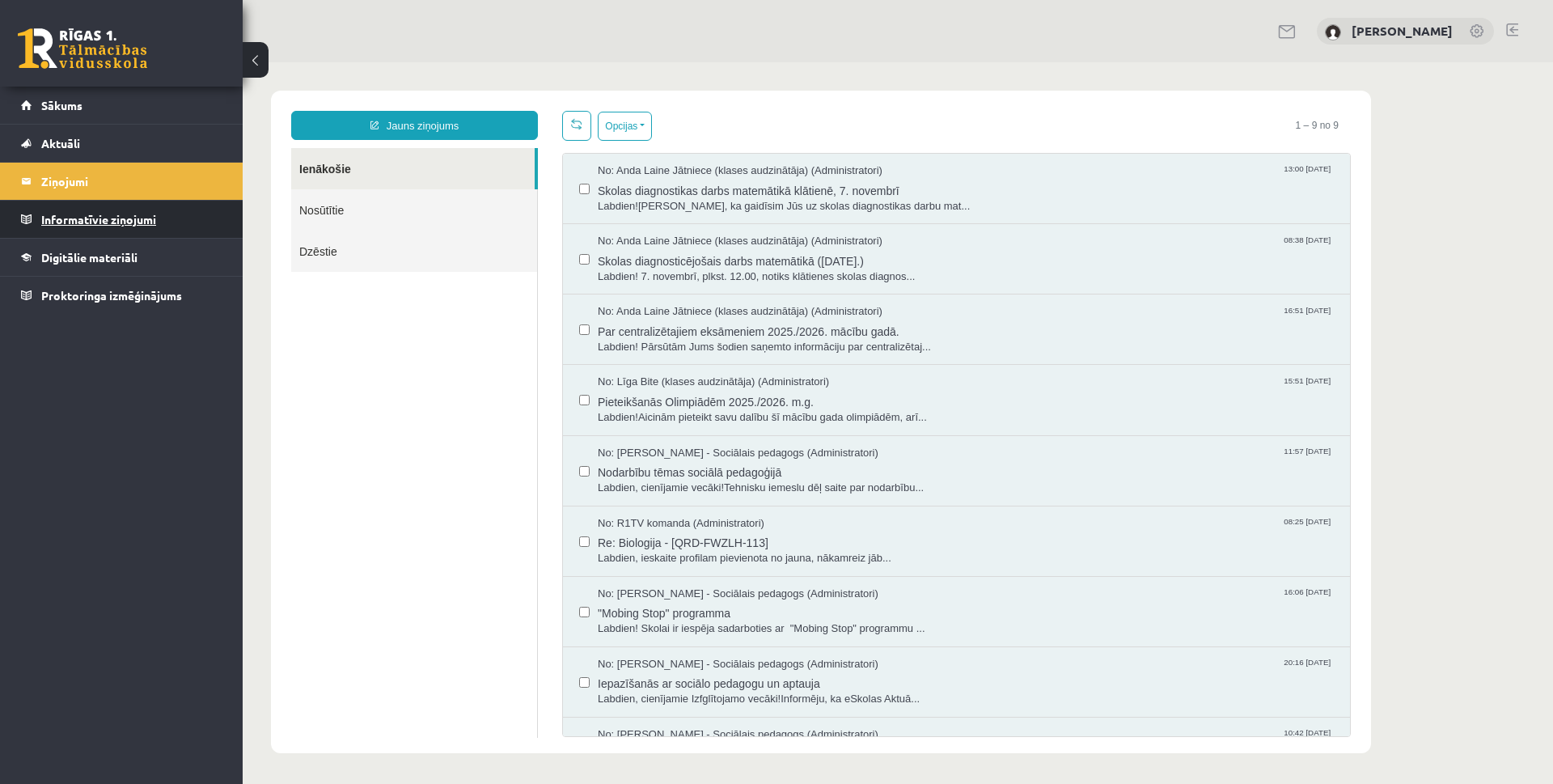
click at [110, 233] on legend "Informatīvie ziņojumi 0" at bounding box center [132, 218] width 181 height 37
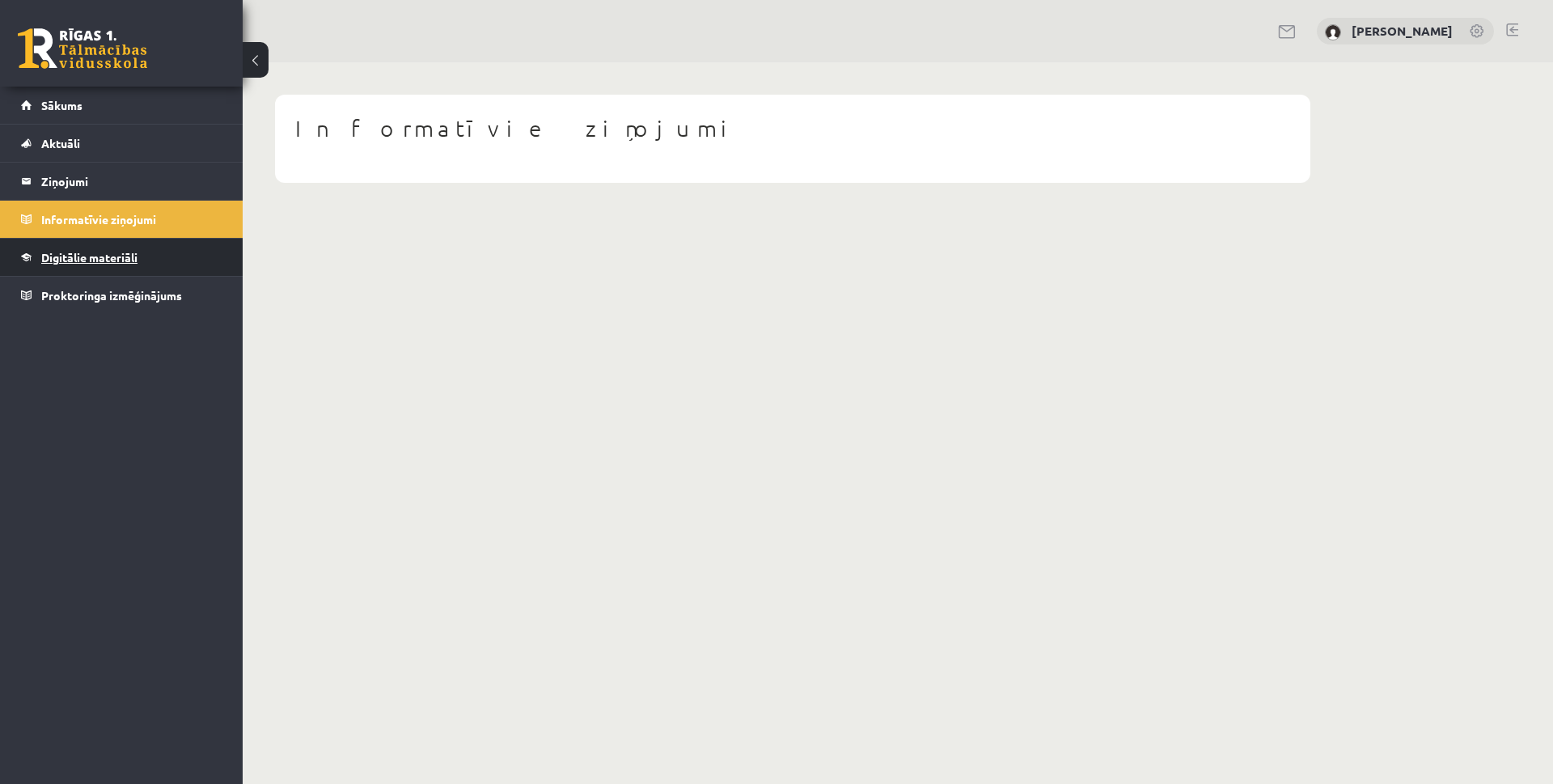
click at [103, 265] on link "Digitālie materiāli" at bounding box center [121, 257] width 201 height 37
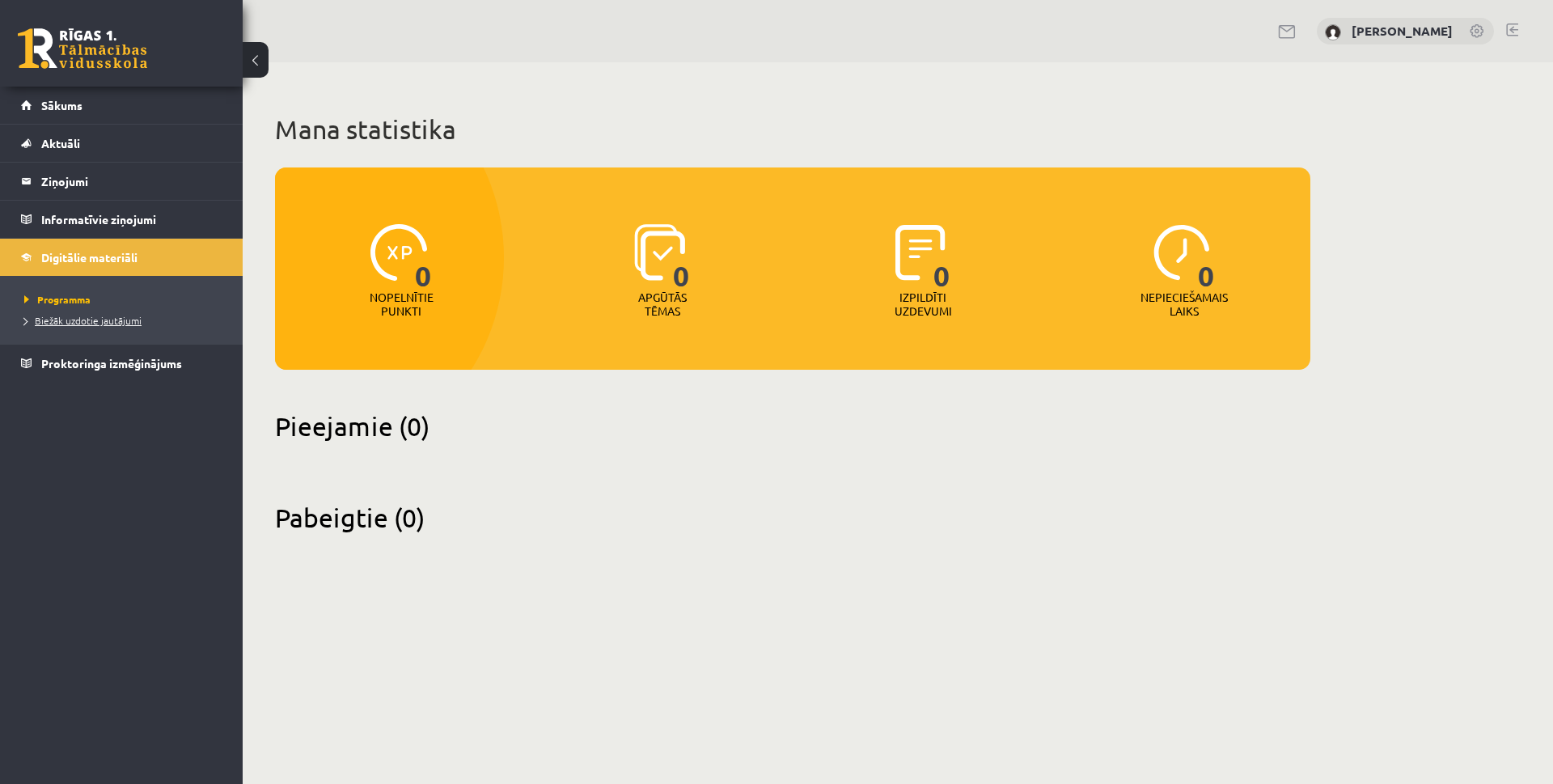
click at [76, 327] on link "Biežāk uzdotie jautājumi" at bounding box center [125, 321] width 202 height 14
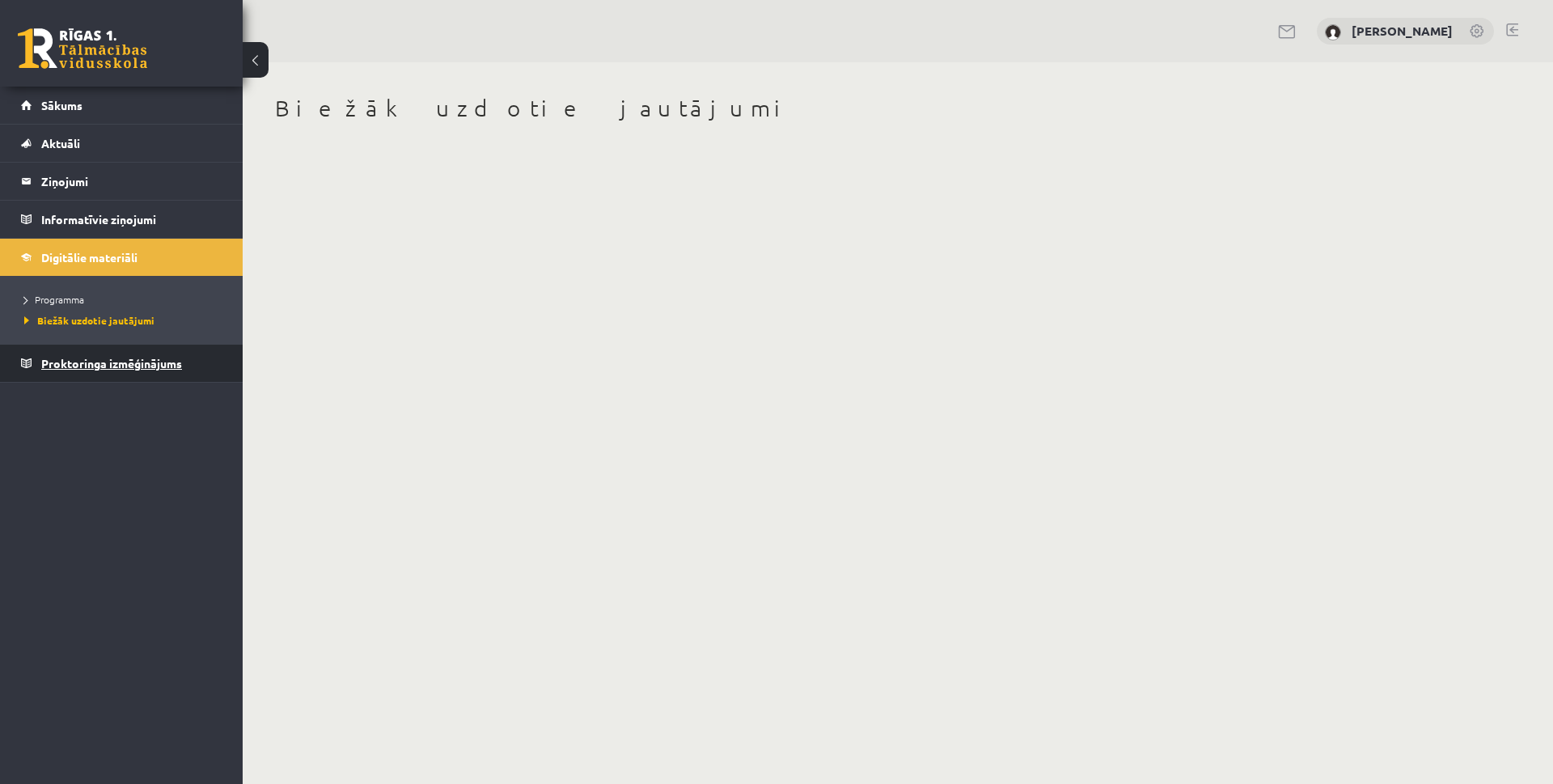
click at [88, 372] on link "Proktoringa izmēģinājums" at bounding box center [121, 363] width 201 height 37
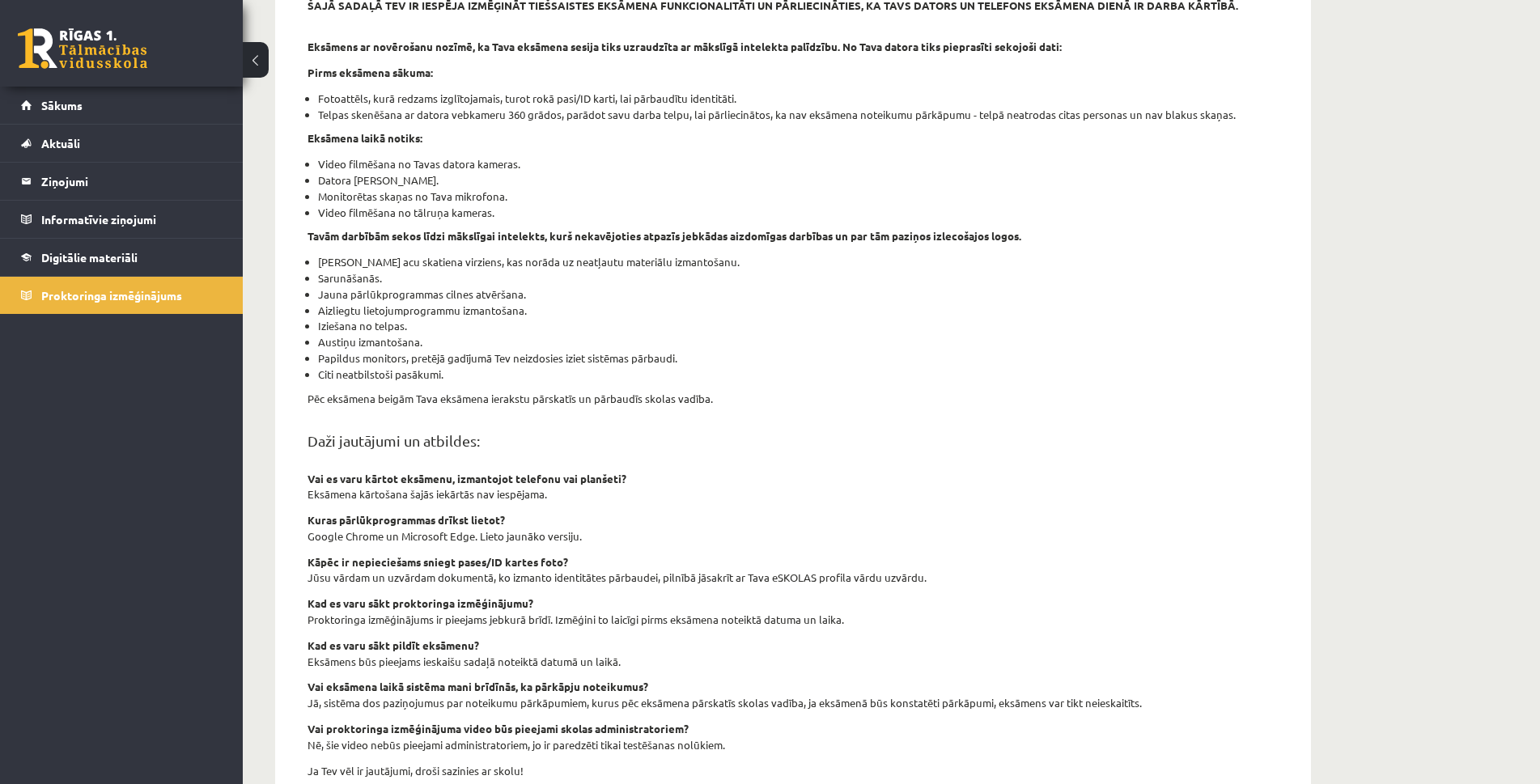
scroll to position [10, 0]
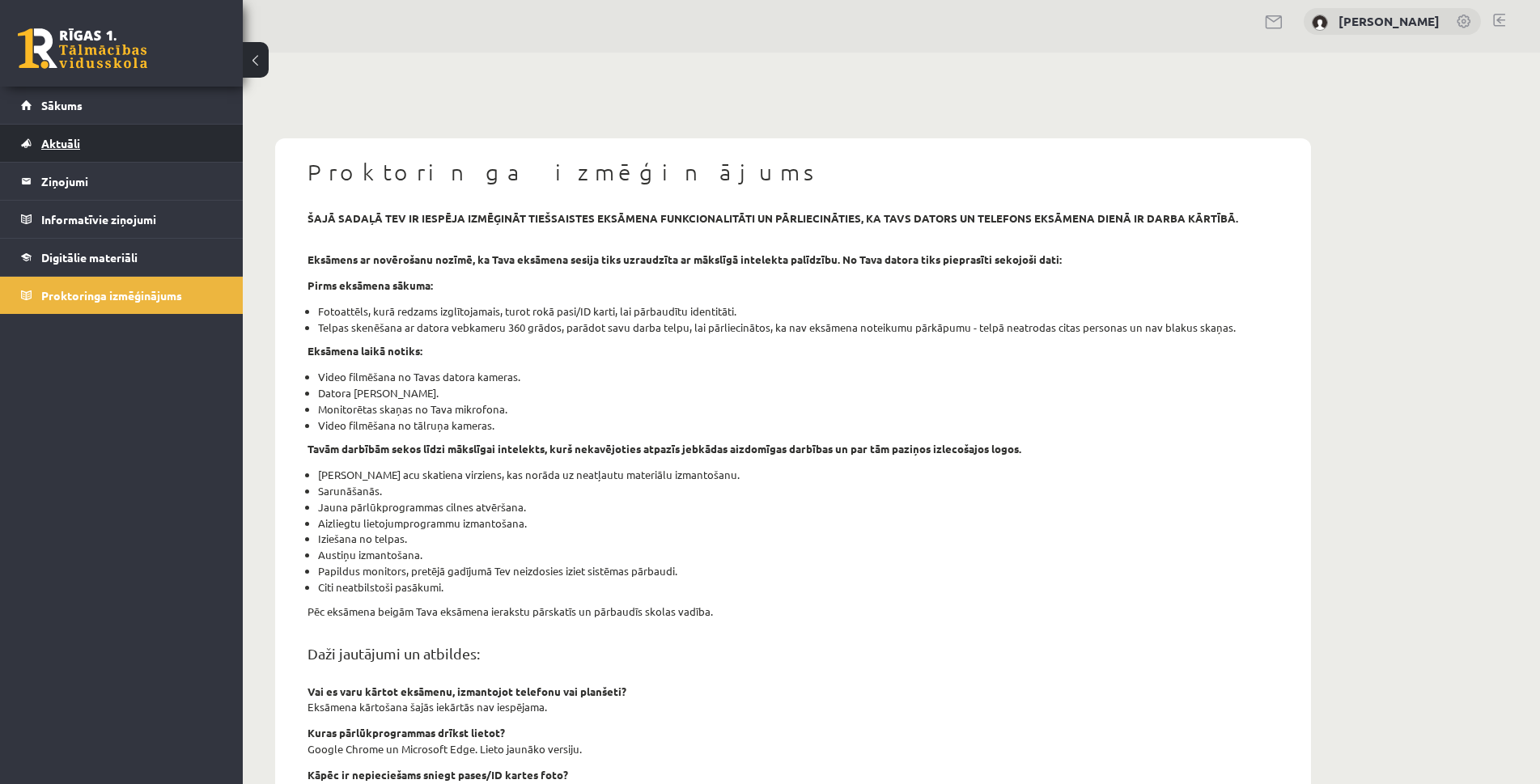
click at [61, 148] on span "Aktuāli" at bounding box center [60, 143] width 39 height 14
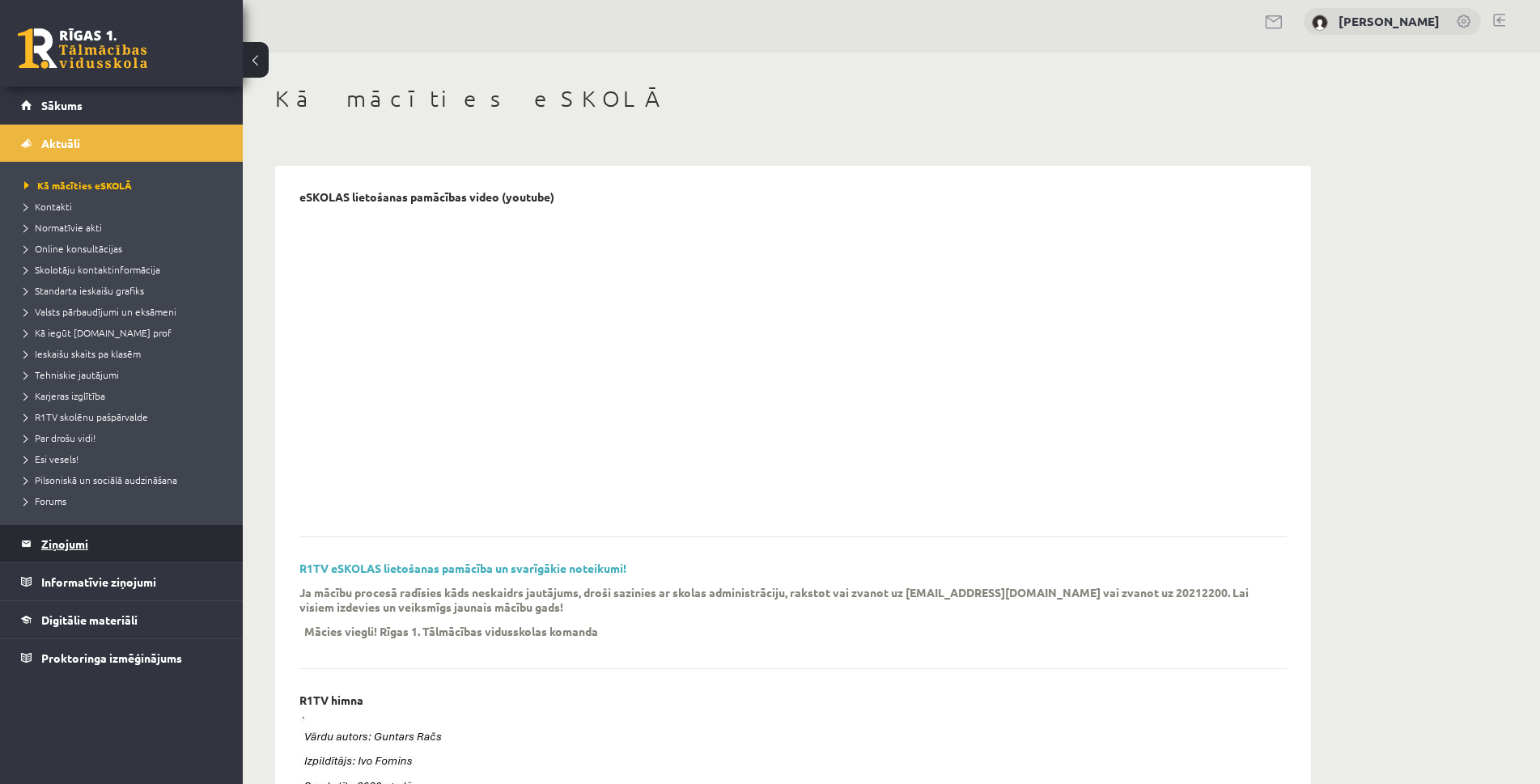
click at [69, 538] on legend "Ziņojumi 0" at bounding box center [132, 543] width 181 height 37
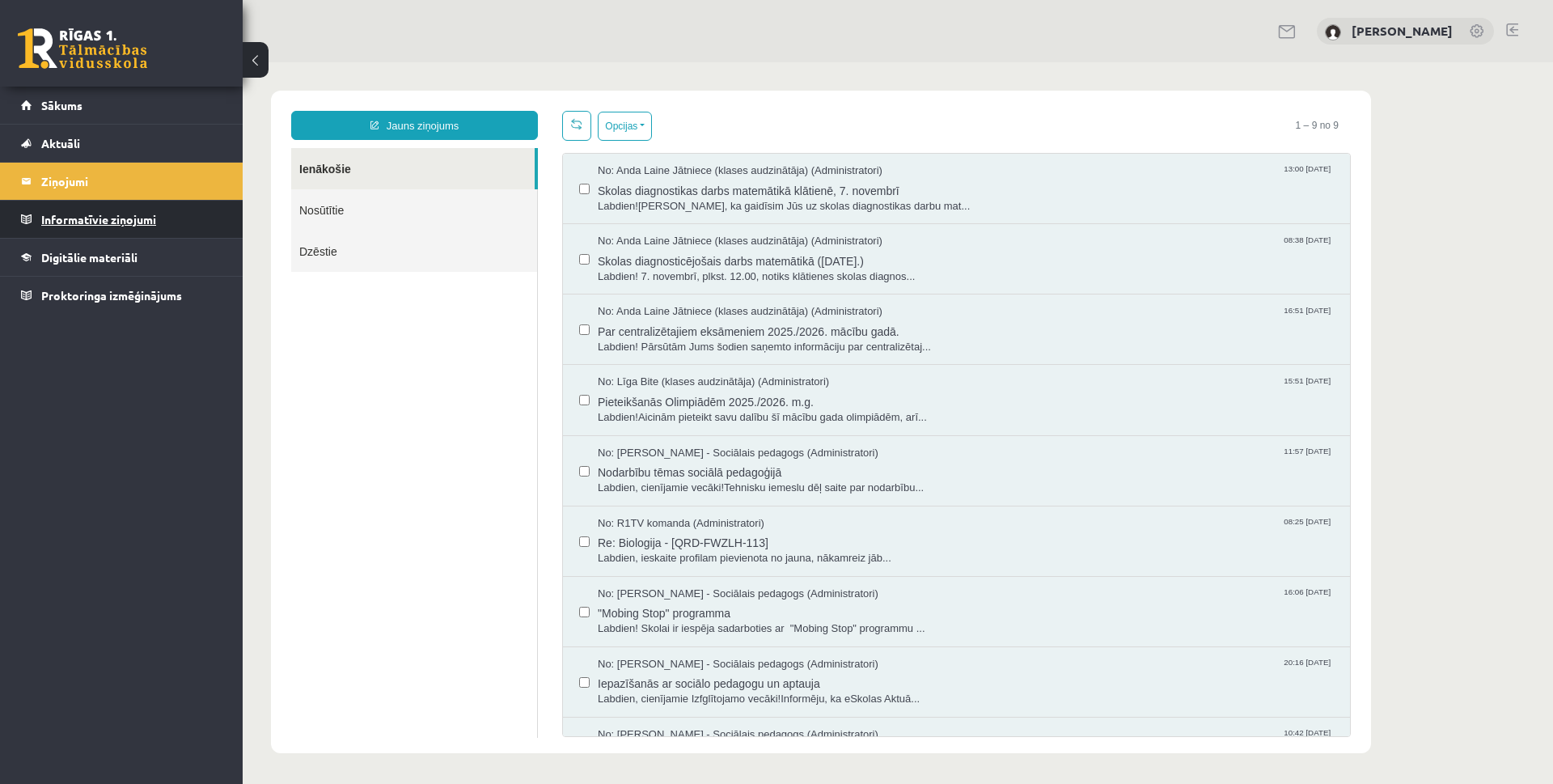
click at [85, 227] on legend "Informatīvie ziņojumi 0" at bounding box center [132, 218] width 181 height 37
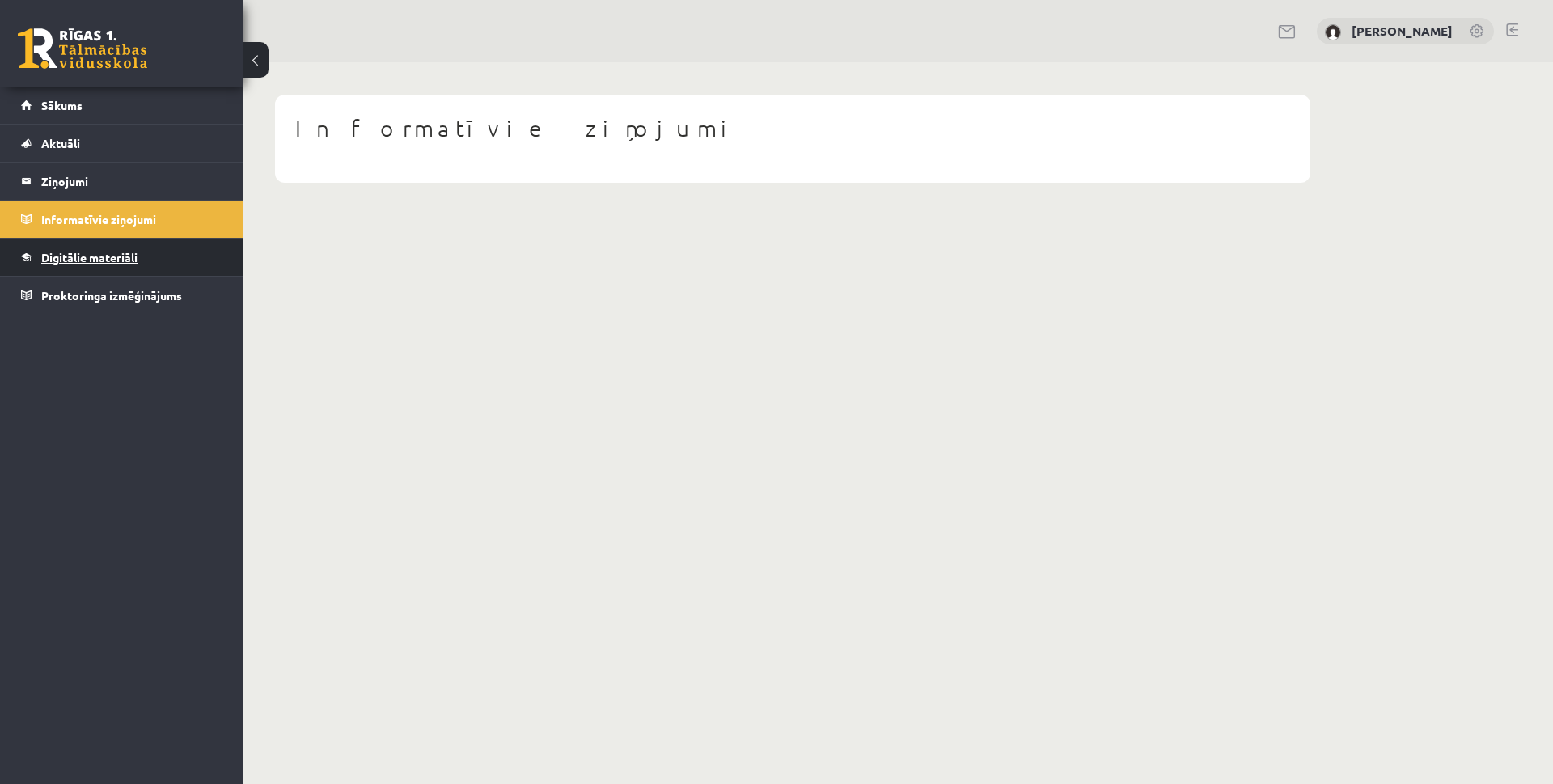
click at [91, 265] on link "Digitālie materiāli" at bounding box center [121, 257] width 201 height 37
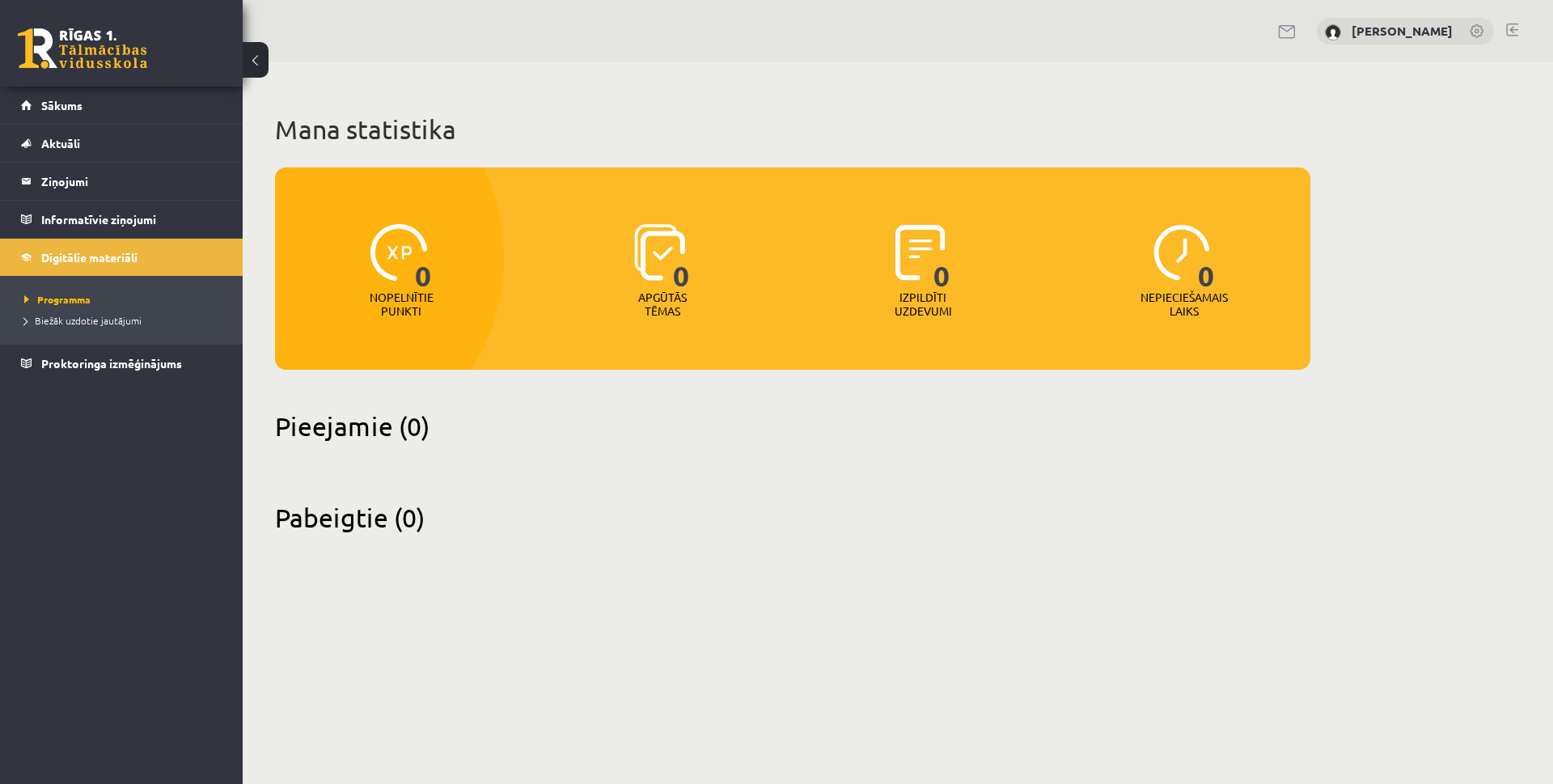
click at [405, 251] on img at bounding box center [399, 251] width 57 height 57
click at [664, 260] on img at bounding box center [659, 251] width 51 height 57
click at [968, 292] on div "0 Izpildīti uzdevumi" at bounding box center [923, 271] width 253 height 111
drag, startPoint x: 1153, startPoint y: 280, endPoint x: 1186, endPoint y: 277, distance: 33.1
click at [1183, 278] on div "0 Nepieciešamais laiks" at bounding box center [1185, 271] width 253 height 111
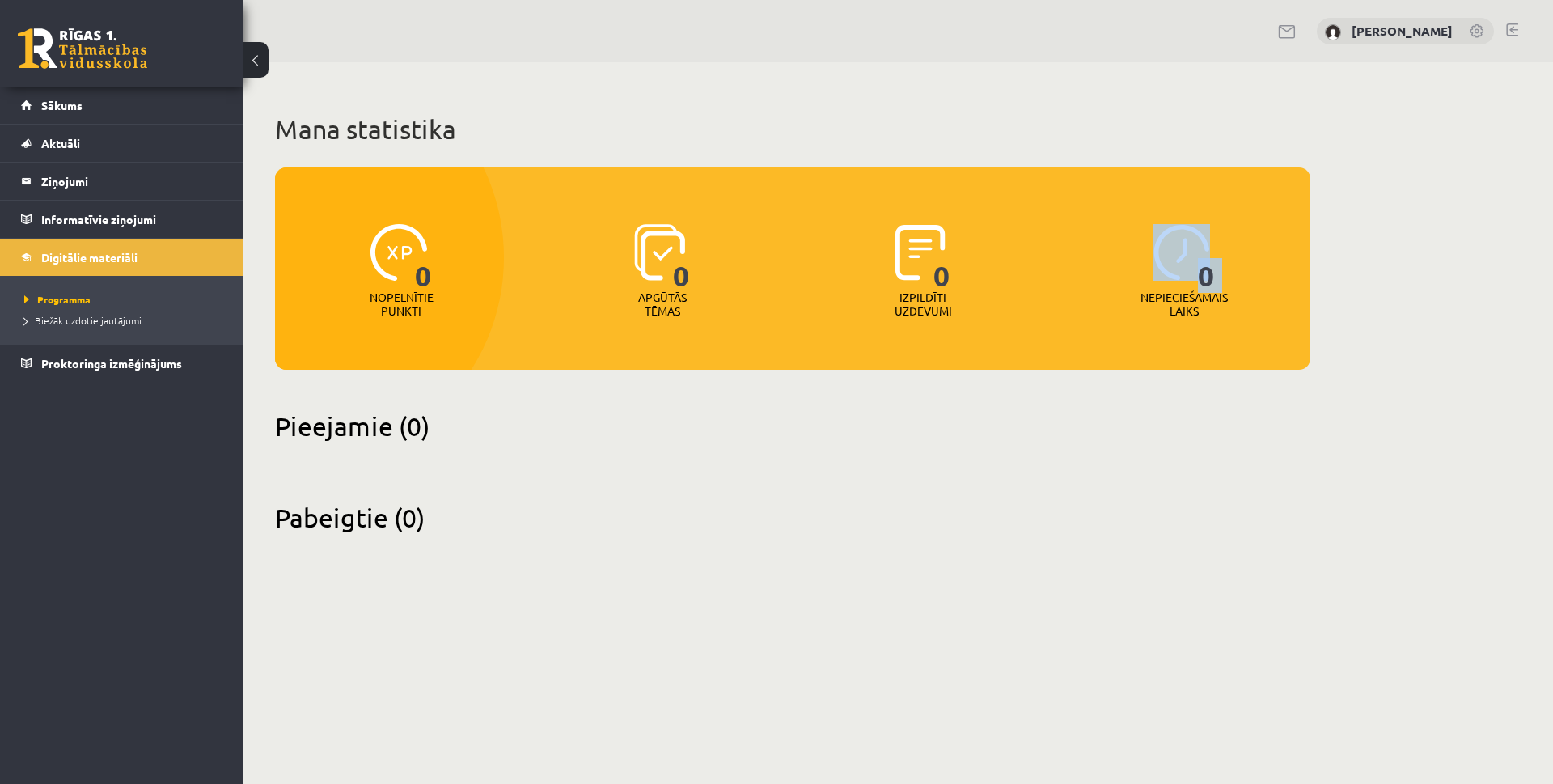
click at [1187, 276] on img at bounding box center [1181, 251] width 57 height 57
click at [1187, 253] on img at bounding box center [1181, 251] width 57 height 57
click at [1066, 247] on div "0 Nepieciešamais laiks" at bounding box center [1185, 271] width 253 height 111
drag, startPoint x: 836, startPoint y: 271, endPoint x: 695, endPoint y: 269, distance: 141.0
click at [836, 272] on div "0 Izpildīti uzdevumi" at bounding box center [923, 271] width 253 height 111
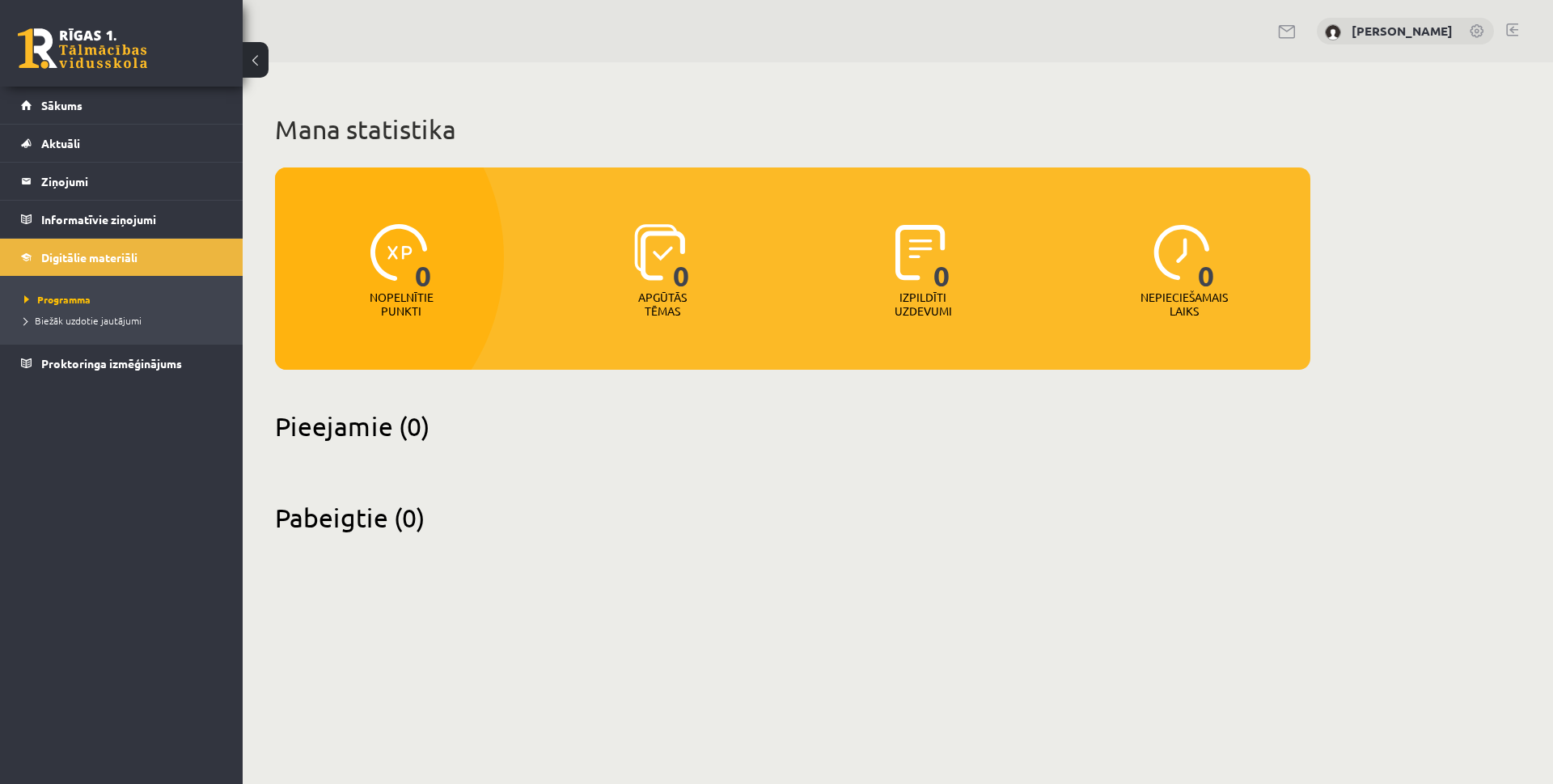
click at [433, 269] on div "0 Nopelnītie punkti" at bounding box center [401, 271] width 253 height 111
click at [1389, 29] on link "[PERSON_NAME]" at bounding box center [1402, 31] width 101 height 16
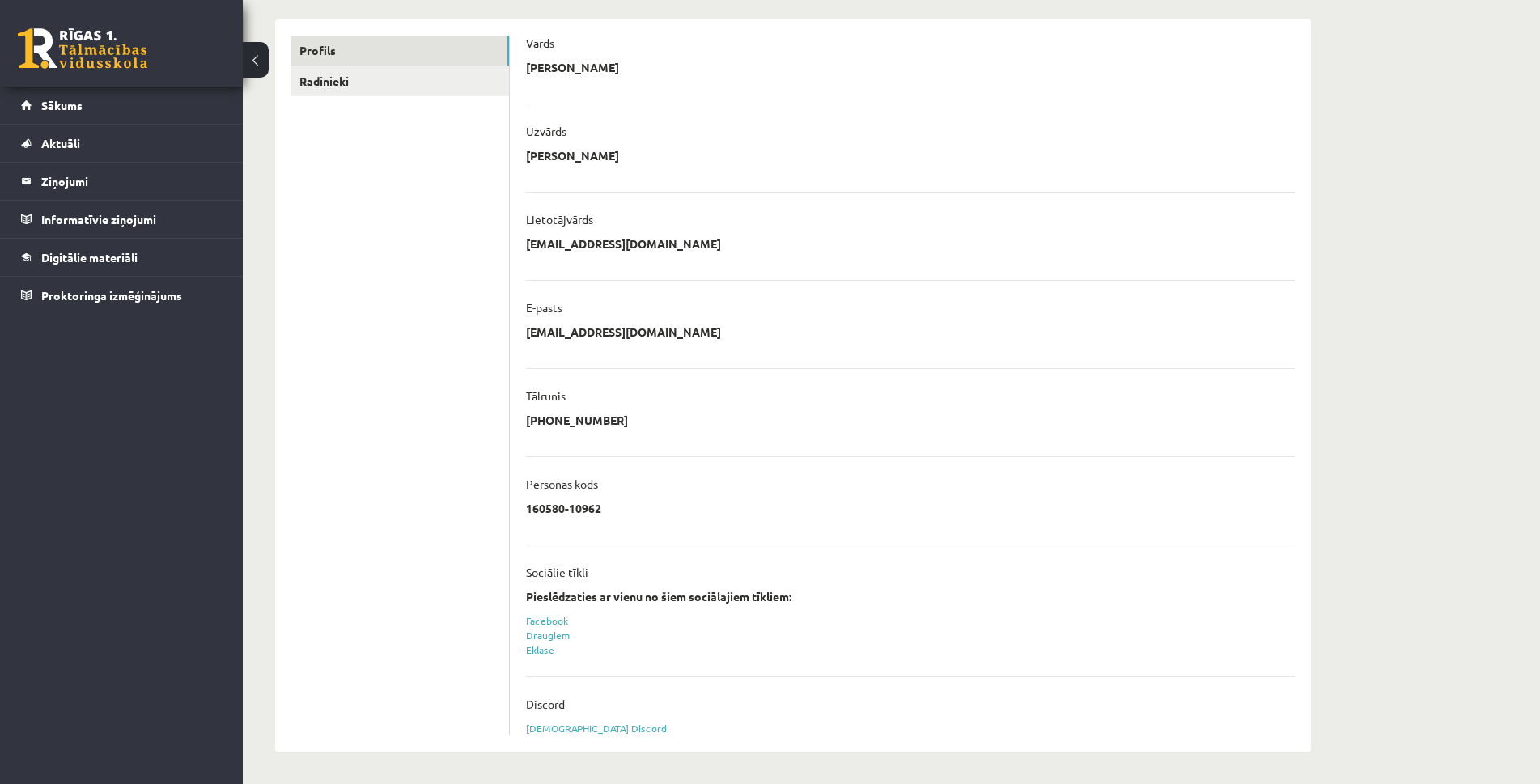
scroll to position [30, 0]
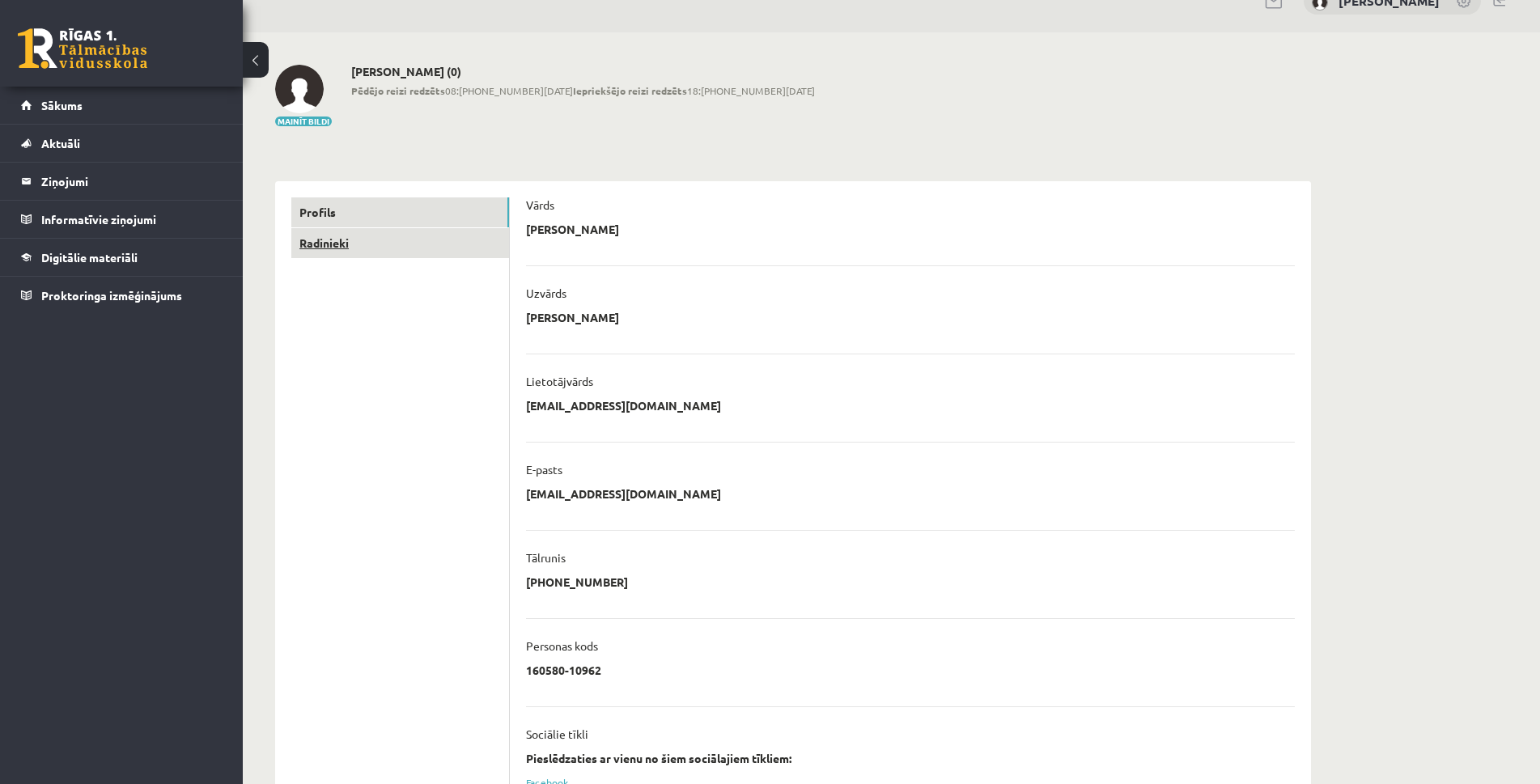
click at [322, 242] on link "Radinieki" at bounding box center [400, 242] width 217 height 30
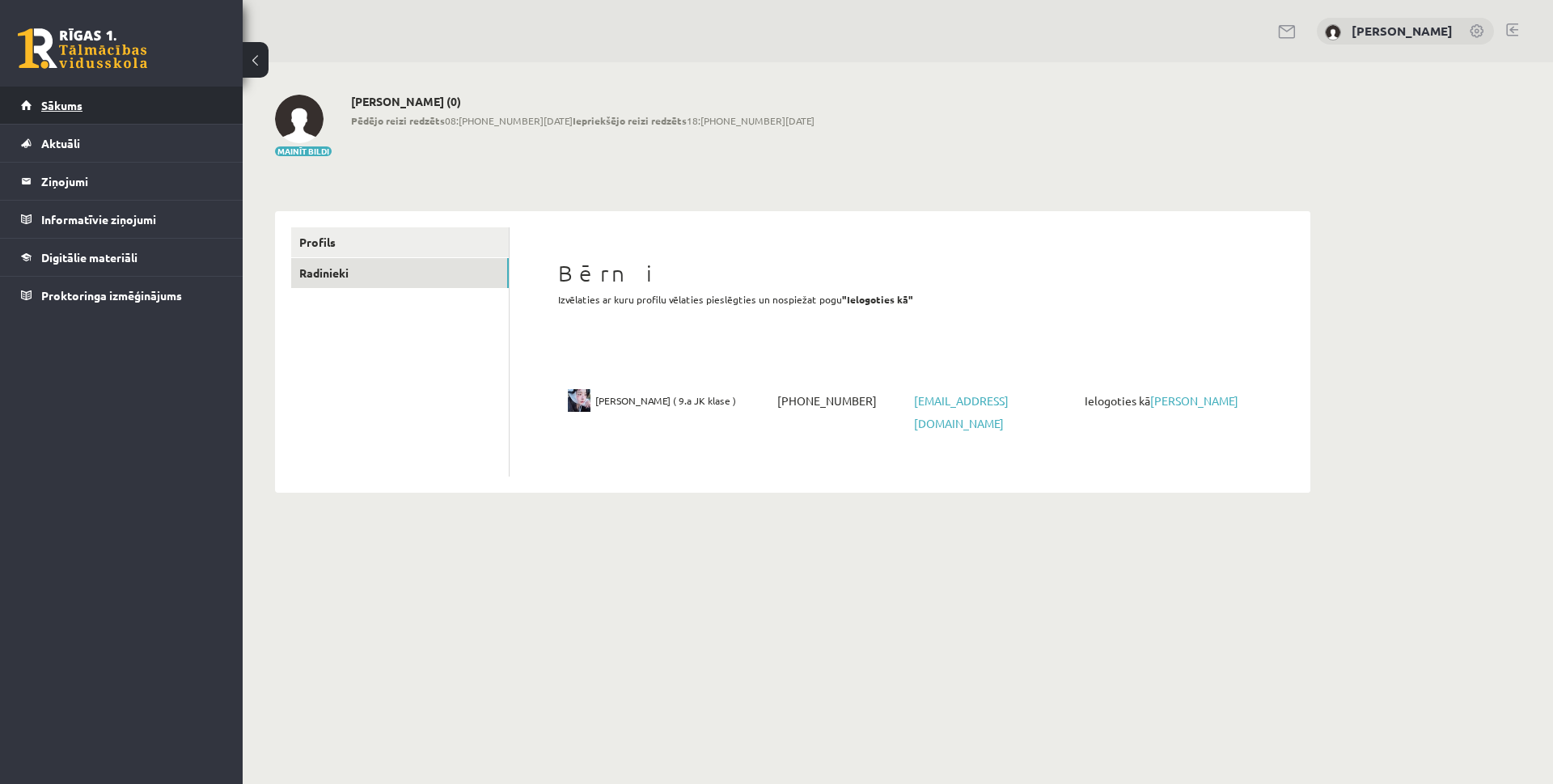
click at [102, 93] on link "Sākums" at bounding box center [121, 104] width 201 height 37
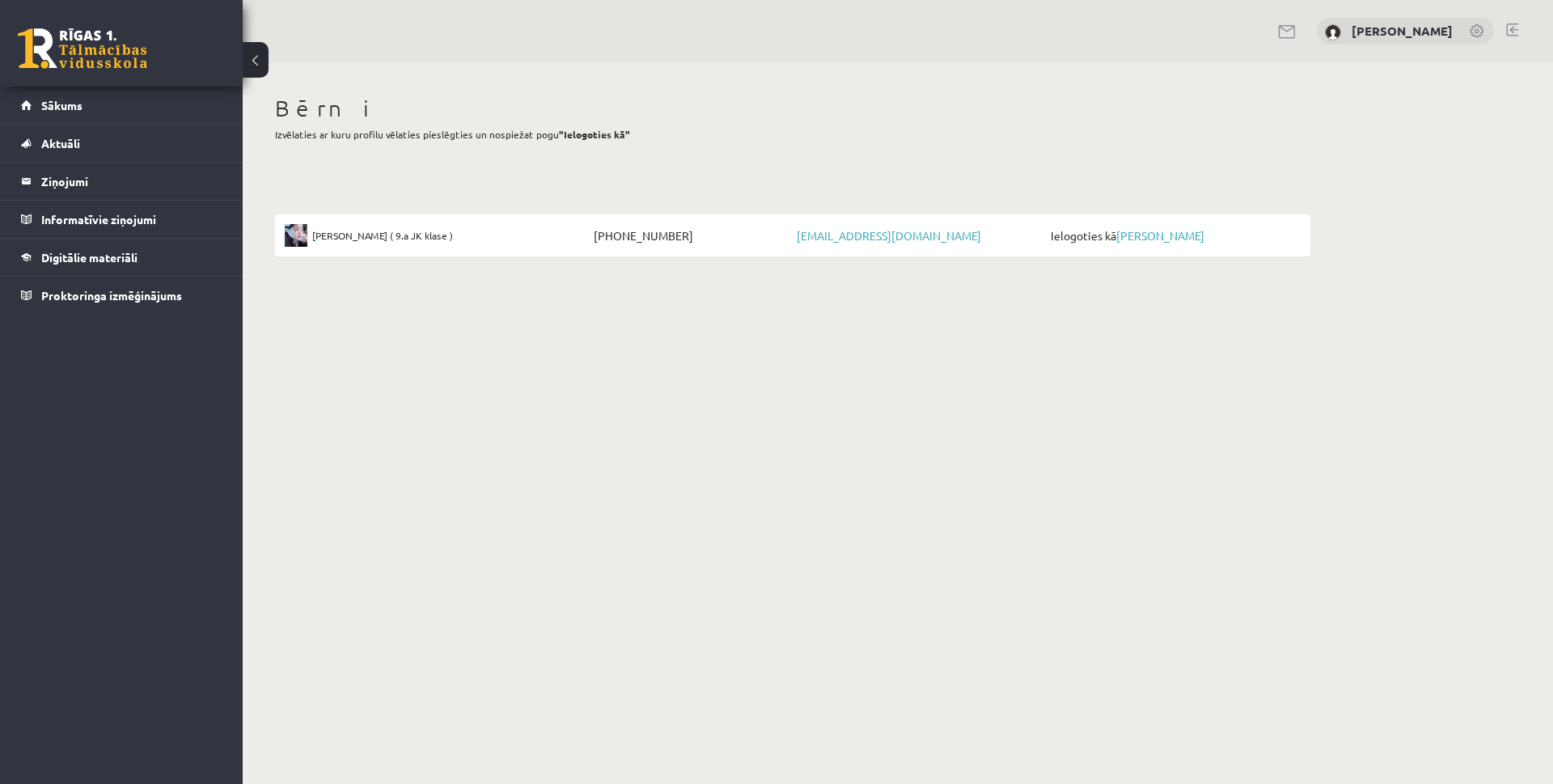
click at [1528, 13] on div "[PERSON_NAME]" at bounding box center [897, 31] width 1310 height 62
drag, startPoint x: 1531, startPoint y: 2, endPoint x: 1206, endPoint y: 106, distance: 341.2
click at [1206, 106] on h1 "Bērni" at bounding box center [792, 108] width 1036 height 28
